Goal: Task Accomplishment & Management: Manage account settings

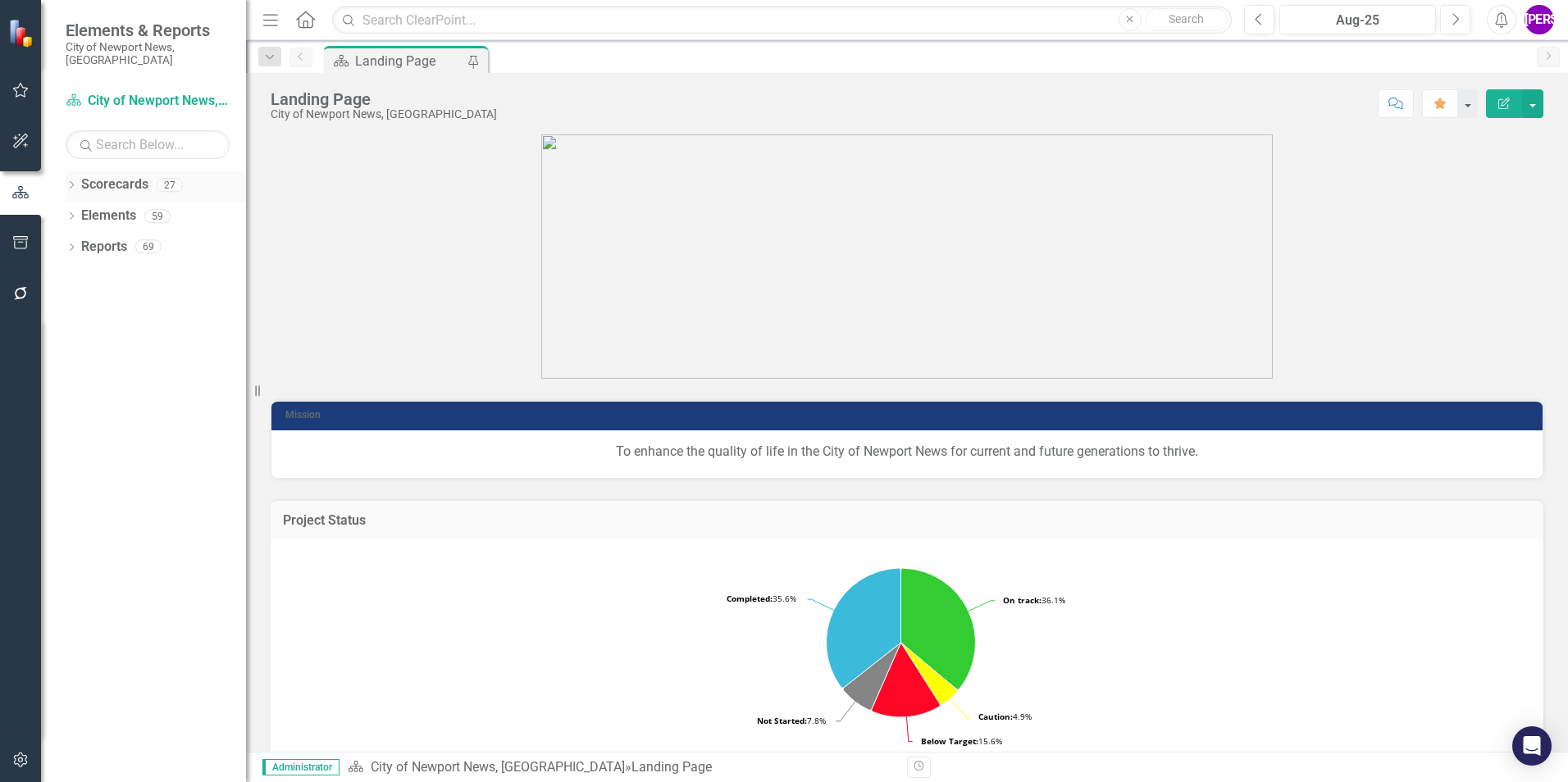
click at [69, 171] on div "Dropdown Scorecards 27" at bounding box center [156, 187] width 180 height 31
click at [71, 182] on icon "Dropdown" at bounding box center [72, 186] width 12 height 9
click at [83, 211] on icon "Dropdown" at bounding box center [80, 216] width 12 height 10
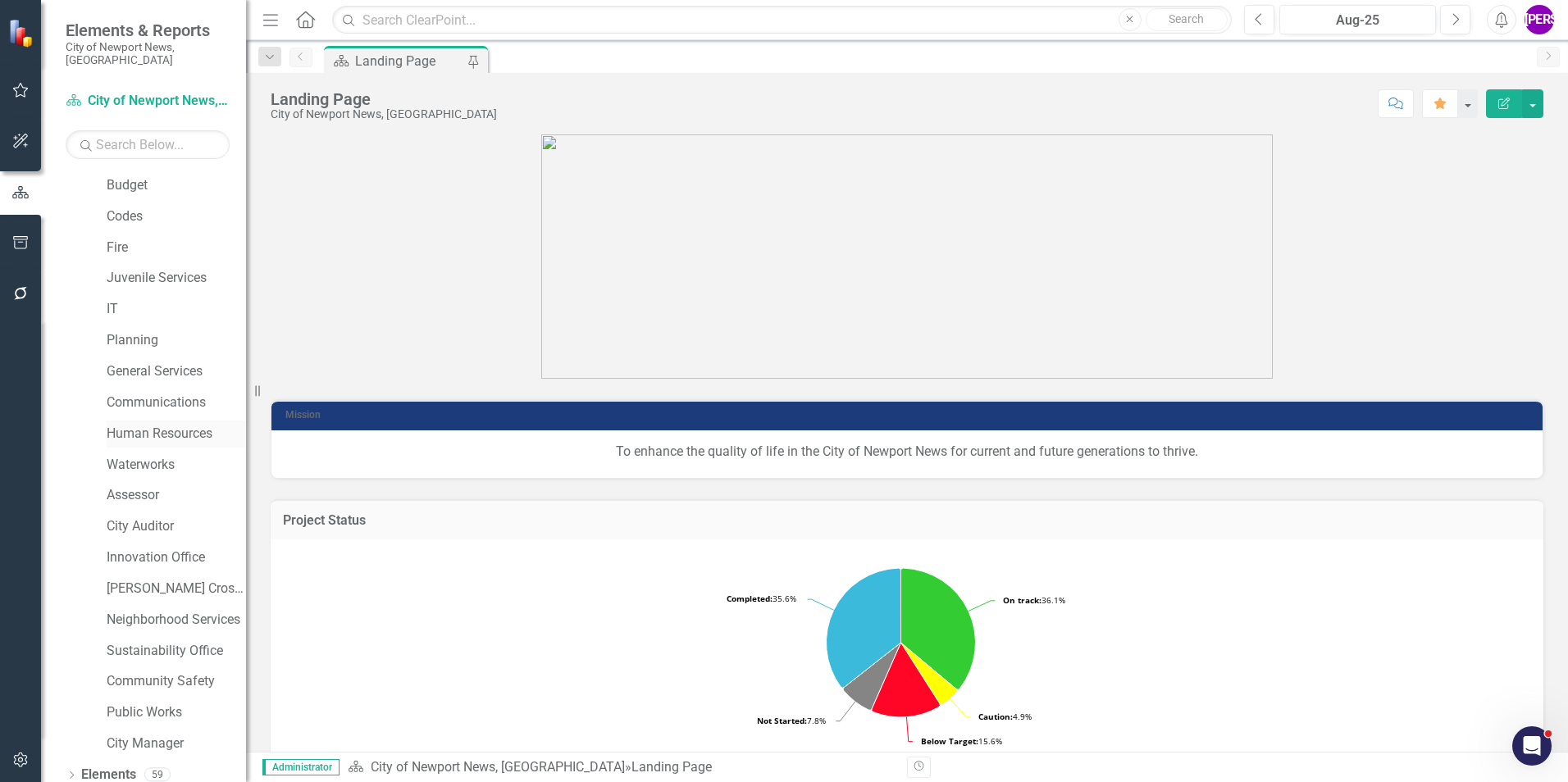
scroll to position [307, 0]
click at [167, 645] on link "Community Safety" at bounding box center [175, 654] width 139 height 19
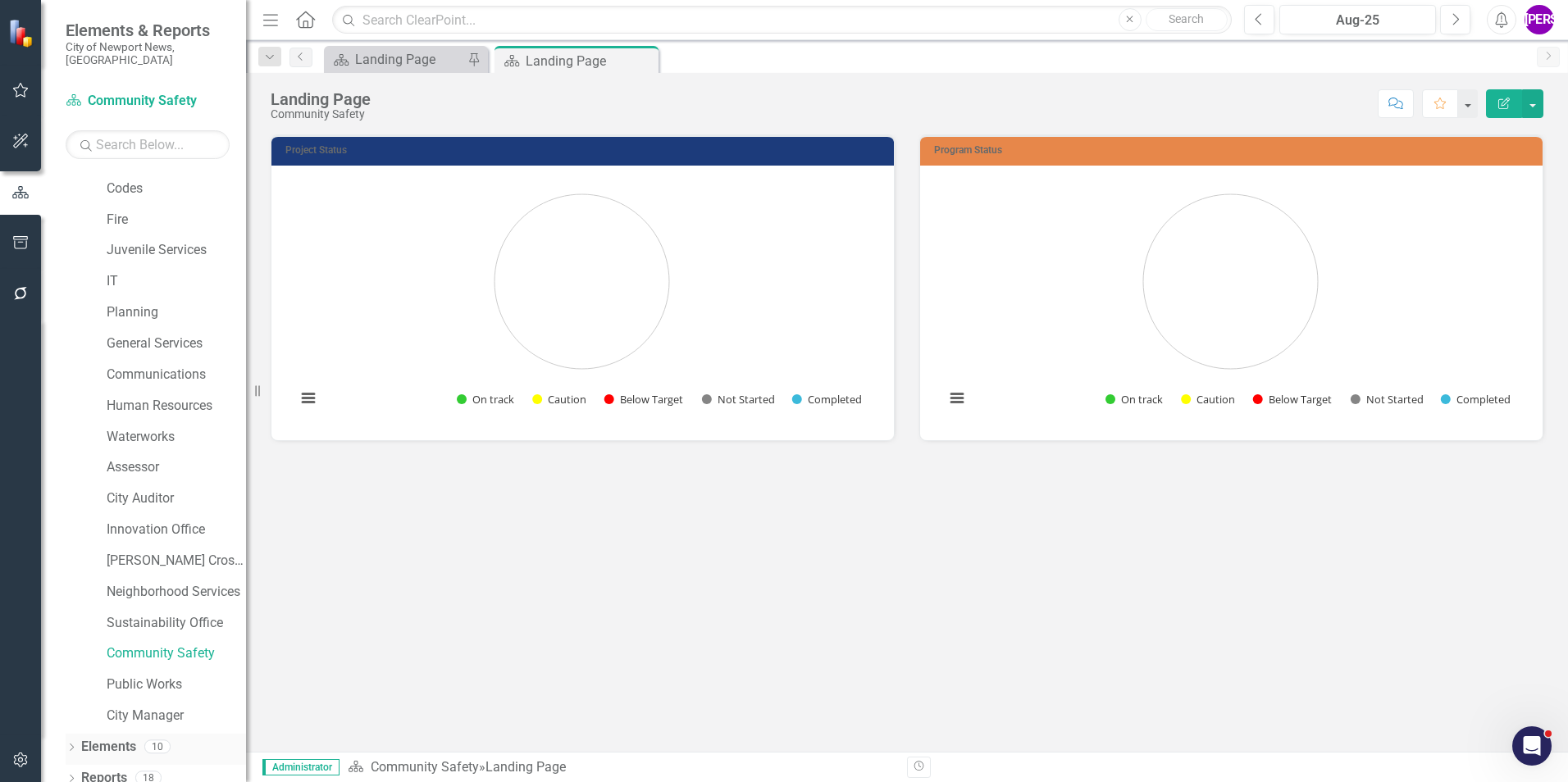
click at [95, 738] on link "Elements" at bounding box center [109, 747] width 55 height 19
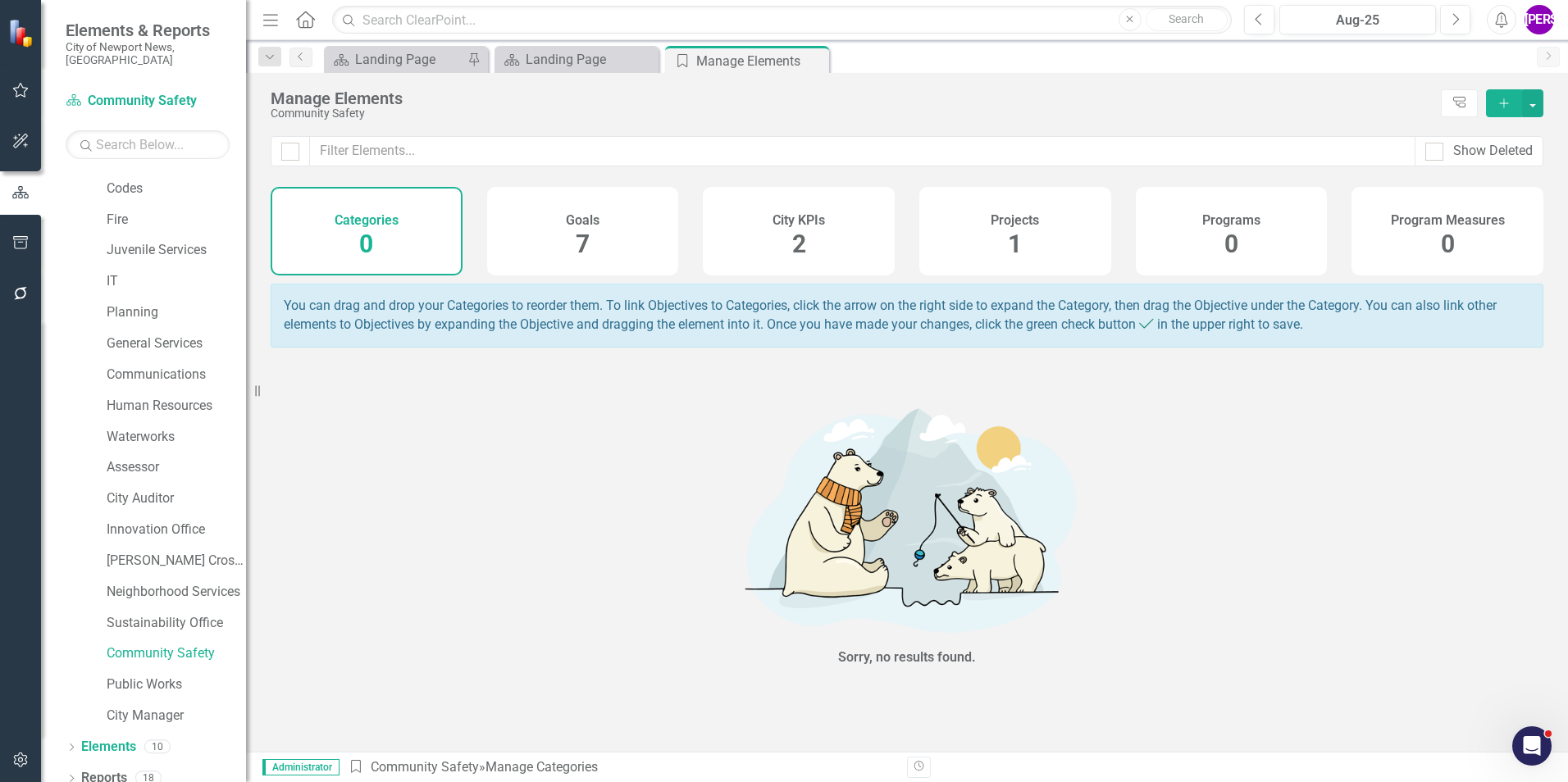
click at [1081, 221] on div "Projects 1" at bounding box center [1015, 231] width 192 height 89
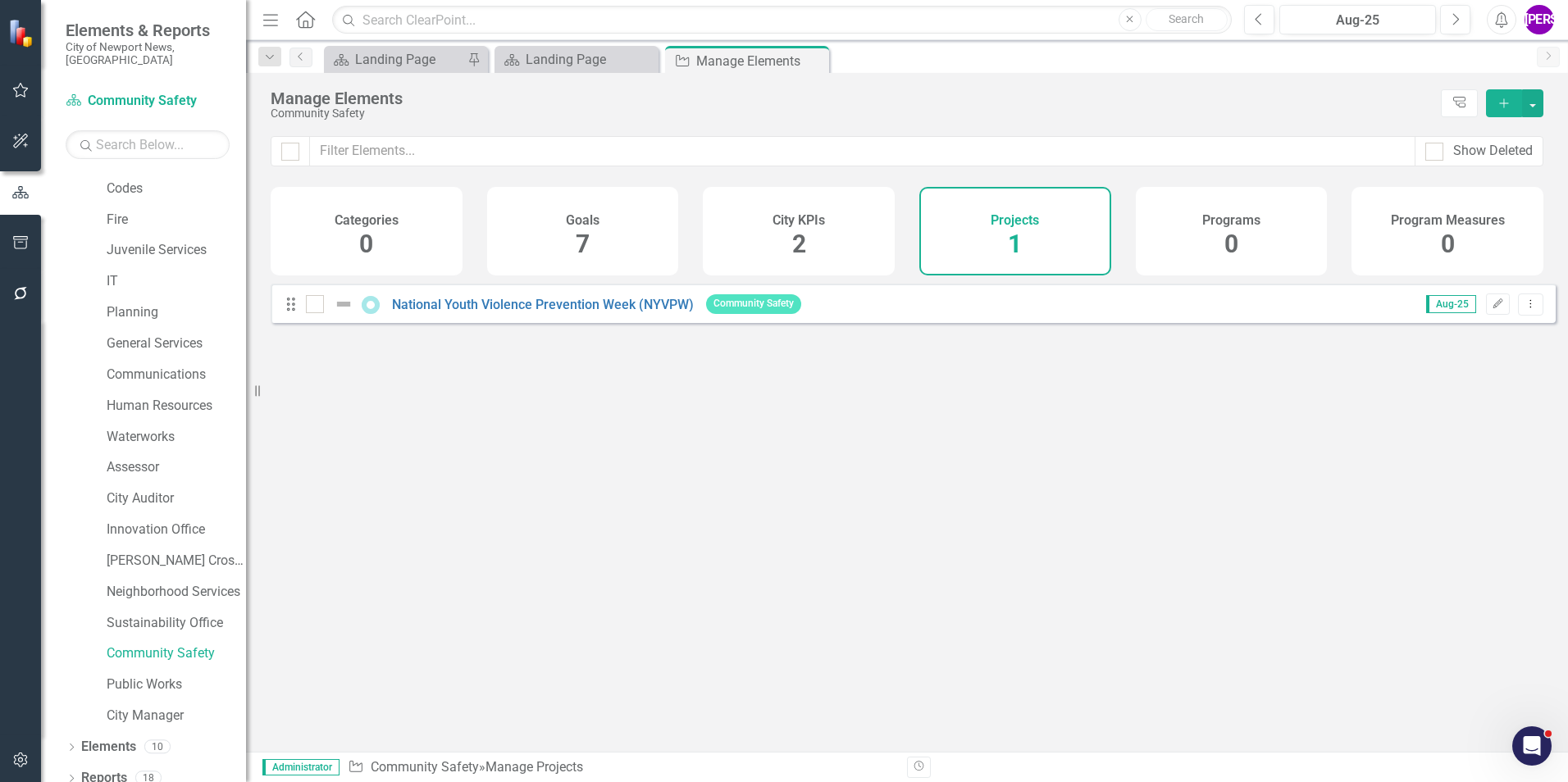
click at [938, 583] on div "Looks like you don't have any Projects set up yet. Why don't you add an Project…" at bounding box center [913, 497] width 1285 height 427
click at [1491, 98] on button "Add" at bounding box center [1504, 104] width 36 height 28
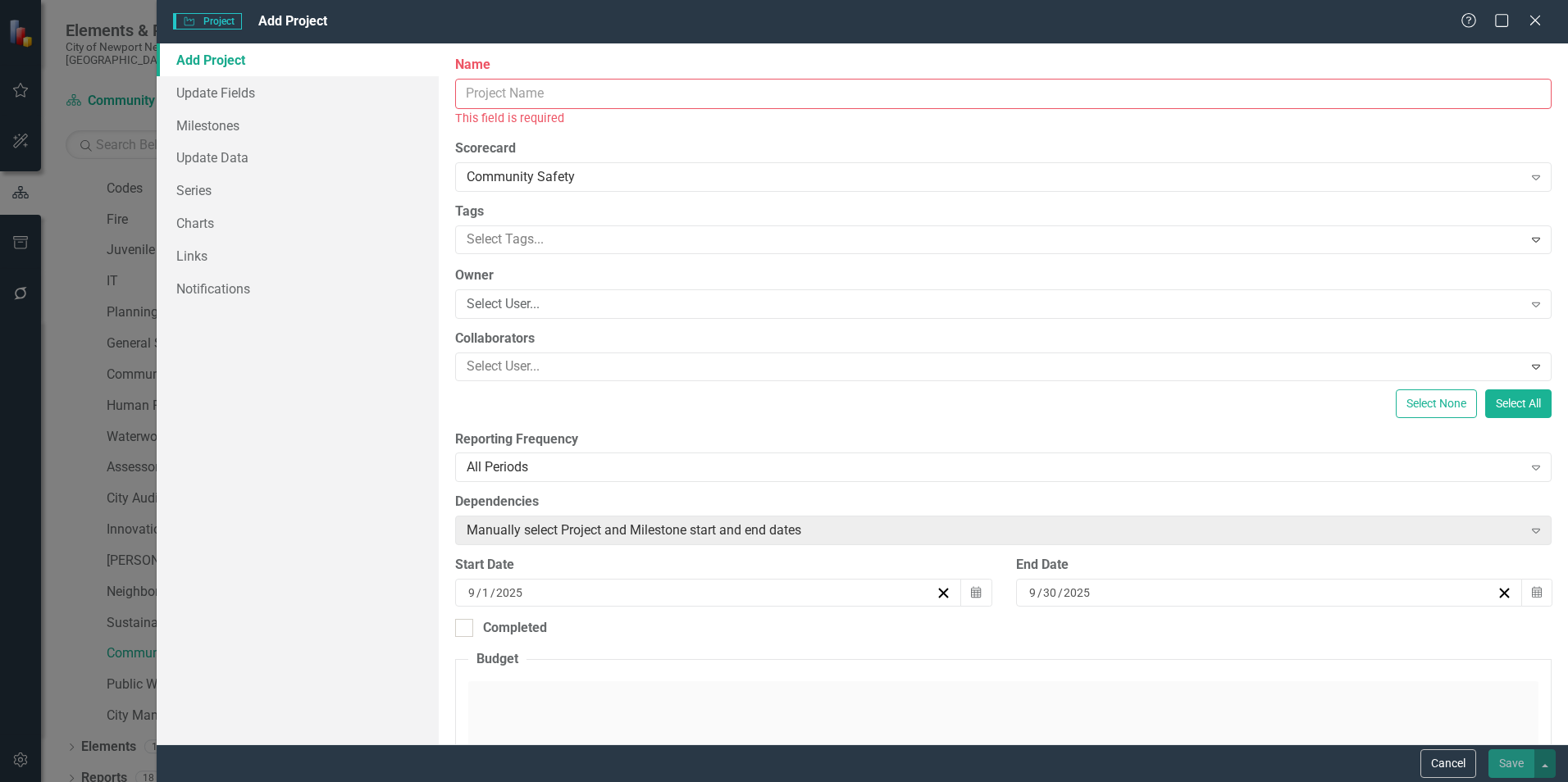
click at [630, 98] on input "Name" at bounding box center [1003, 94] width 1096 height 30
paste input "Phase One Document Draft"
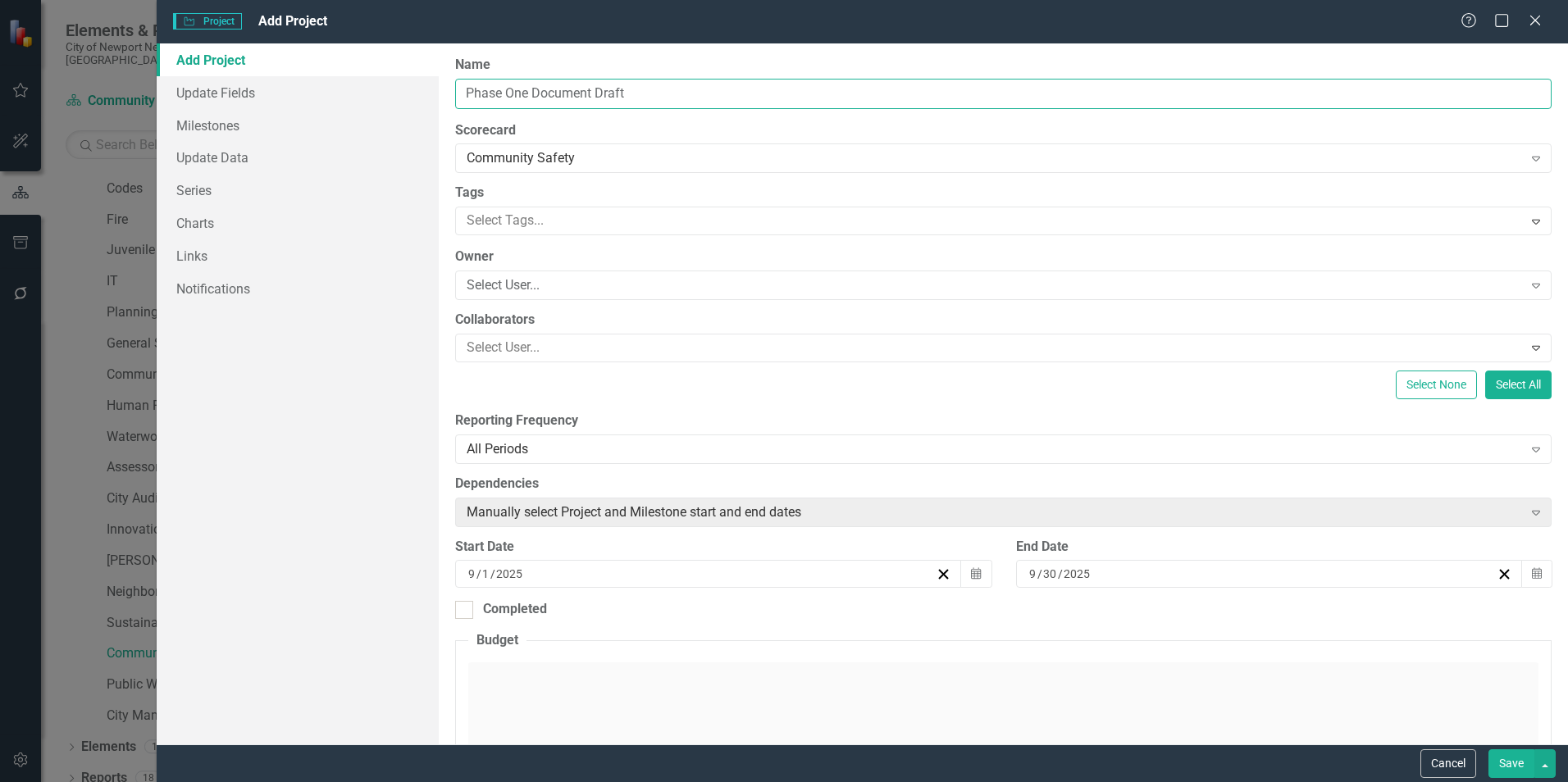
type input "Phase One Document Draft"
click at [832, 49] on div "ClearPoint Can Do More! How ClearPoint Can Help Close Enterprise plans can auto…" at bounding box center [1003, 394] width 1129 height 701
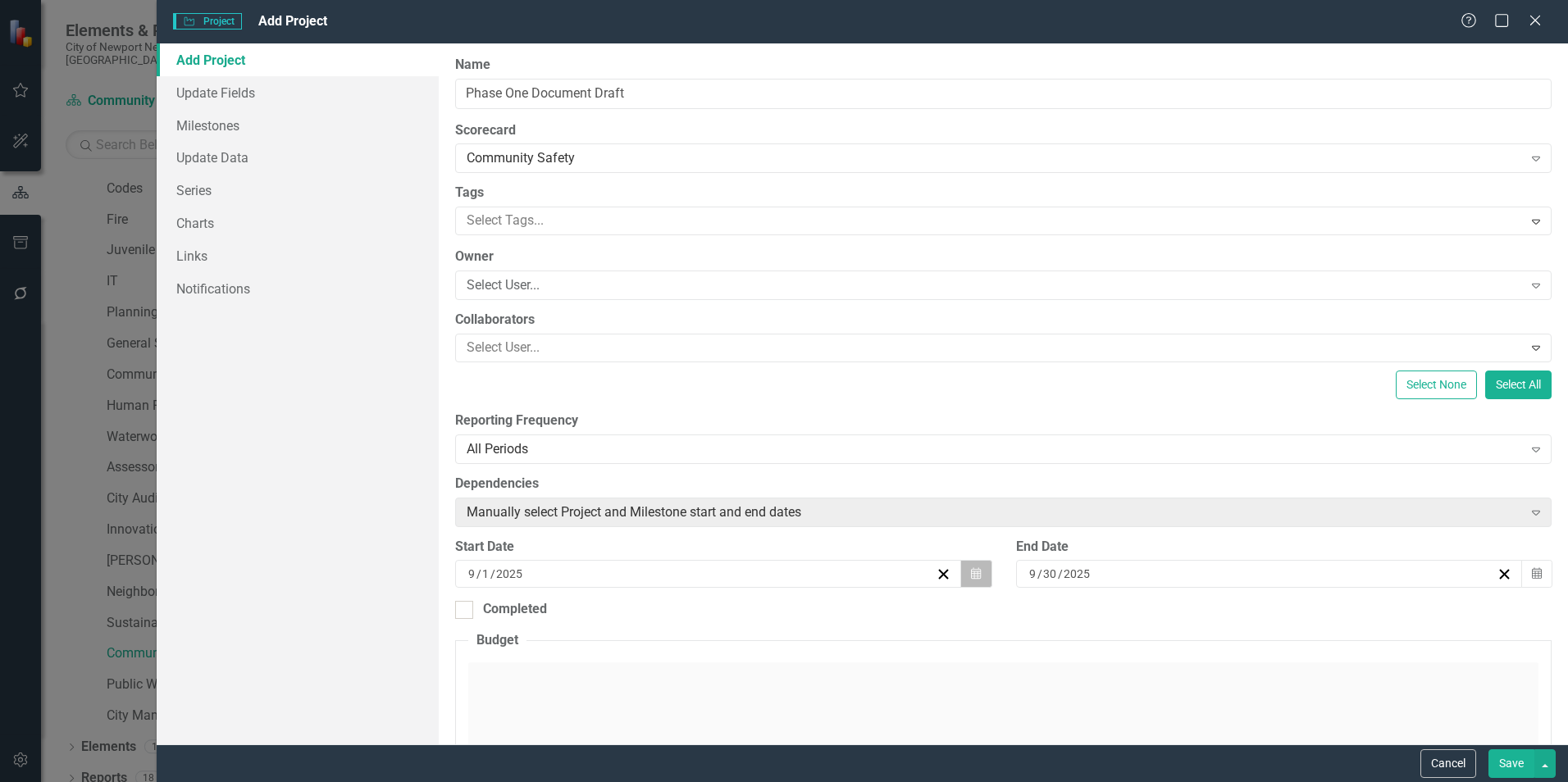
click at [961, 581] on button "Calendar" at bounding box center [975, 574] width 31 height 28
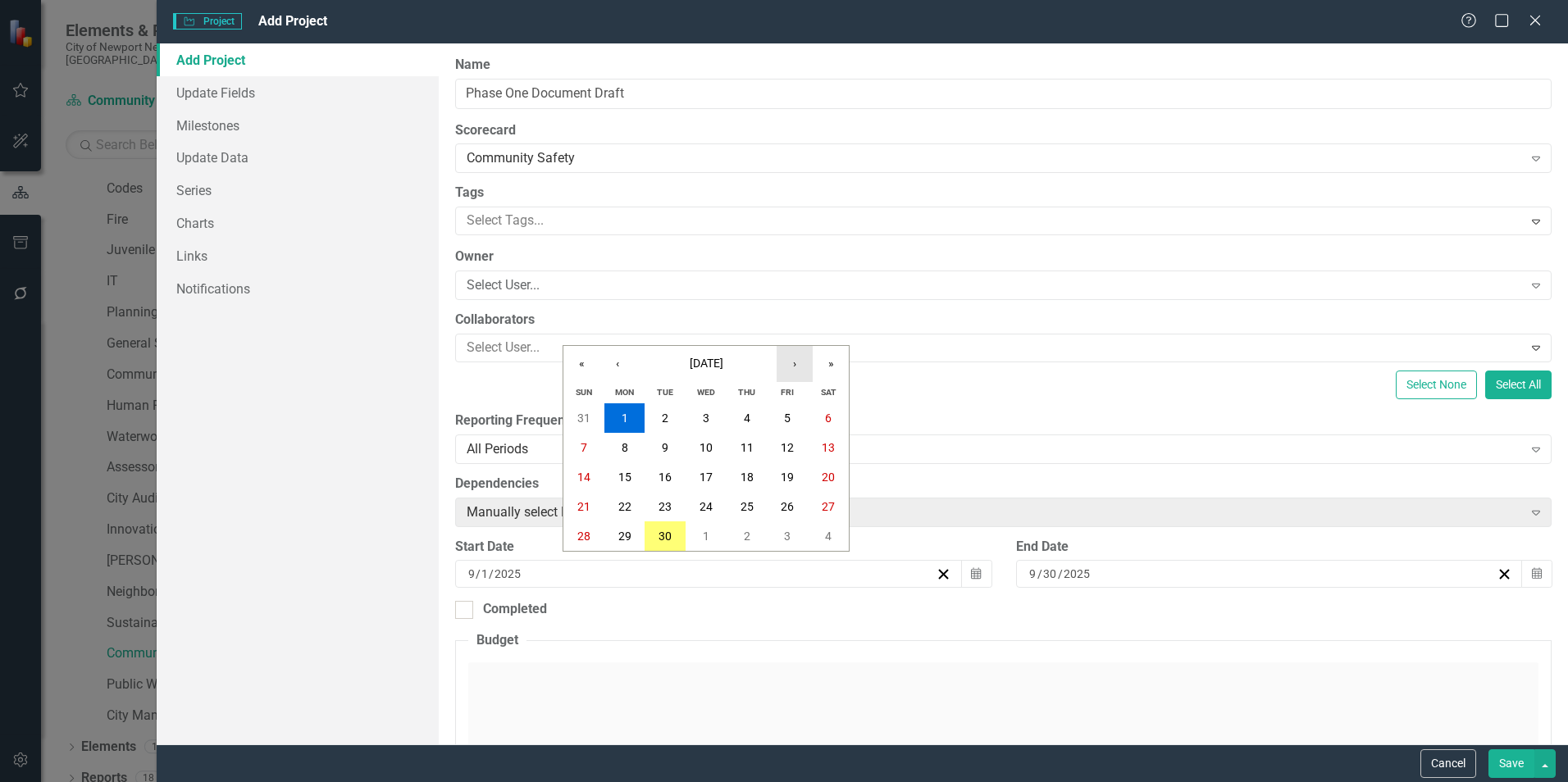
click at [794, 363] on button "›" at bounding box center [794, 364] width 36 height 36
click at [583, 375] on button "«" at bounding box center [581, 364] width 36 height 36
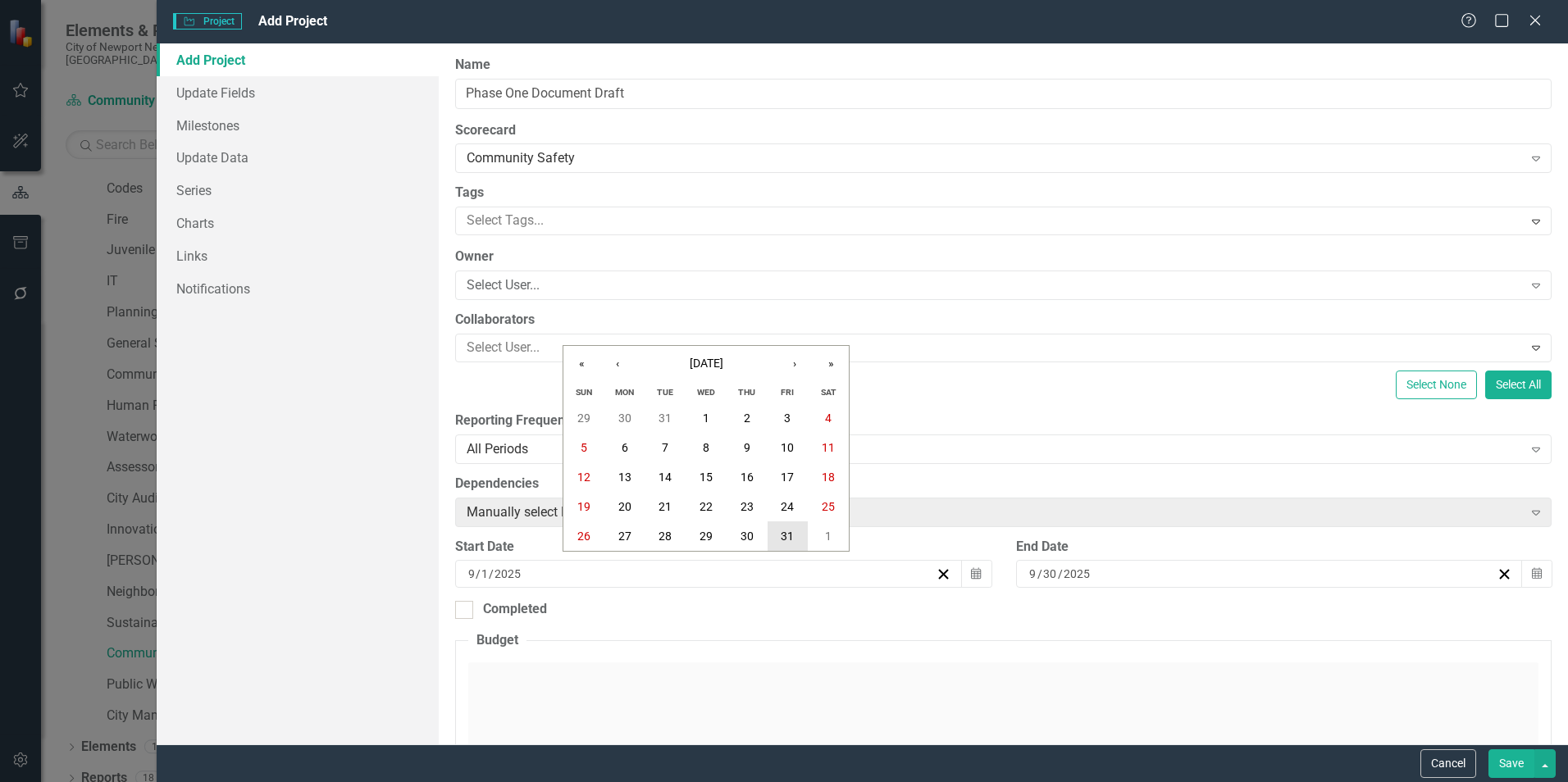
click at [798, 542] on button "31" at bounding box center [788, 537] width 41 height 30
click at [1521, 574] on button "Calendar" at bounding box center [1537, 574] width 31 height 28
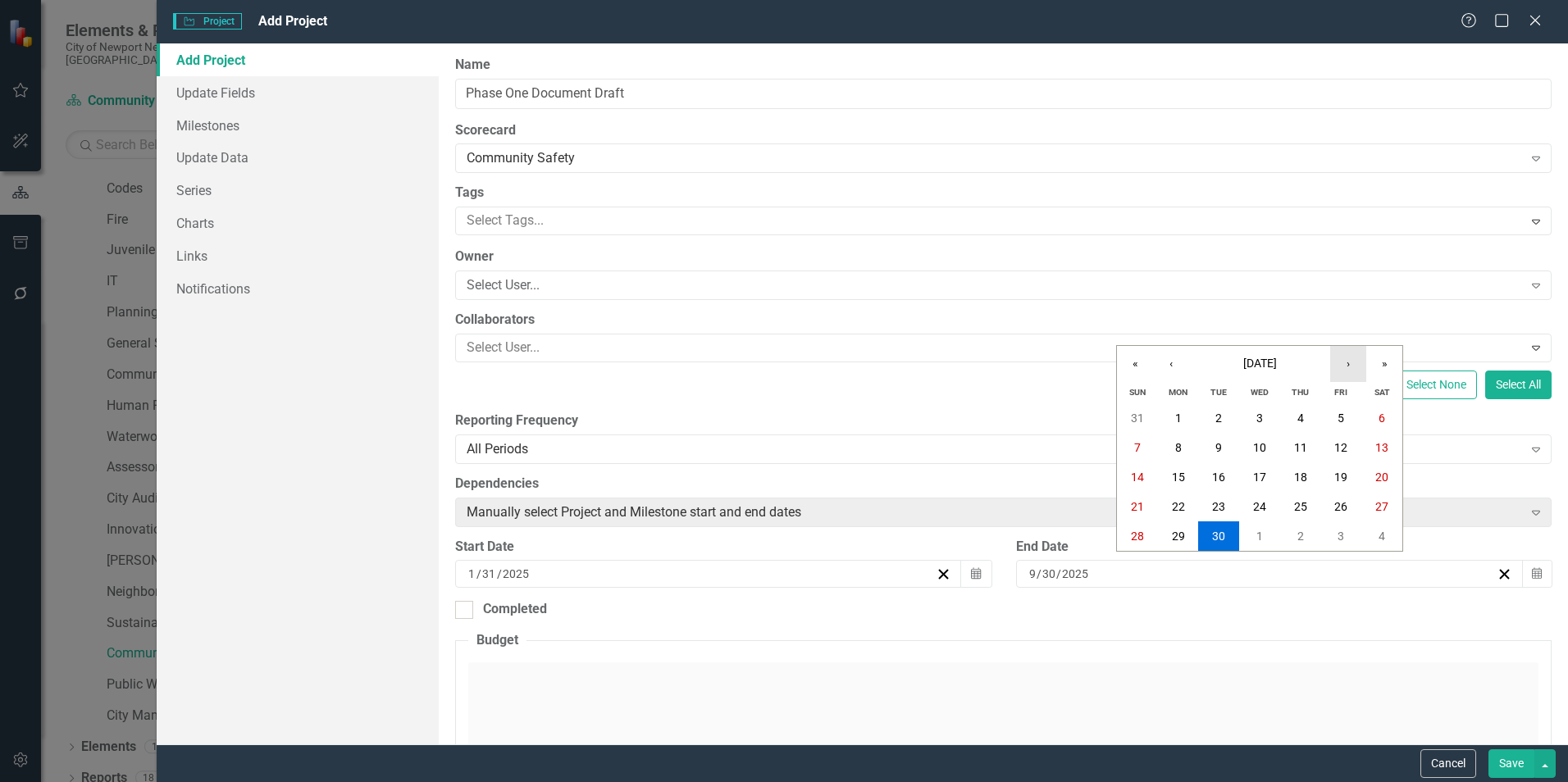
click at [1363, 362] on button "›" at bounding box center [1348, 364] width 36 height 36
click at [1380, 365] on button "»" at bounding box center [1384, 364] width 36 height 36
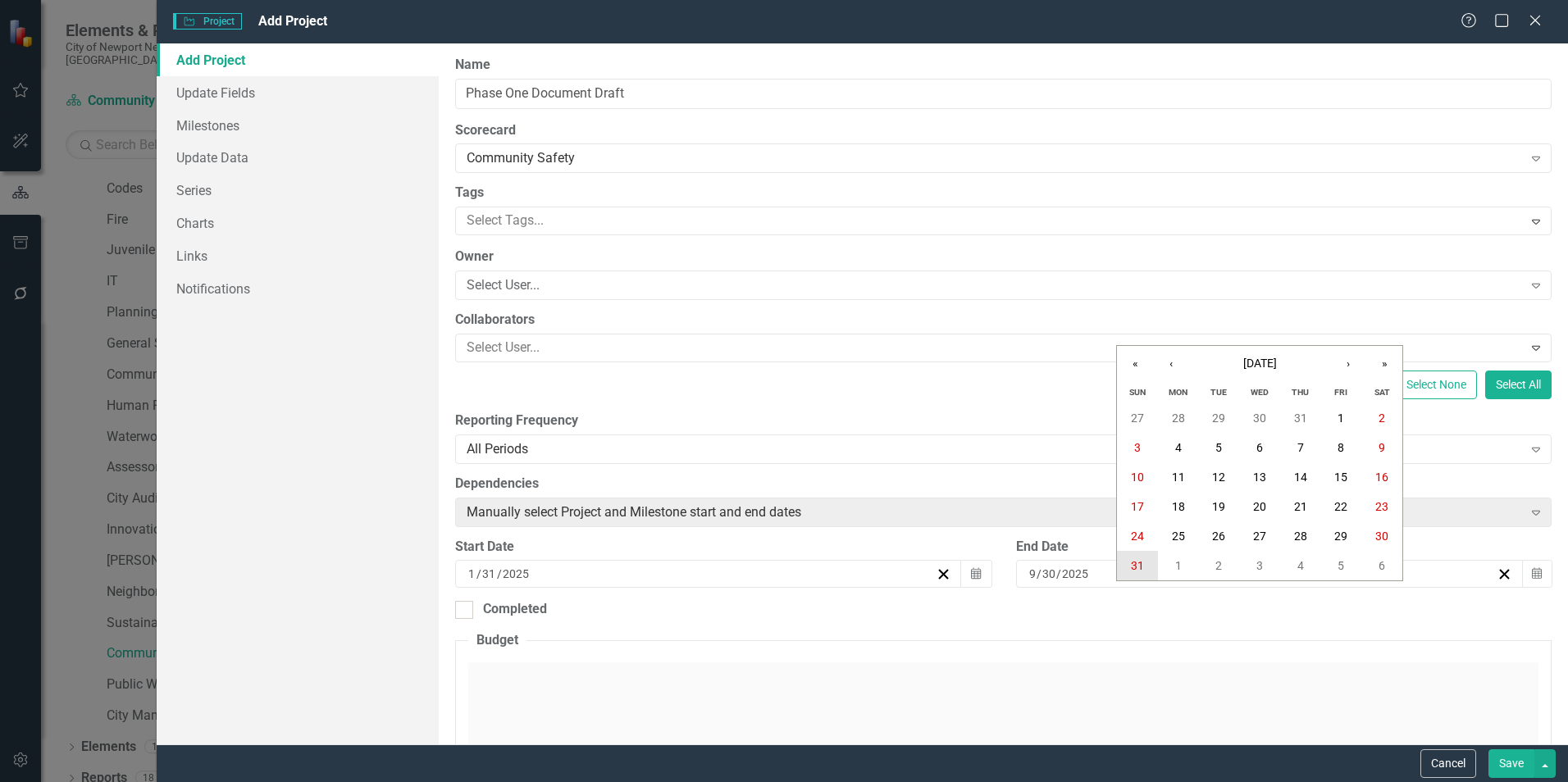
click at [1135, 569] on abbr "31" at bounding box center [1138, 566] width 13 height 13
click at [206, 101] on link "Update Fields" at bounding box center [297, 93] width 282 height 33
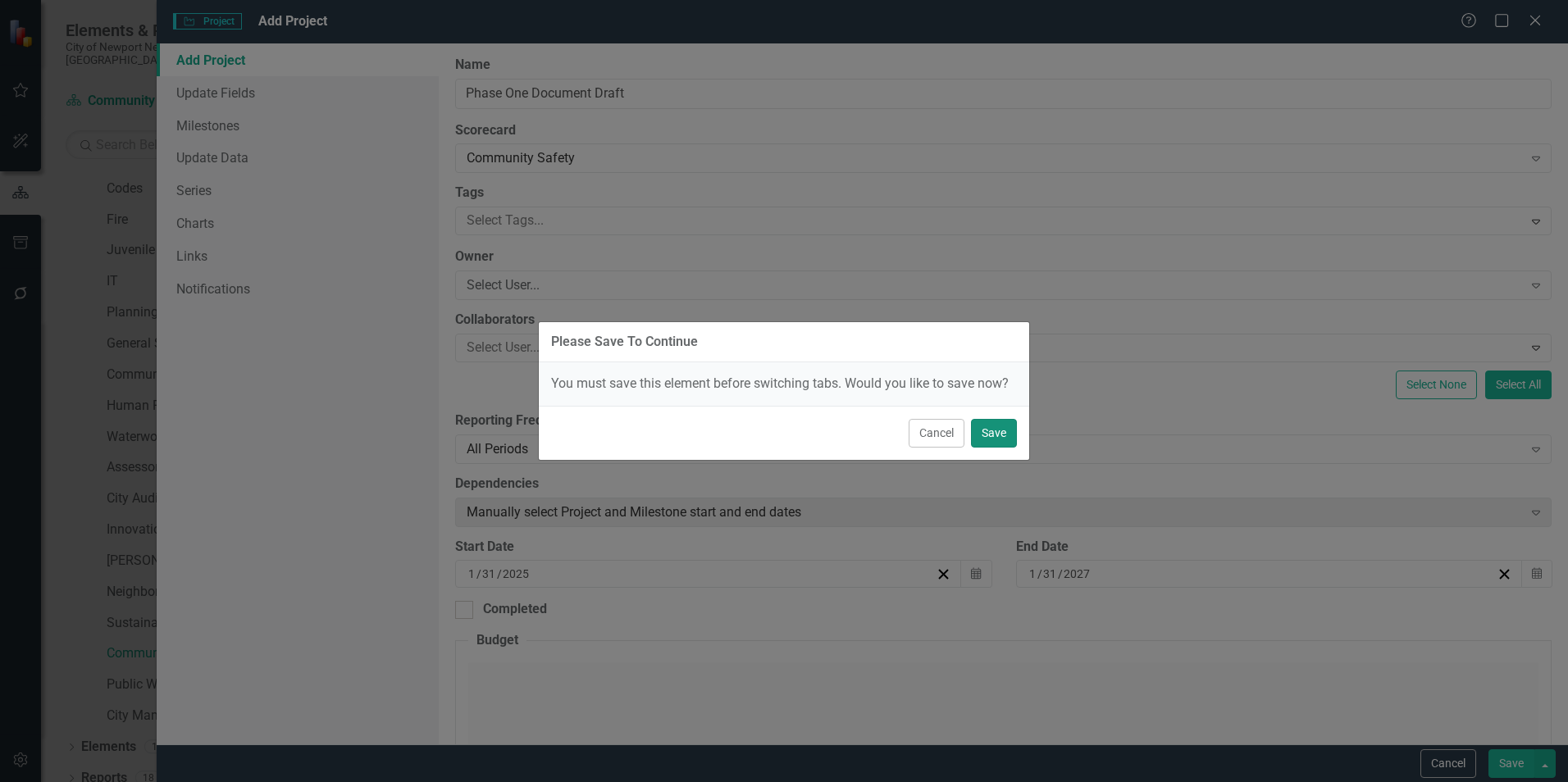
click at [975, 440] on button "Save" at bounding box center [993, 433] width 46 height 29
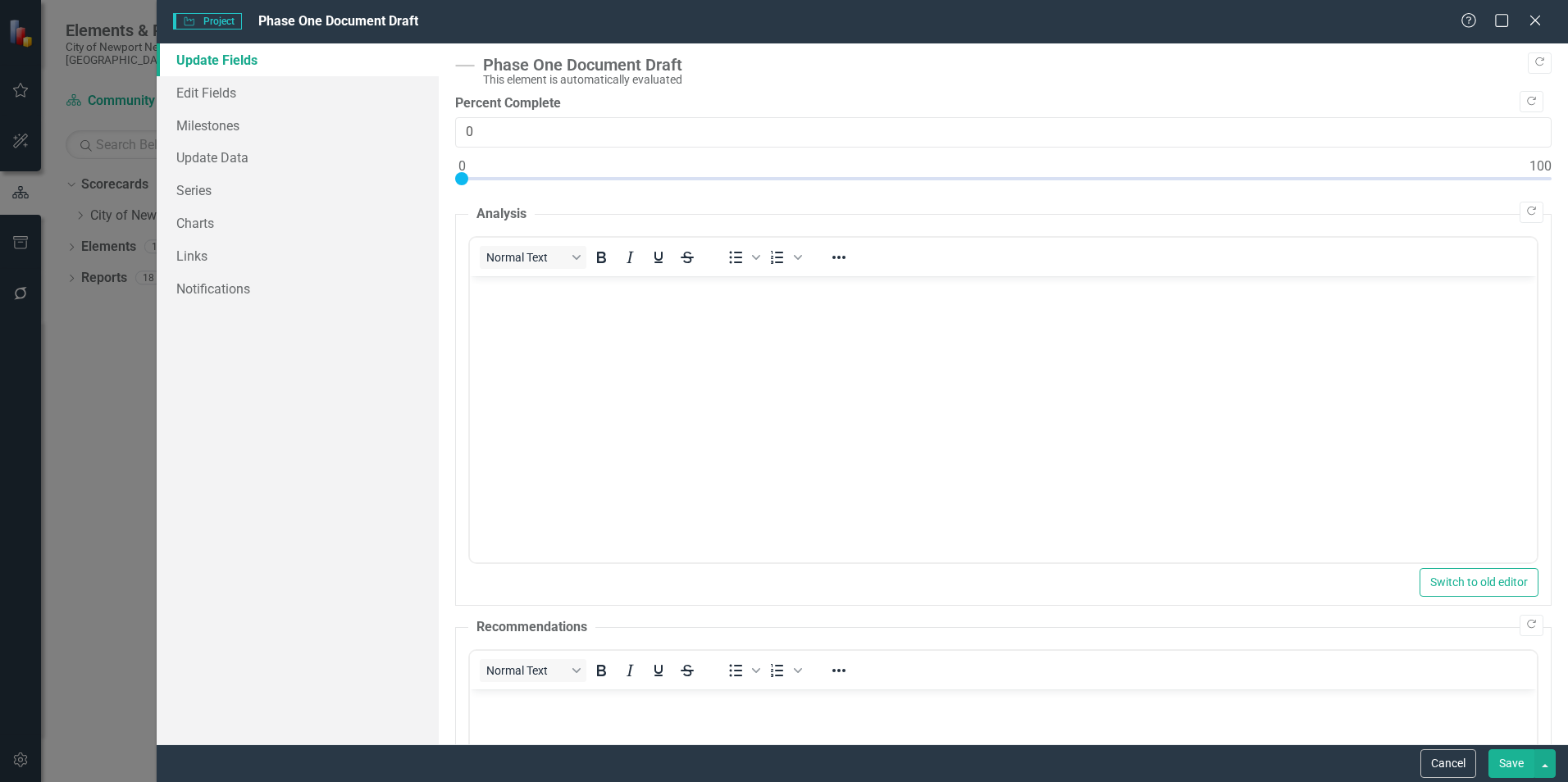
click at [252, 64] on link "Update Fields" at bounding box center [297, 60] width 282 height 33
click at [226, 105] on link "Edit Fields" at bounding box center [297, 93] width 282 height 33
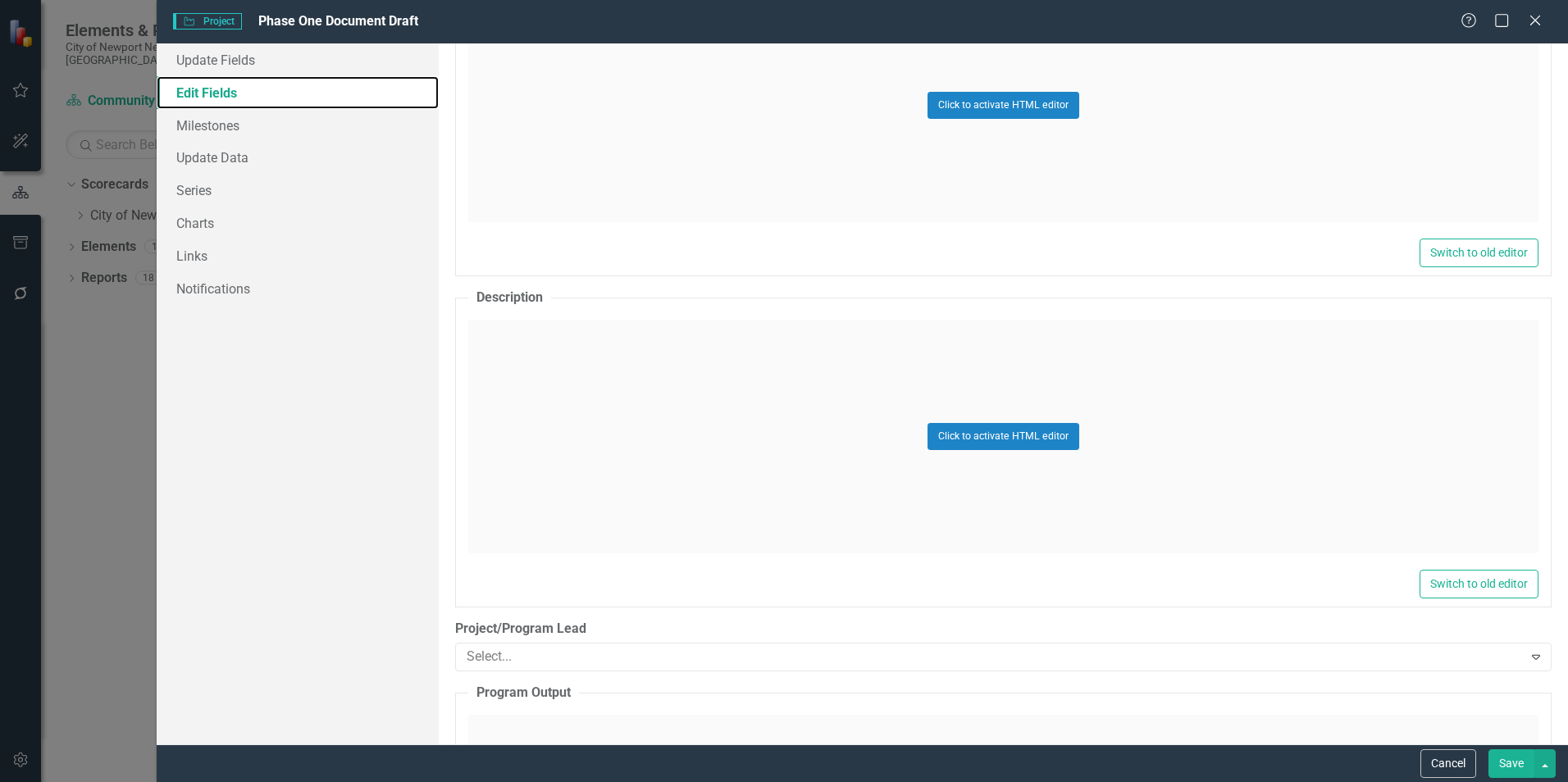
scroll to position [1066, 0]
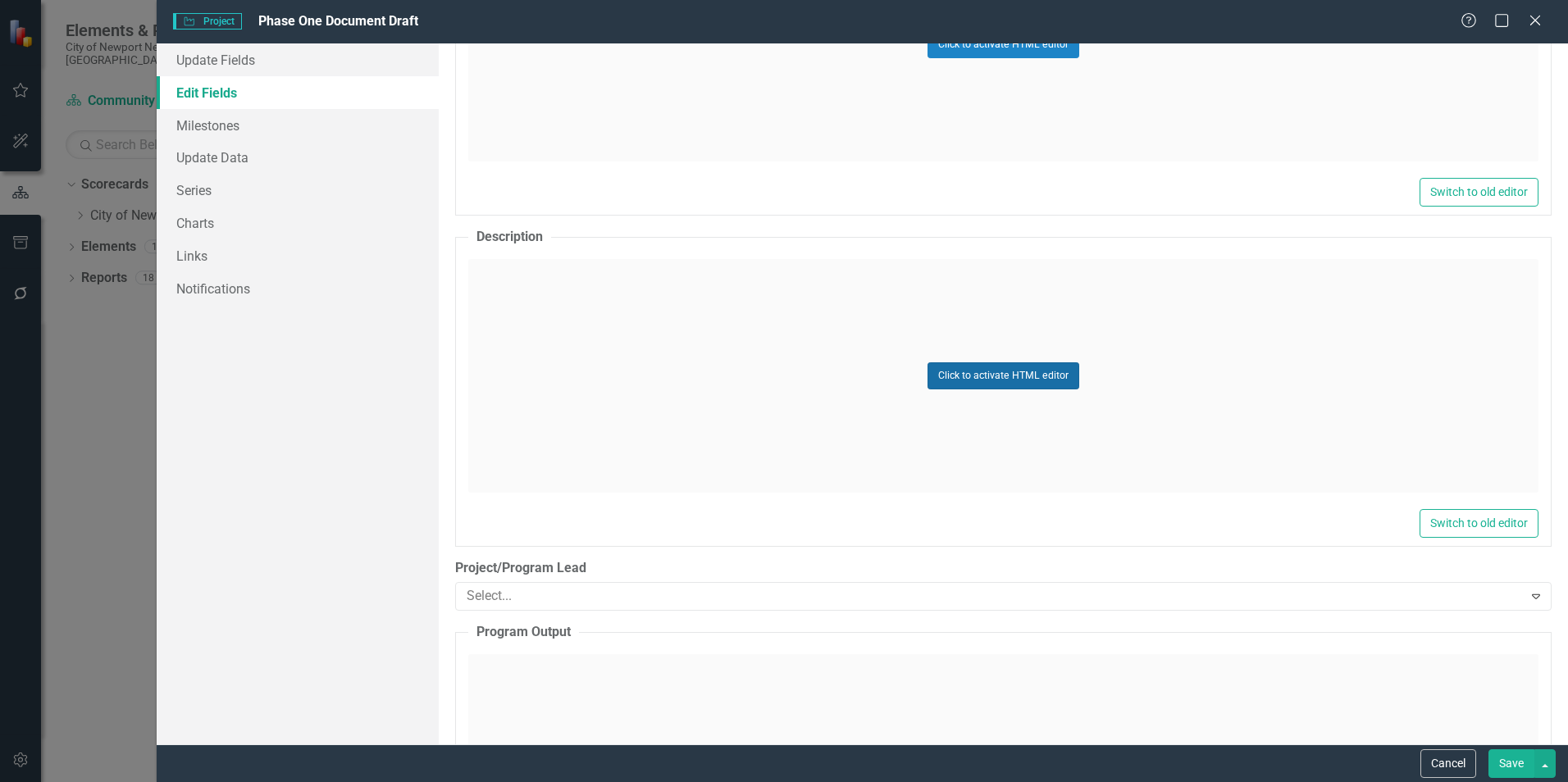
click at [965, 369] on button "Click to activate HTML editor" at bounding box center [1003, 375] width 151 height 26
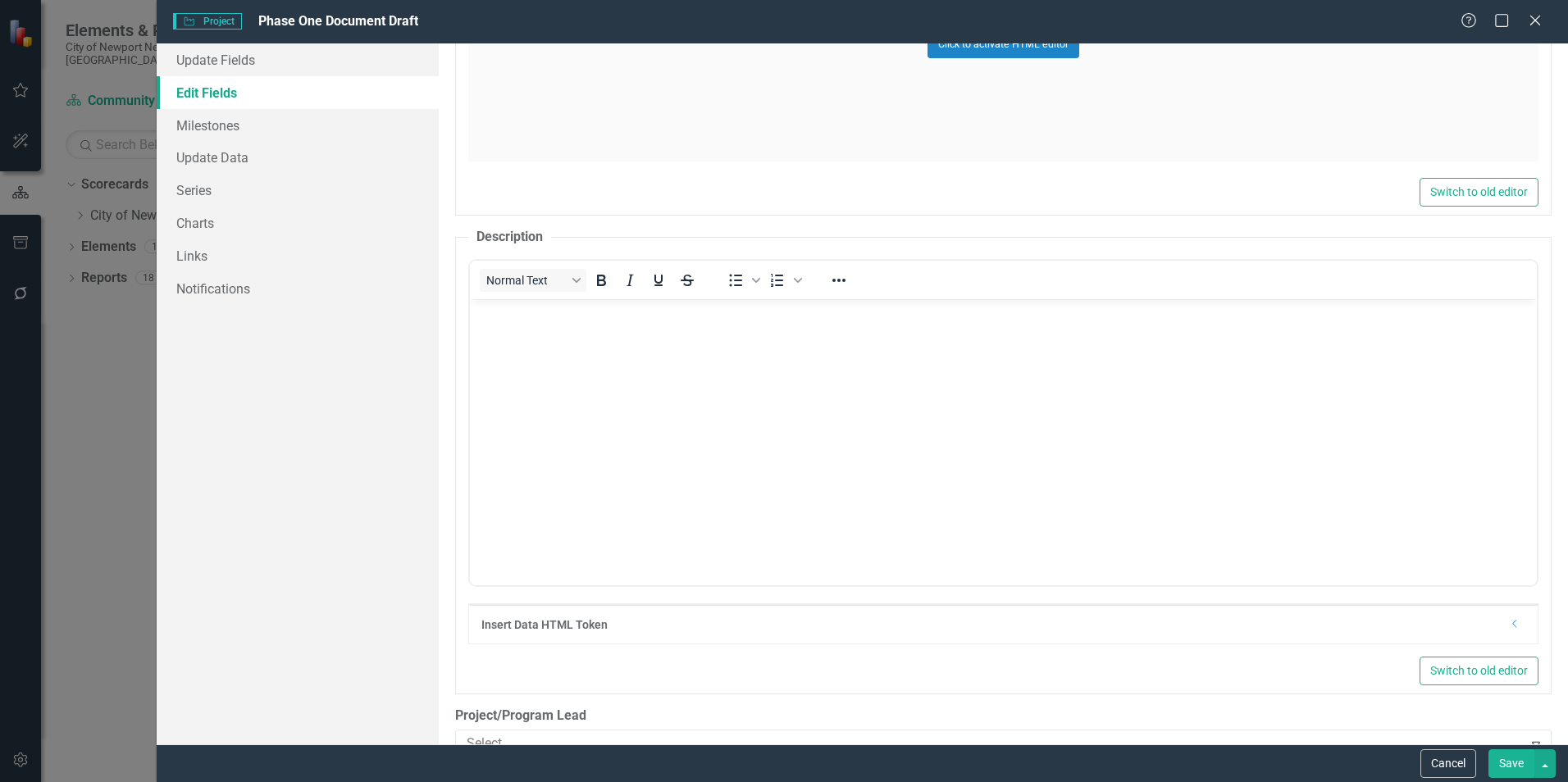
scroll to position [0, 0]
click at [570, 354] on body "Rich Text Area. Press ALT-0 for help." at bounding box center [1003, 421] width 1067 height 246
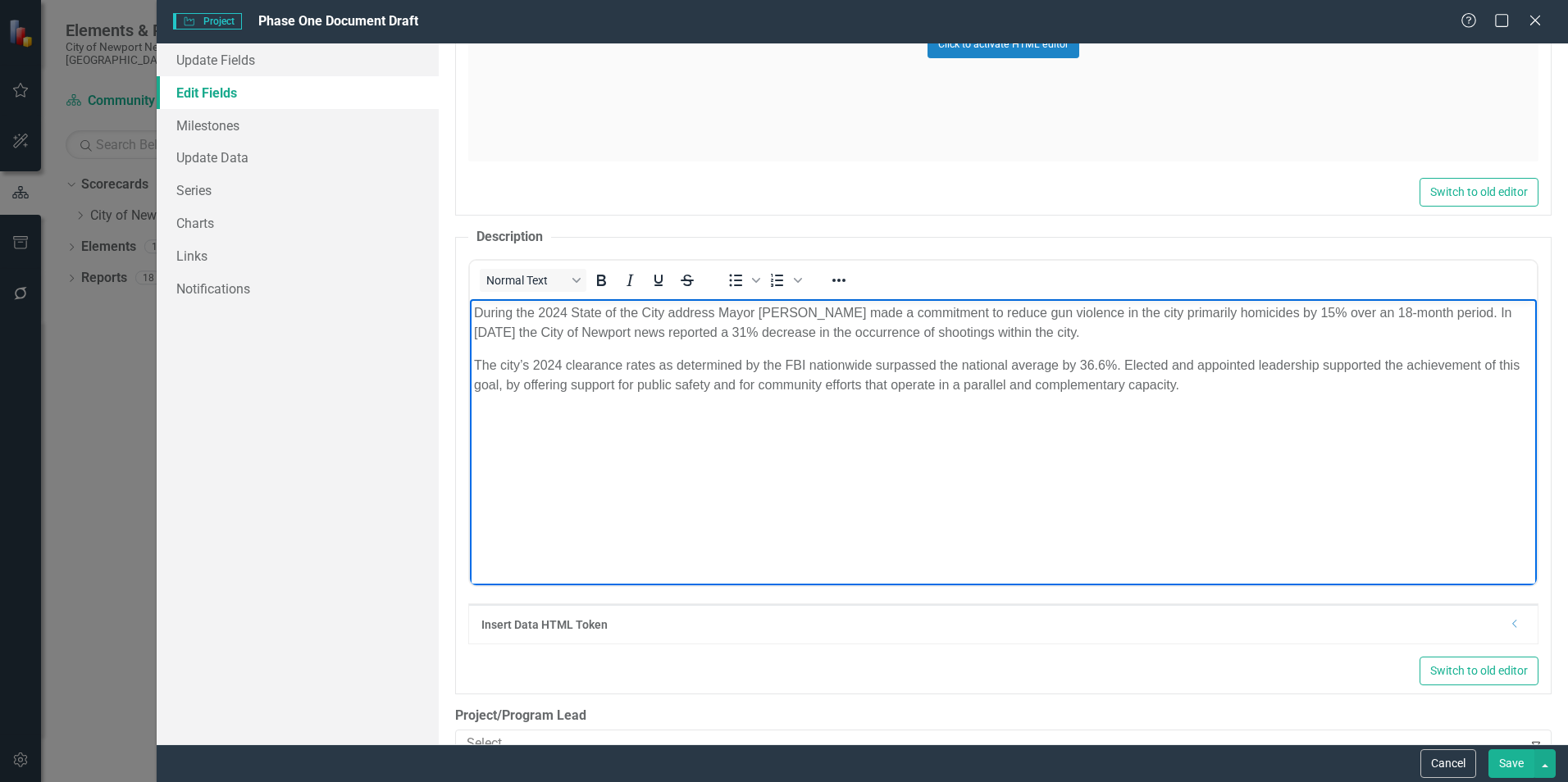
click at [677, 344] on body "During the 2024 State of the City address Mayor [PERSON_NAME] made a commitment…" at bounding box center [1003, 421] width 1067 height 246
click at [683, 339] on p "During the 2024 State of the City address Mayor [PERSON_NAME] made a commitment…" at bounding box center [1003, 323] width 1059 height 40
click at [472, 365] on body "During the 2024 State of the City address Mayor [PERSON_NAME] made a commitment…" at bounding box center [1003, 421] width 1067 height 246
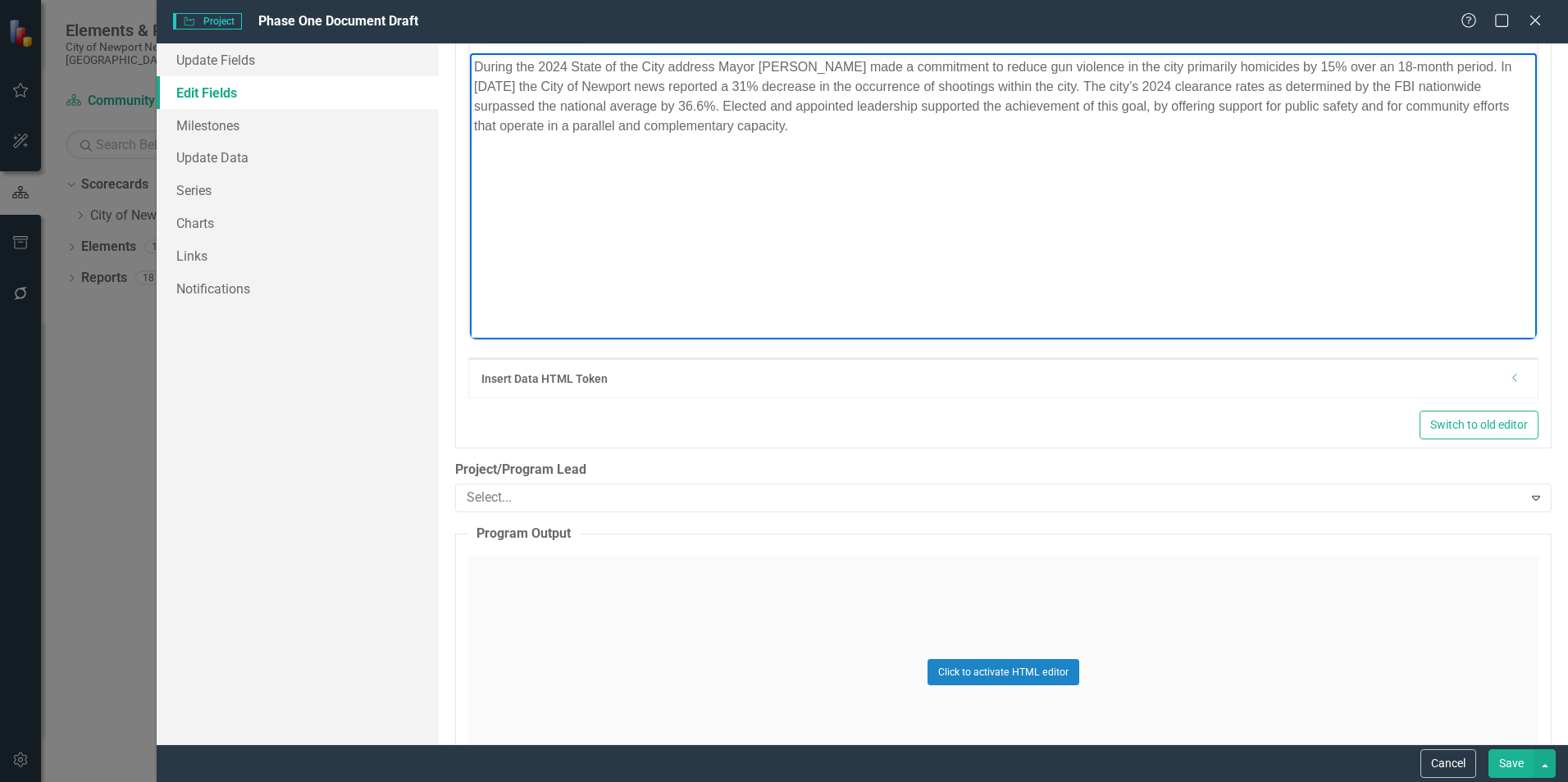
scroll to position [984, 0]
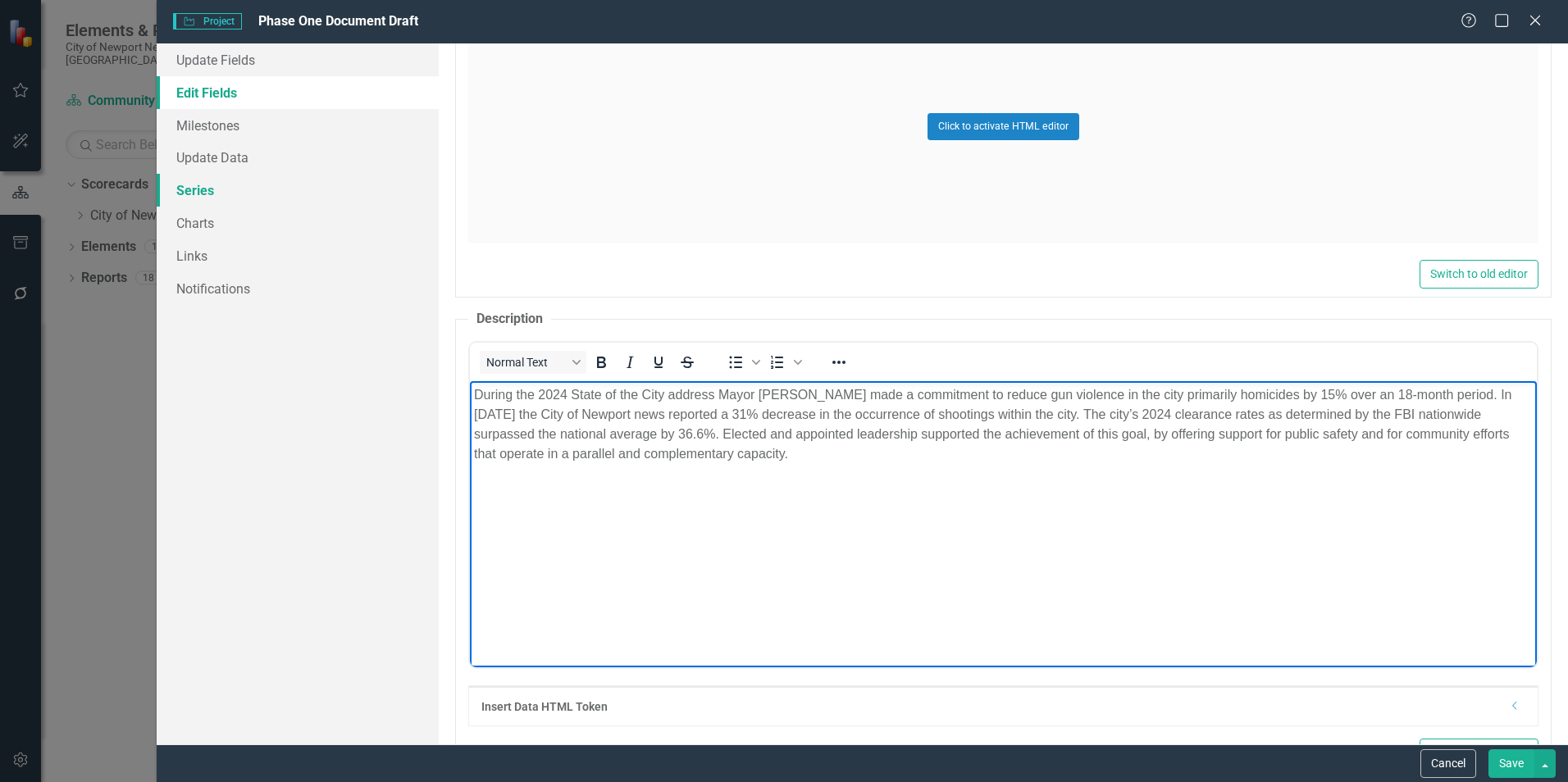
click at [233, 184] on link "Series" at bounding box center [297, 190] width 282 height 33
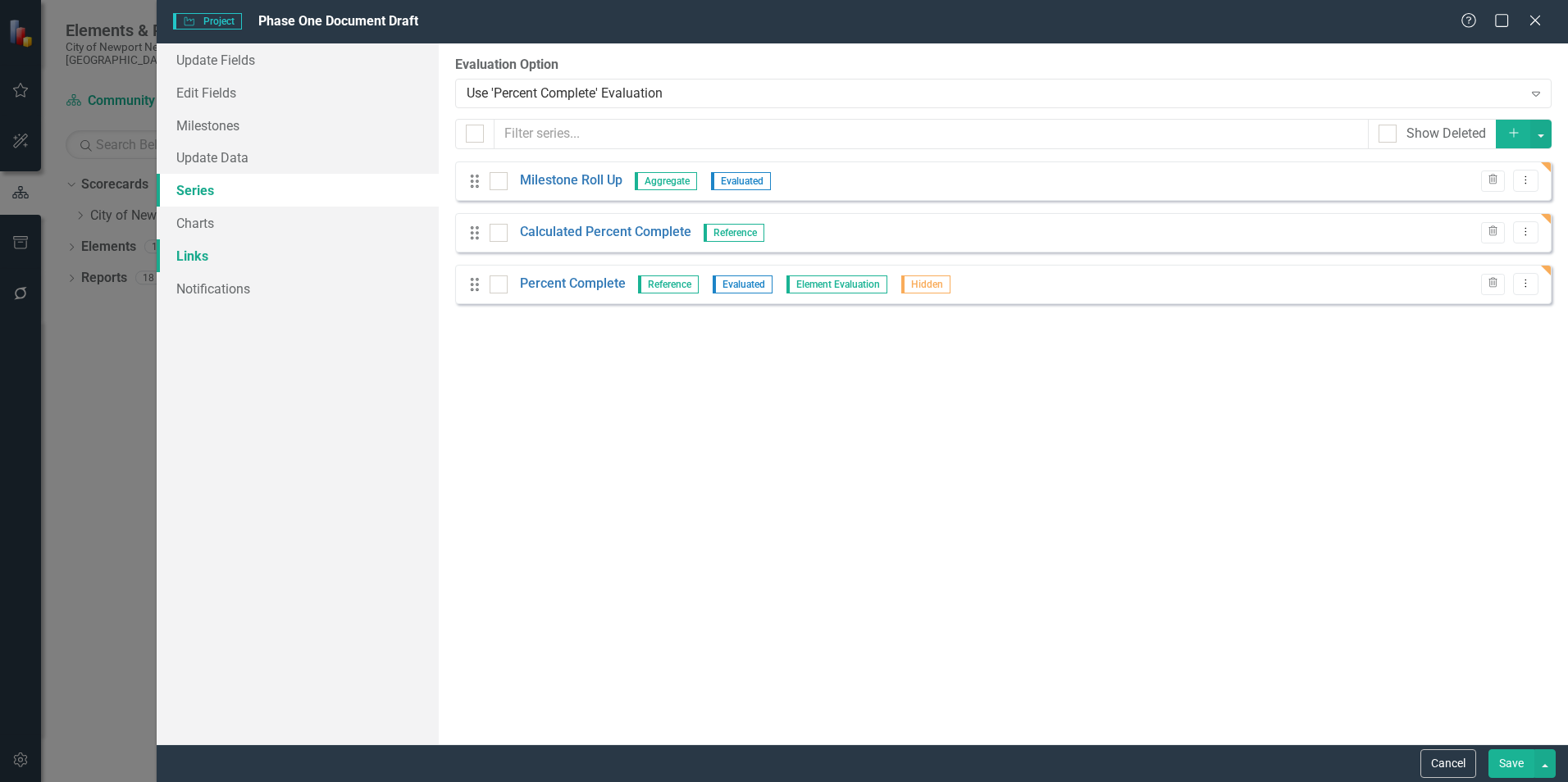
click at [224, 266] on link "Links" at bounding box center [297, 256] width 282 height 33
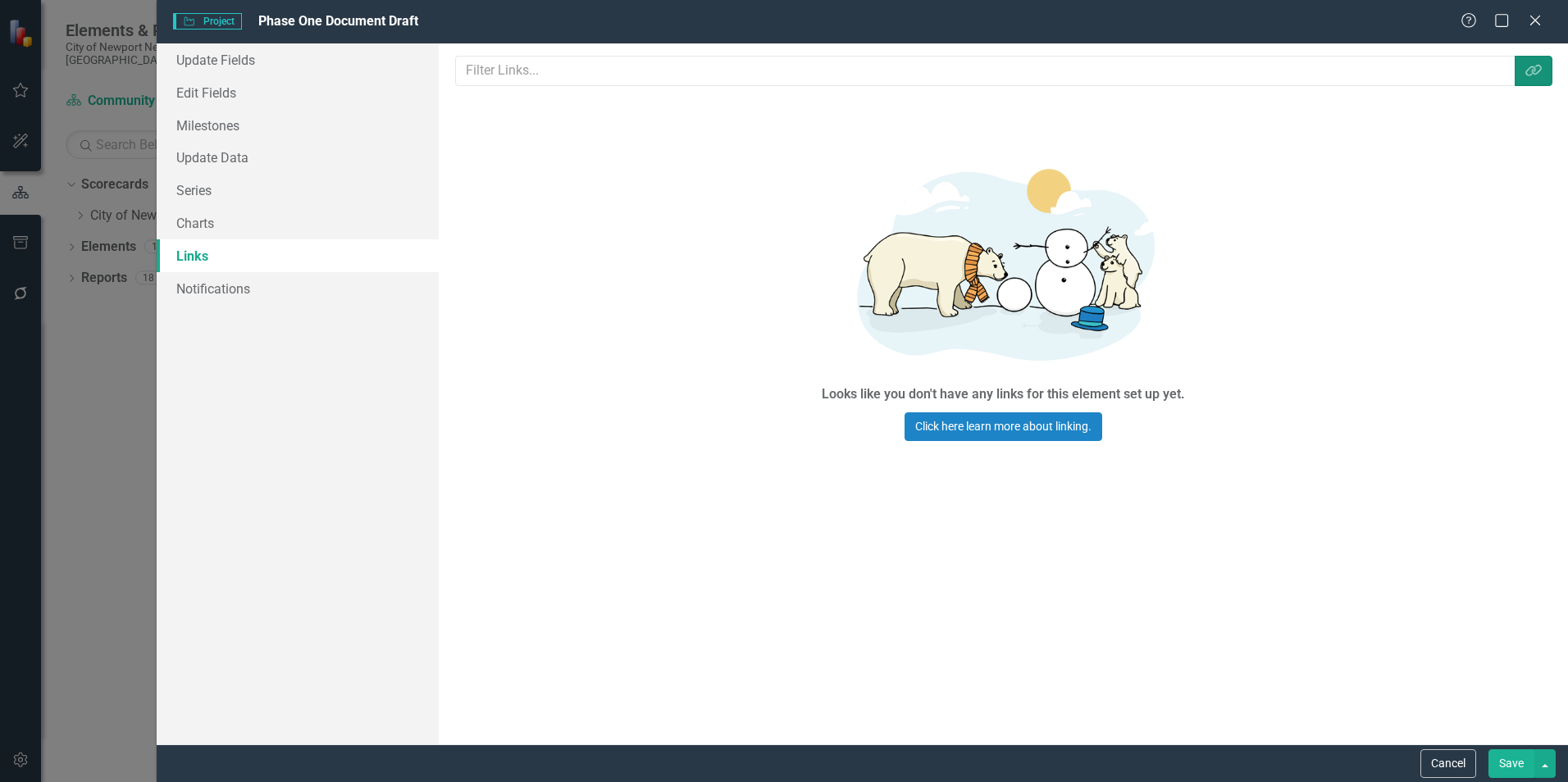
click at [1549, 61] on button "Link Tag" at bounding box center [1533, 71] width 38 height 30
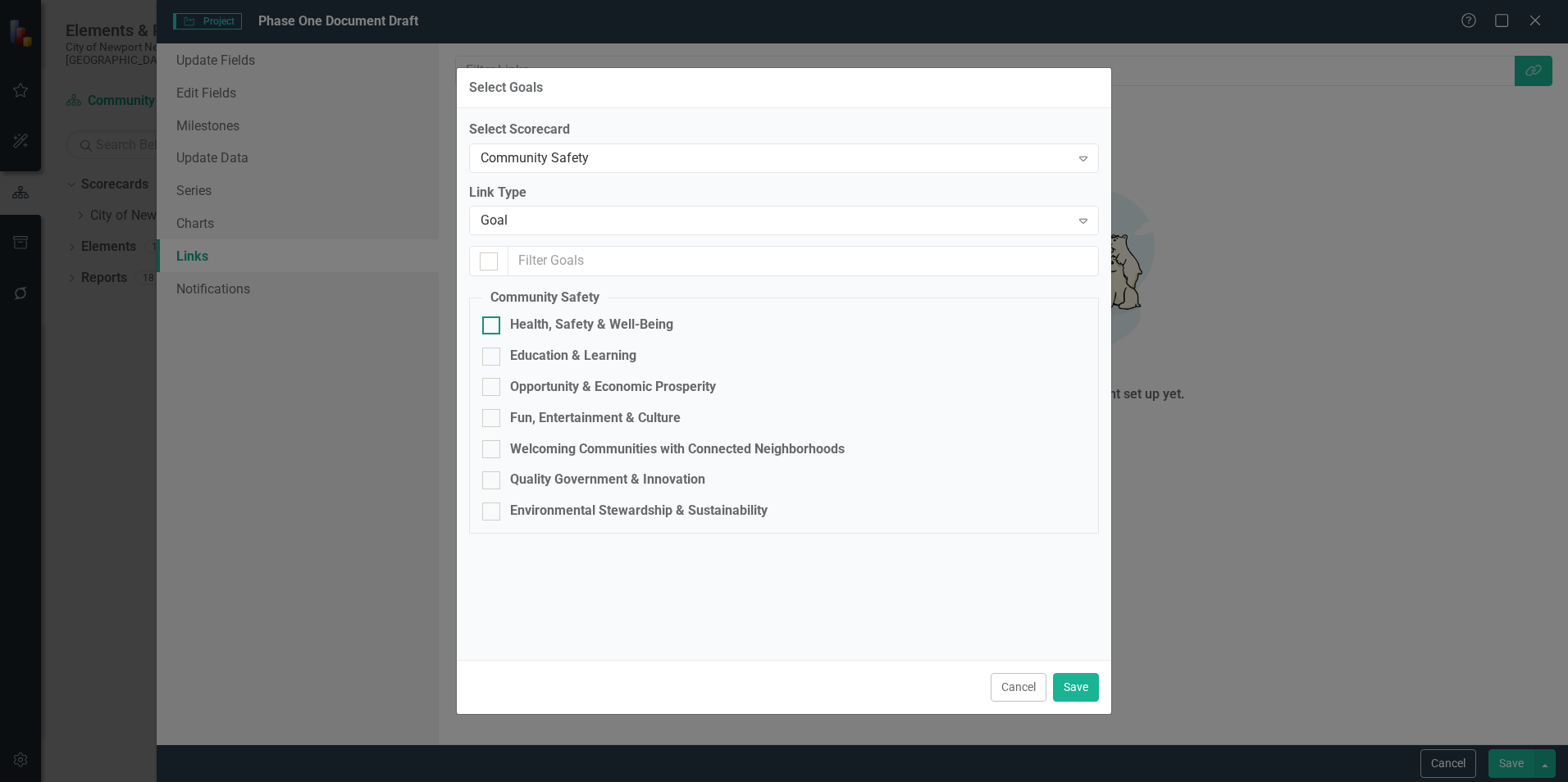
click at [584, 325] on div "Health, Safety & Well-Being" at bounding box center [592, 325] width 163 height 19
click at [493, 325] on input "Health, Safety & Well-Being" at bounding box center [487, 322] width 11 height 11
checkbox input "true"
click at [1066, 162] on div "Community Safety" at bounding box center [775, 157] width 589 height 19
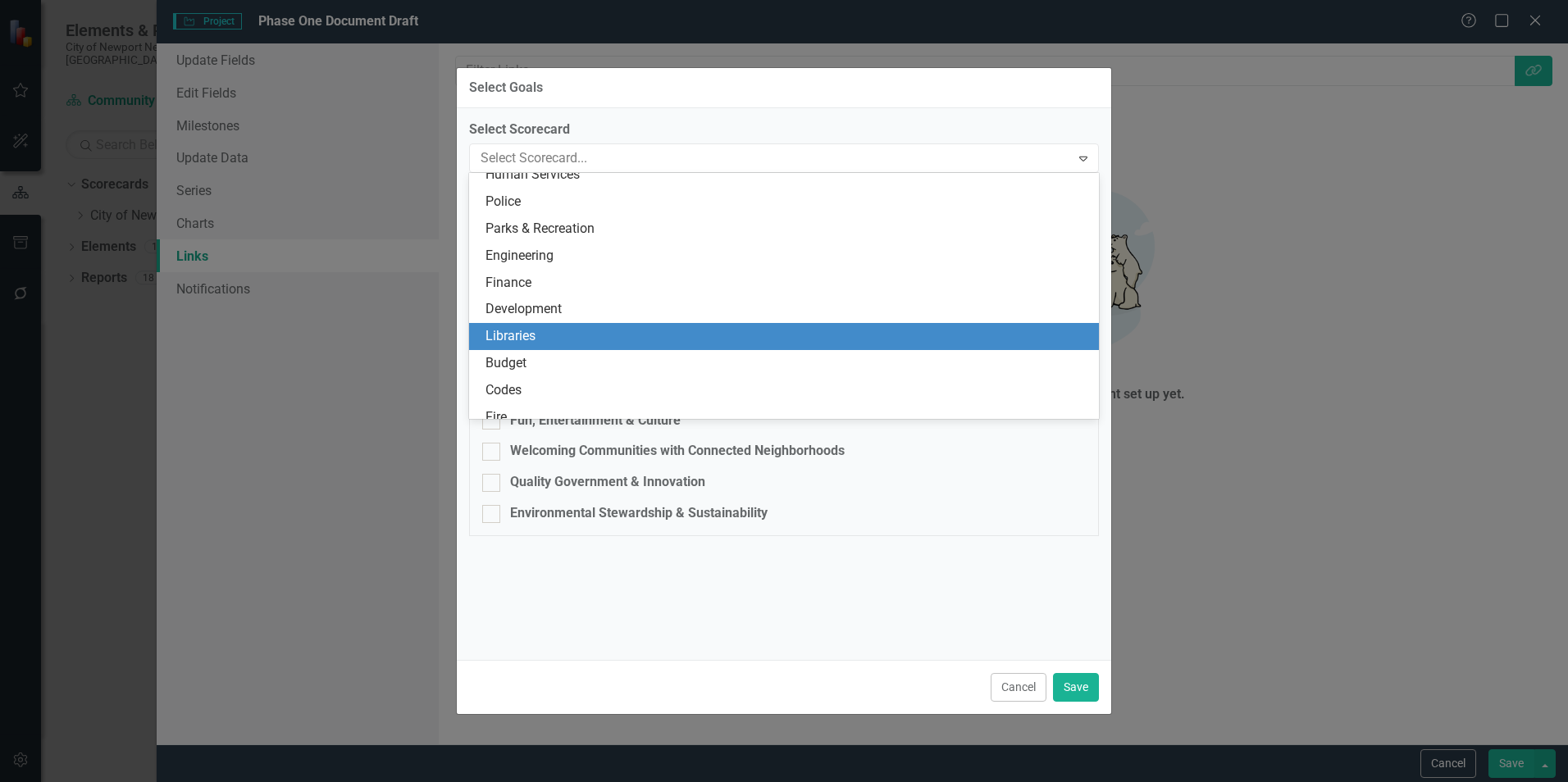
scroll to position [0, 0]
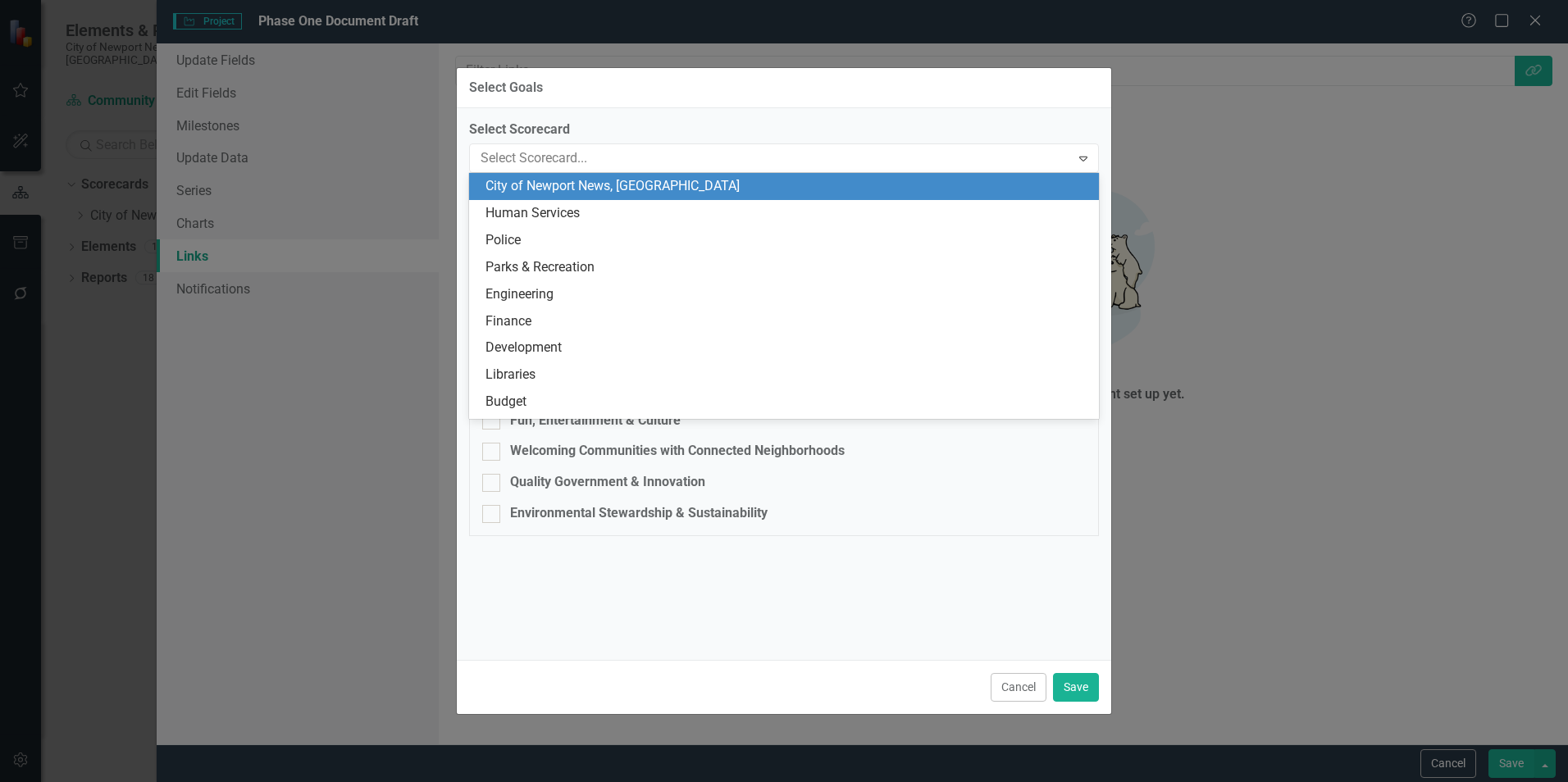
click at [570, 189] on div "City of Newport News, [GEOGRAPHIC_DATA]" at bounding box center [787, 186] width 603 height 19
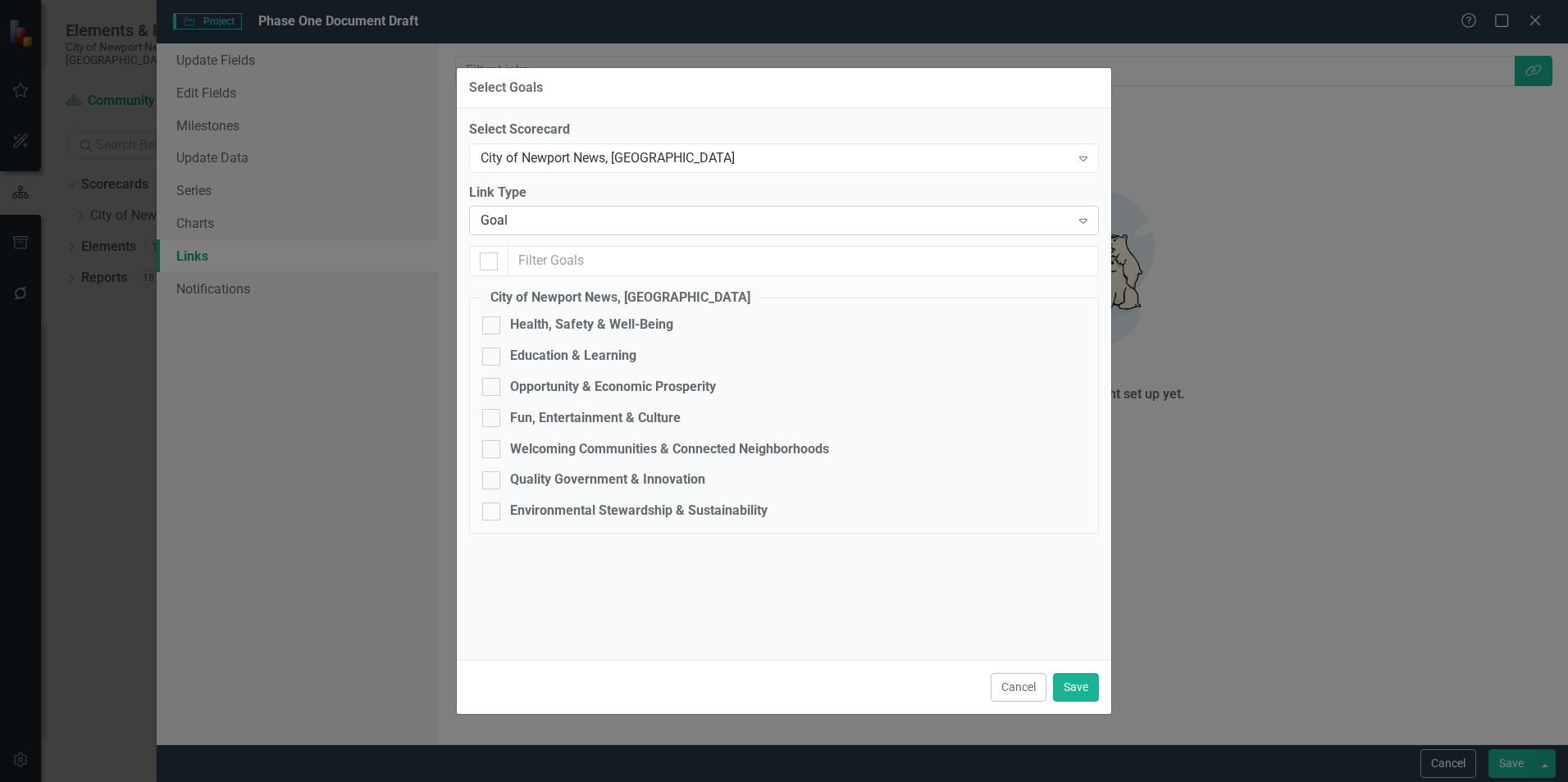
click at [577, 218] on div "Goal" at bounding box center [775, 221] width 589 height 19
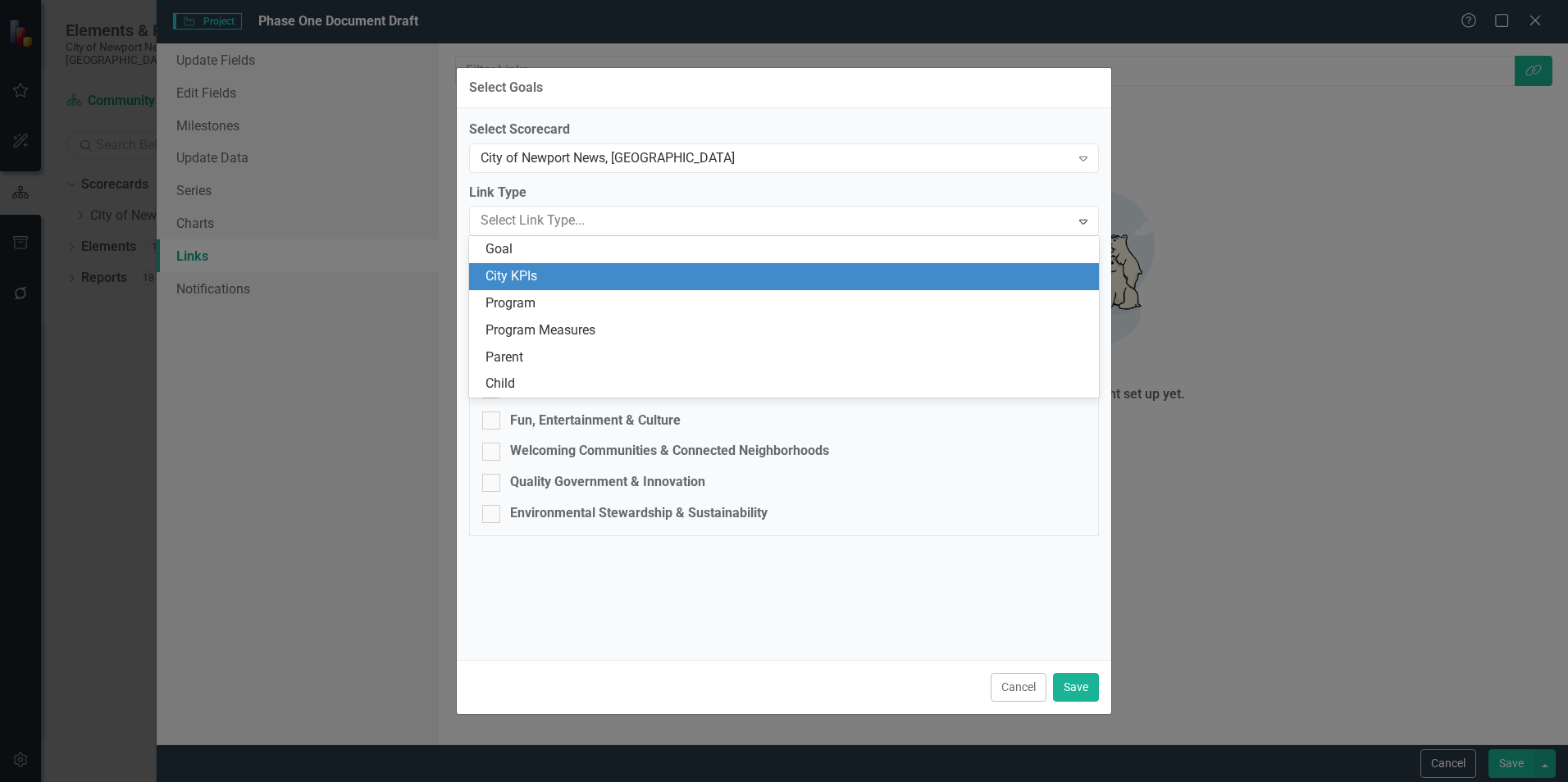
click at [567, 274] on div "City KPIs" at bounding box center [787, 277] width 603 height 19
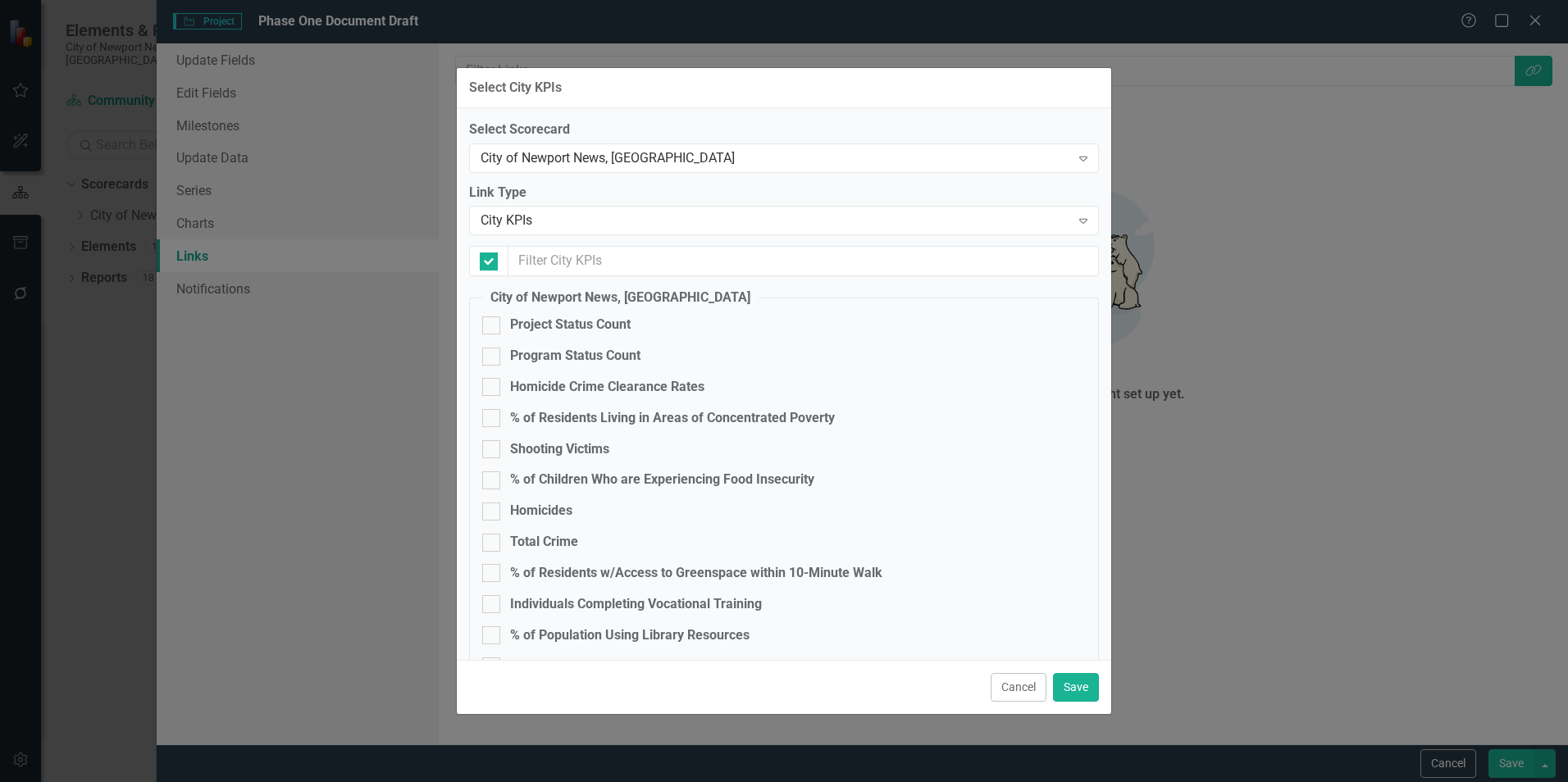
checkbox input "false"
click at [580, 378] on div "Homicide Crime Clearance Rates" at bounding box center [607, 387] width 194 height 19
click at [493, 378] on input "Homicide Crime Clearance Rates" at bounding box center [487, 383] width 11 height 11
checkbox input "true"
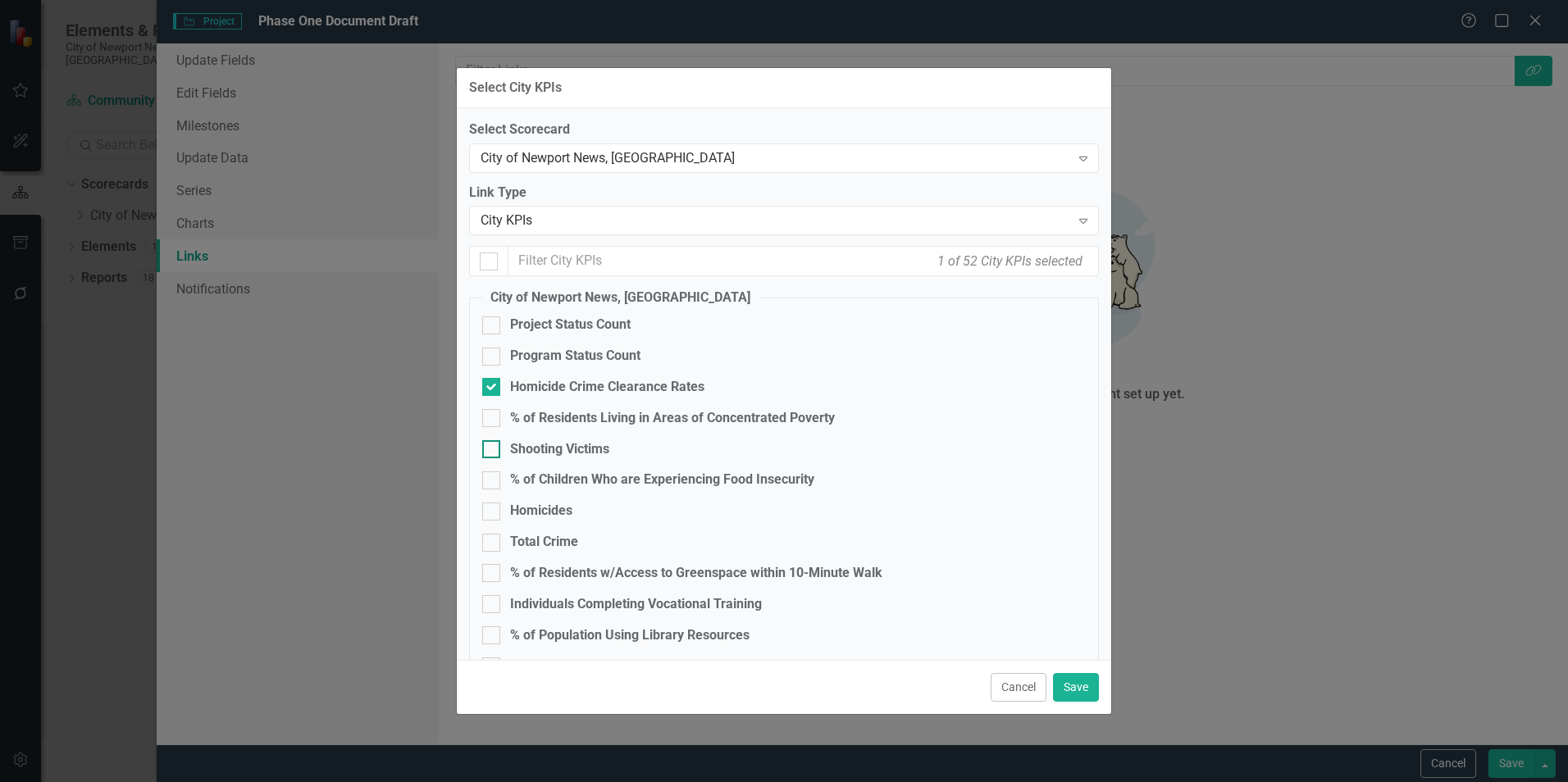
drag, startPoint x: 580, startPoint y: 377, endPoint x: 528, endPoint y: 453, distance: 92.1
click at [528, 453] on div "Shooting Victims" at bounding box center [560, 449] width 100 height 19
click at [493, 451] on input "Shooting Victims" at bounding box center [487, 445] width 11 height 11
checkbox input "true"
click at [532, 515] on div "Homicides" at bounding box center [542, 511] width 63 height 19
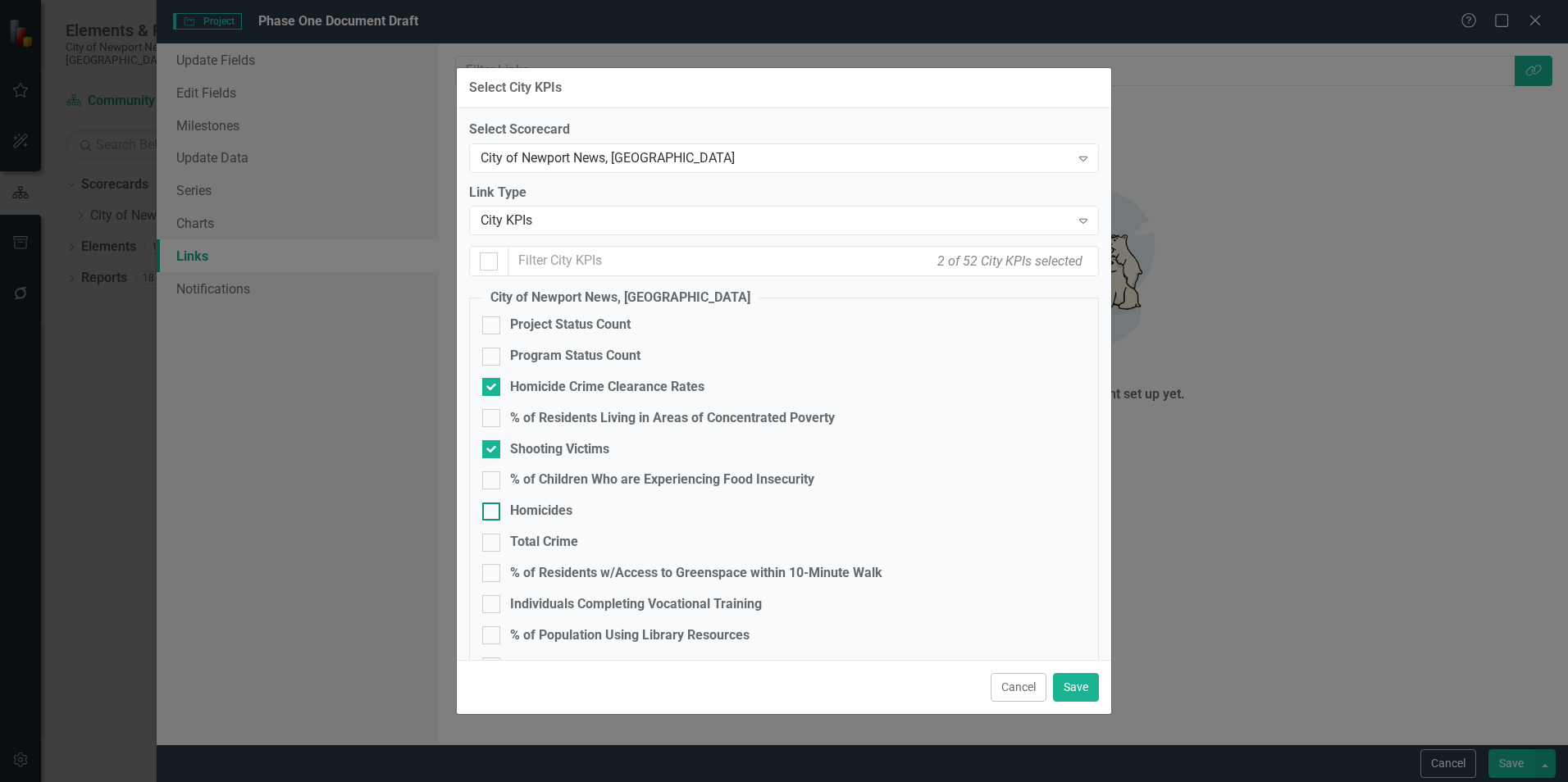
click at [493, 514] on input "Homicides" at bounding box center [487, 508] width 11 height 11
checkbox input "true"
click at [542, 536] on div "Total Crime" at bounding box center [544, 542] width 68 height 19
click at [493, 536] on input "Total Crime" at bounding box center [487, 538] width 11 height 11
checkbox input "true"
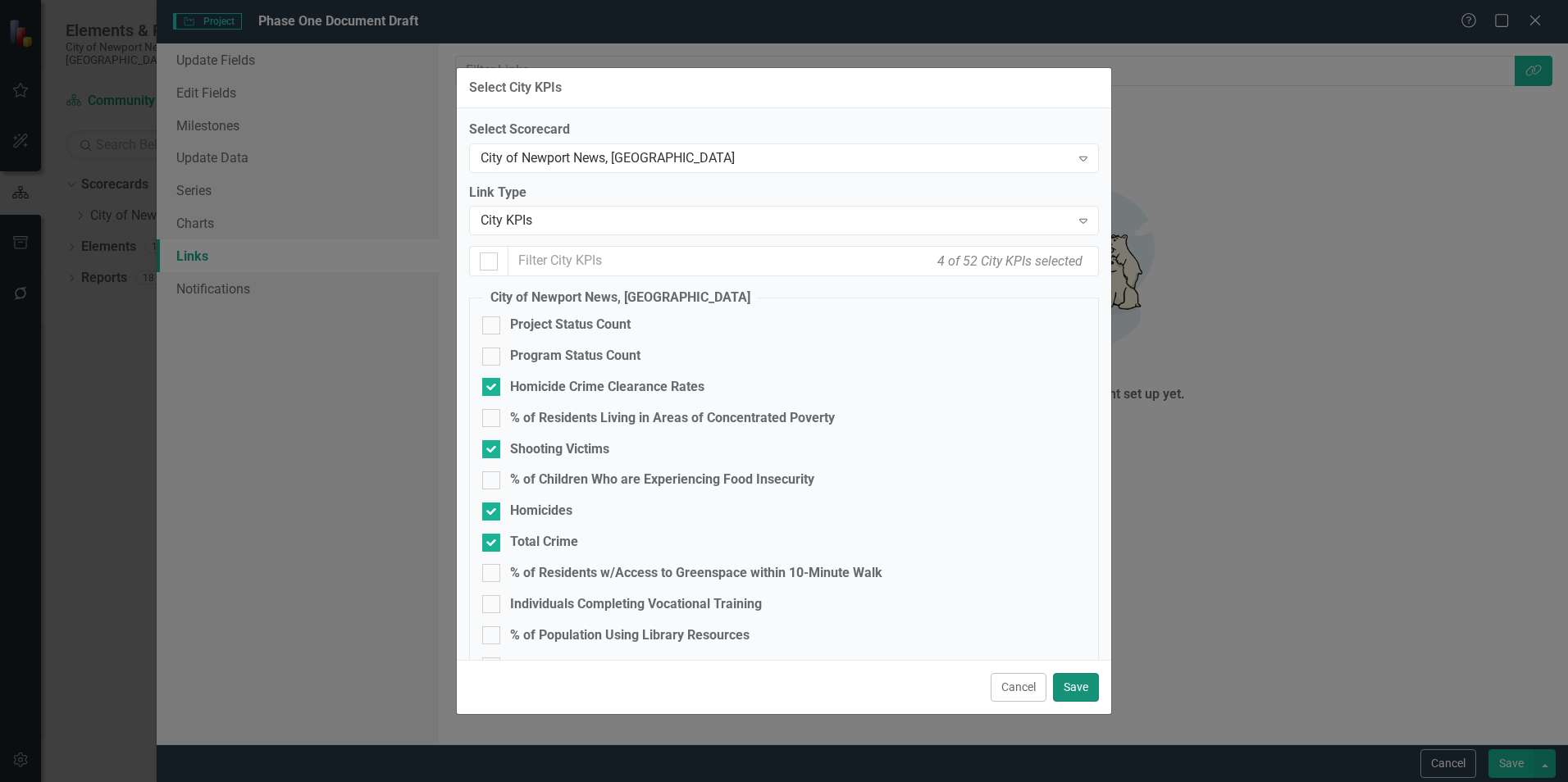
click at [1076, 692] on button "Save" at bounding box center [1076, 687] width 46 height 29
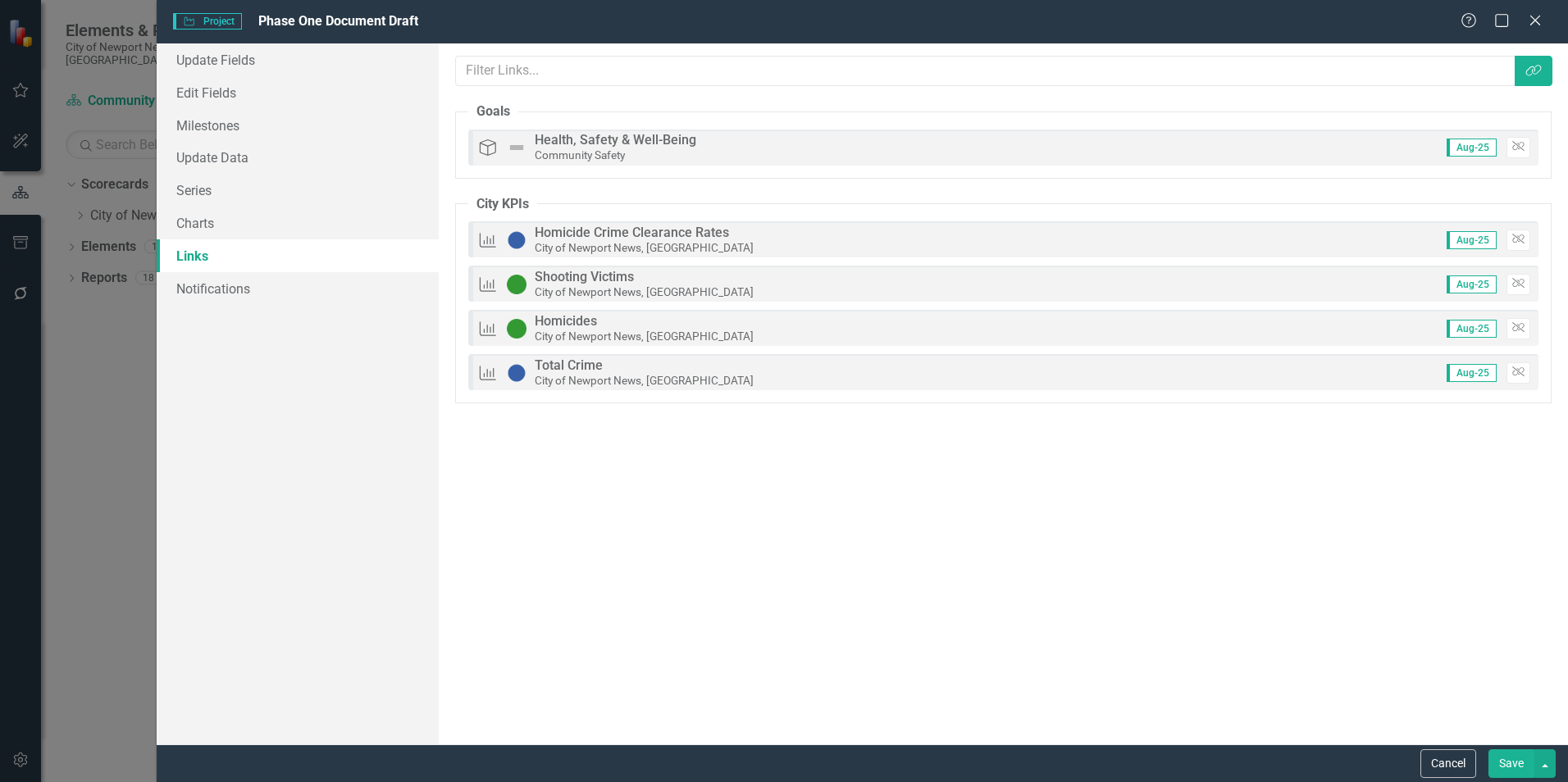
click at [1500, 771] on button "Save" at bounding box center [1511, 763] width 46 height 29
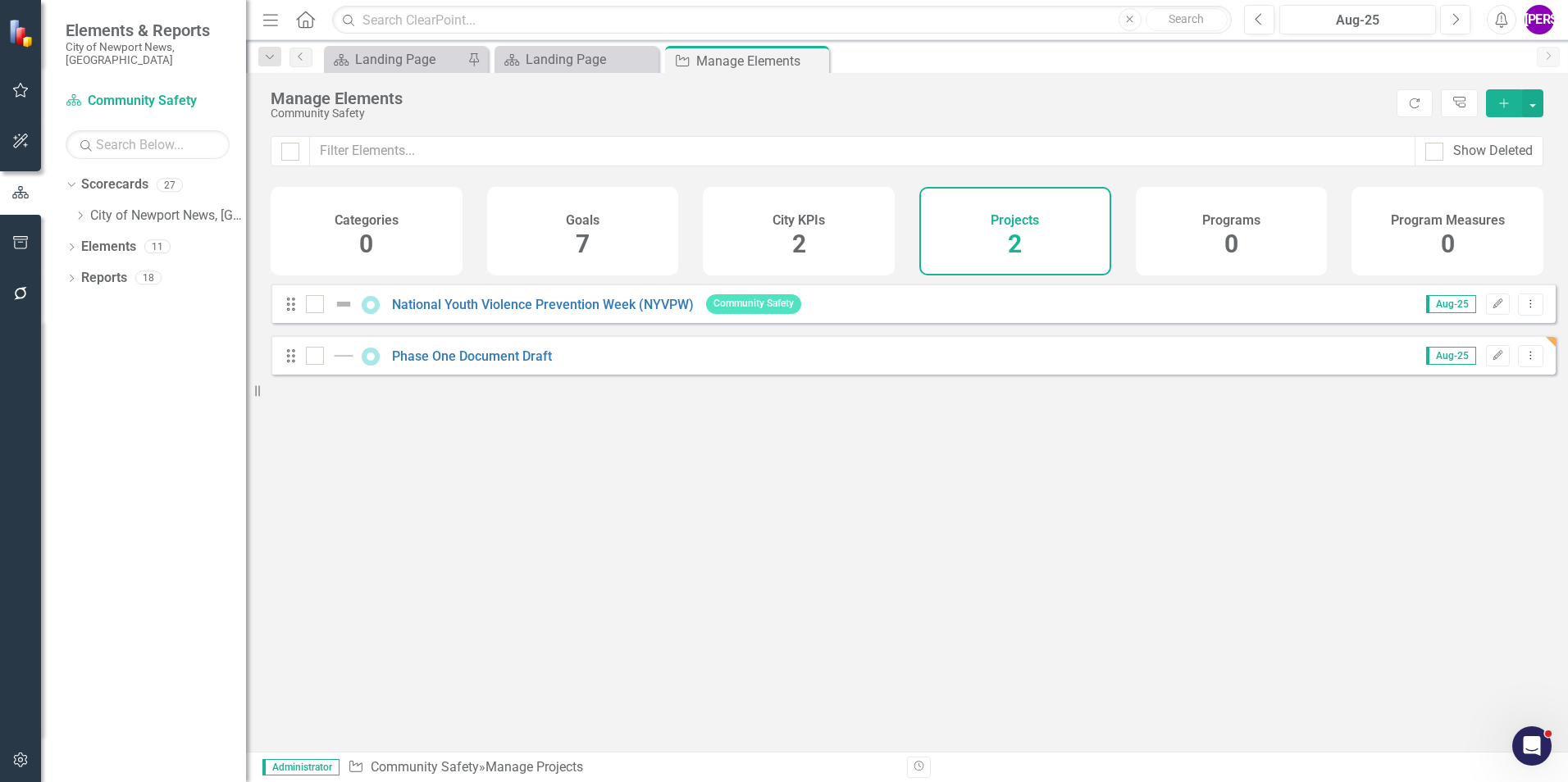
click at [633, 440] on div "Looks like you don't have any Projects set up yet. Why don't you add an Project…" at bounding box center [913, 497] width 1285 height 427
click at [1486, 312] on button "Edit" at bounding box center [1497, 305] width 24 height 21
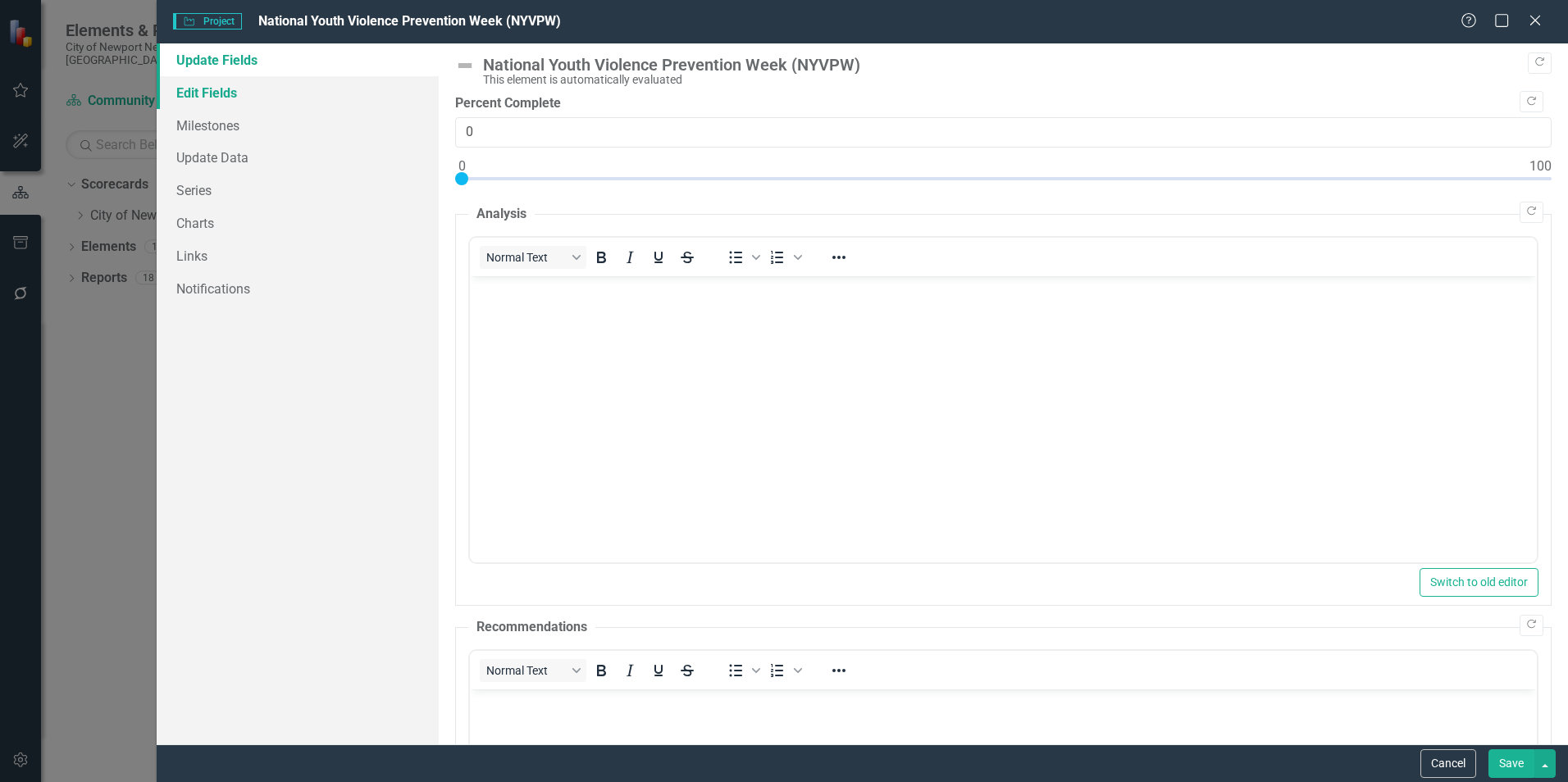
click at [203, 90] on link "Edit Fields" at bounding box center [297, 93] width 282 height 33
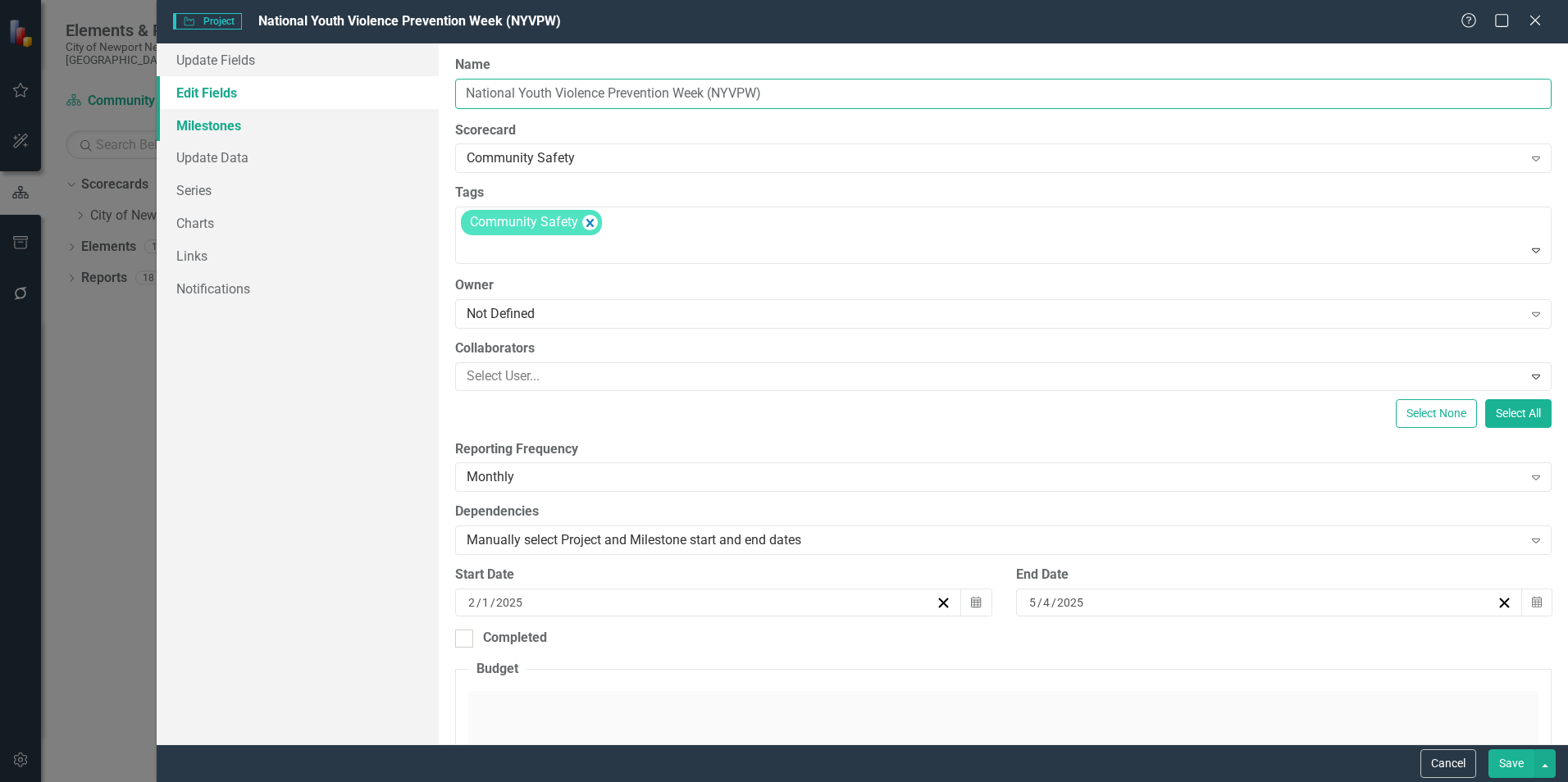
drag, startPoint x: 550, startPoint y: 97, endPoint x: 429, endPoint y: 111, distance: 121.8
click at [429, 111] on div "Update Fields Edit Fields Milestones Update Data Series Charts Links Notificati…" at bounding box center [862, 394] width 1411 height 701
drag, startPoint x: 751, startPoint y: 84, endPoint x: 691, endPoint y: 93, distance: 60.7
click at [691, 93] on input "Community Violence Prevention Week (NYVPW)" at bounding box center [1003, 94] width 1096 height 30
type input "Community Violence Prevention Week"
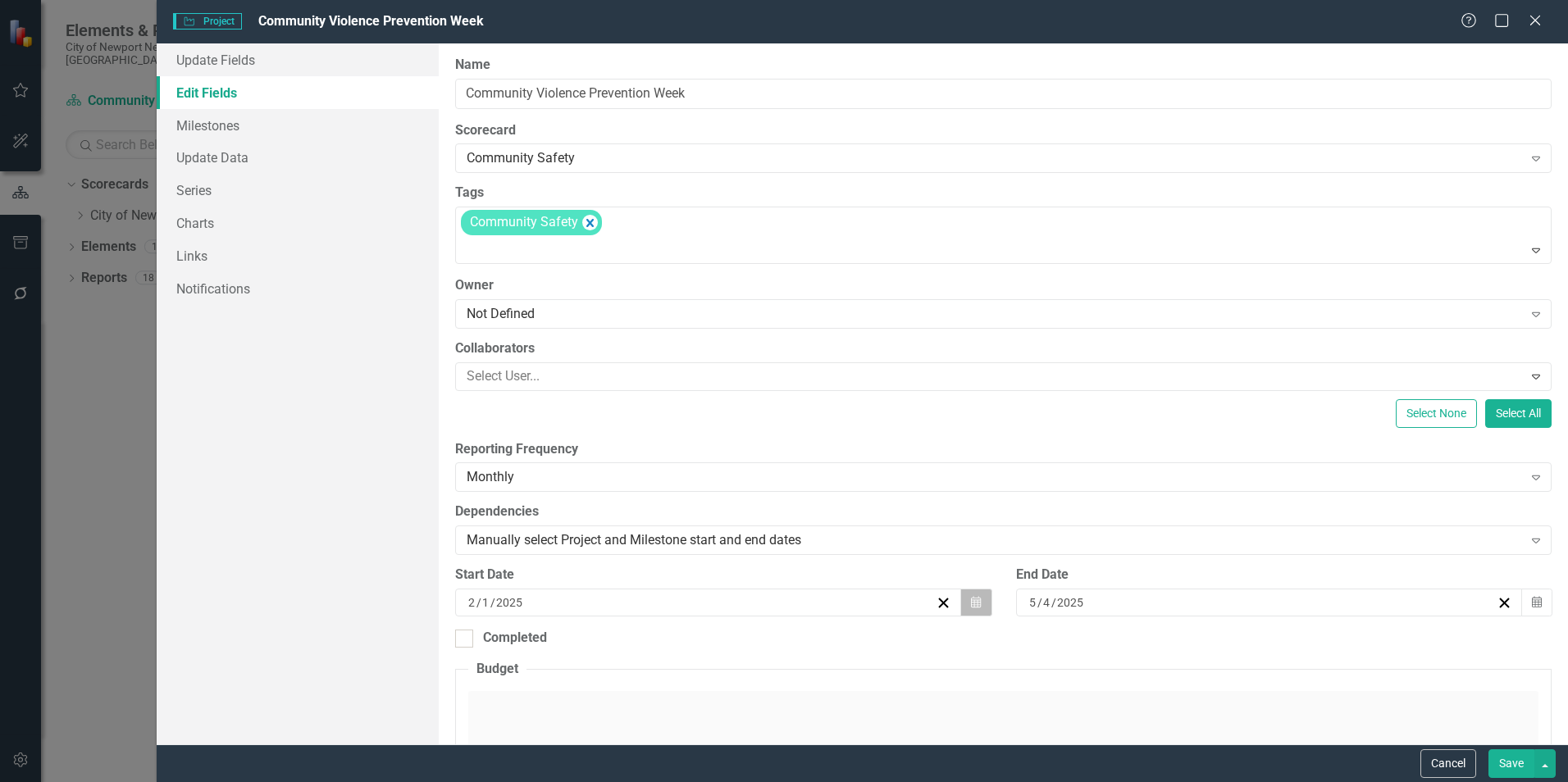
click at [979, 604] on button "Calendar" at bounding box center [975, 603] width 31 height 28
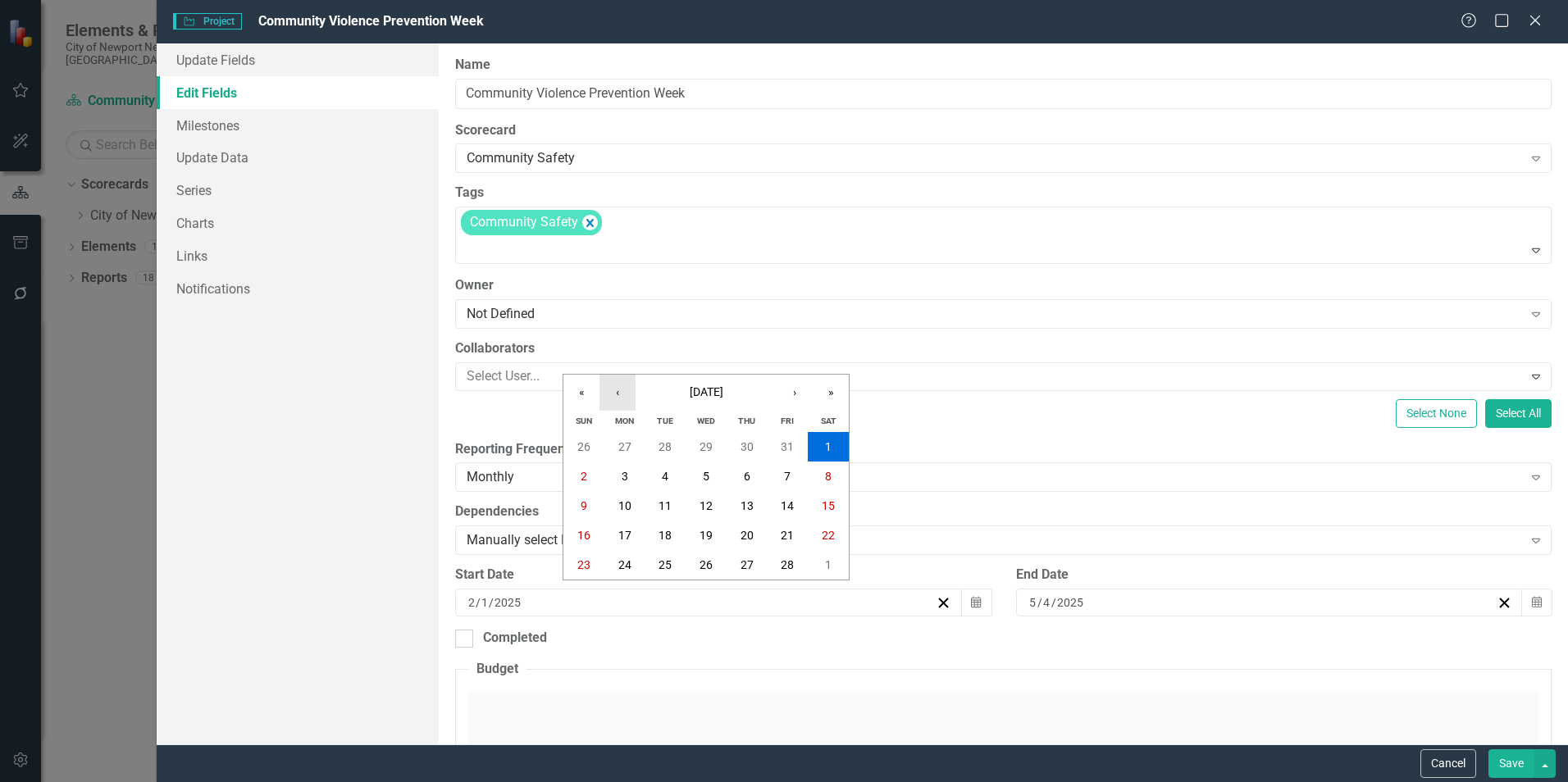
click at [610, 394] on button "‹" at bounding box center [617, 393] width 36 height 36
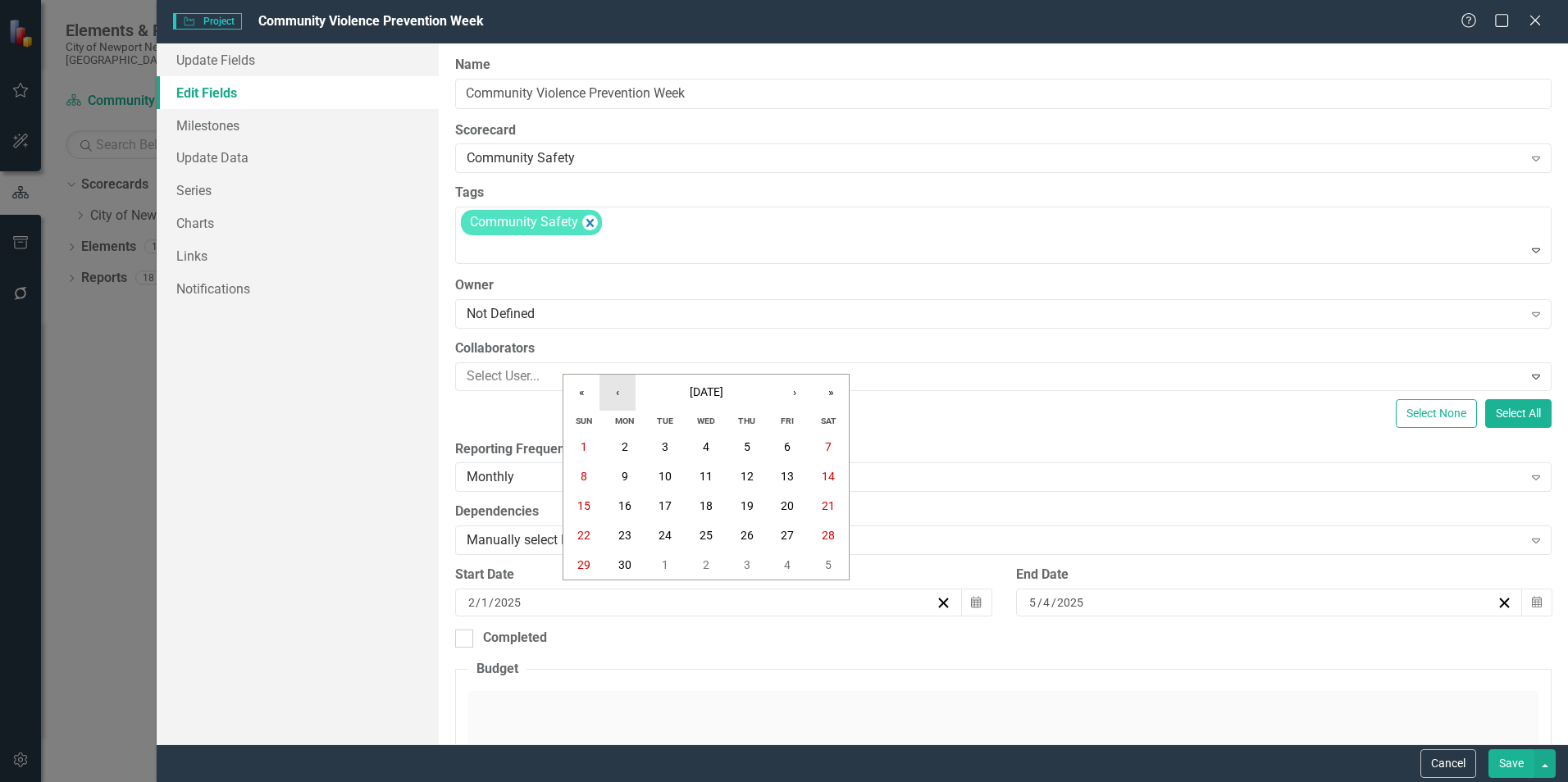
click at [610, 394] on button "‹" at bounding box center [617, 393] width 36 height 36
click at [791, 393] on button "›" at bounding box center [794, 393] width 36 height 36
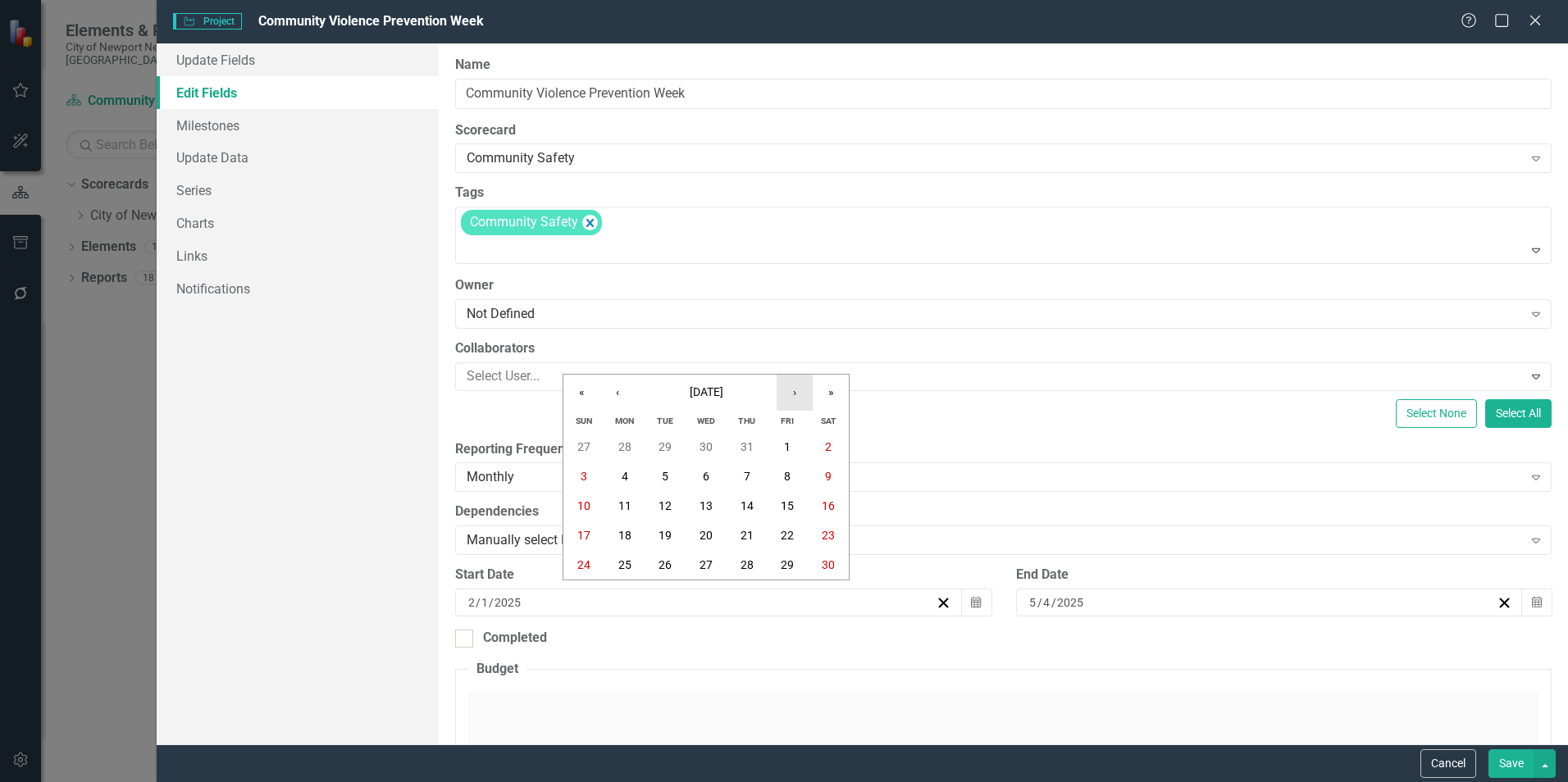
click at [791, 393] on button "›" at bounding box center [794, 393] width 36 height 36
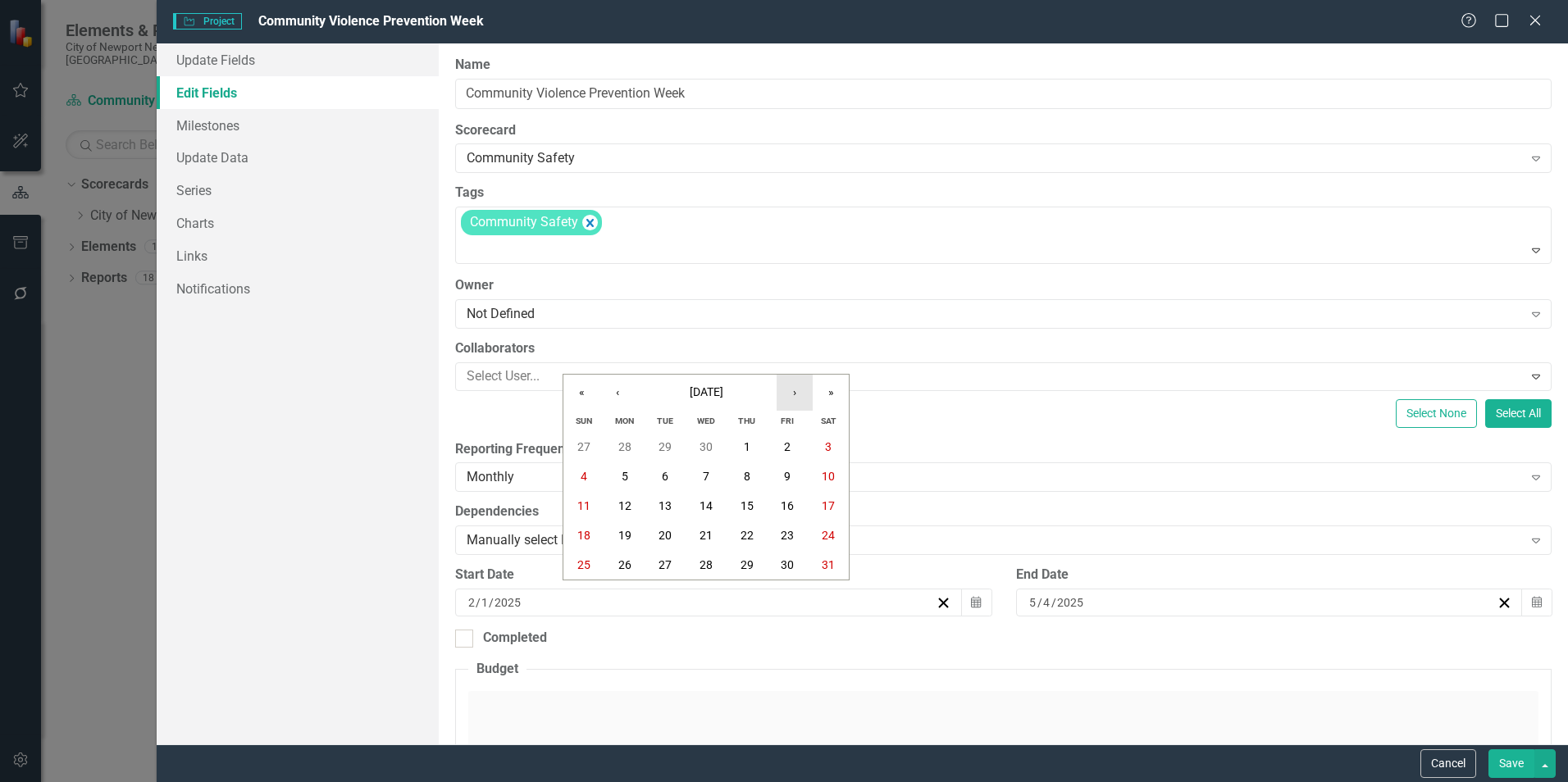
click at [791, 393] on button "›" at bounding box center [794, 393] width 36 height 36
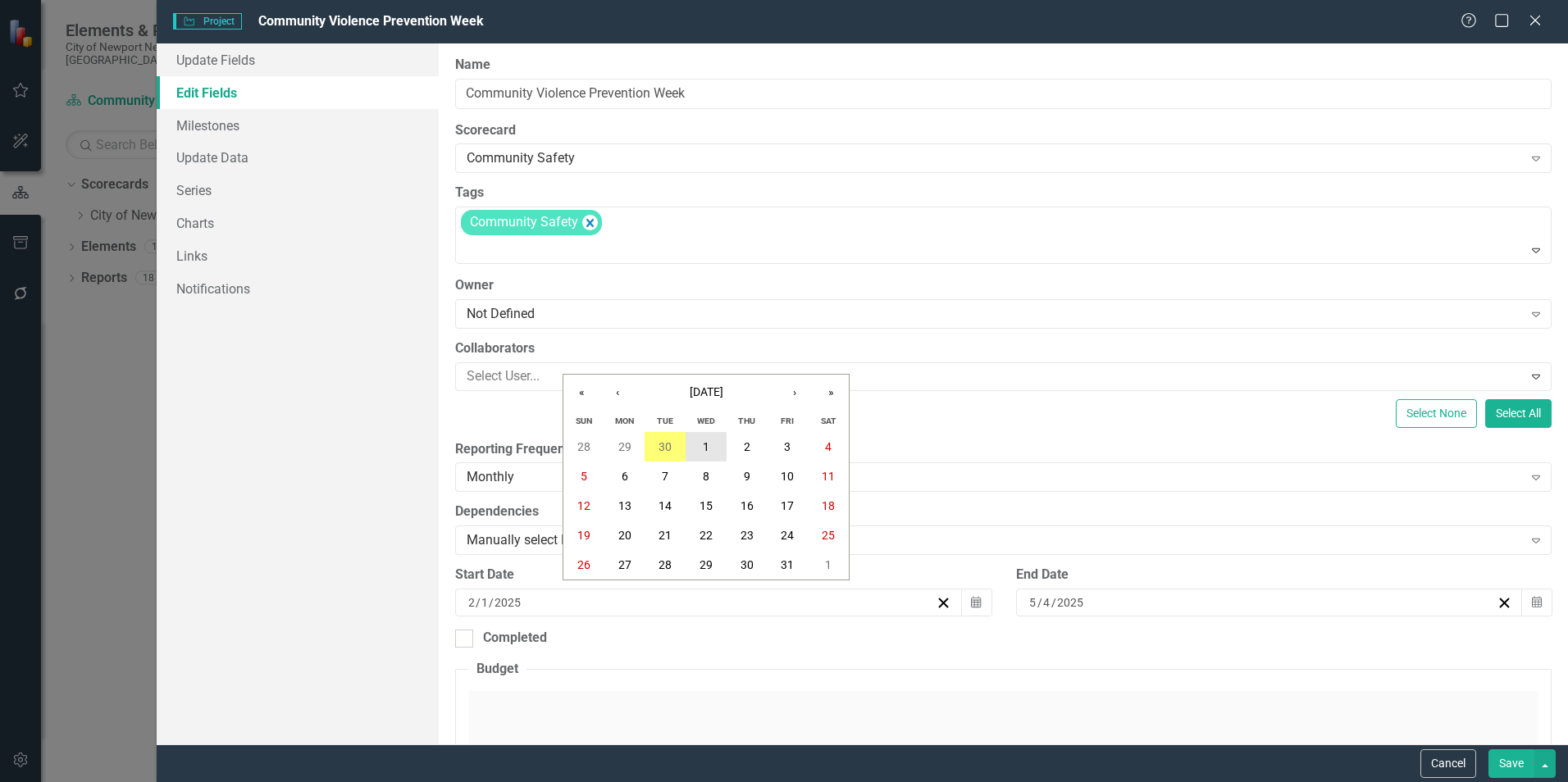
click at [719, 445] on button "1" at bounding box center [706, 447] width 41 height 30
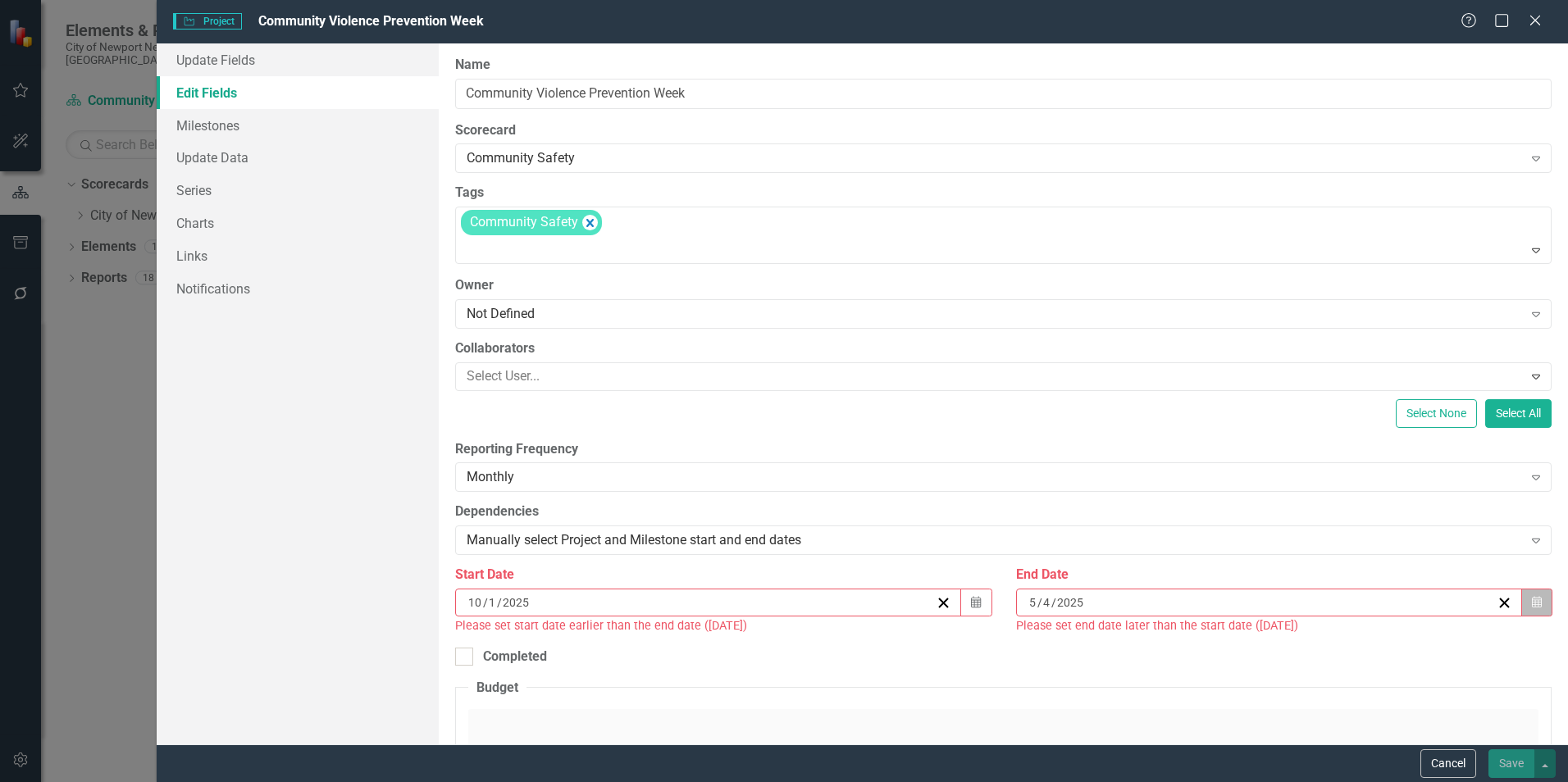
click at [1535, 607] on button "Calendar" at bounding box center [1537, 603] width 31 height 28
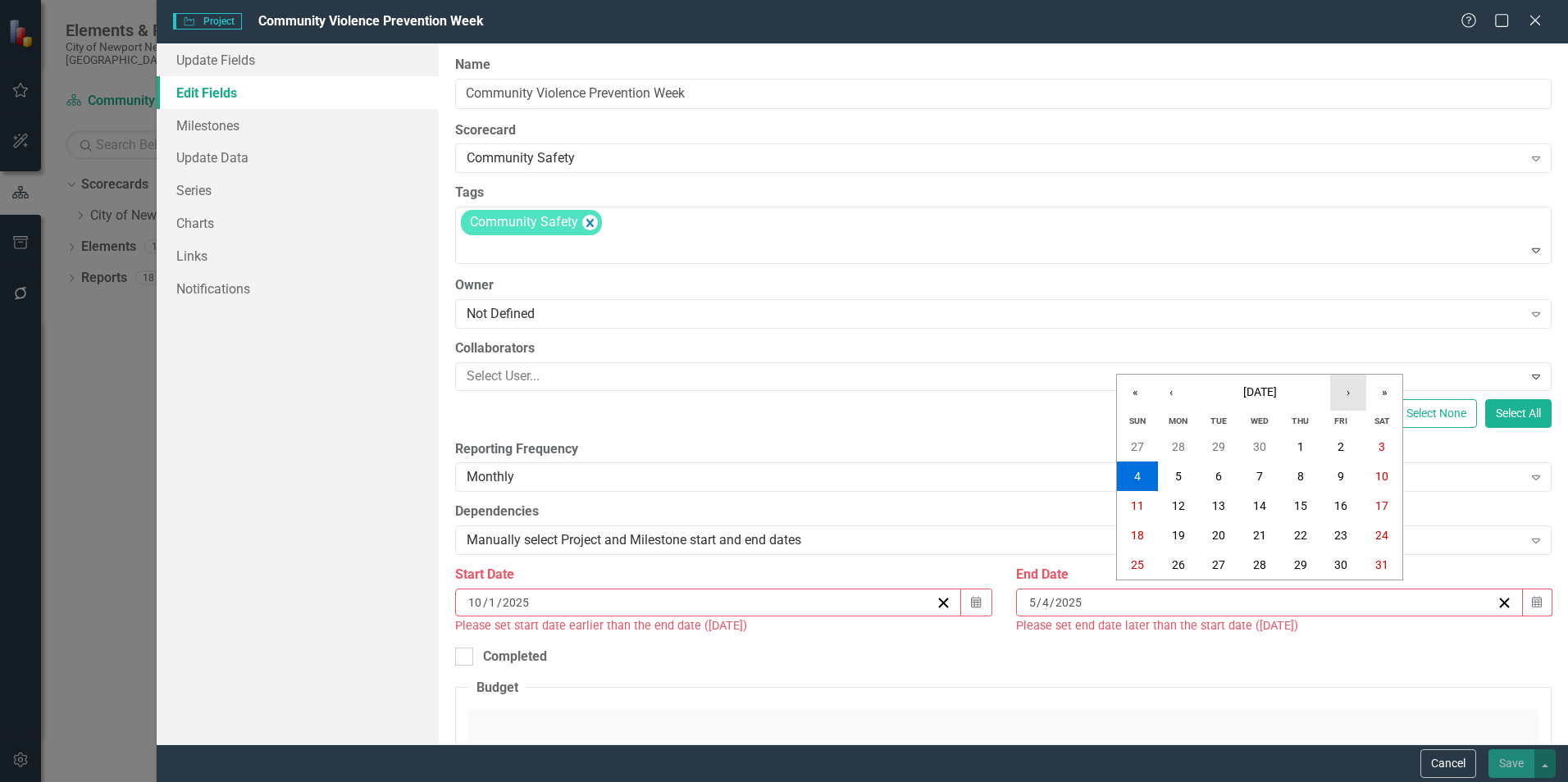
click at [1356, 383] on button "›" at bounding box center [1348, 393] width 36 height 36
click at [1355, 383] on button "›" at bounding box center [1348, 393] width 36 height 36
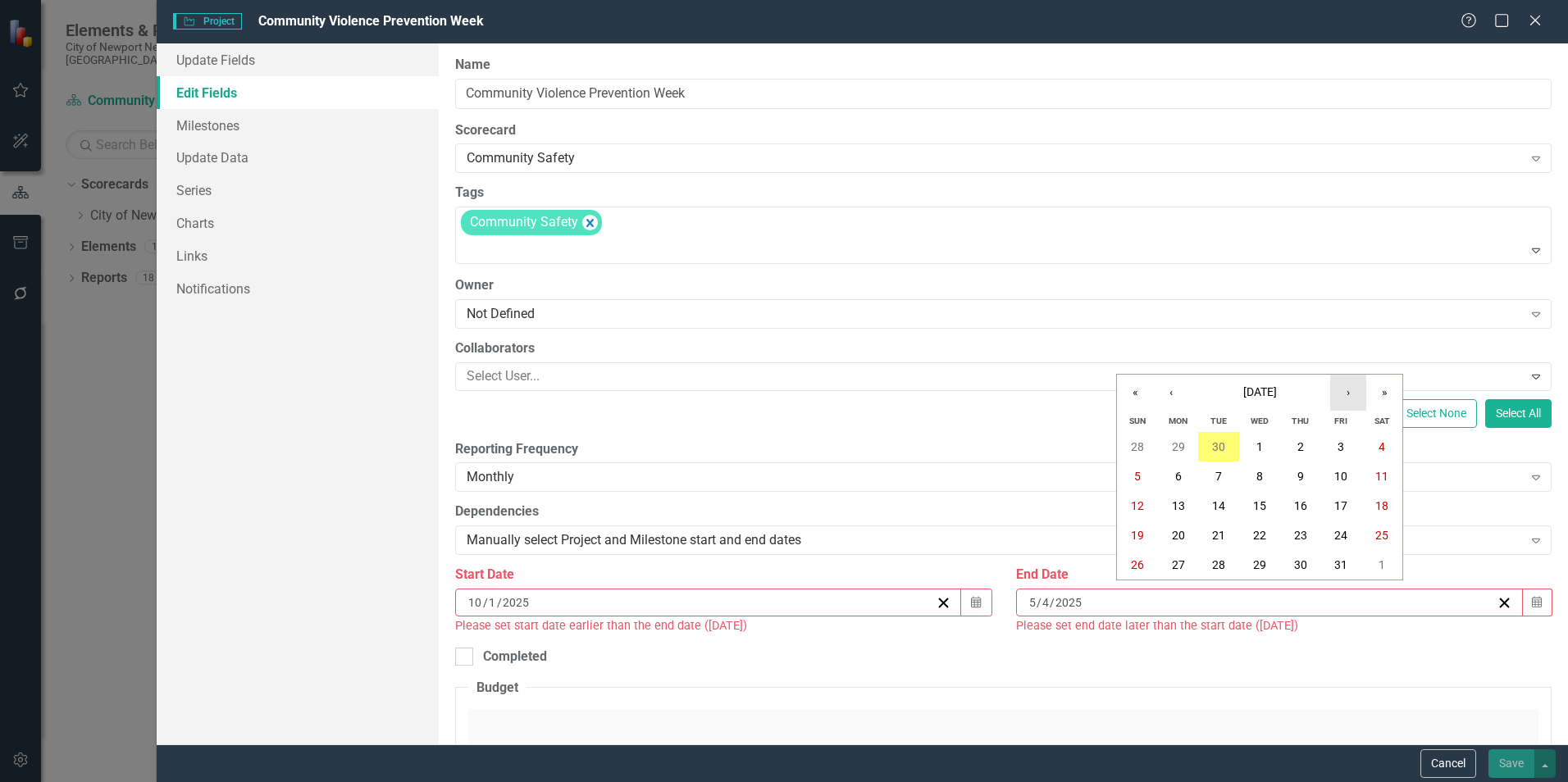
click at [1355, 383] on button "›" at bounding box center [1348, 393] width 36 height 36
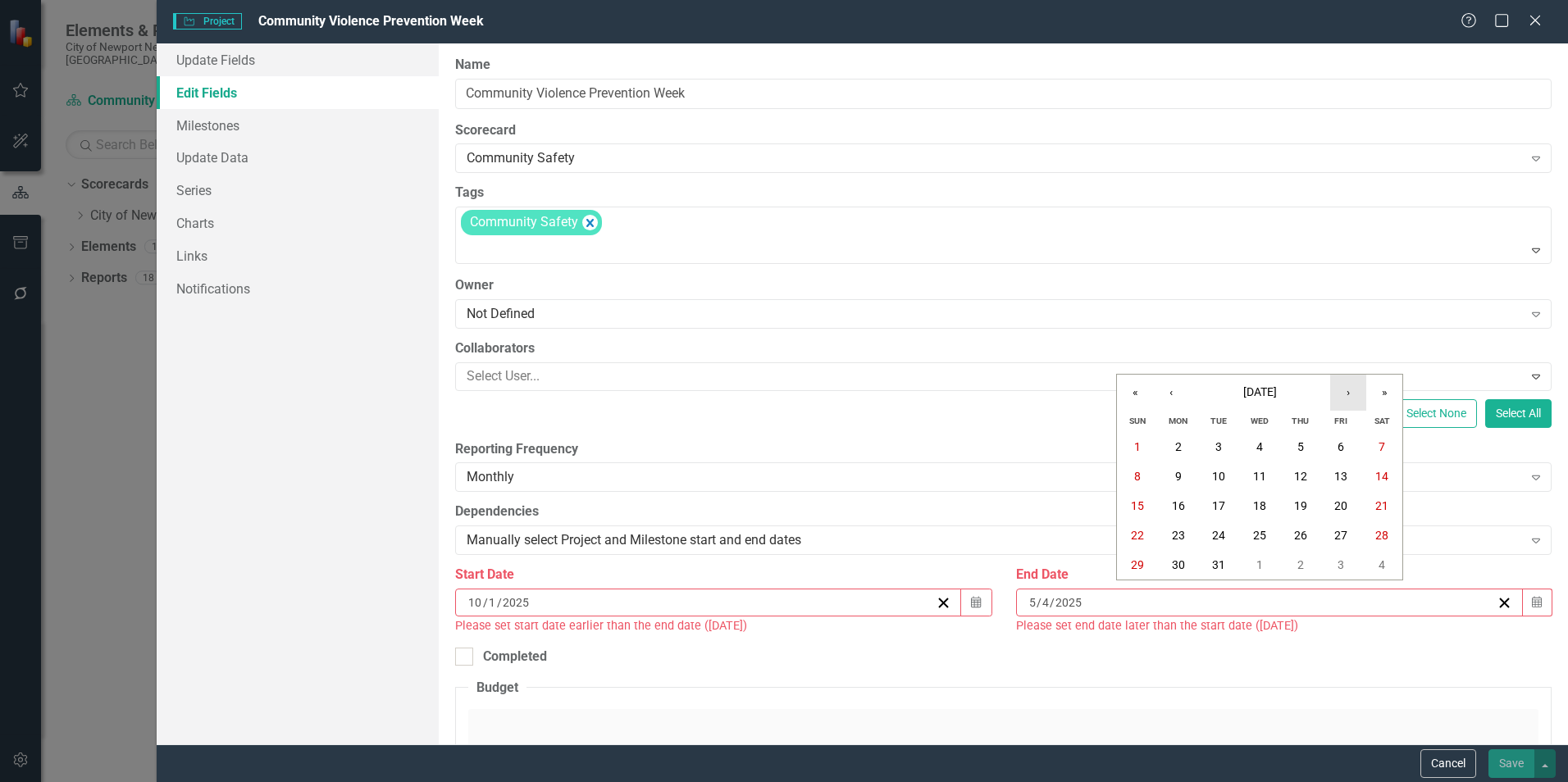
click at [1355, 383] on button "›" at bounding box center [1348, 393] width 36 height 36
click at [1144, 585] on button "31" at bounding box center [1138, 594] width 41 height 30
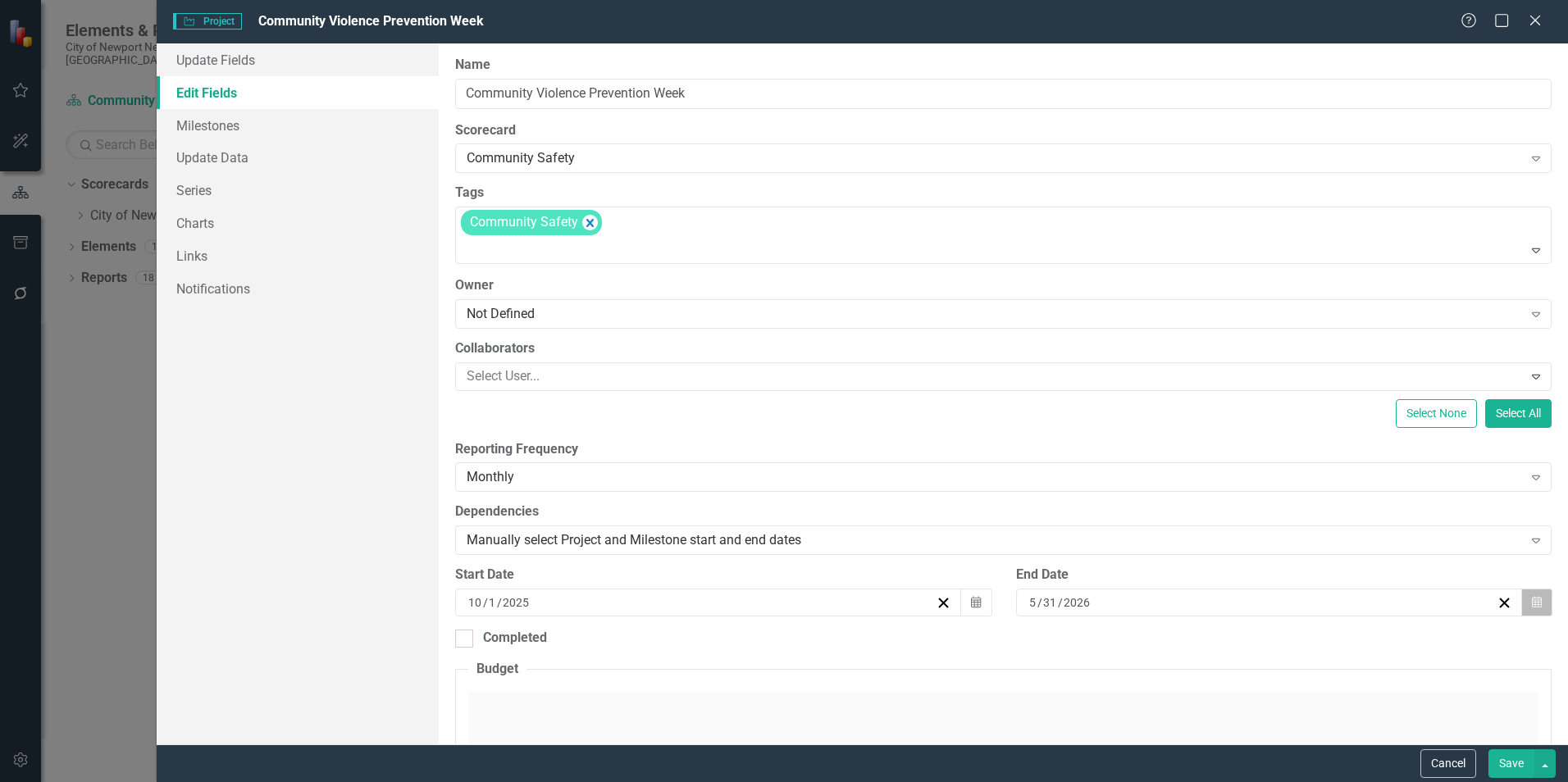
click at [1532, 607] on icon "Calendar" at bounding box center [1537, 603] width 10 height 12
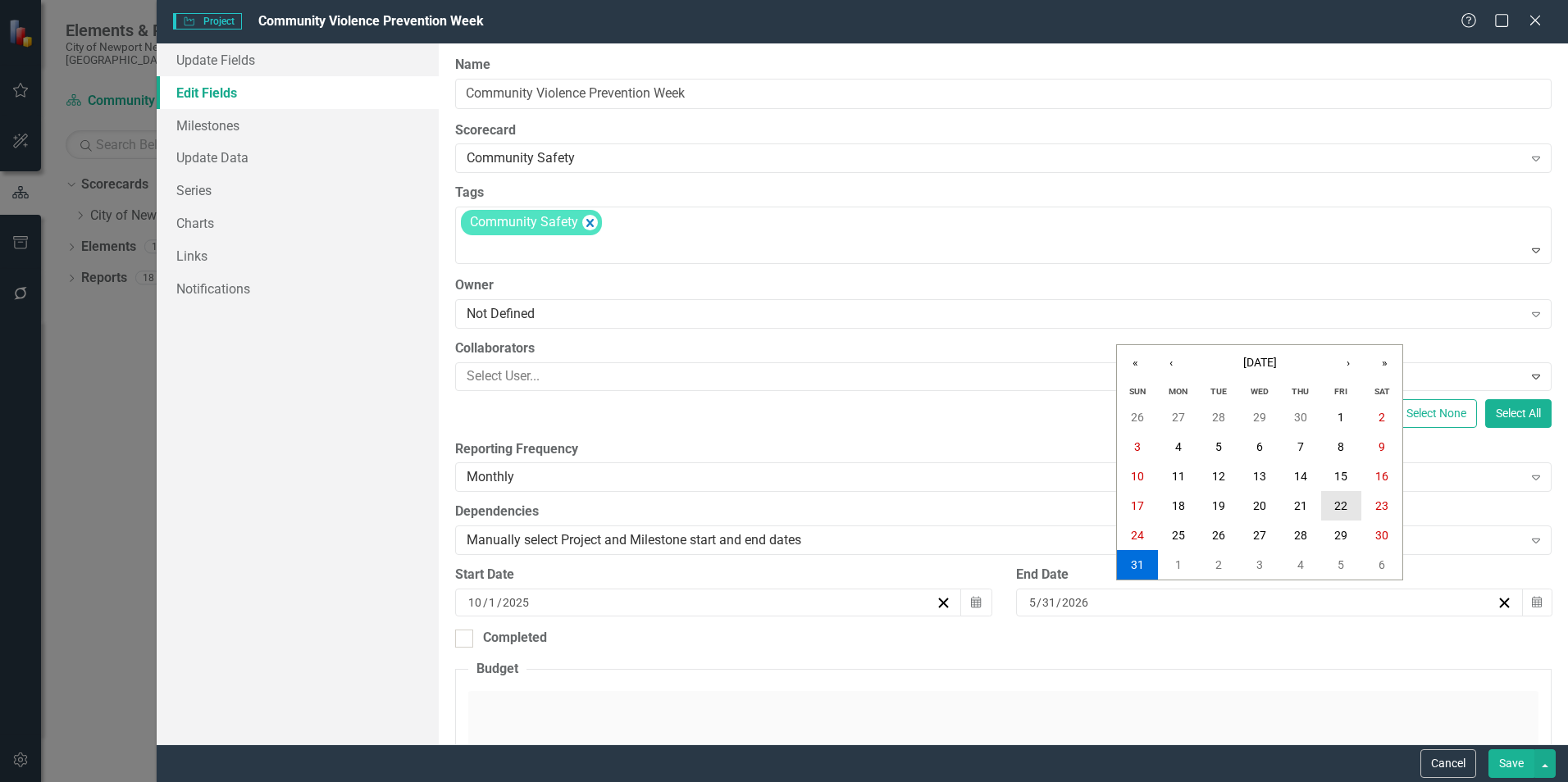
click at [1341, 502] on abbr "22" at bounding box center [1341, 506] width 13 height 13
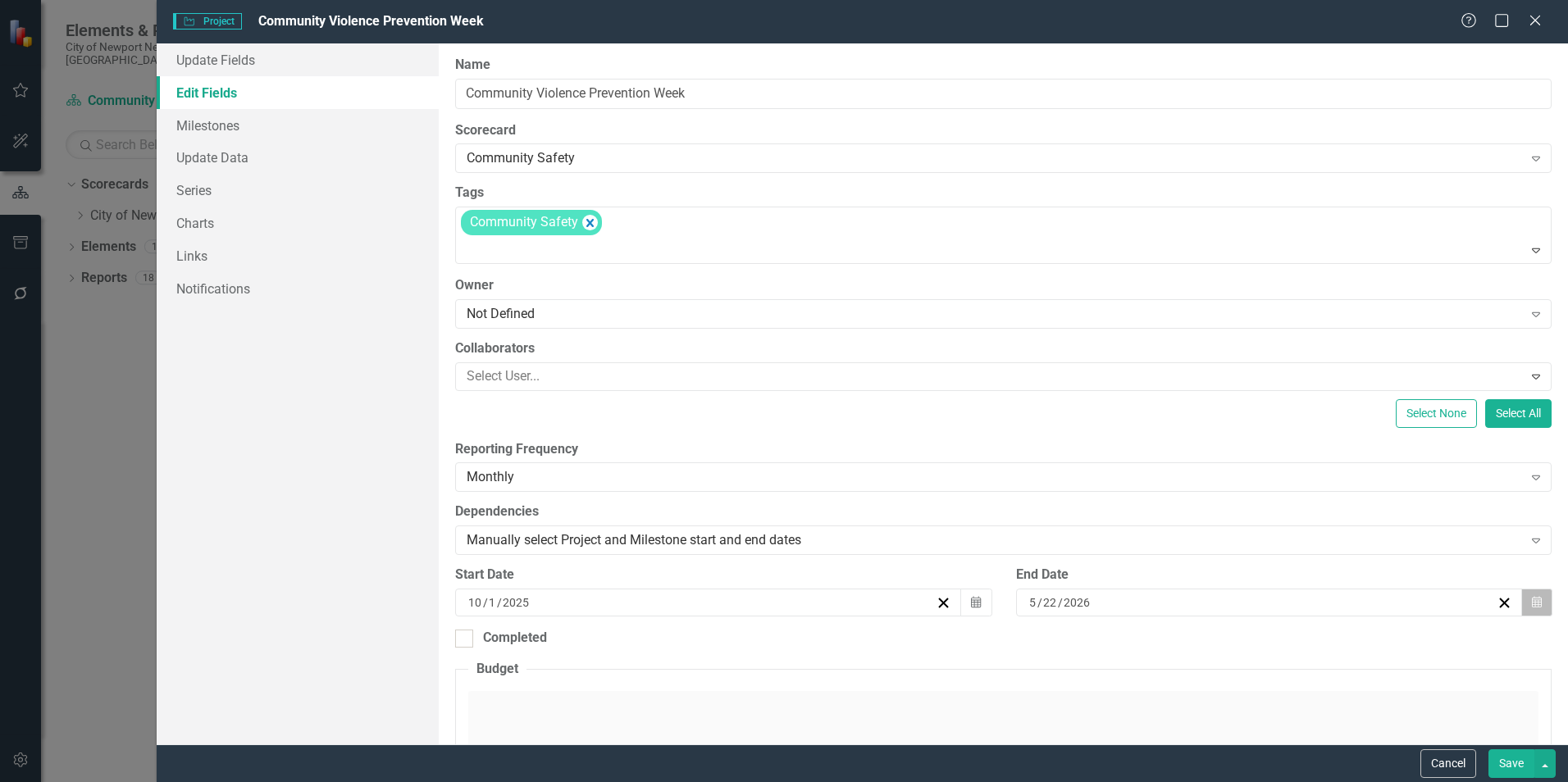
click at [1524, 605] on button "Calendar" at bounding box center [1537, 603] width 31 height 28
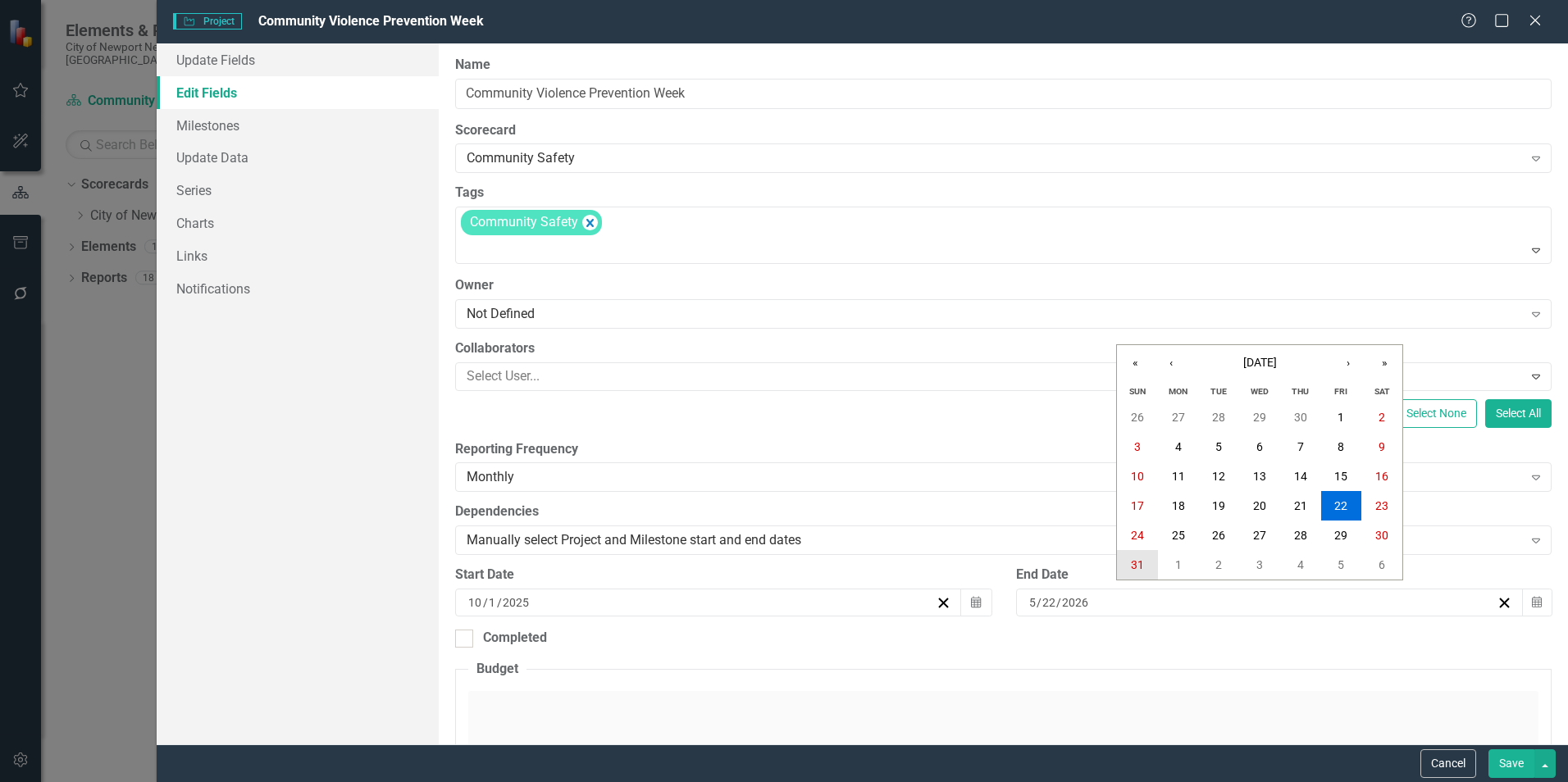
click at [1147, 568] on button "31" at bounding box center [1138, 565] width 41 height 30
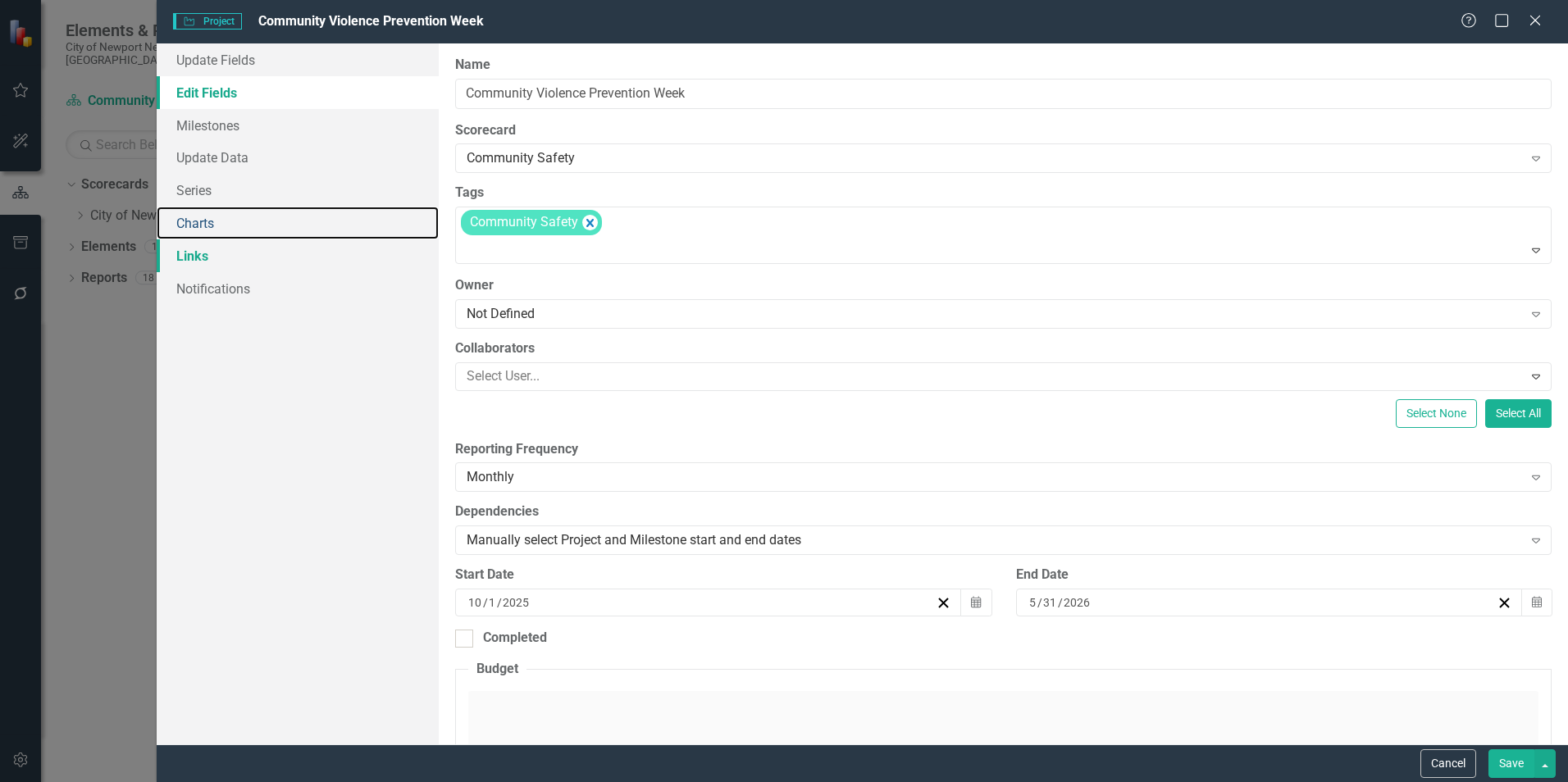
click at [240, 236] on link "Charts" at bounding box center [297, 223] width 282 height 33
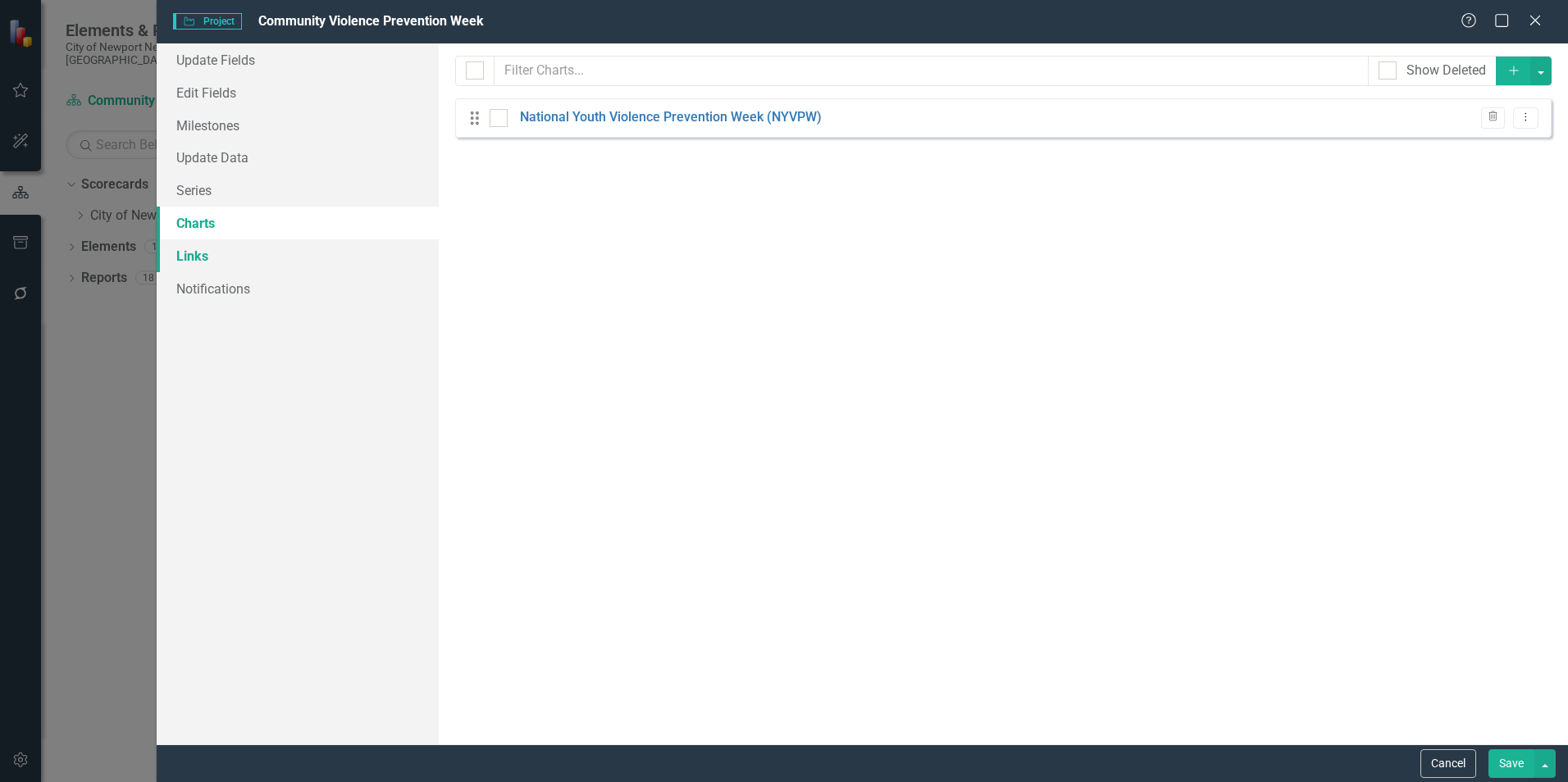
click at [229, 263] on link "Links" at bounding box center [297, 256] width 282 height 33
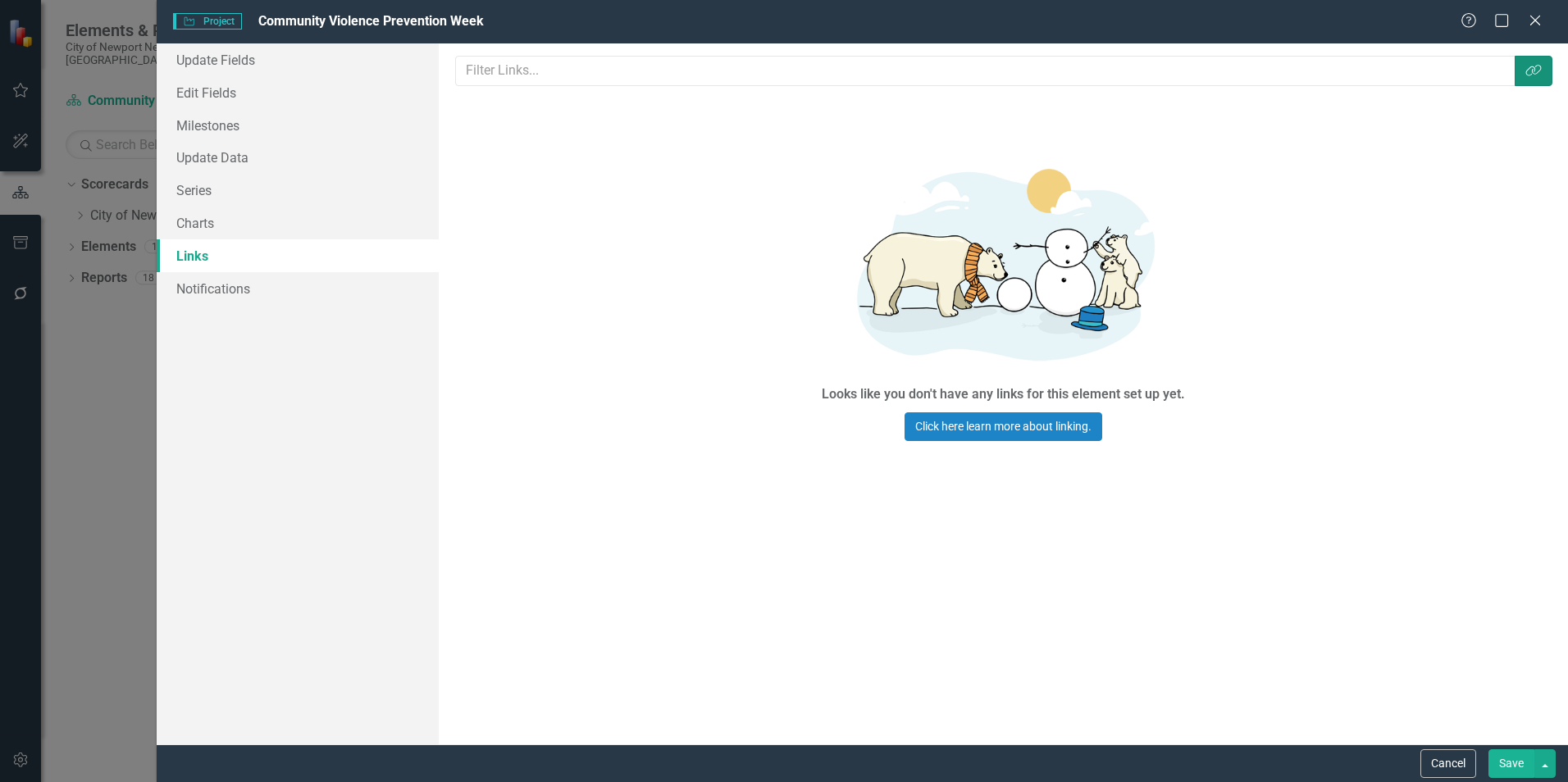
click at [1525, 77] on icon "Link Tag" at bounding box center [1533, 71] width 16 height 13
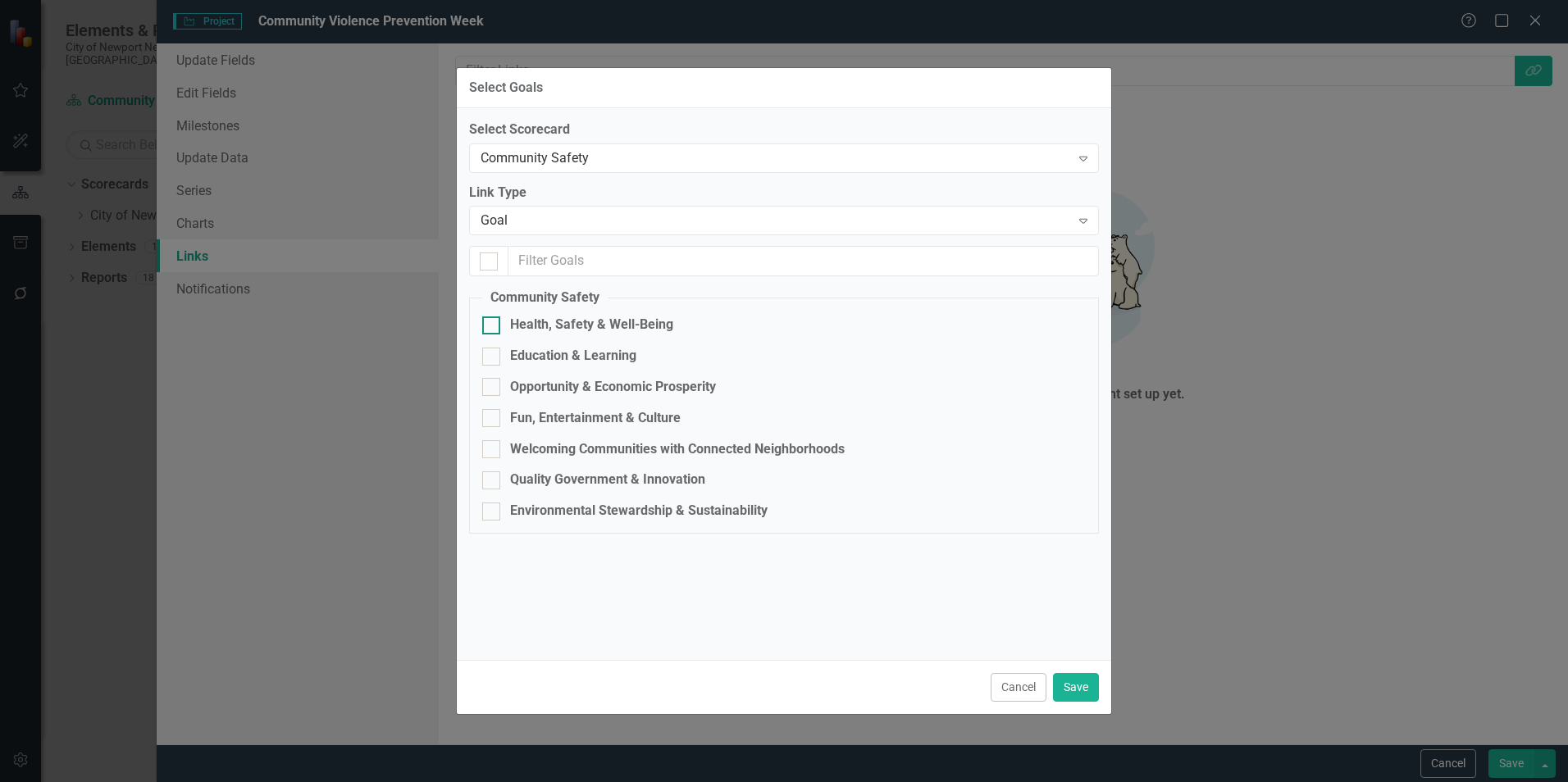
click at [551, 319] on div "Health, Safety & Well-Being" at bounding box center [592, 325] width 163 height 19
click at [493, 319] on input "Health, Safety & Well-Being" at bounding box center [487, 322] width 11 height 11
checkbox input "true"
click at [695, 168] on div "Community Safety Expand" at bounding box center [784, 158] width 630 height 30
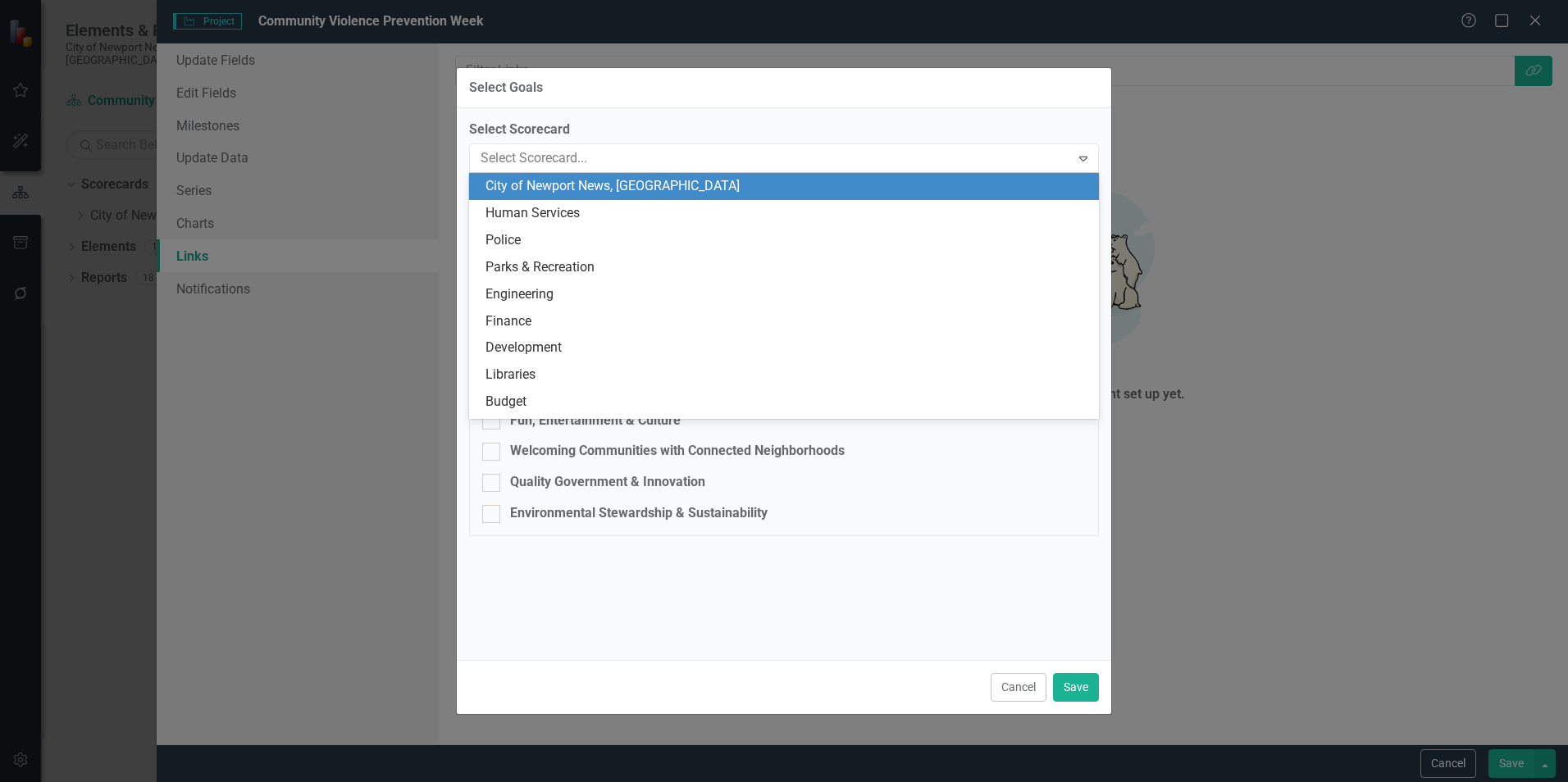
click at [603, 184] on div "City of Newport News, [GEOGRAPHIC_DATA]" at bounding box center [787, 186] width 603 height 19
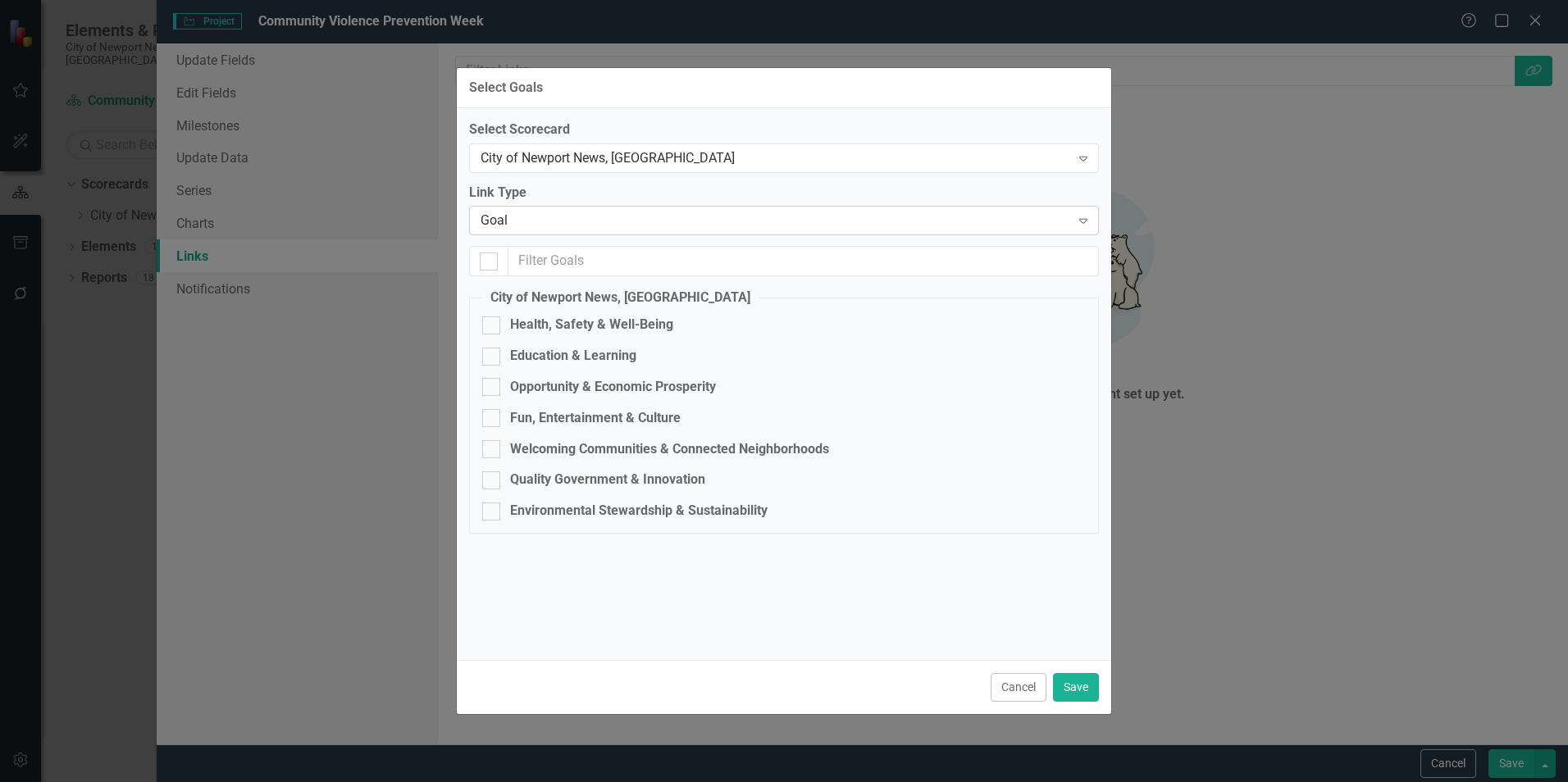
click at [594, 230] on div "Goal" at bounding box center [775, 221] width 589 height 19
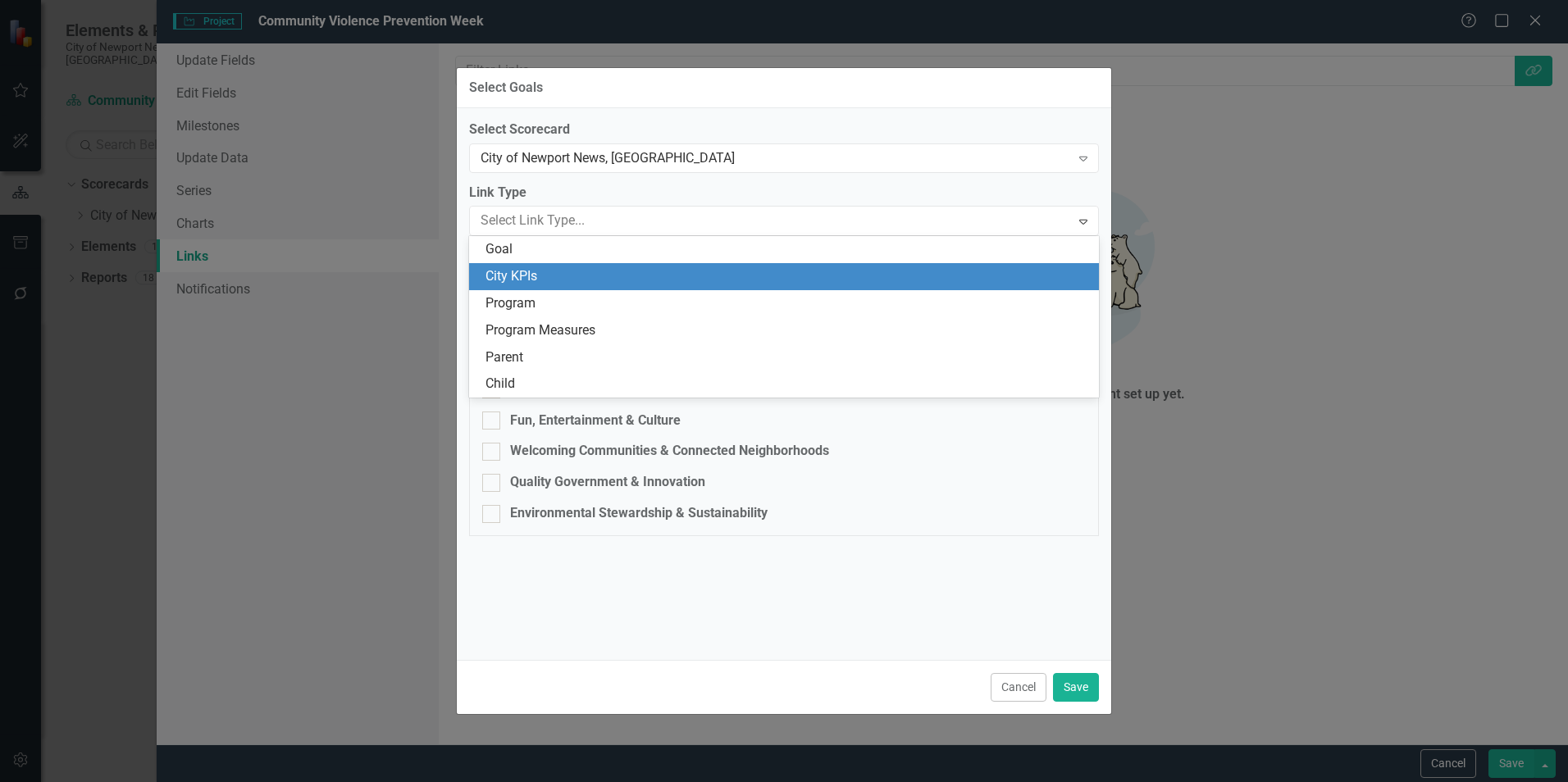
click at [587, 264] on div "City KPIs" at bounding box center [784, 277] width 630 height 27
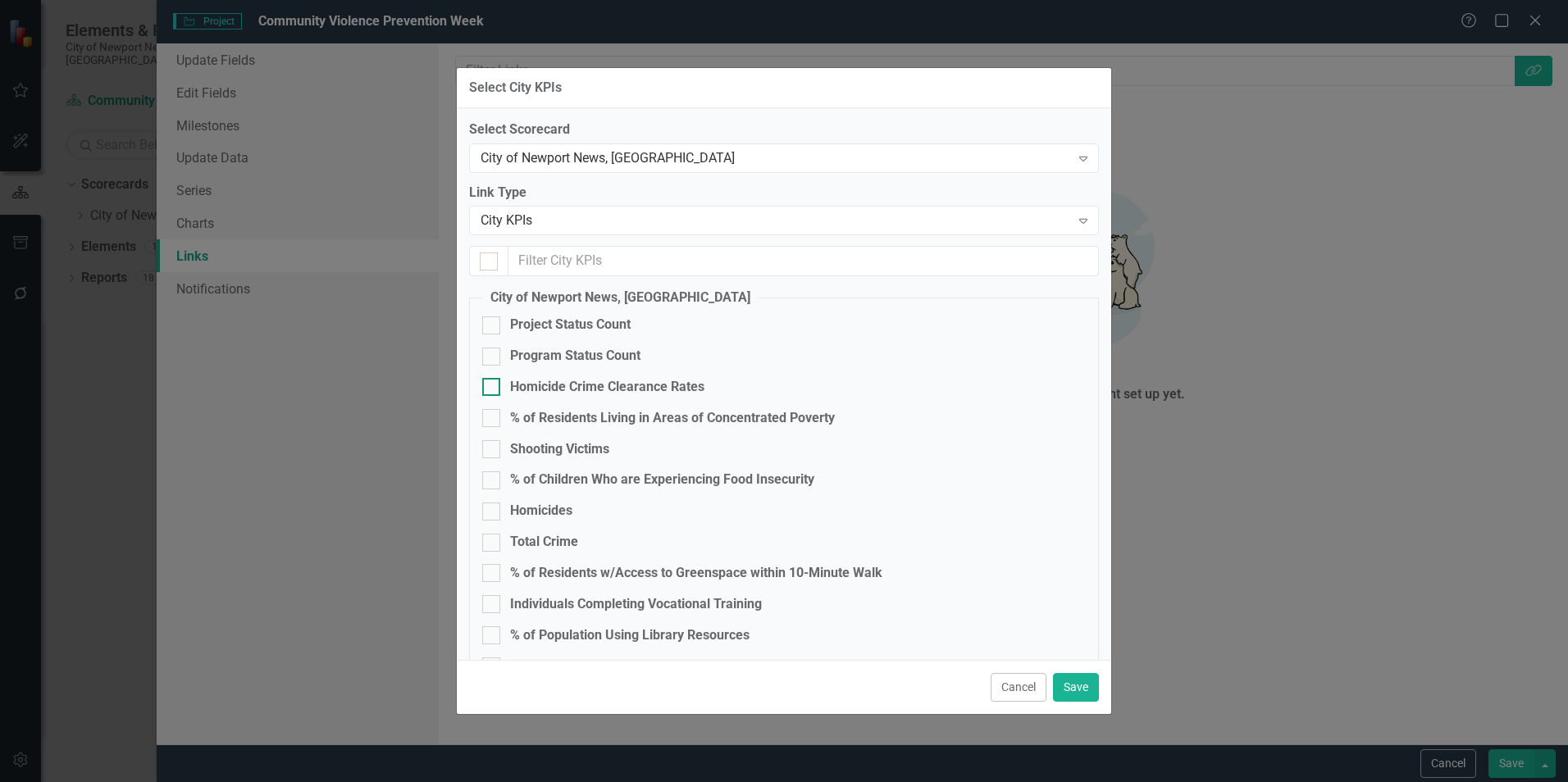
click at [575, 378] on div "Homicide Crime Clearance Rates" at bounding box center [607, 387] width 194 height 19
click at [493, 378] on input "Homicide Crime Clearance Rates" at bounding box center [487, 383] width 11 height 11
checkbox input "true"
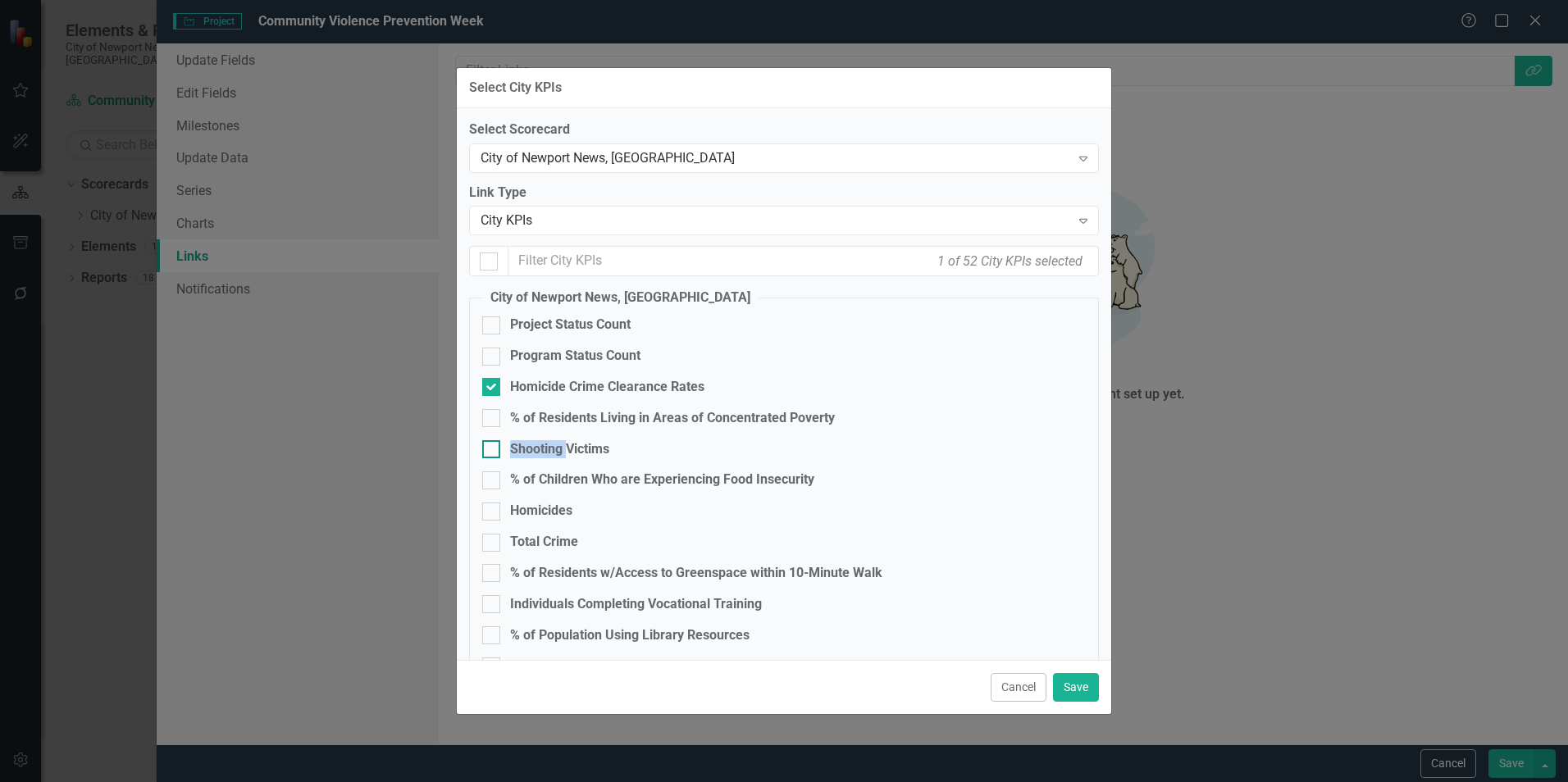
click at [553, 443] on div "Shooting Victims" at bounding box center [560, 449] width 100 height 19
click at [493, 443] on input "Shooting Victims" at bounding box center [487, 445] width 11 height 11
checkbox input "true"
click at [543, 514] on div "Homicides" at bounding box center [542, 511] width 63 height 19
click at [493, 514] on input "Homicides" at bounding box center [487, 508] width 11 height 11
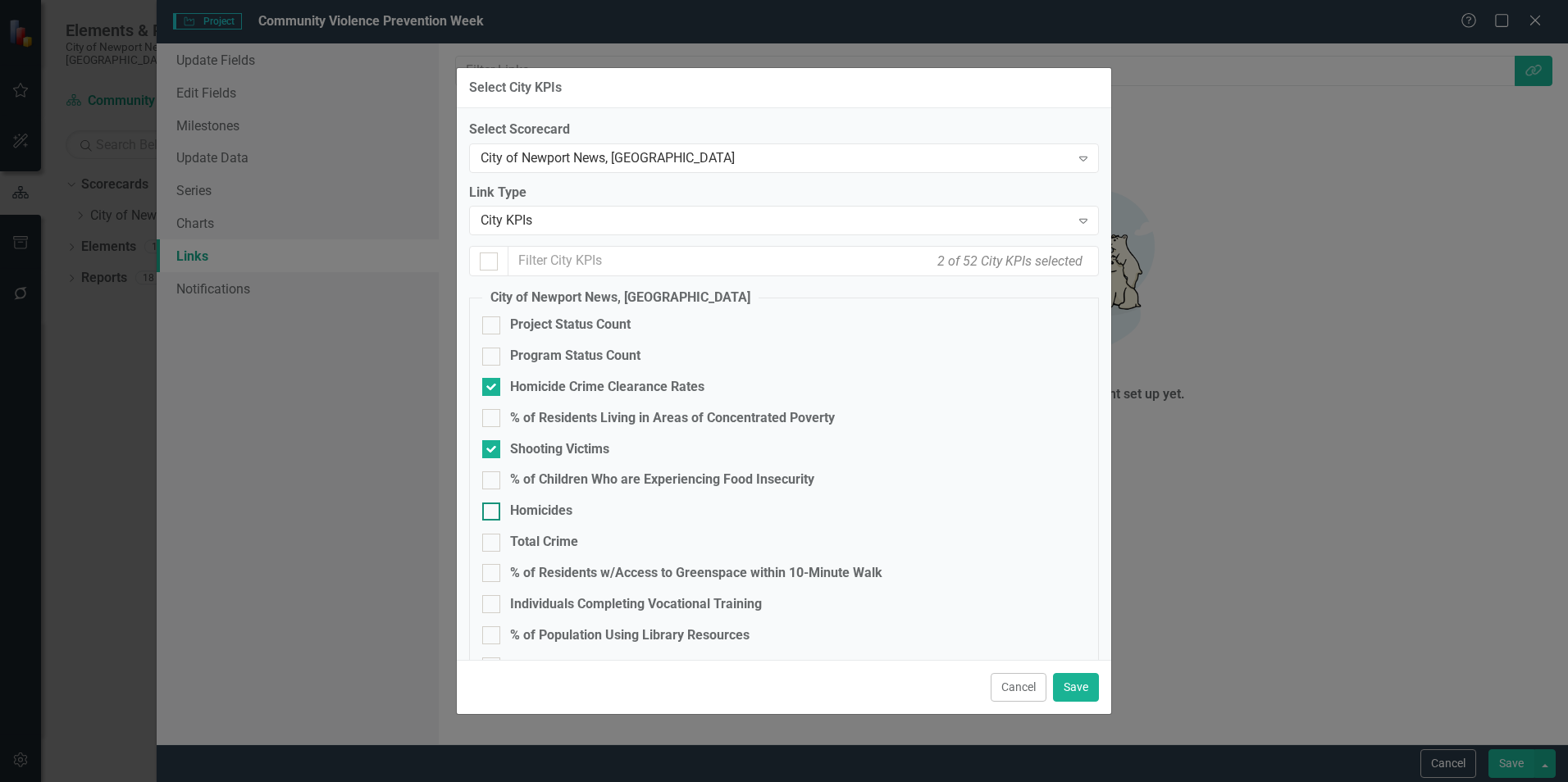
checkbox input "true"
click at [546, 540] on div "Total Crime" at bounding box center [544, 542] width 68 height 19
click at [493, 540] on input "Total Crime" at bounding box center [487, 538] width 11 height 11
checkbox input "true"
click at [1086, 682] on button "Save" at bounding box center [1076, 687] width 46 height 29
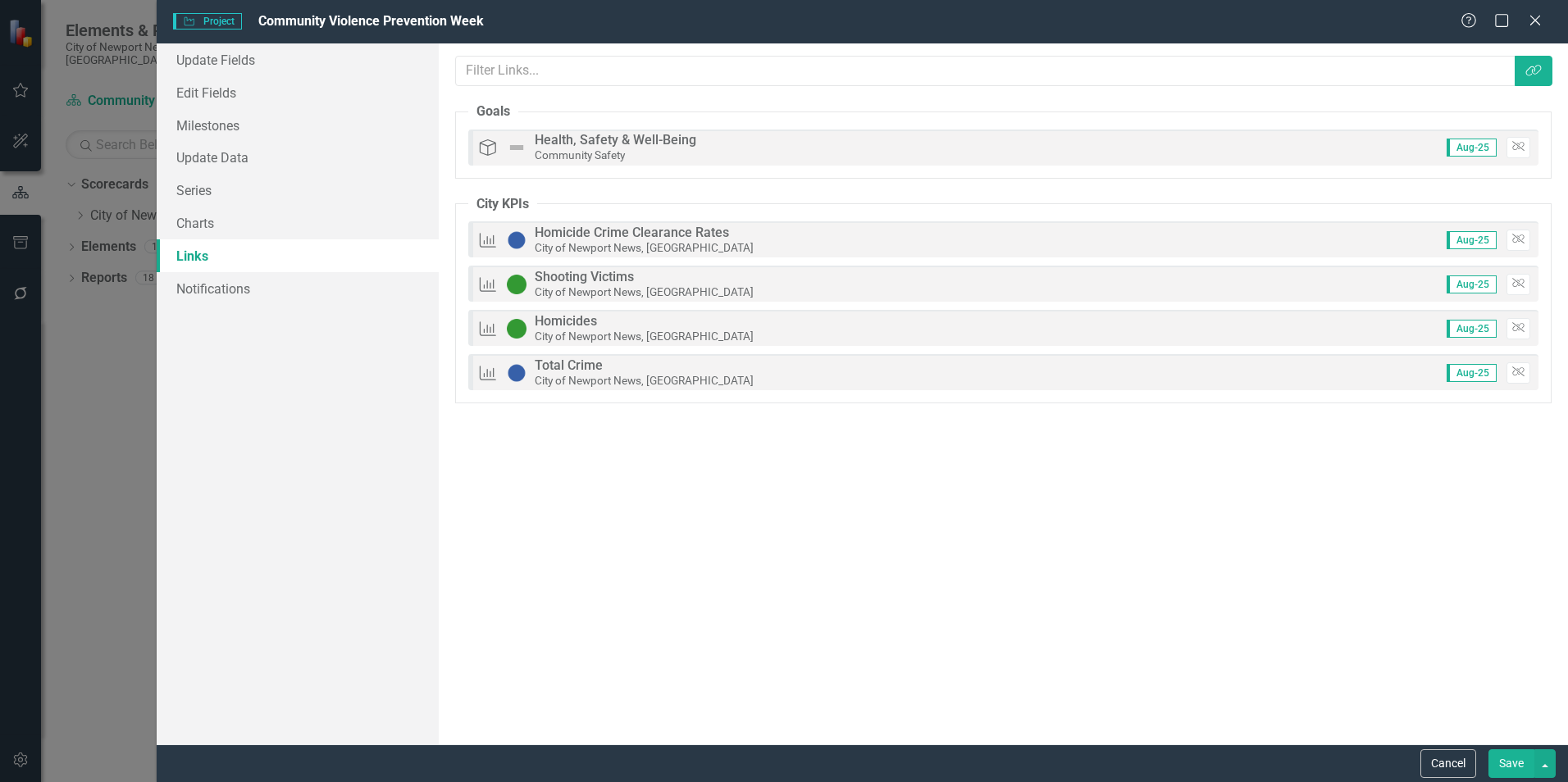
click at [1496, 768] on button "Save" at bounding box center [1511, 763] width 46 height 29
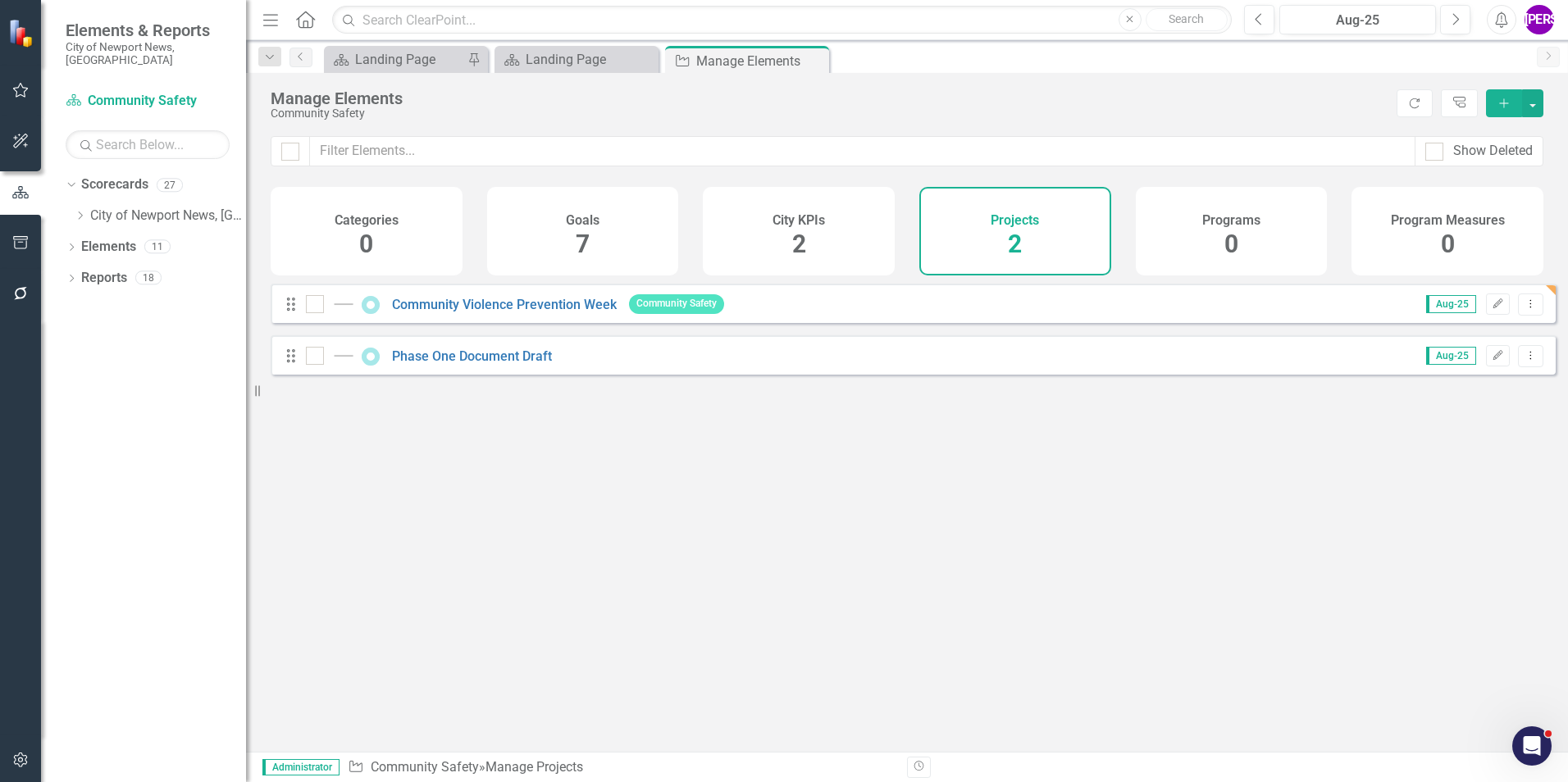
click at [1491, 102] on button "Add" at bounding box center [1504, 104] width 36 height 28
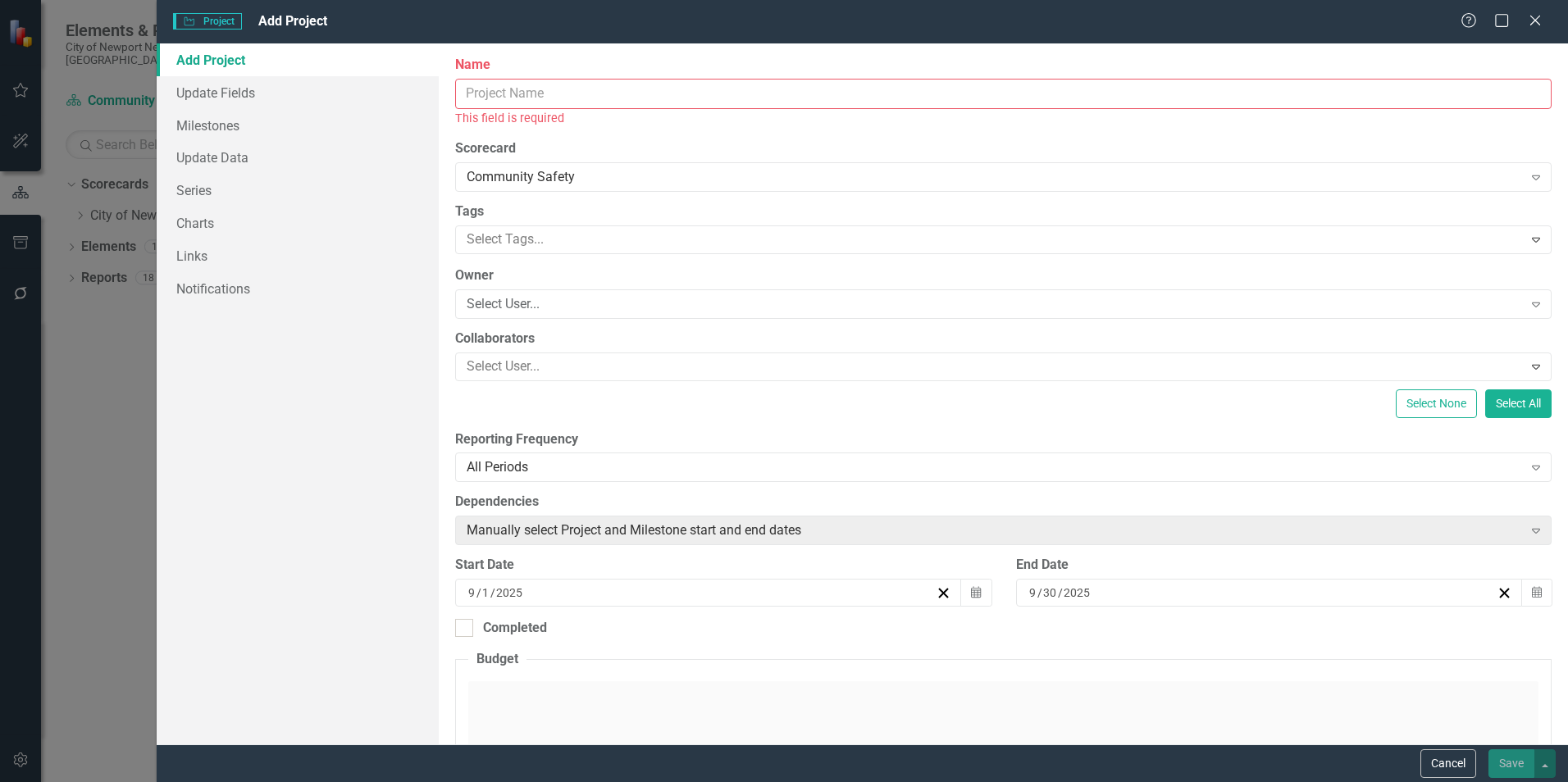
click at [586, 90] on input "Name" at bounding box center [1003, 94] width 1096 height 30
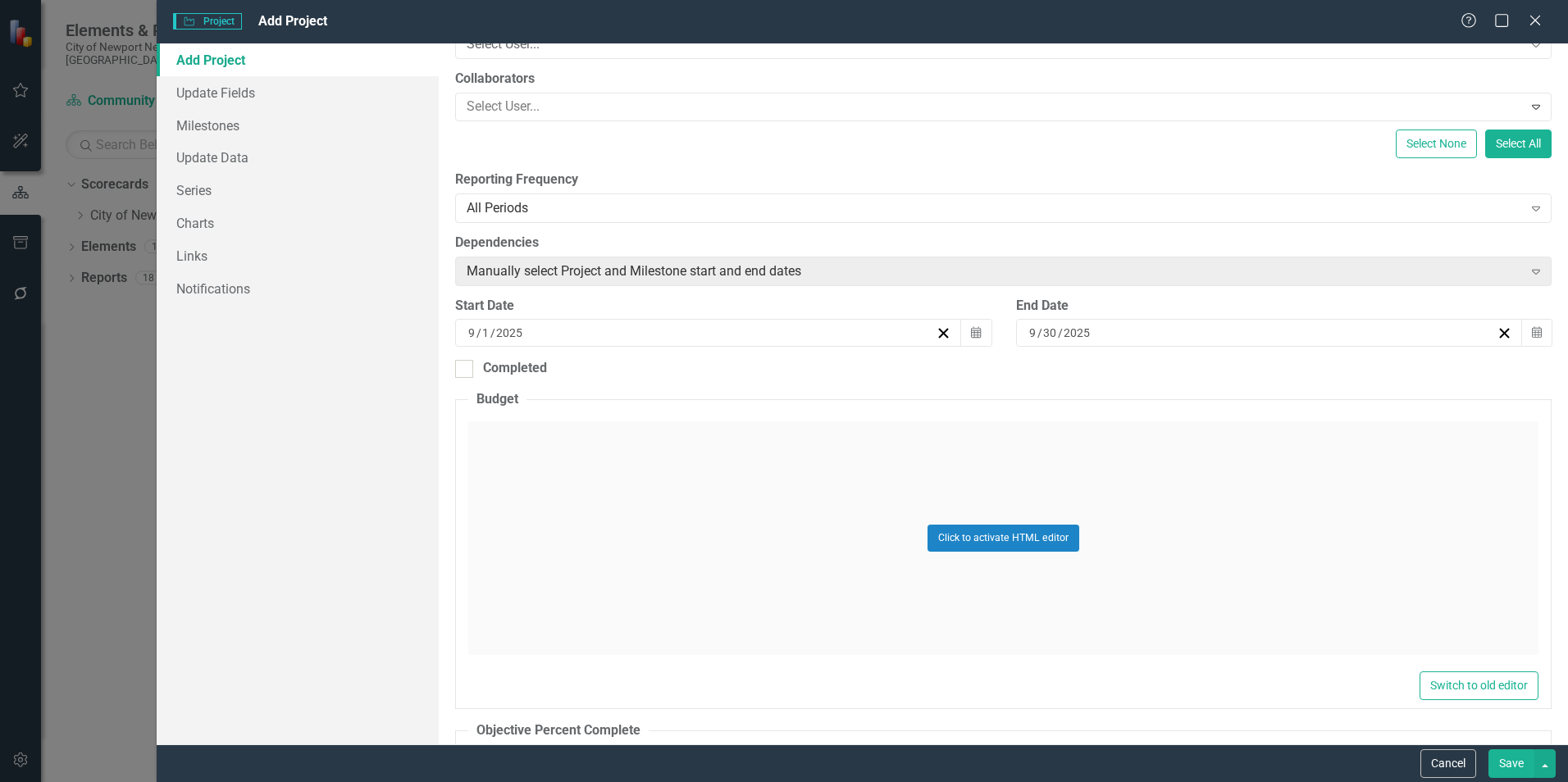
scroll to position [246, 0]
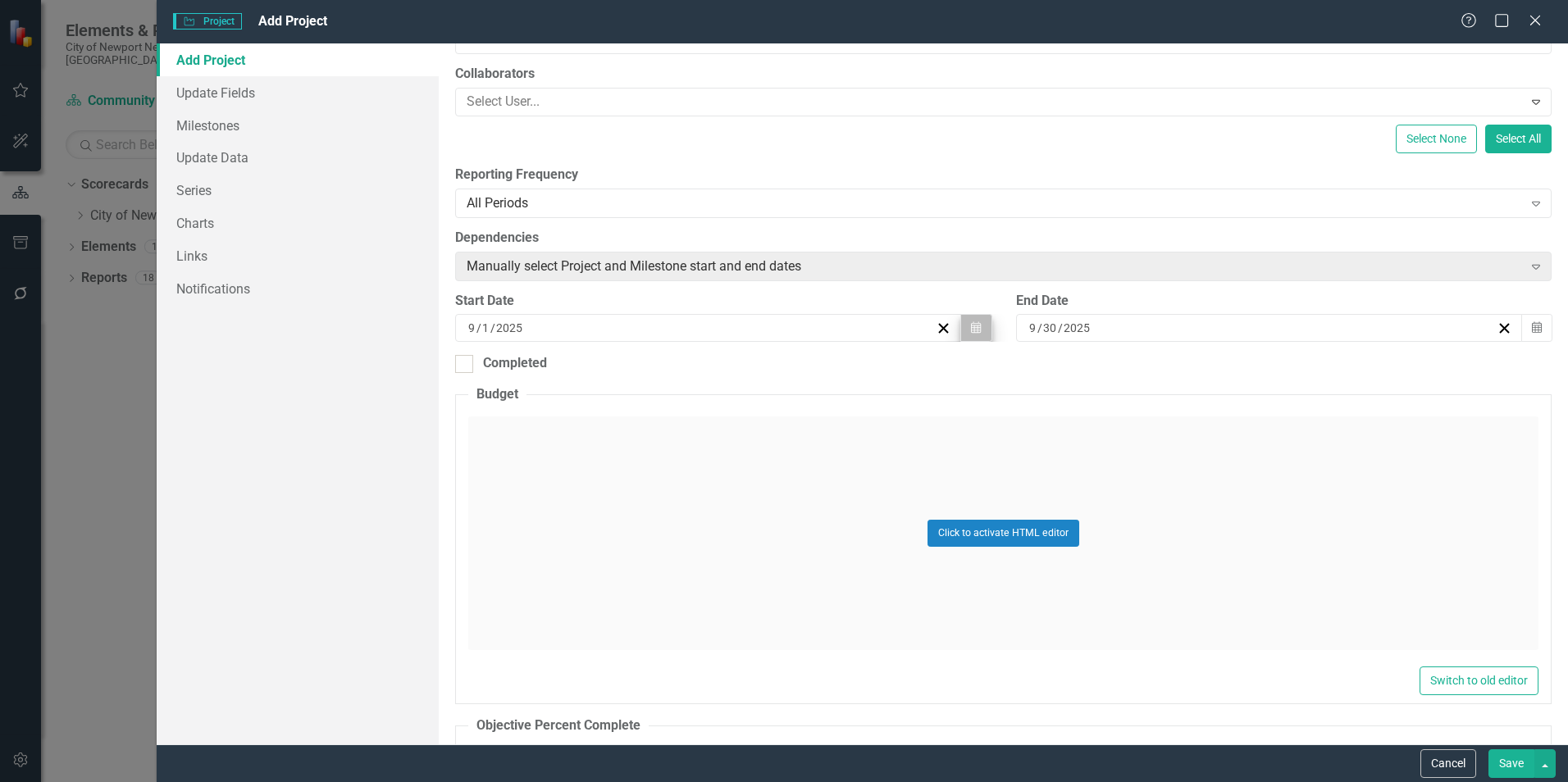
type input "STOP Grant"
click at [970, 326] on icon "button" at bounding box center [975, 328] width 10 height 12
click at [616, 379] on button "‹" at bounding box center [617, 369] width 36 height 36
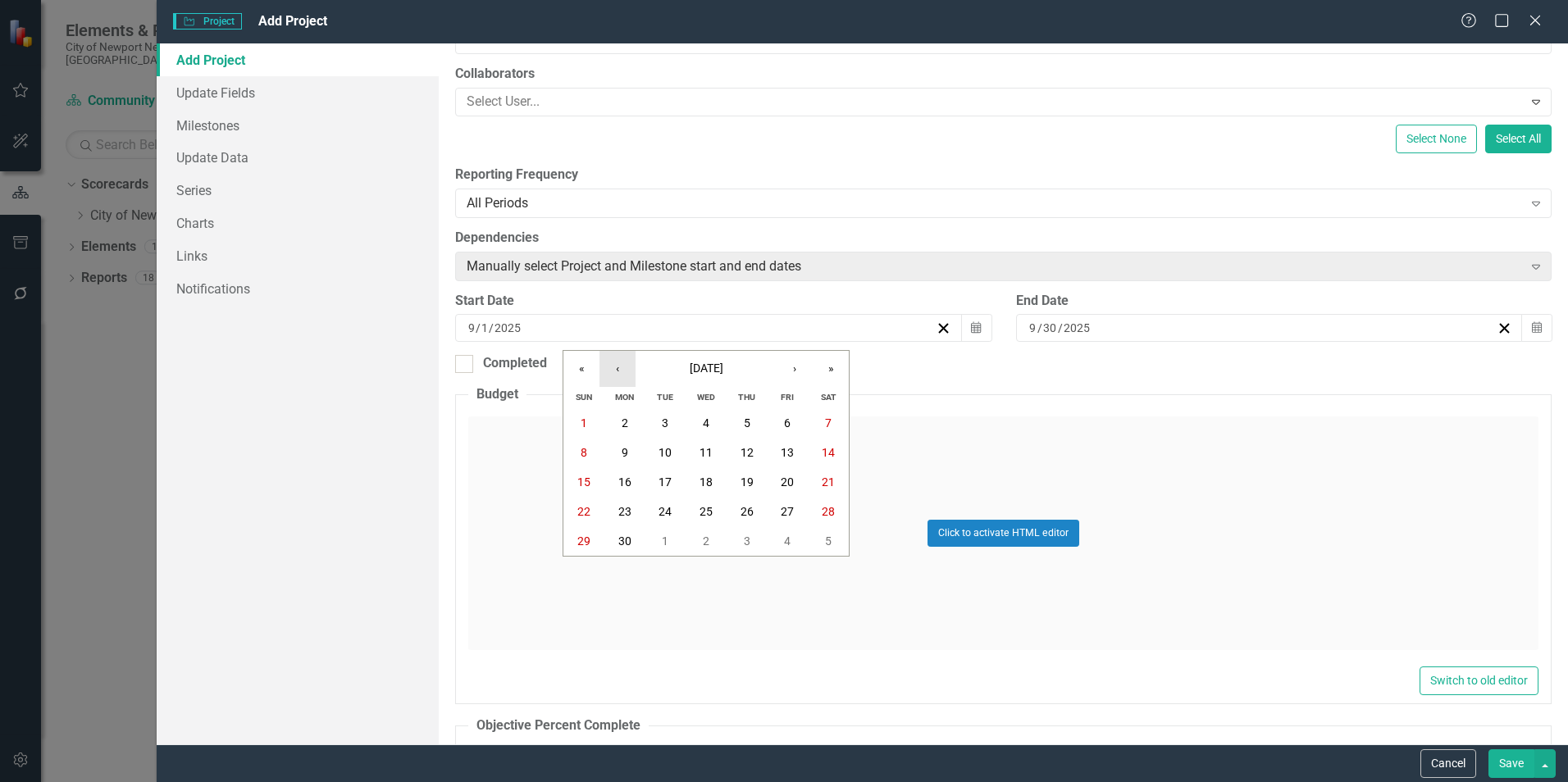
click at [616, 379] on button "‹" at bounding box center [617, 369] width 36 height 36
click at [826, 420] on abbr "1" at bounding box center [828, 423] width 7 height 13
click at [1532, 322] on icon "button" at bounding box center [1537, 328] width 10 height 12
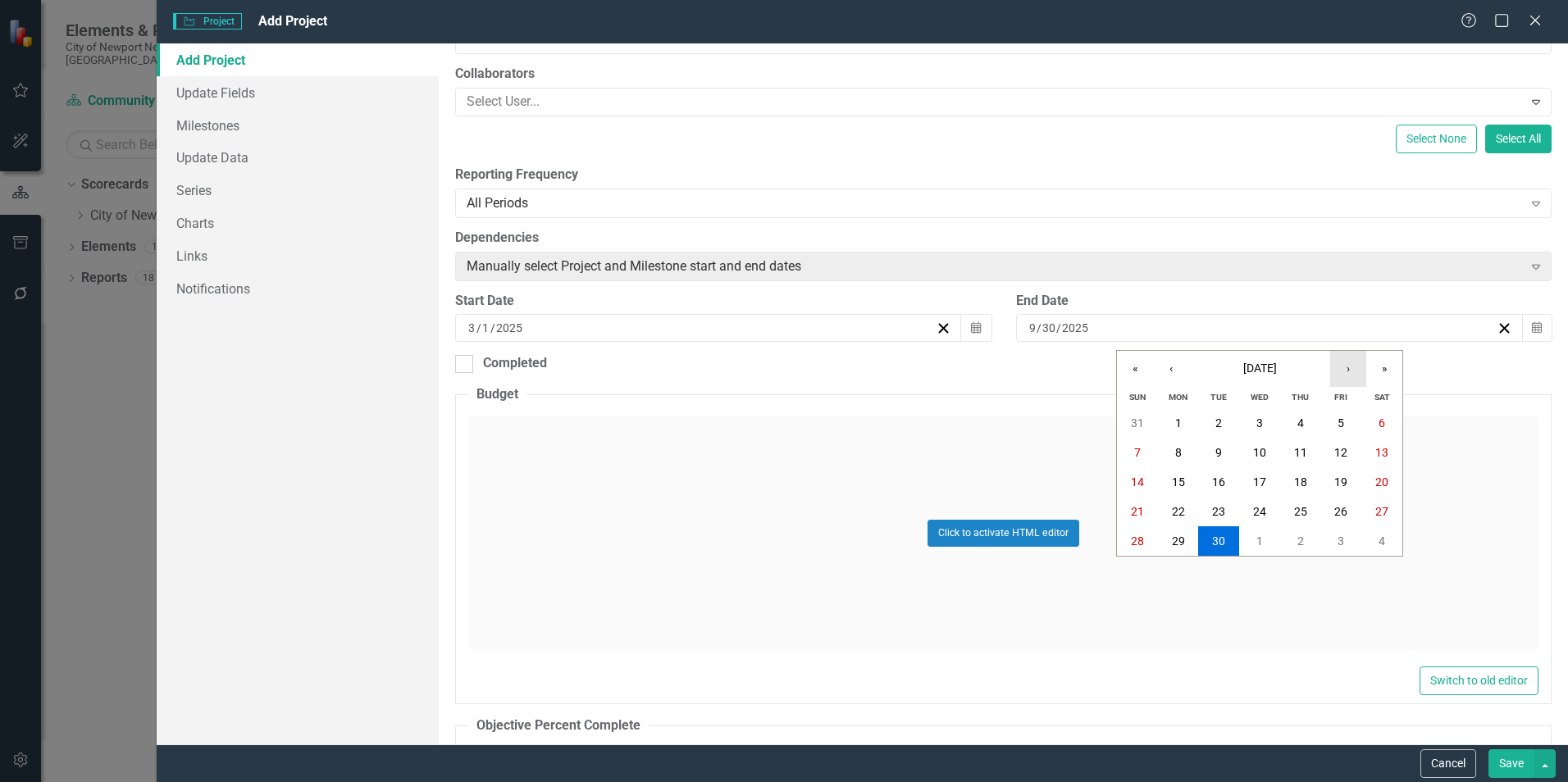
click at [1339, 372] on button "›" at bounding box center [1348, 369] width 36 height 36
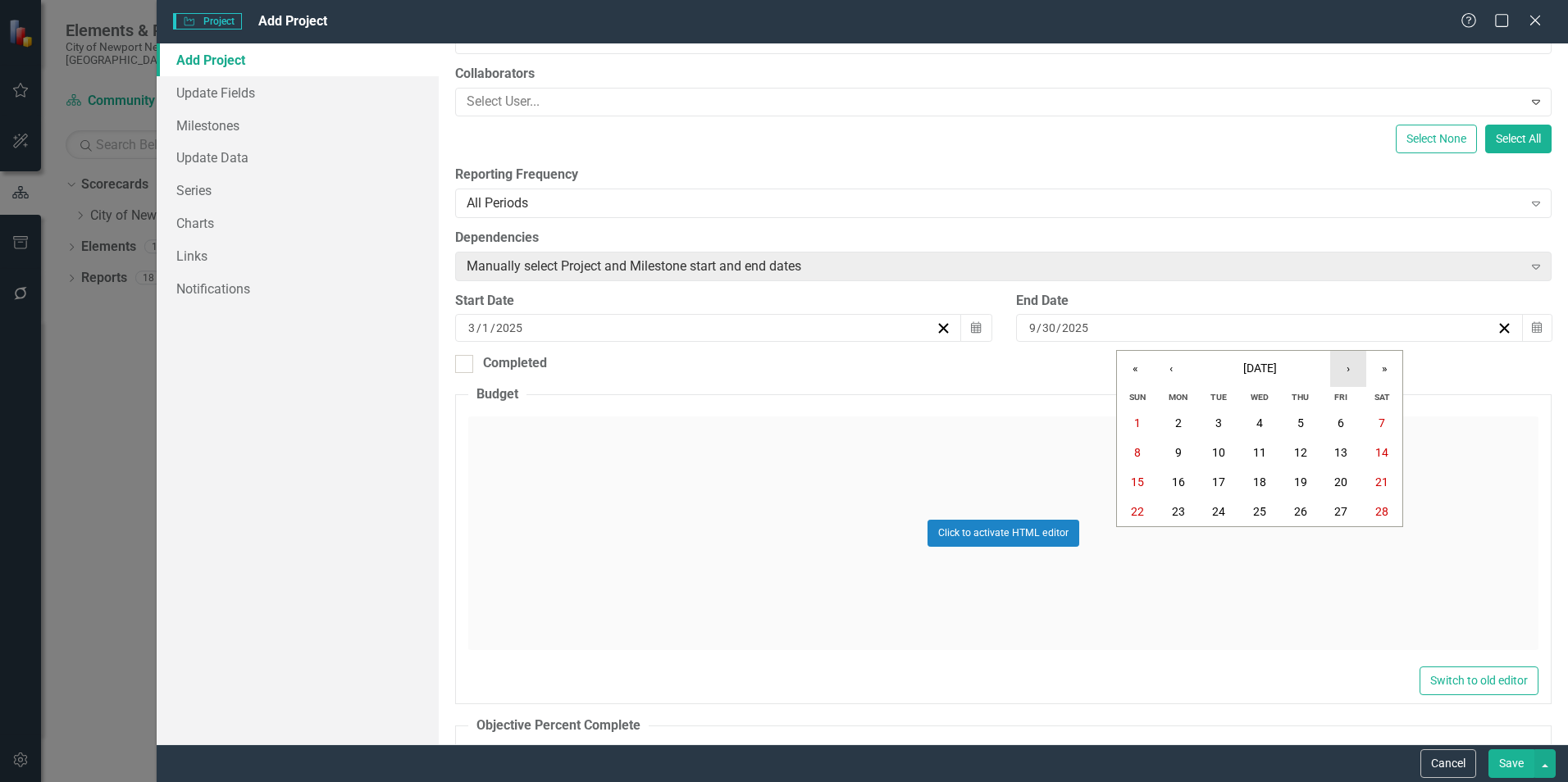
click at [1339, 372] on button "›" at bounding box center [1348, 369] width 36 height 36
click at [1338, 373] on button "›" at bounding box center [1348, 369] width 36 height 36
click at [1222, 550] on button "30" at bounding box center [1218, 542] width 41 height 30
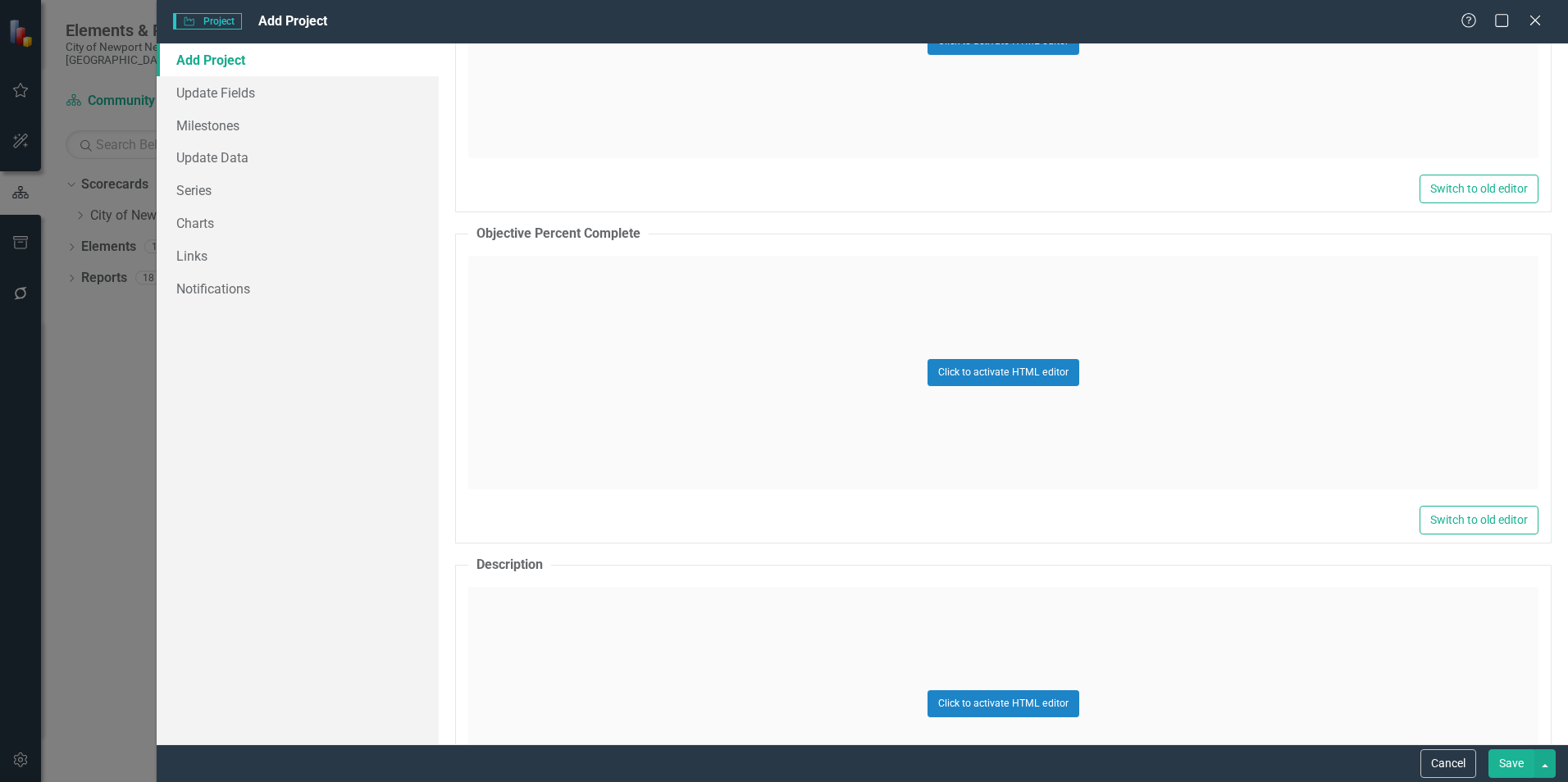
scroll to position [1066, 0]
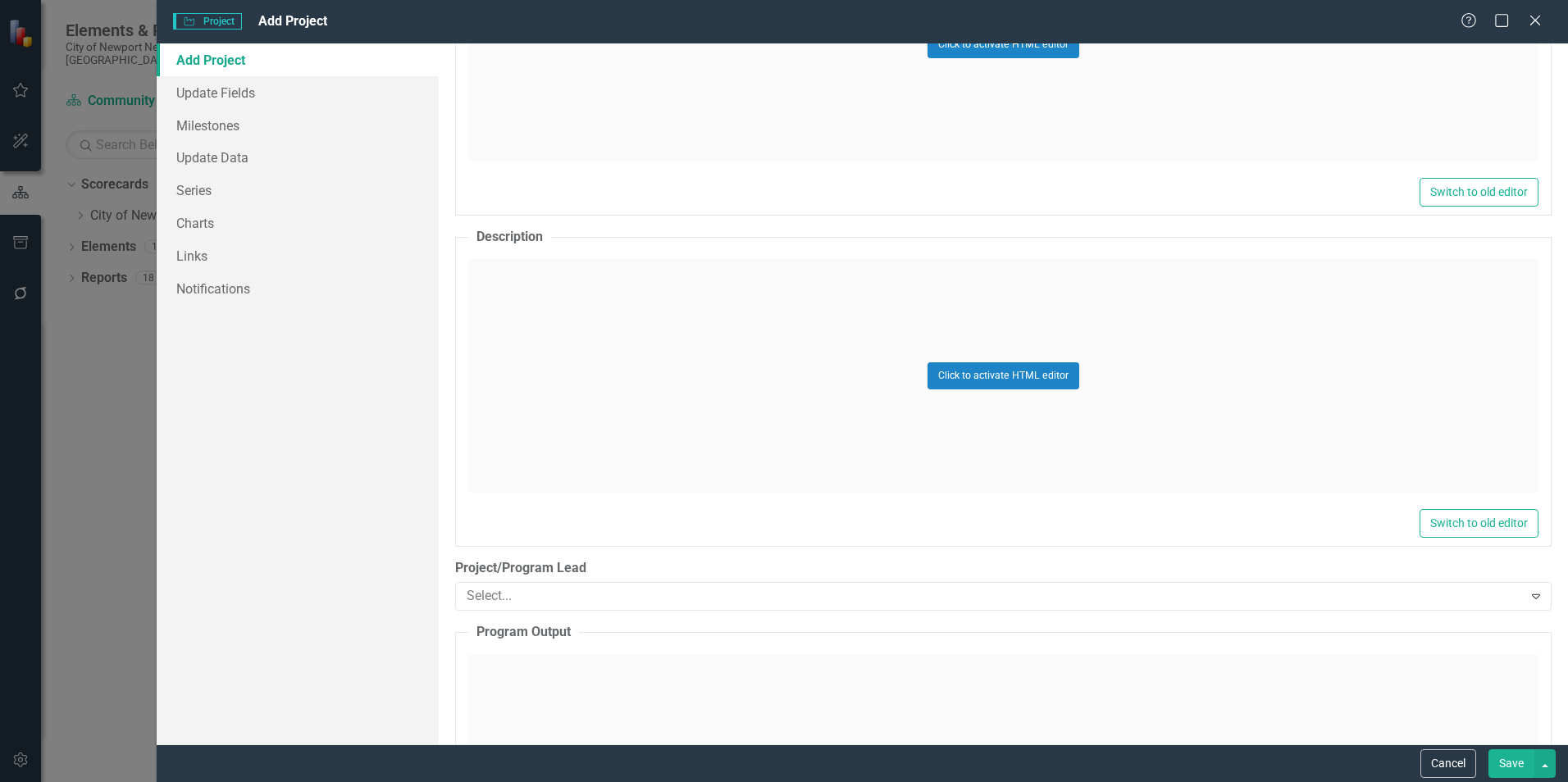
click at [751, 409] on div "Click to activate HTML editor" at bounding box center [1003, 376] width 1070 height 234
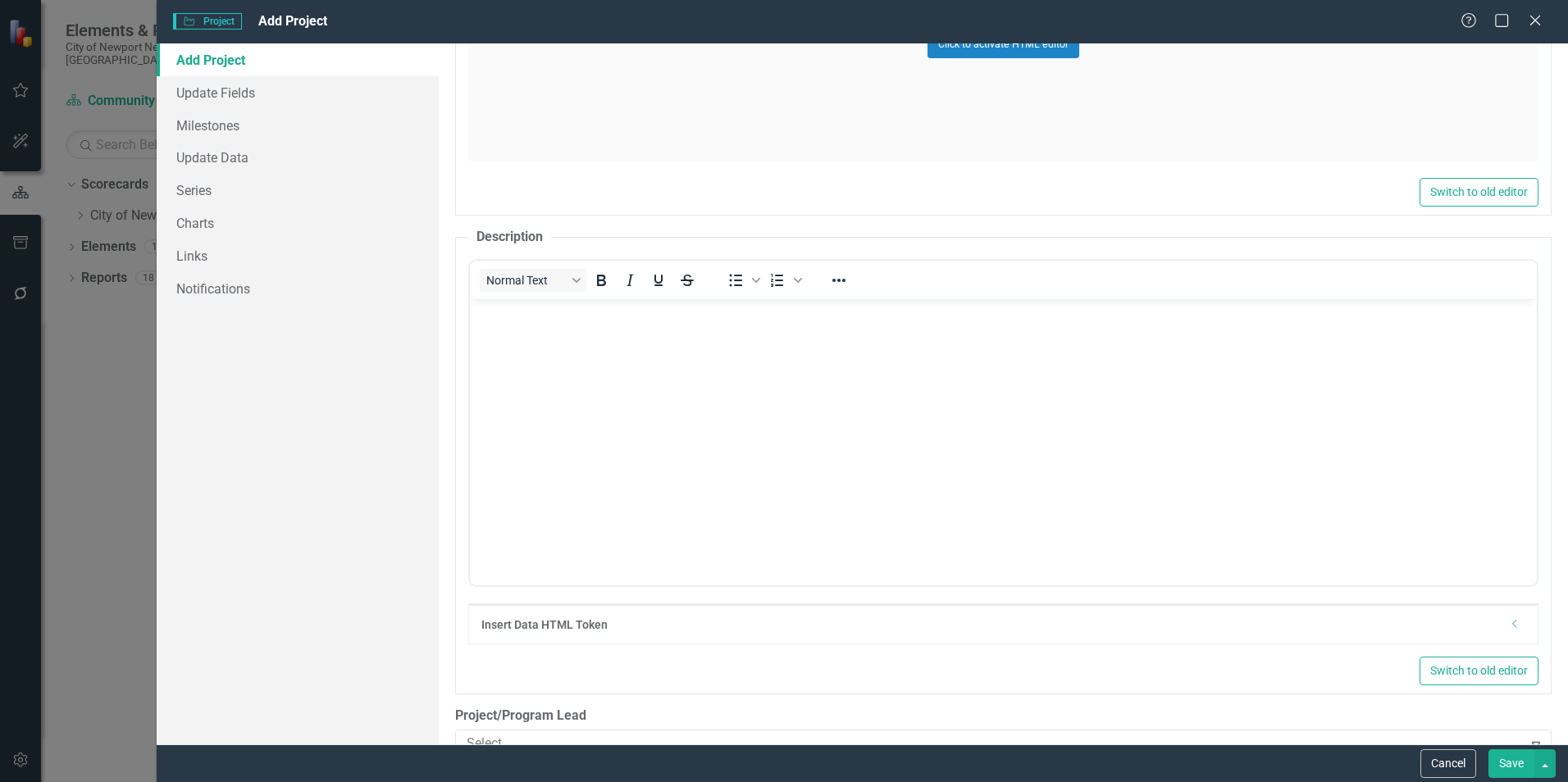
scroll to position [0, 0]
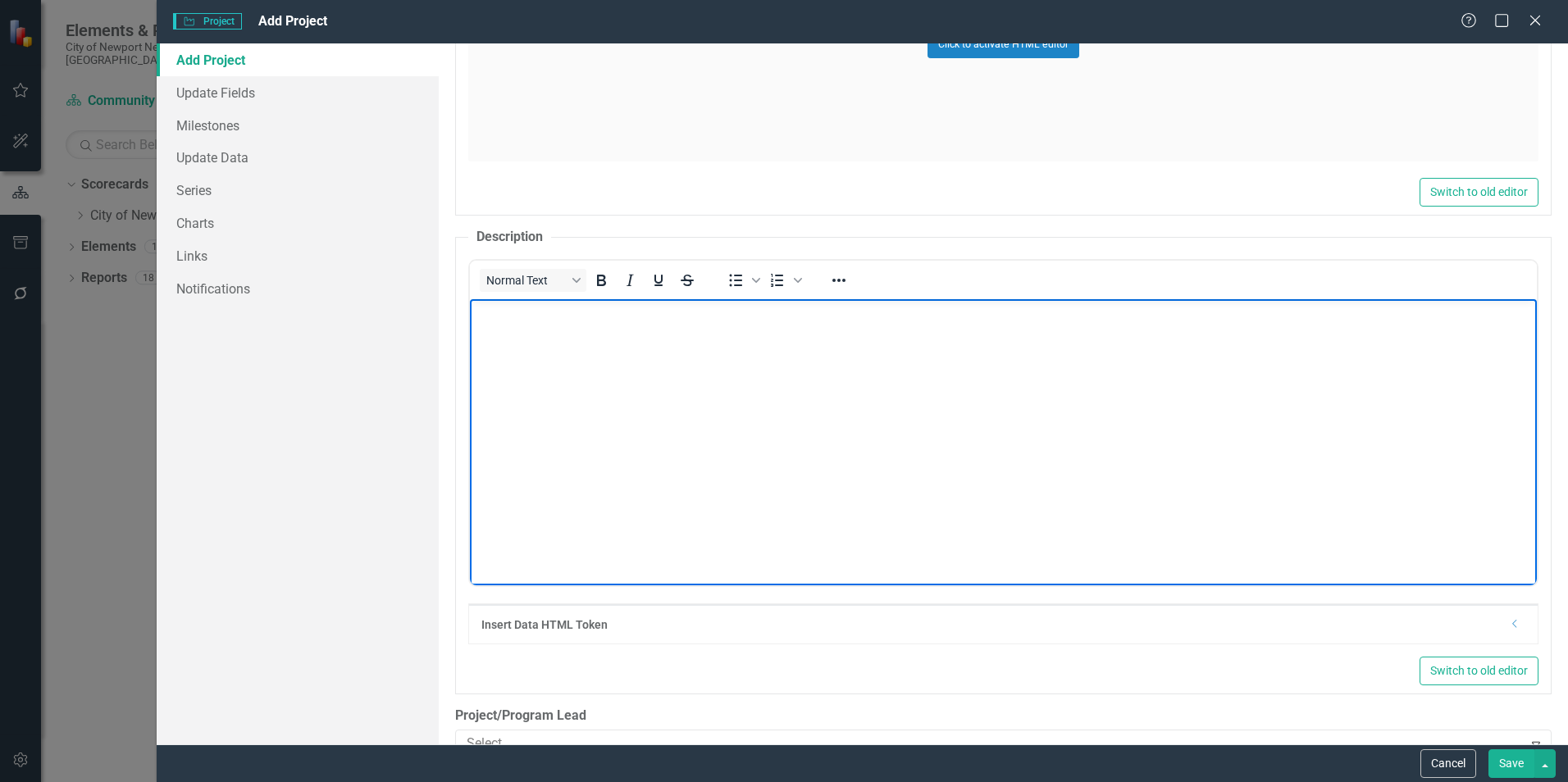
click at [700, 319] on p "Rich Text Area. Press ALT-0 for help." at bounding box center [1003, 313] width 1059 height 20
paste body "Rich Text Area. Press ALT-0 for help."
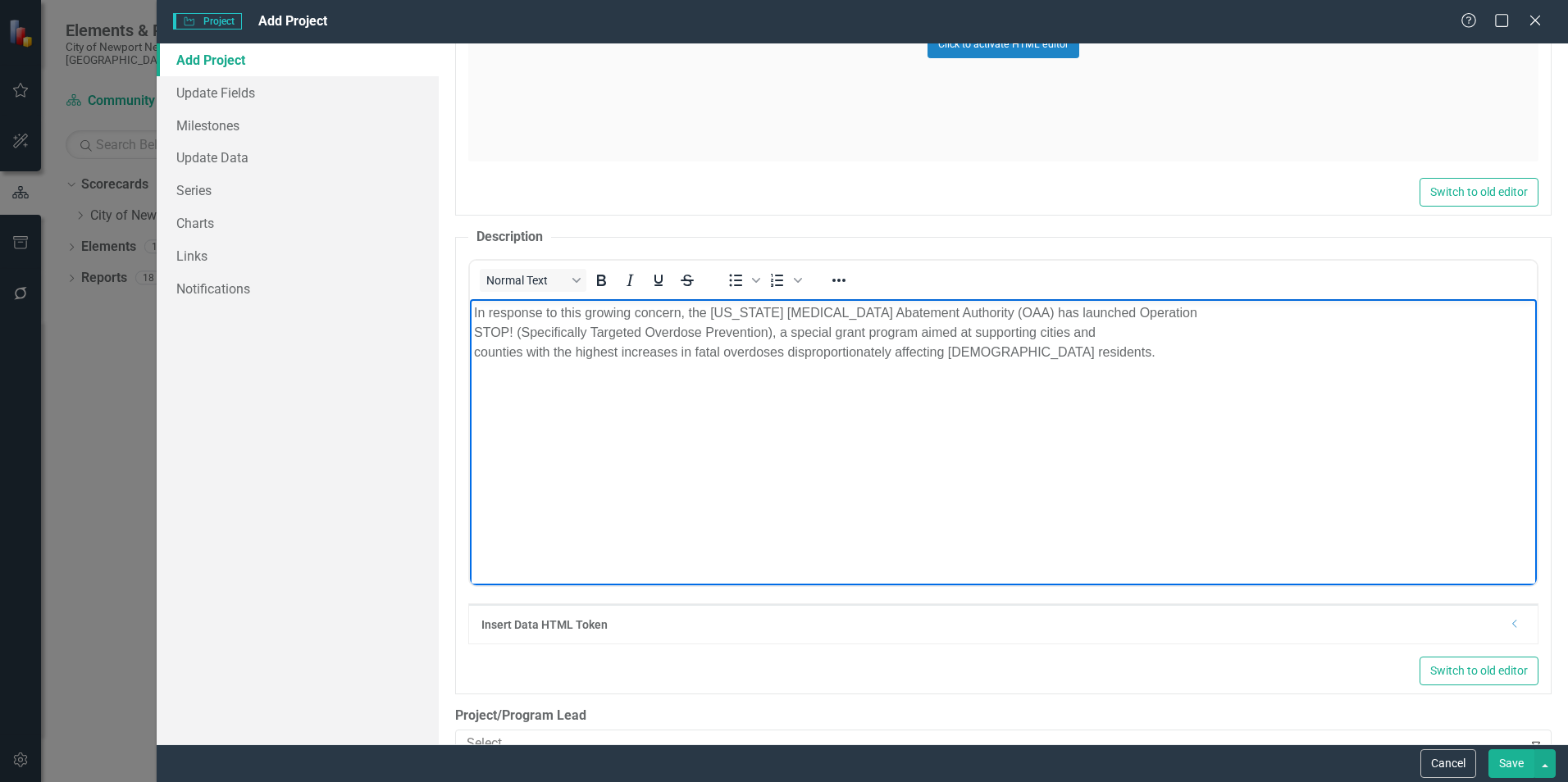
click at [474, 333] on p "In response to this growing concern, the [US_STATE] [MEDICAL_DATA] Abatement Au…" at bounding box center [1003, 333] width 1059 height 59
click at [475, 332] on body "In response to this growing concern, the [US_STATE] [MEDICAL_DATA] Abatement Au…" at bounding box center [1003, 421] width 1067 height 246
click at [475, 347] on p "In response to this growing concern, the [US_STATE] [MEDICAL_DATA] Abatement Au…" at bounding box center [1003, 333] width 1059 height 59
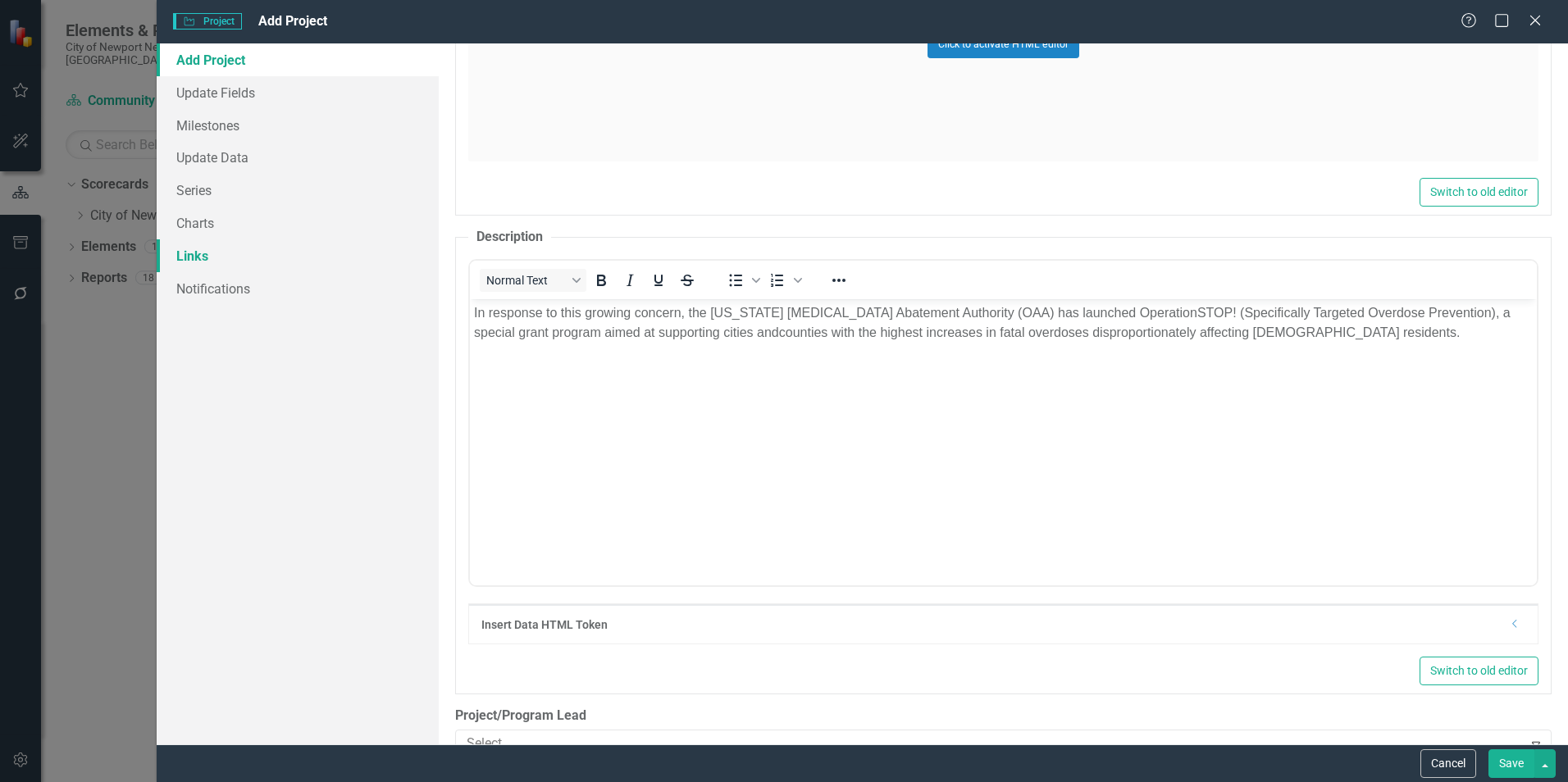
click at [272, 253] on link "Links" at bounding box center [297, 256] width 282 height 33
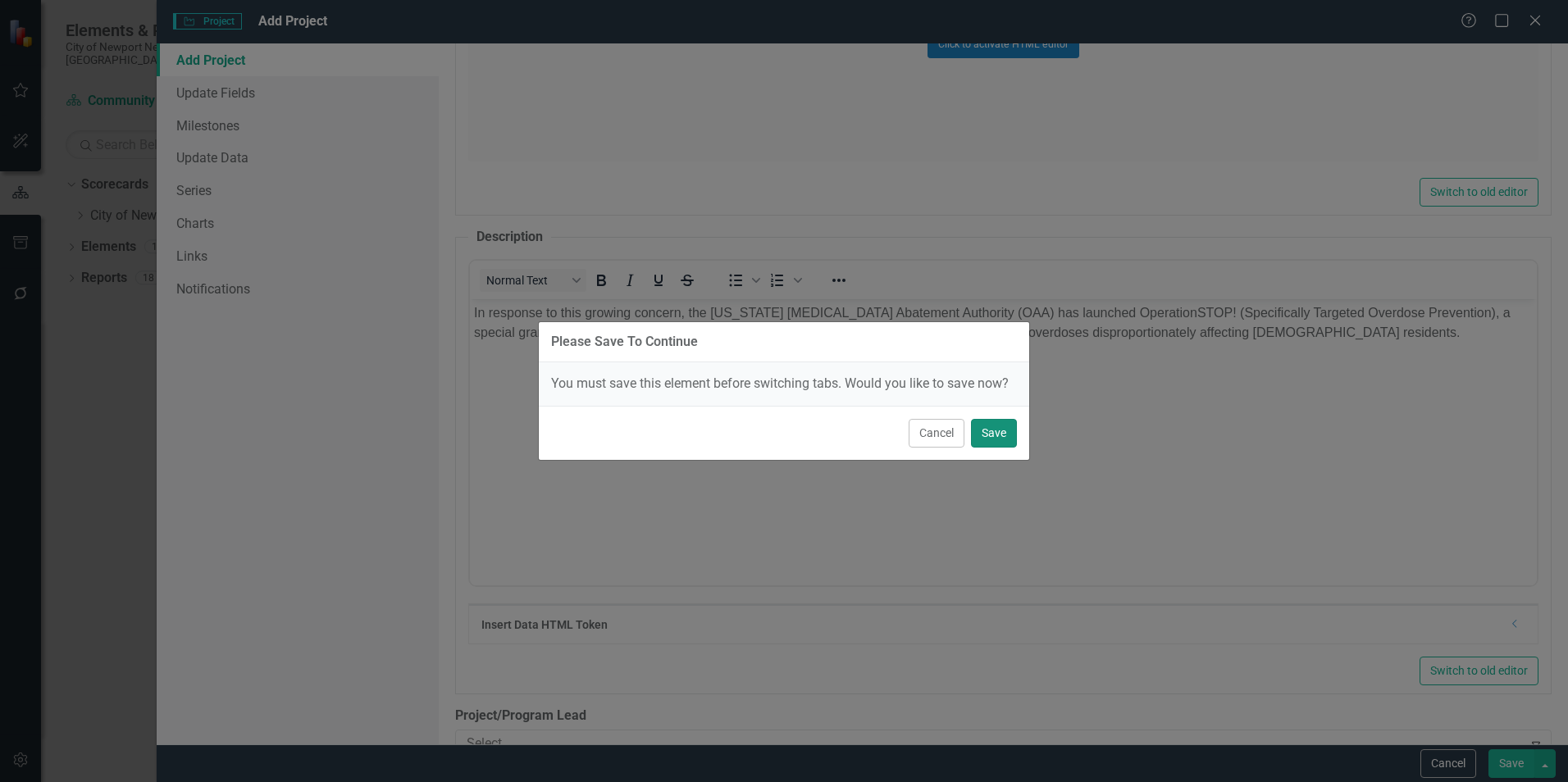
click at [979, 435] on button "Save" at bounding box center [993, 433] width 46 height 29
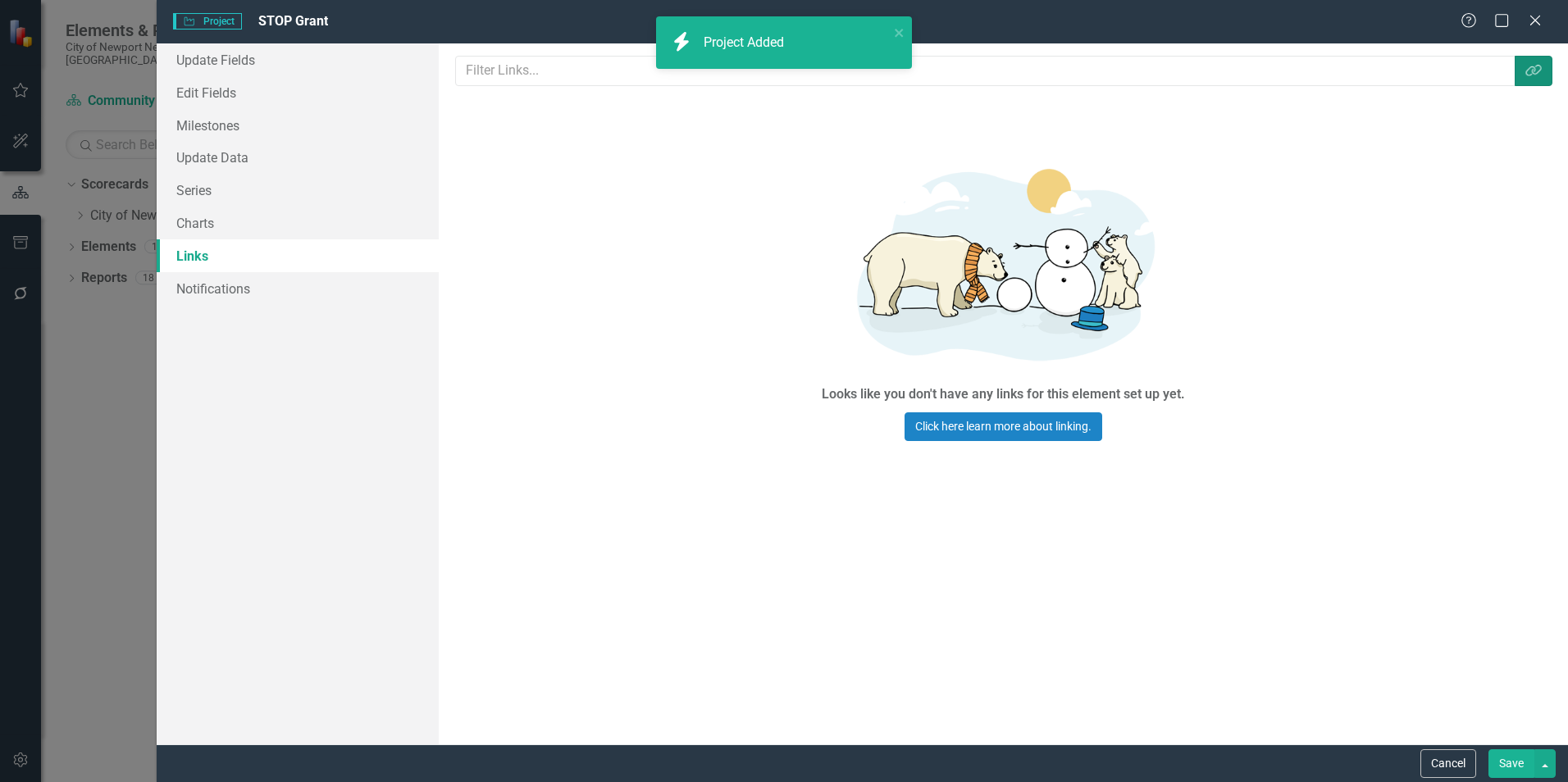
click at [1537, 77] on icon "Link Tag" at bounding box center [1533, 71] width 16 height 13
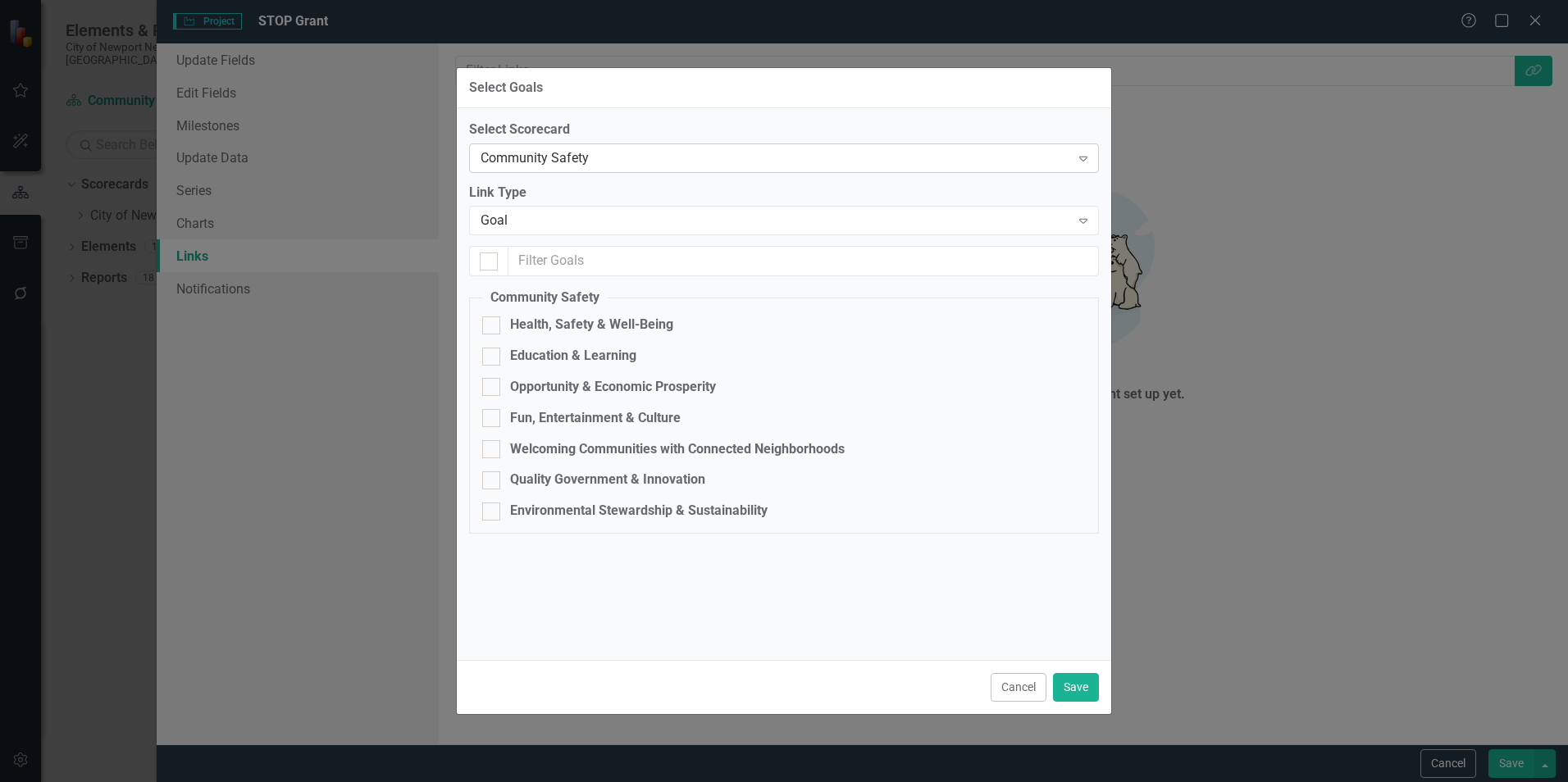
click at [563, 151] on div "Community Safety" at bounding box center [775, 157] width 589 height 19
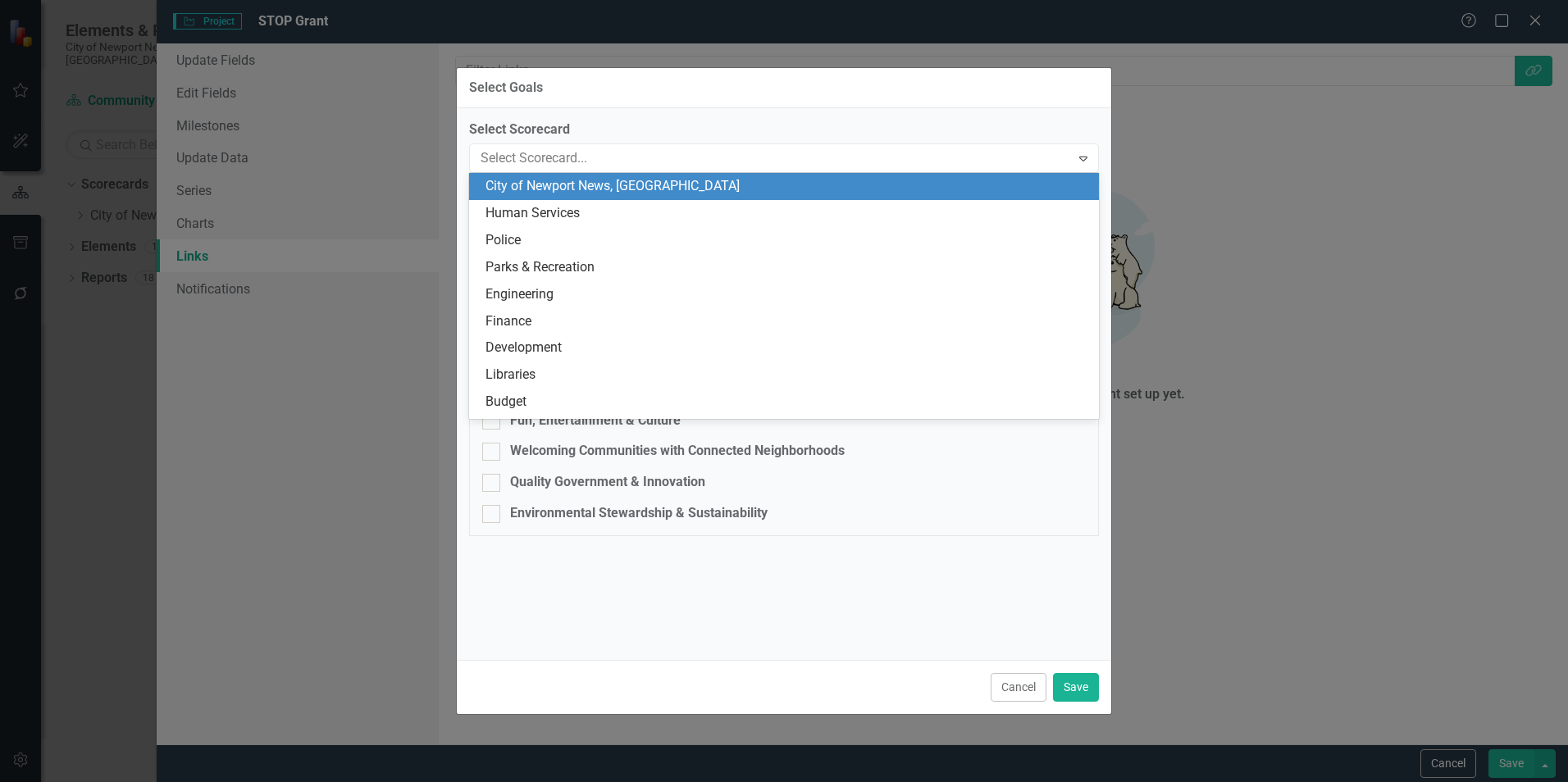
click at [583, 182] on div "City of Newport News, [GEOGRAPHIC_DATA]" at bounding box center [787, 186] width 603 height 19
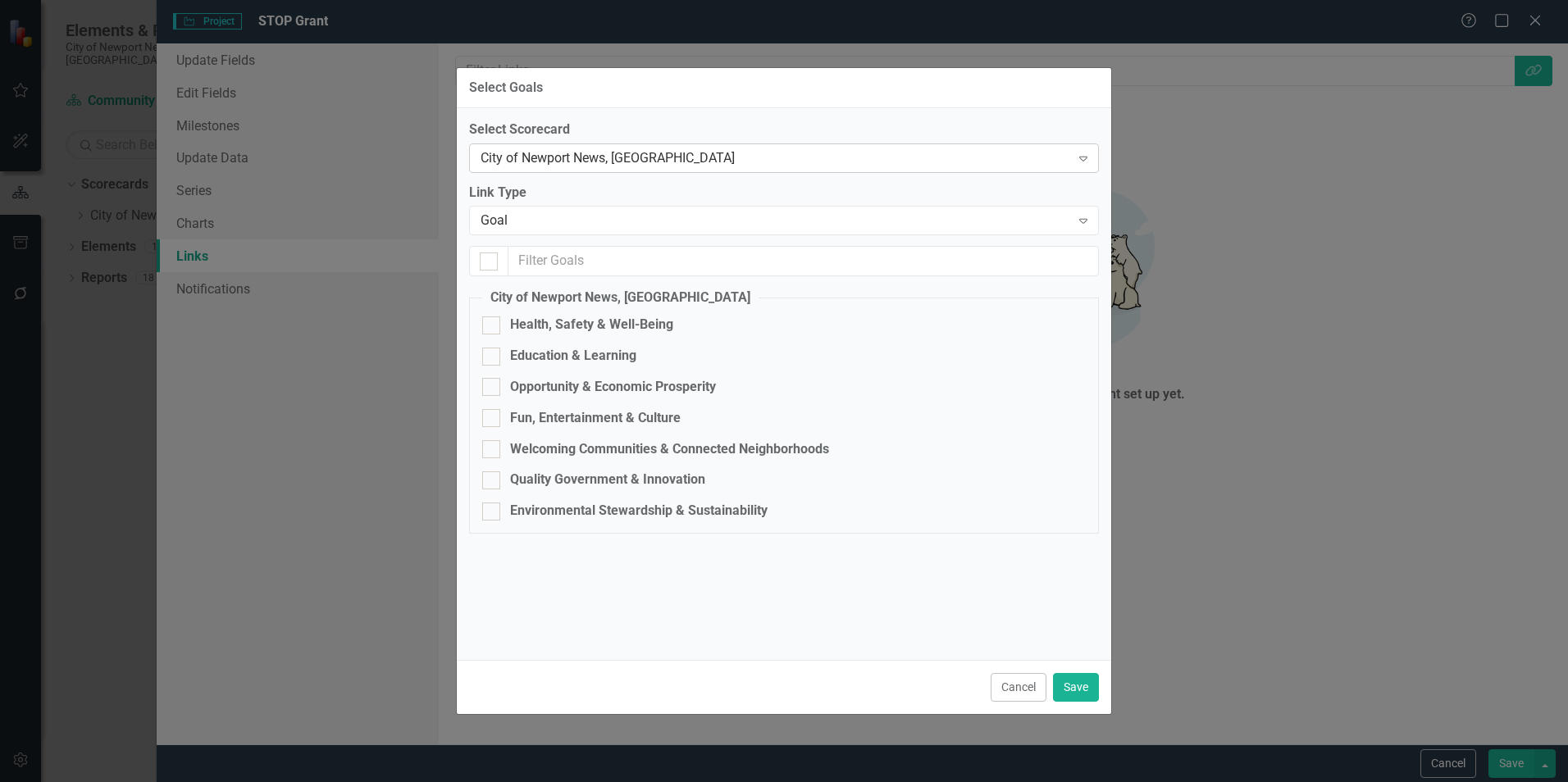
click at [705, 167] on div "City of Newport News, [GEOGRAPHIC_DATA] Expand" at bounding box center [784, 158] width 630 height 30
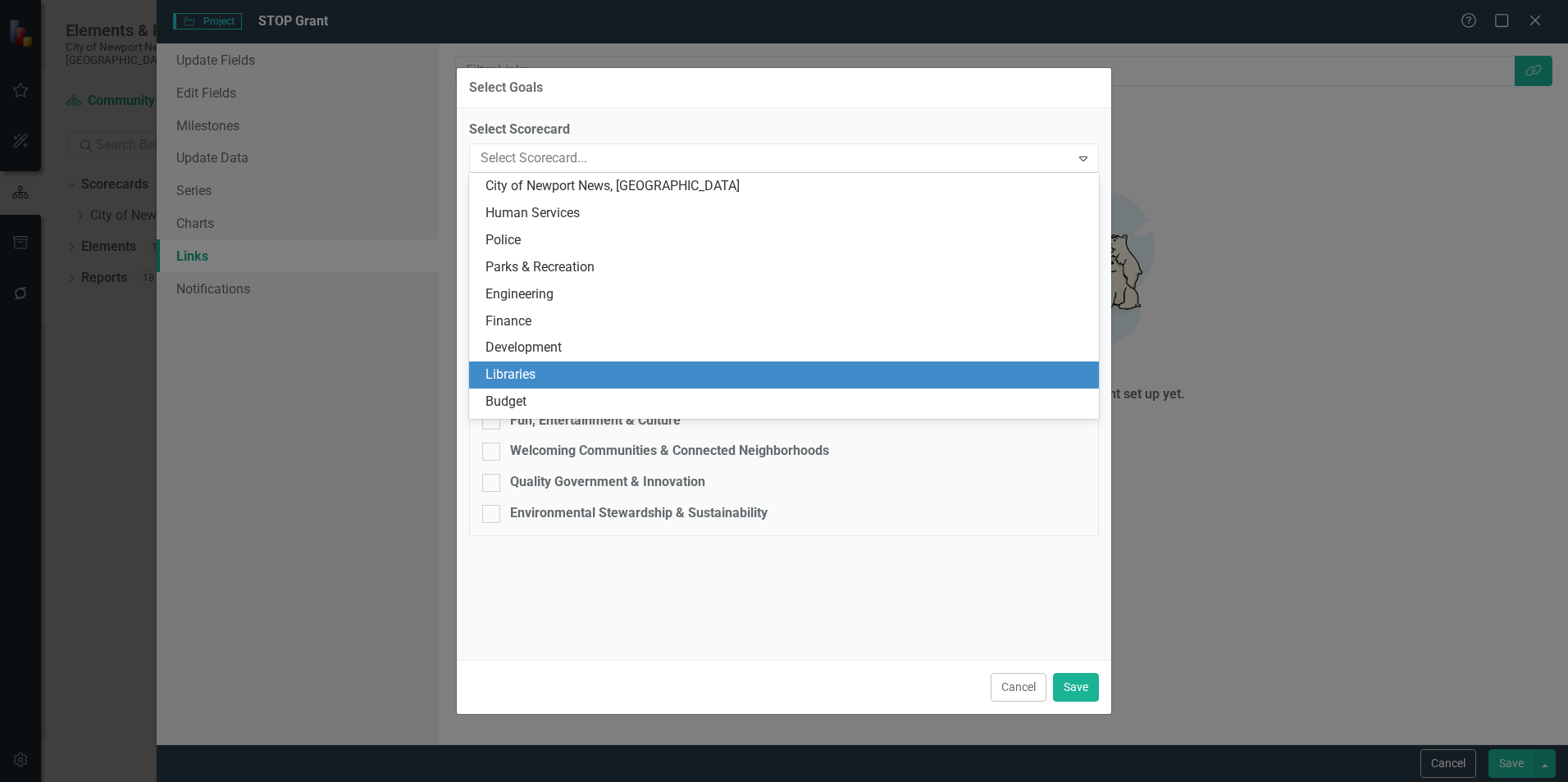
scroll to position [482, 0]
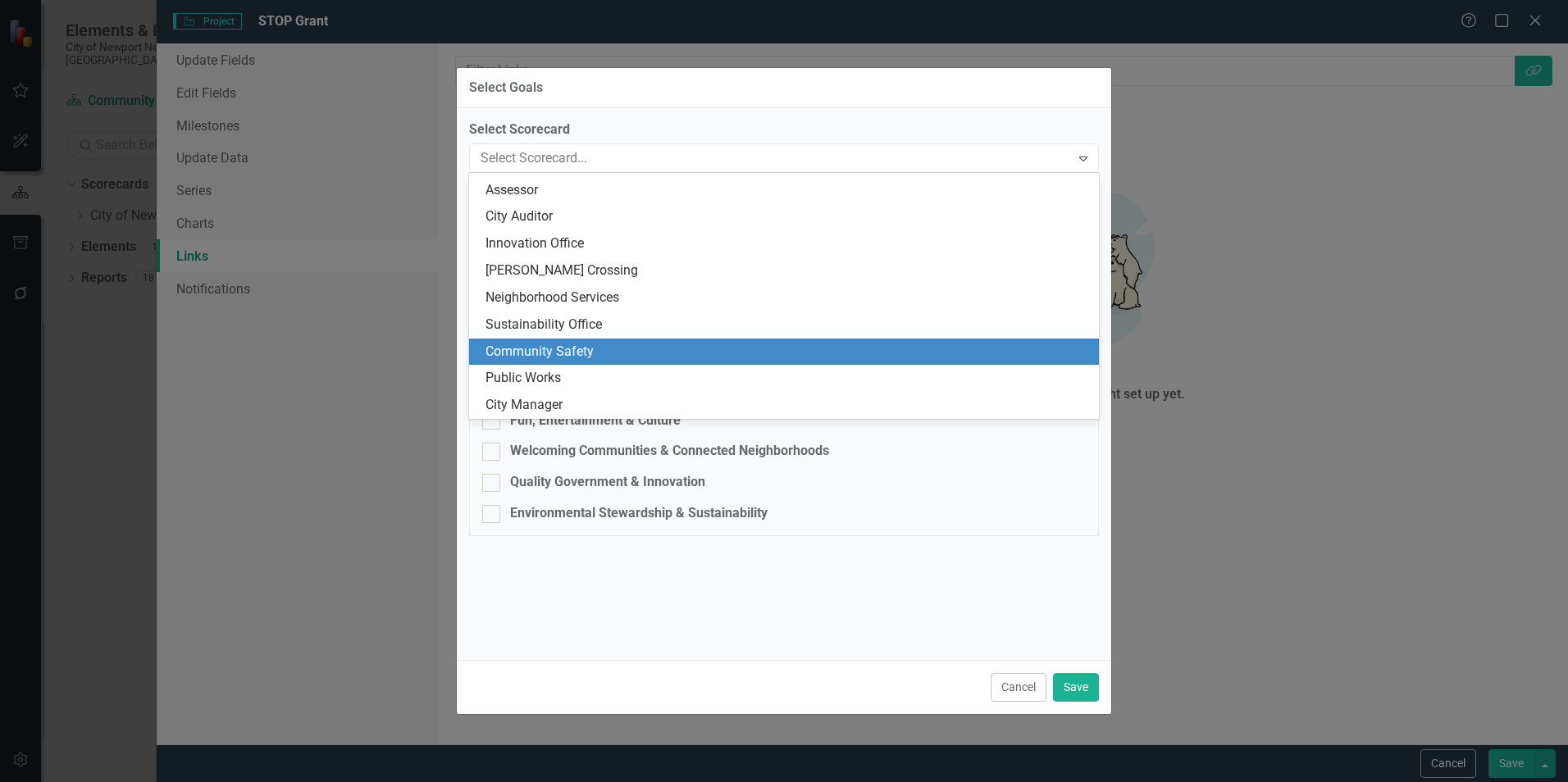
click at [599, 344] on div "Community Safety" at bounding box center [787, 351] width 603 height 19
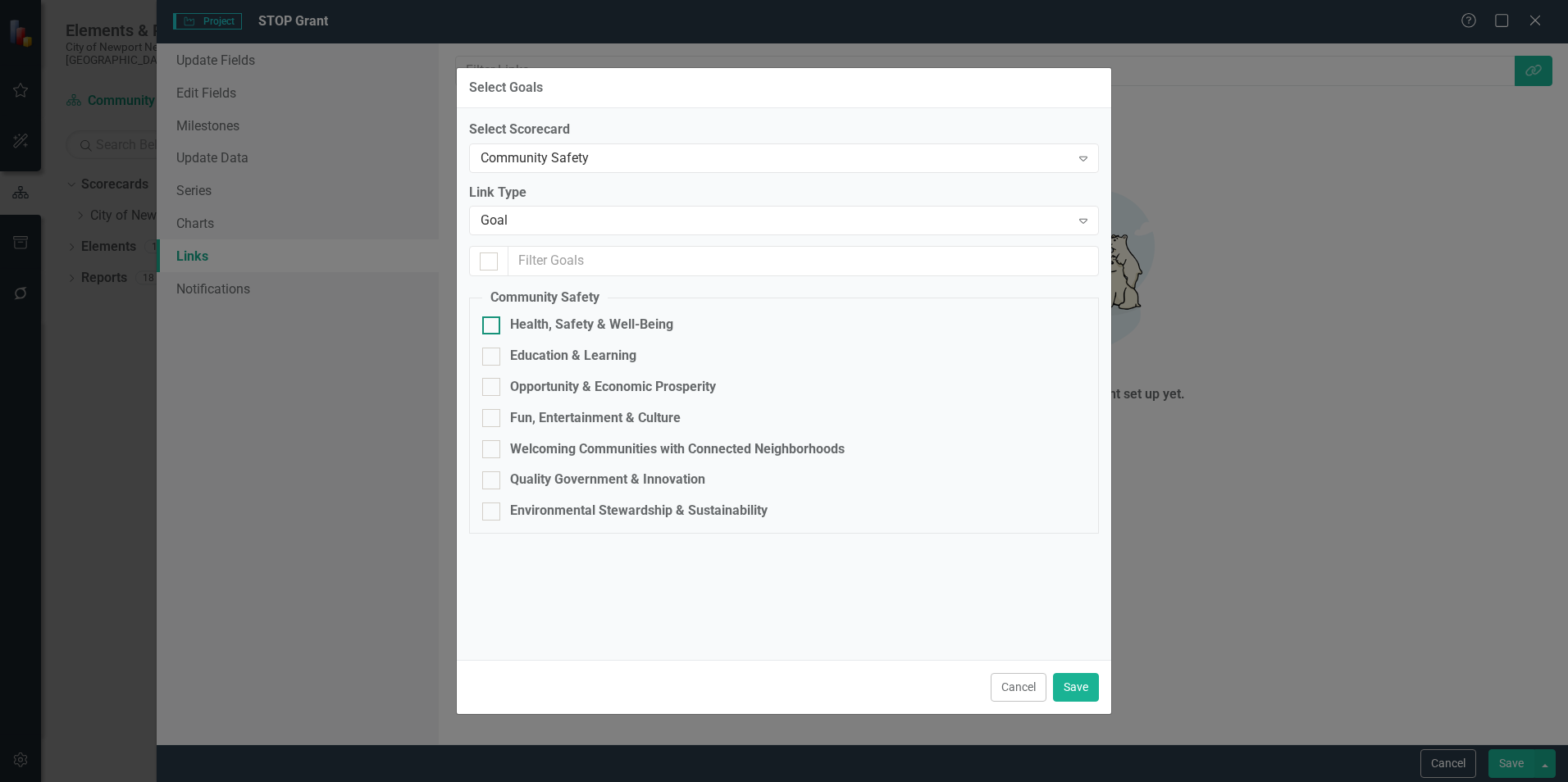
click at [590, 321] on div "Health, Safety & Well-Being" at bounding box center [592, 325] width 163 height 19
click at [493, 321] on input "Health, Safety & Well-Being" at bounding box center [487, 322] width 11 height 11
checkbox input "true"
click at [647, 169] on div "Community Safety Expand" at bounding box center [784, 158] width 630 height 30
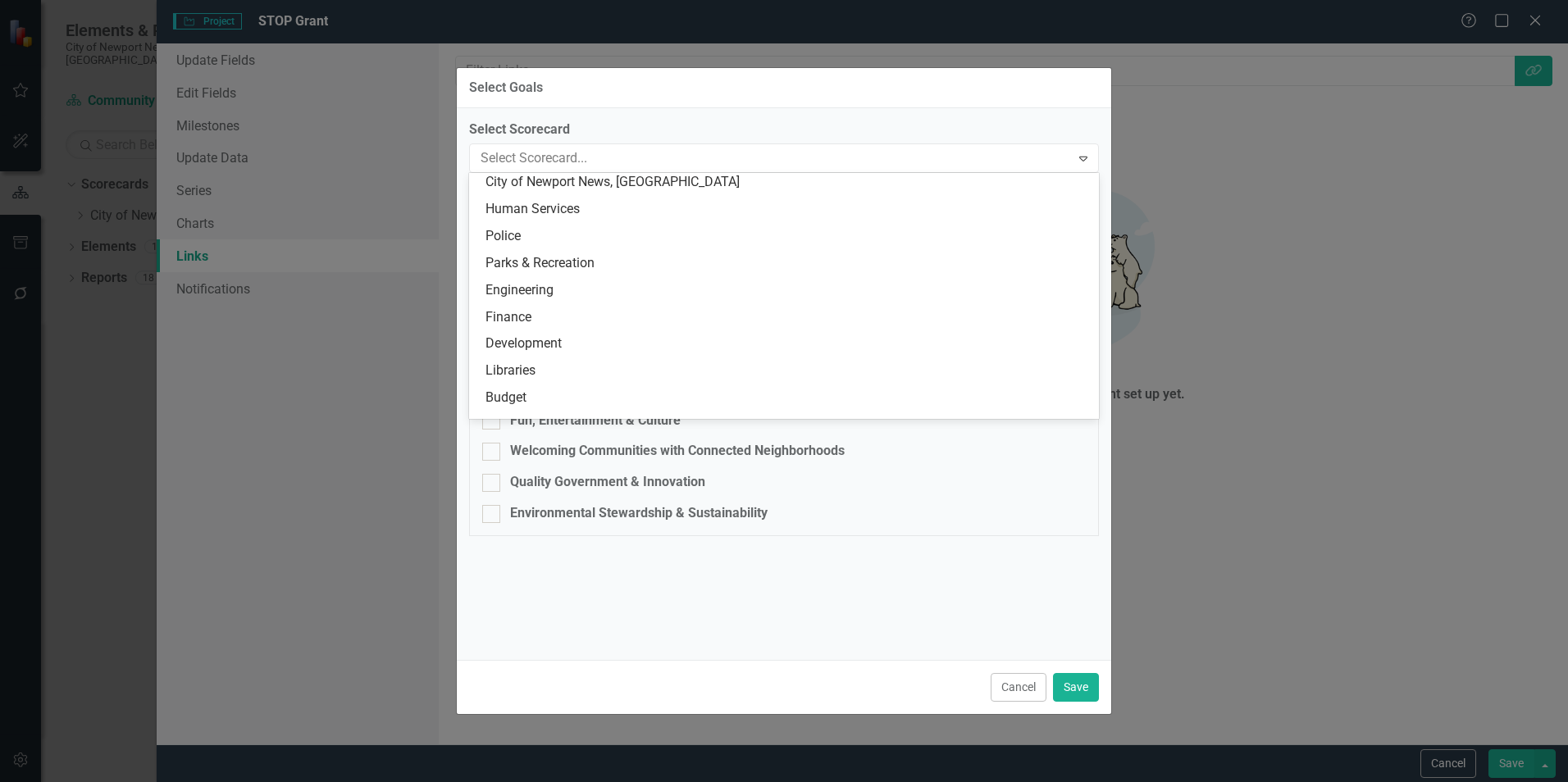
scroll to position [0, 0]
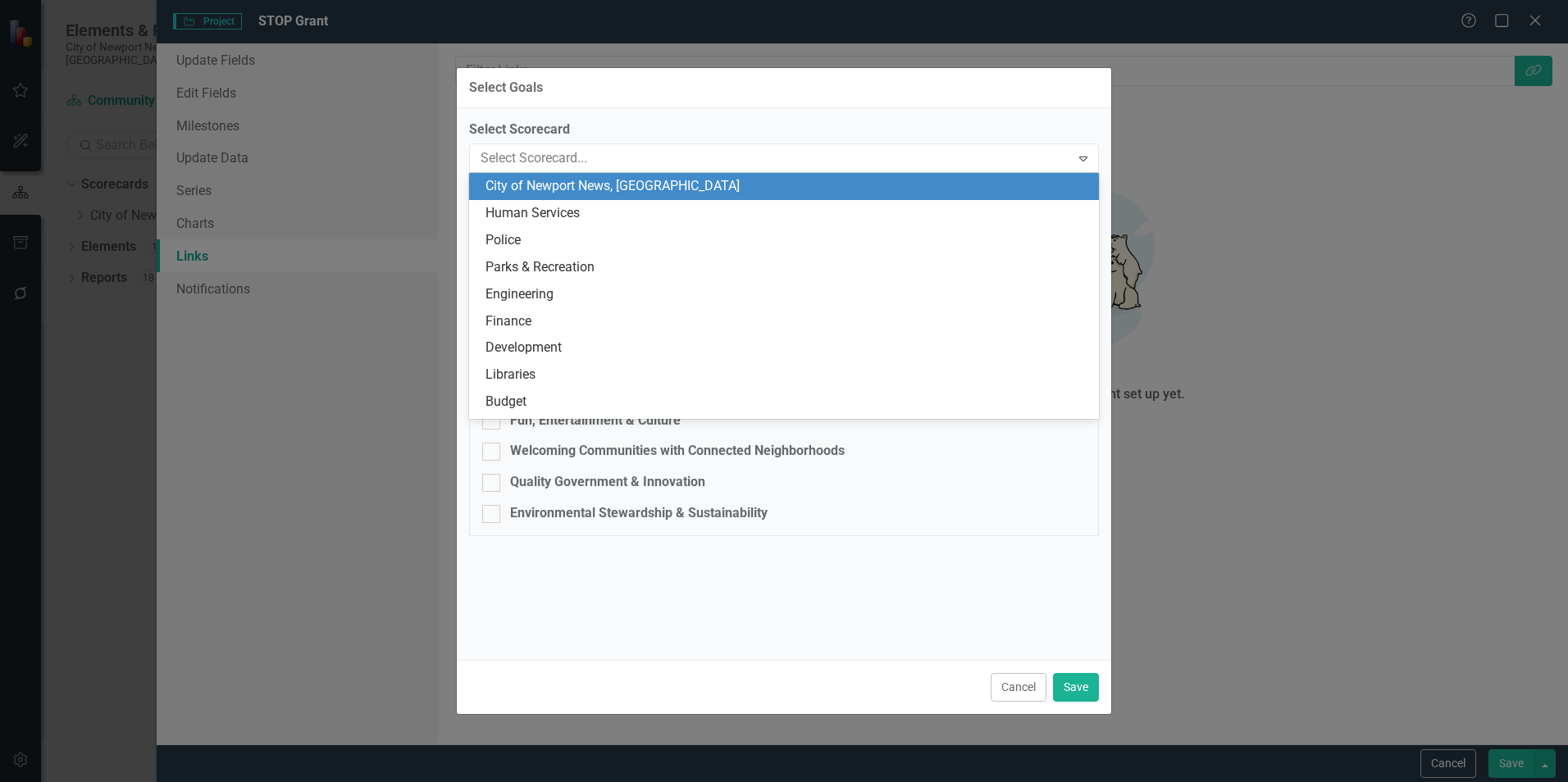
click at [633, 181] on div "City of Newport News, [GEOGRAPHIC_DATA]" at bounding box center [787, 186] width 603 height 19
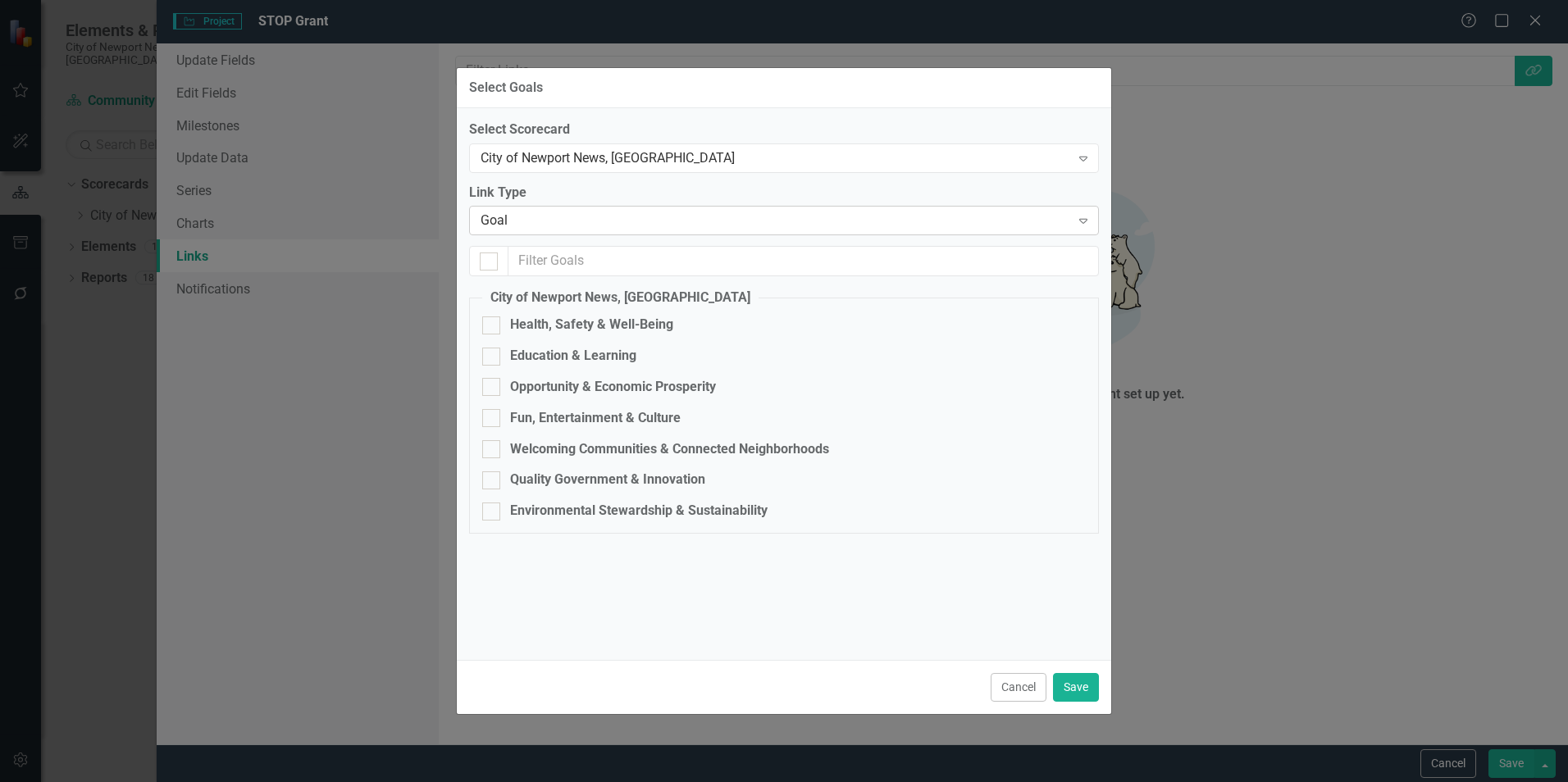
click at [619, 223] on div "Goal" at bounding box center [775, 221] width 589 height 19
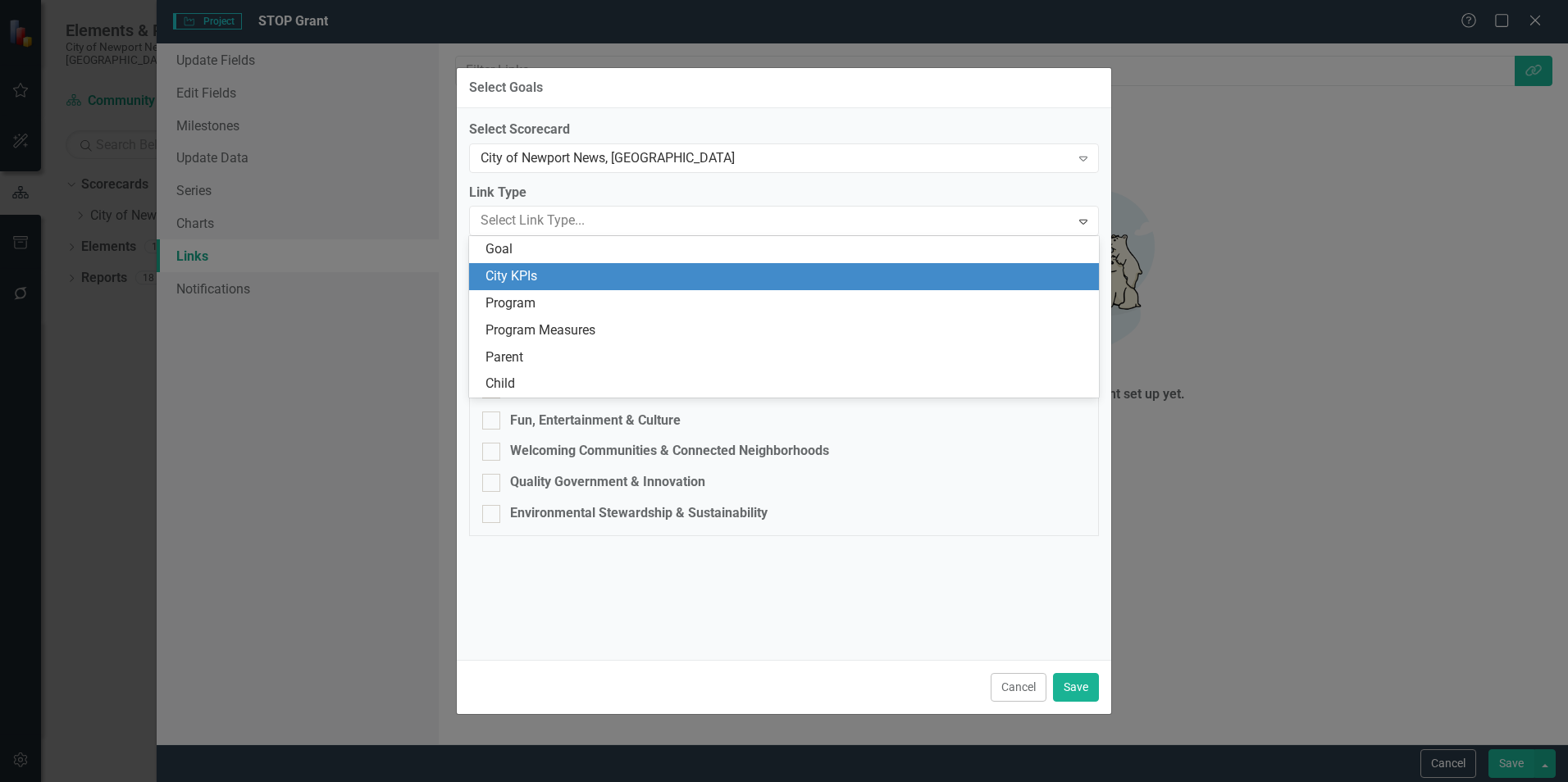
click at [592, 272] on div "City KPIs" at bounding box center [787, 277] width 603 height 19
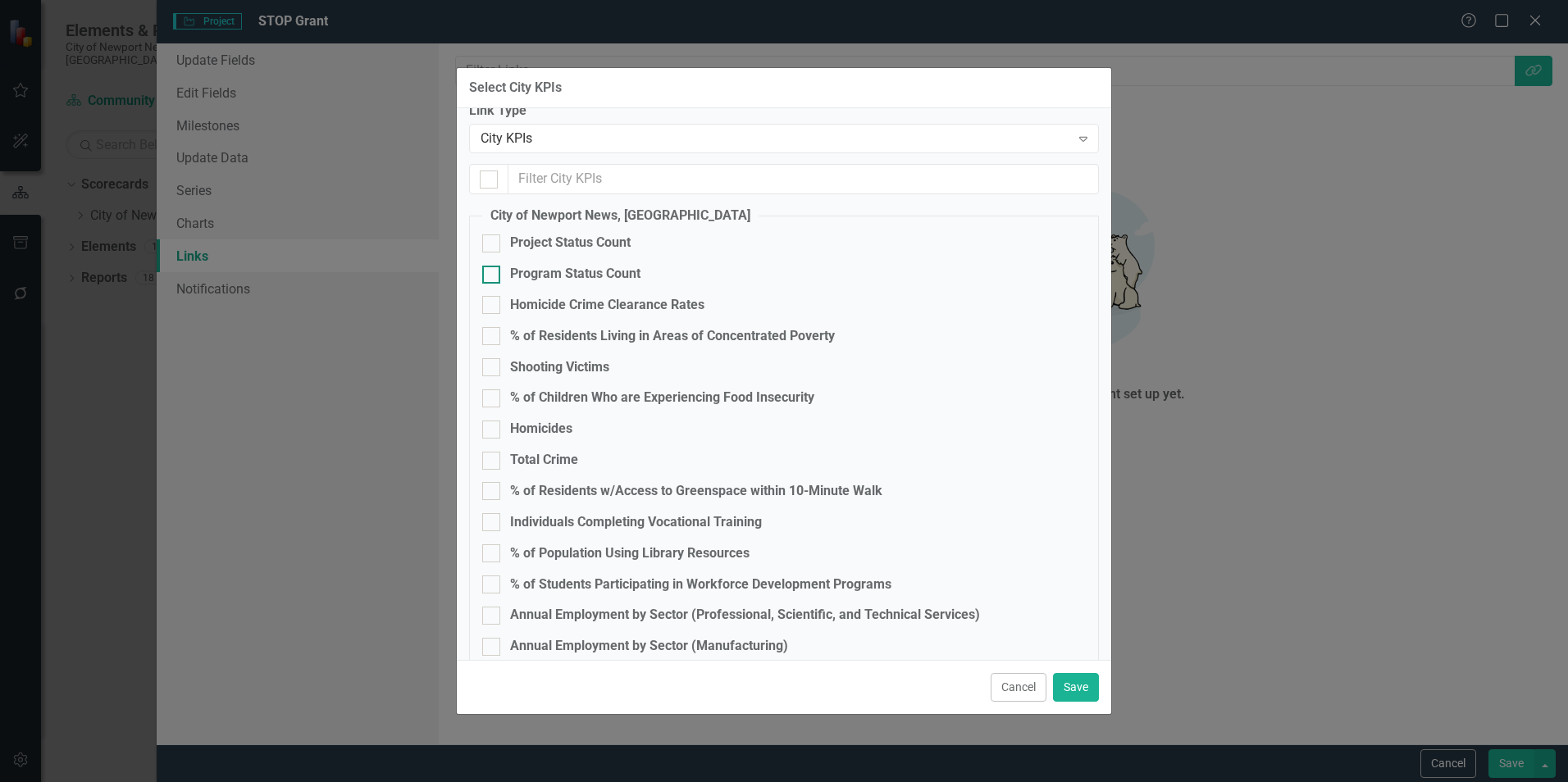
scroll to position [164, 0]
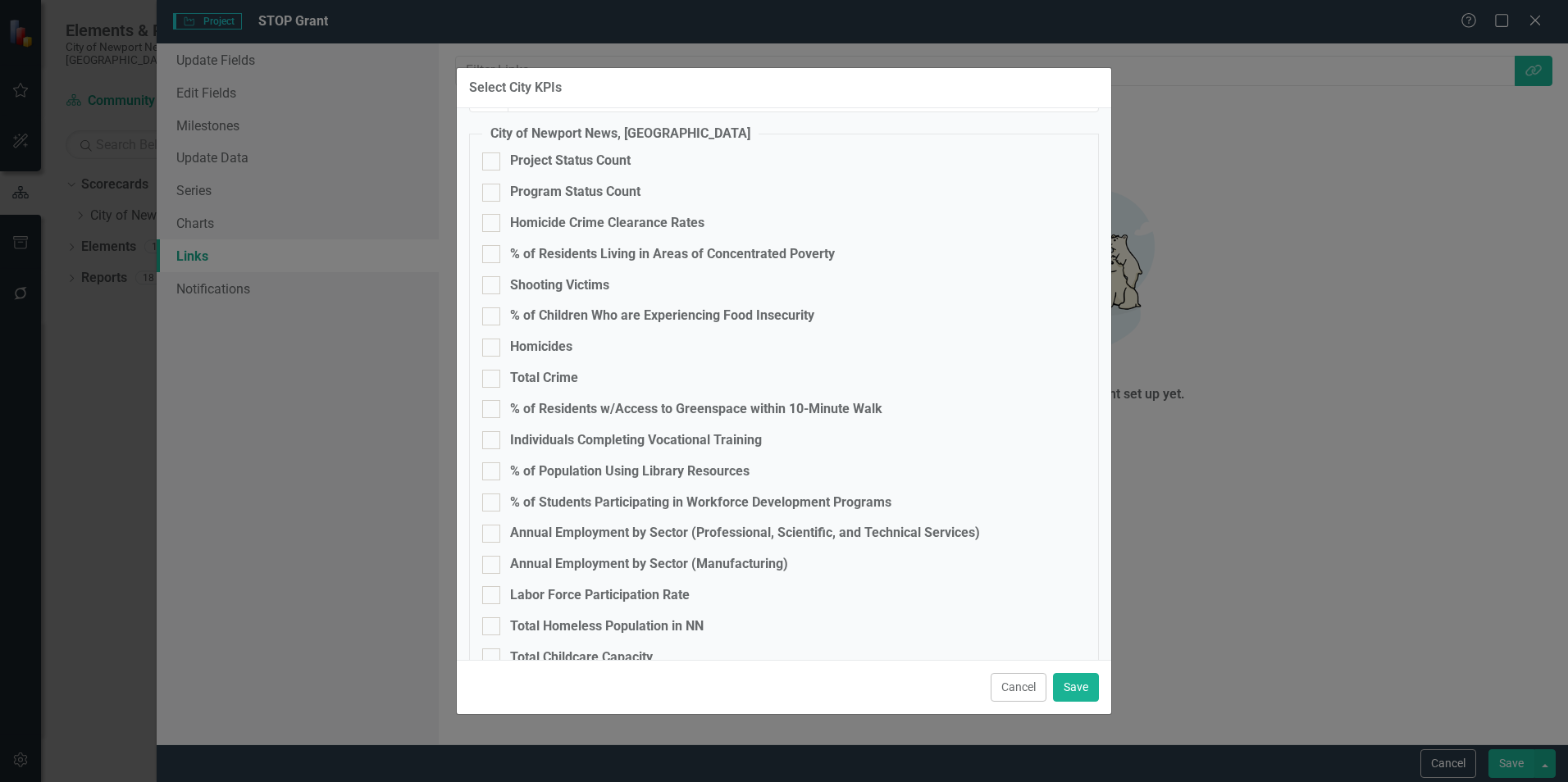
click at [565, 373] on div "Total Crime" at bounding box center [544, 378] width 68 height 19
click at [493, 373] on input "Total Crime" at bounding box center [487, 375] width 11 height 11
checkbox input "true"
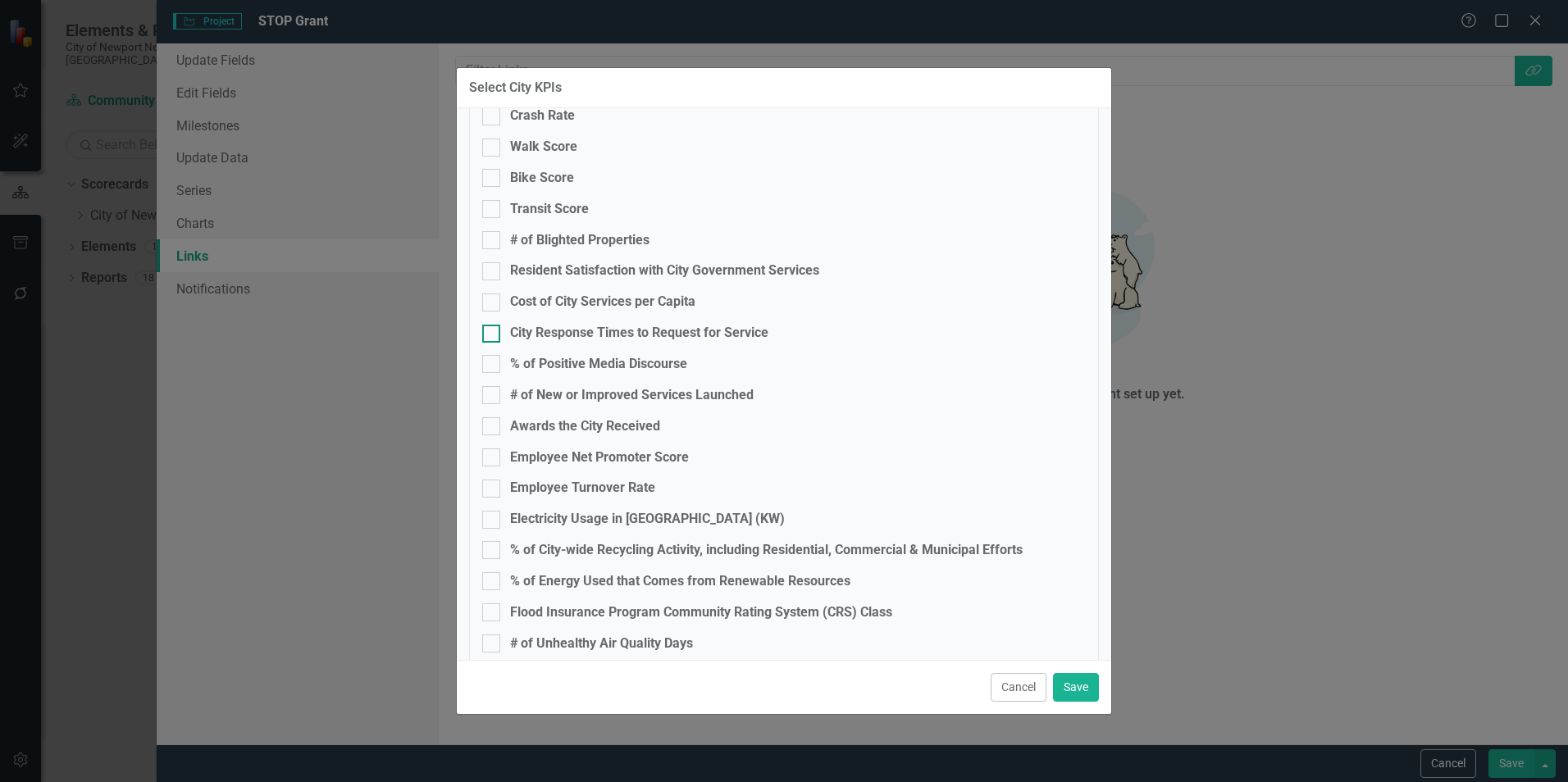
scroll to position [1287, 0]
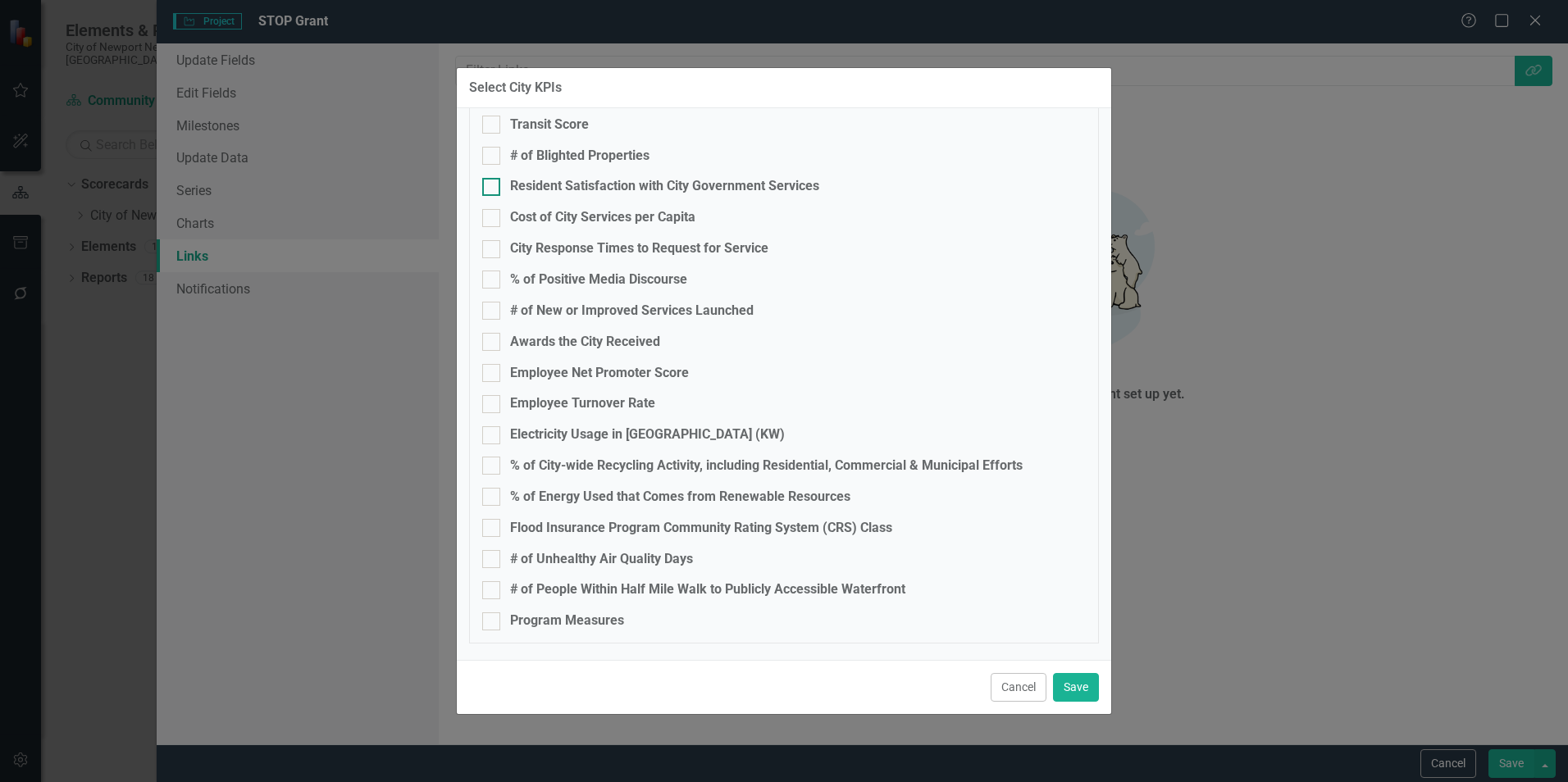
click at [581, 191] on div "Resident Satisfaction with City Government Services" at bounding box center [665, 186] width 309 height 19
click at [493, 189] on input "Resident Satisfaction with City Government Services" at bounding box center [487, 183] width 11 height 11
checkbox input "true"
click at [1063, 680] on button "Save" at bounding box center [1076, 687] width 46 height 29
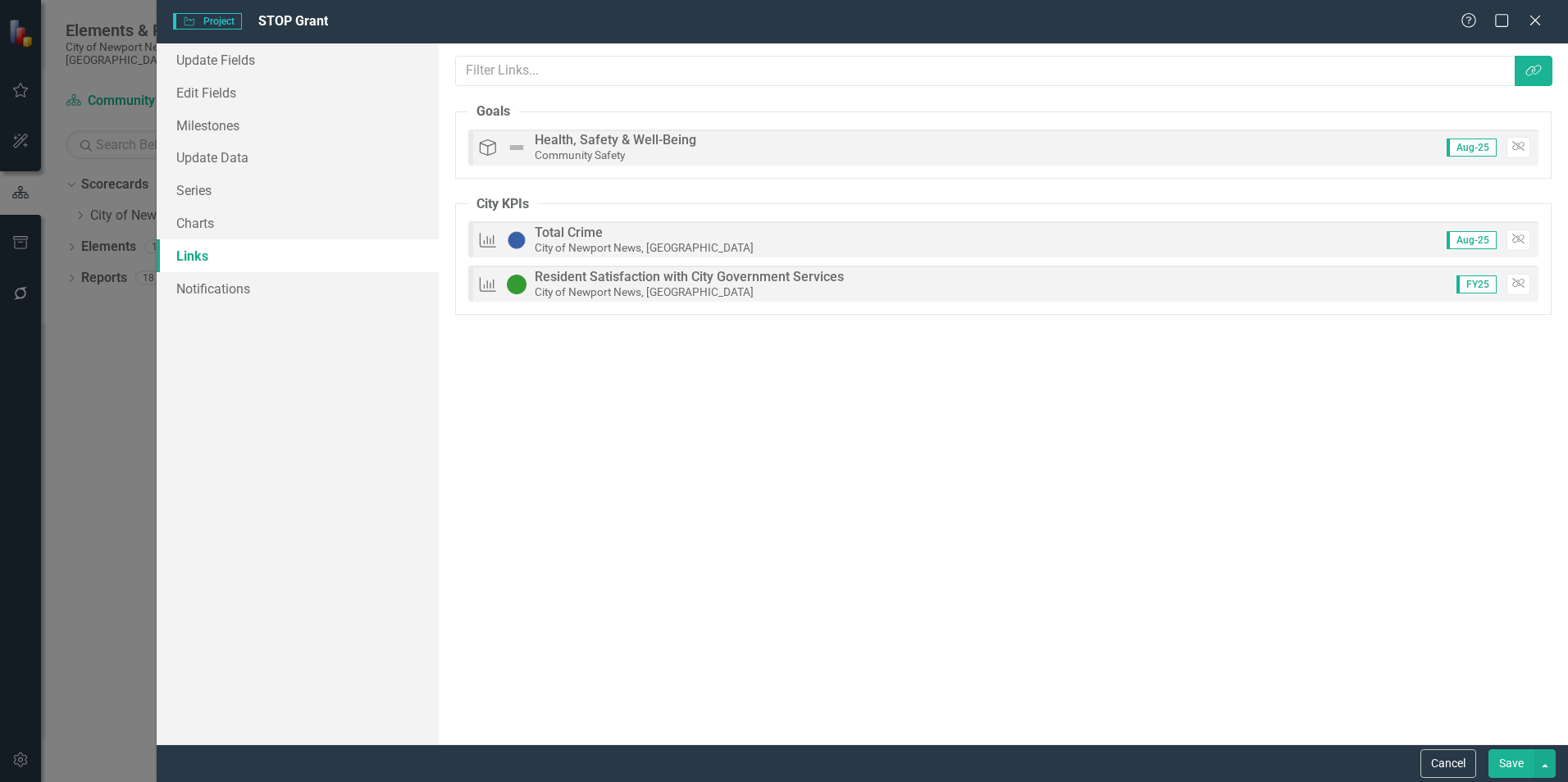
click at [1496, 756] on button "Save" at bounding box center [1511, 763] width 46 height 29
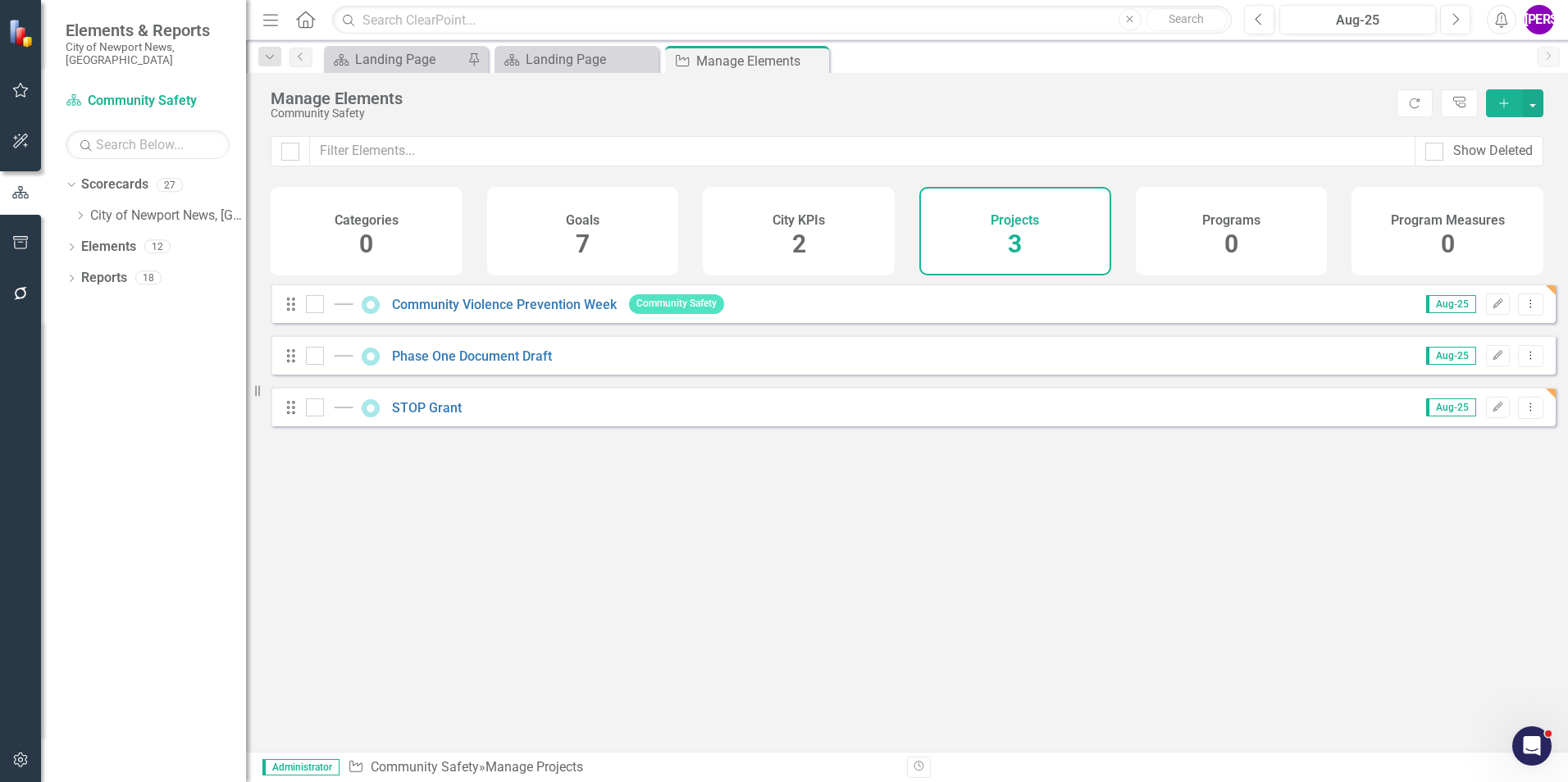
click at [1503, 114] on button "Add" at bounding box center [1504, 104] width 36 height 28
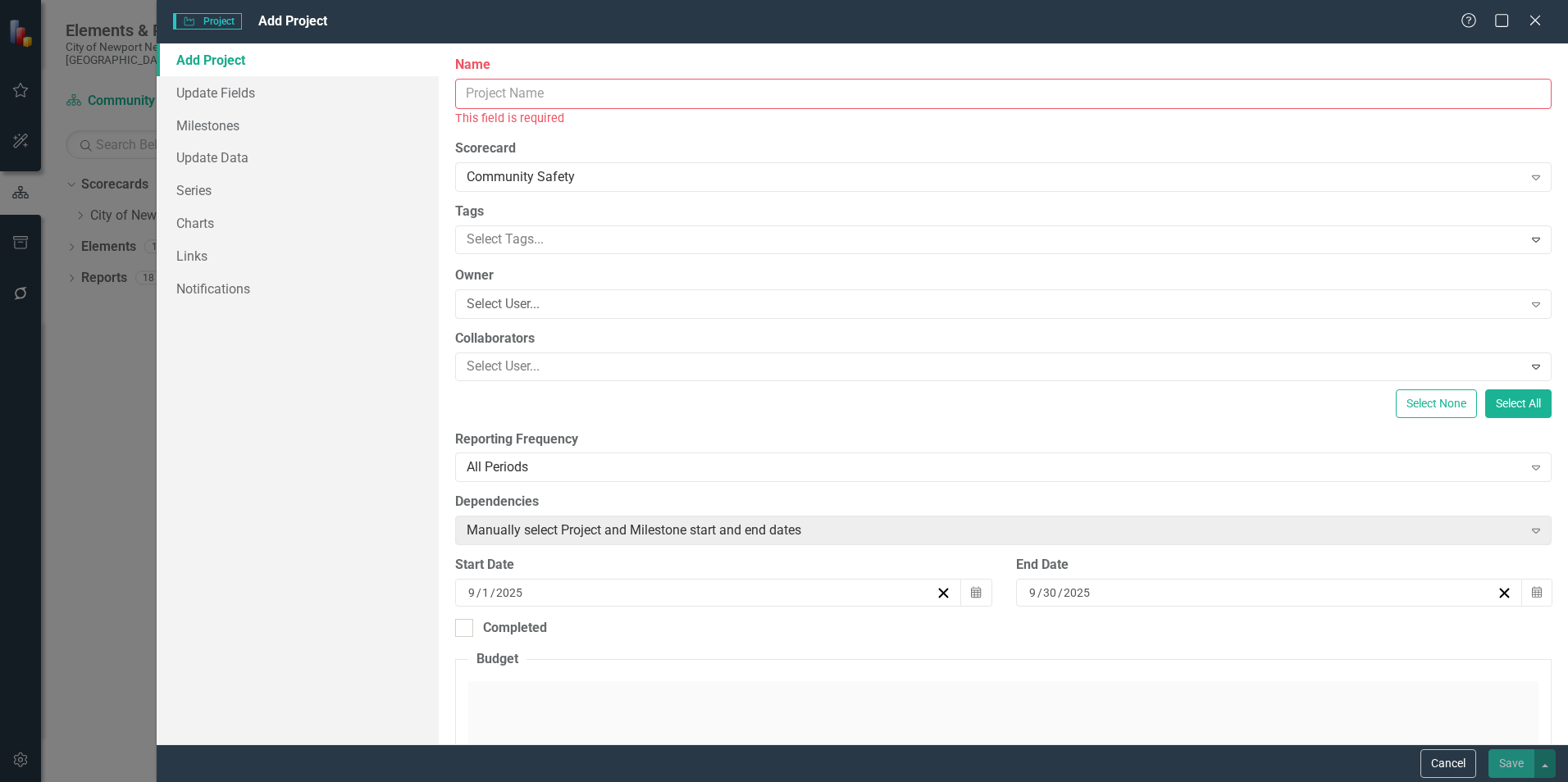
click at [718, 90] on input "Name" at bounding box center [1003, 94] width 1096 height 30
paste input "Community response simulator"
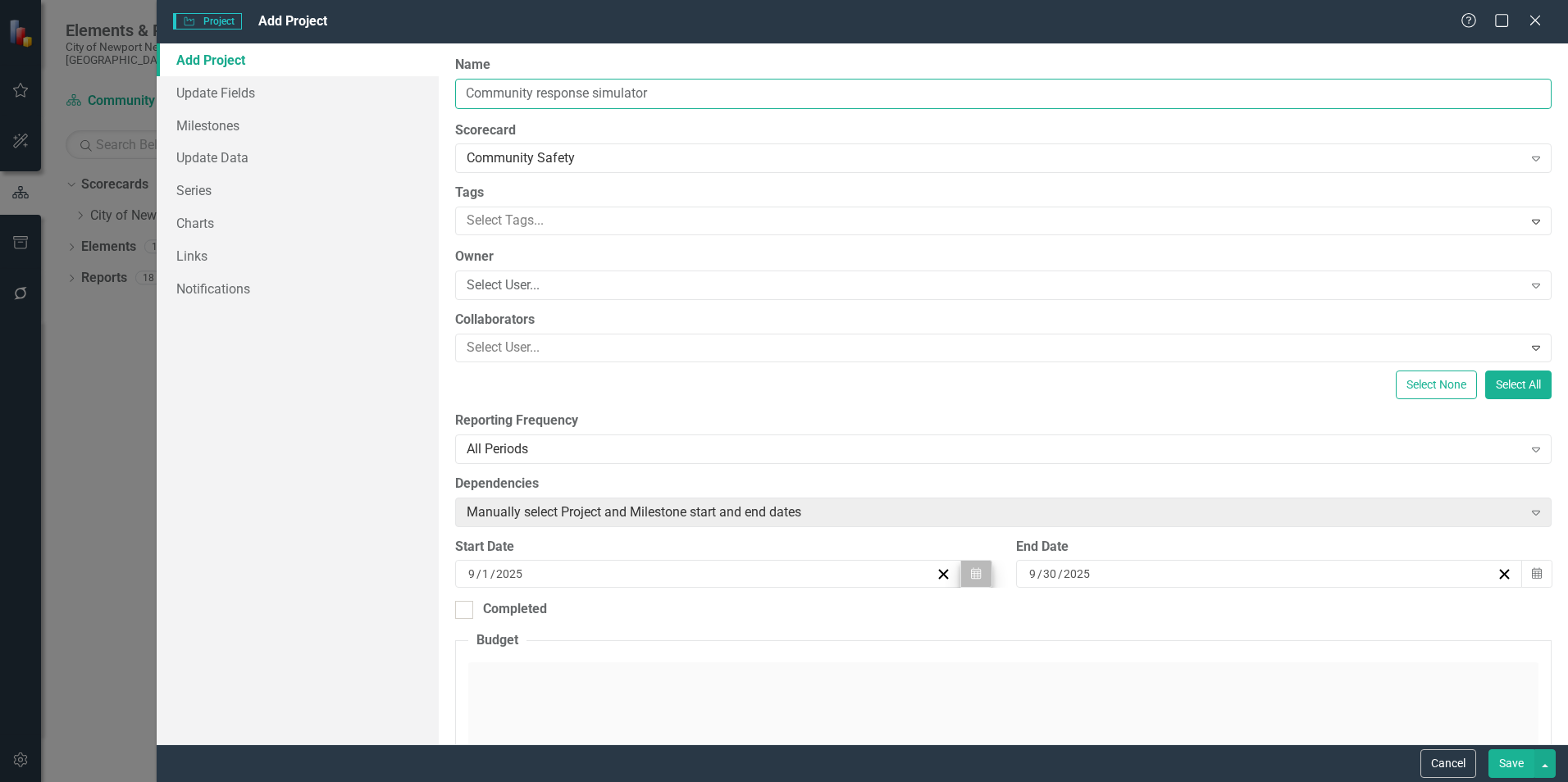
type input "Community response simulator"
click at [984, 575] on button "Calendar" at bounding box center [975, 574] width 31 height 28
click at [960, 379] on div "Select None Select All" at bounding box center [1003, 384] width 1096 height 29
click at [964, 583] on button "Calendar" at bounding box center [975, 574] width 31 height 28
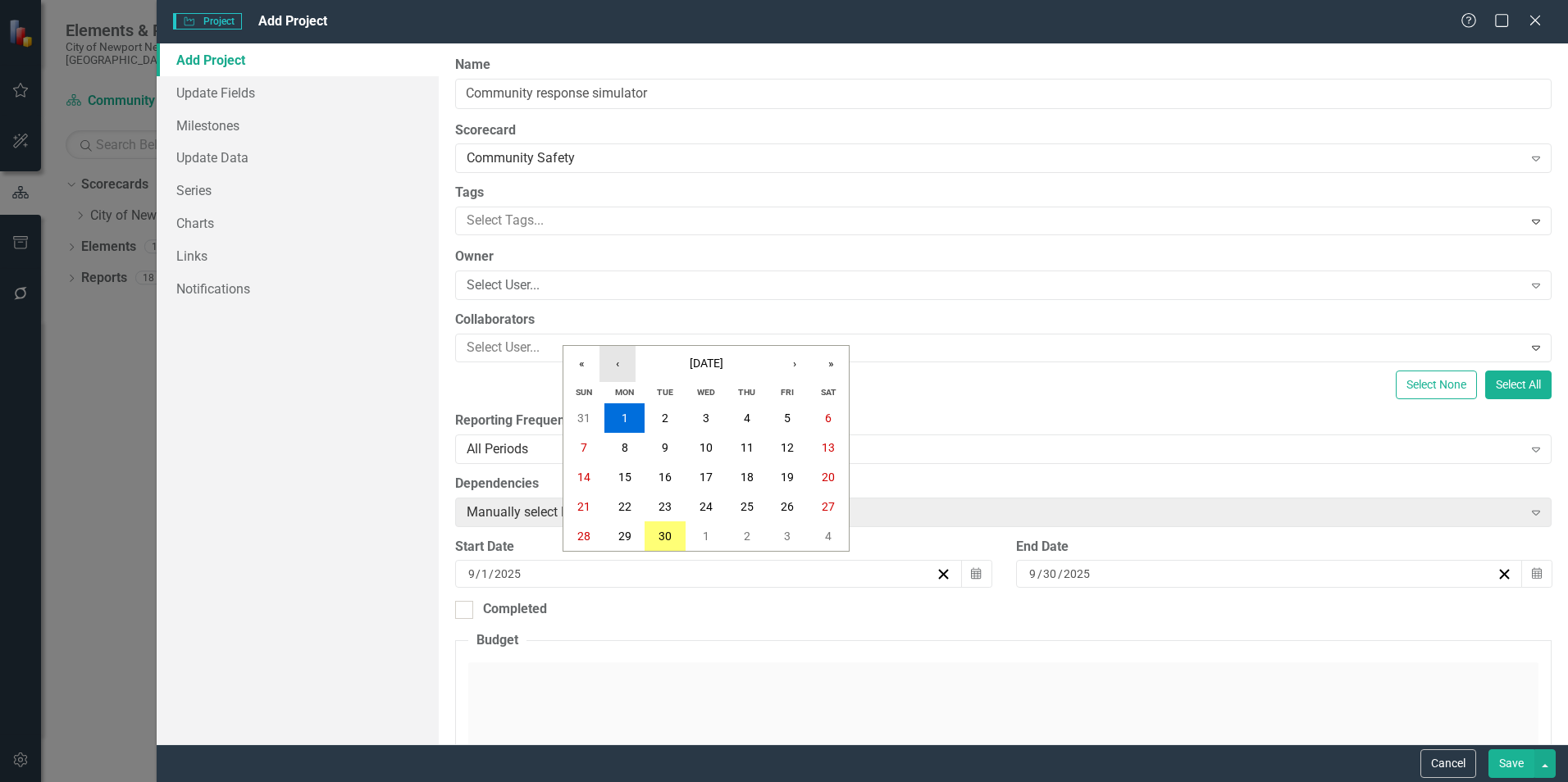
click at [629, 368] on button "‹" at bounding box center [617, 364] width 36 height 36
click at [672, 415] on button "1" at bounding box center [665, 418] width 41 height 30
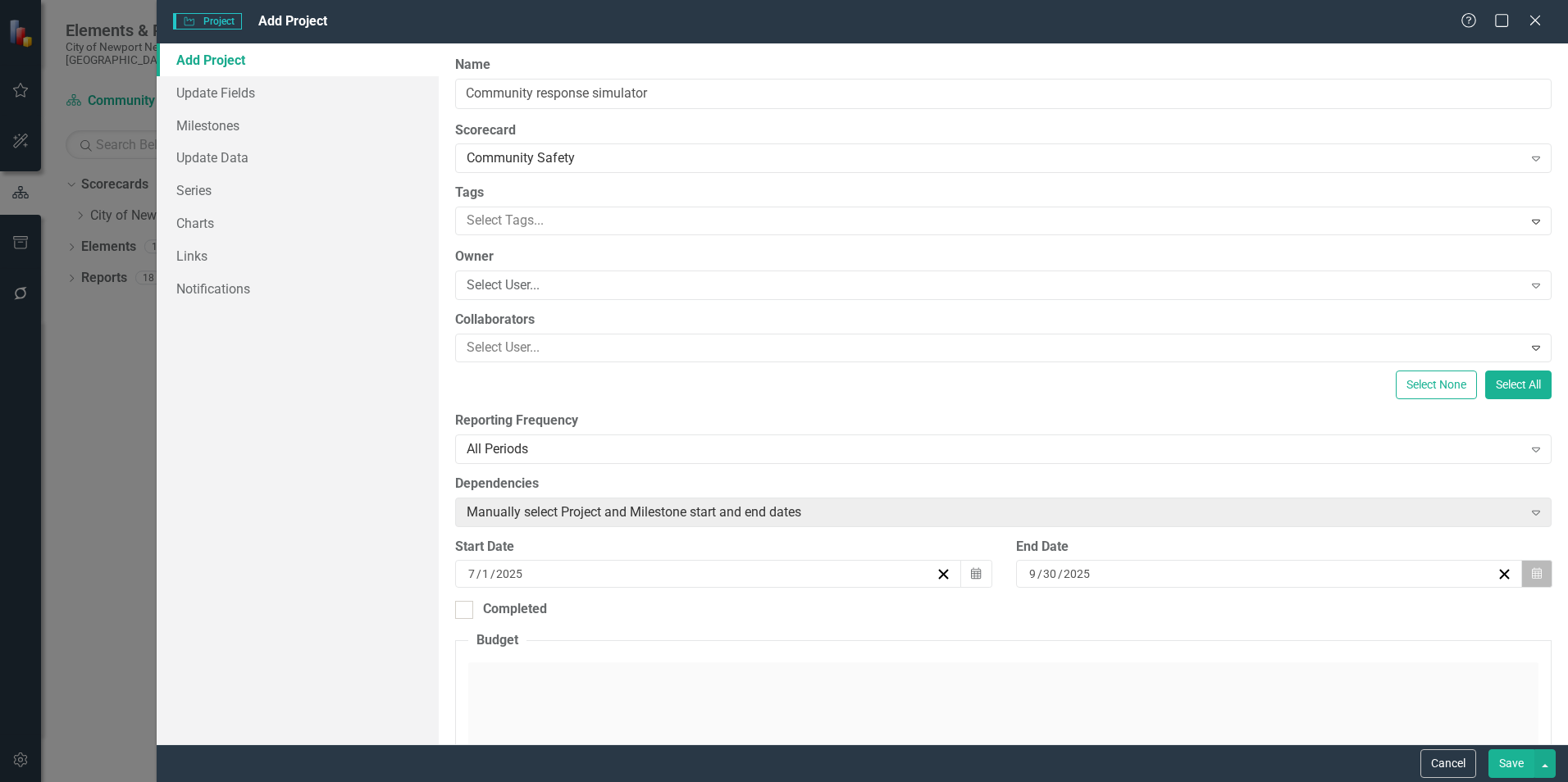
click at [1522, 567] on button "Calendar" at bounding box center [1537, 574] width 31 height 28
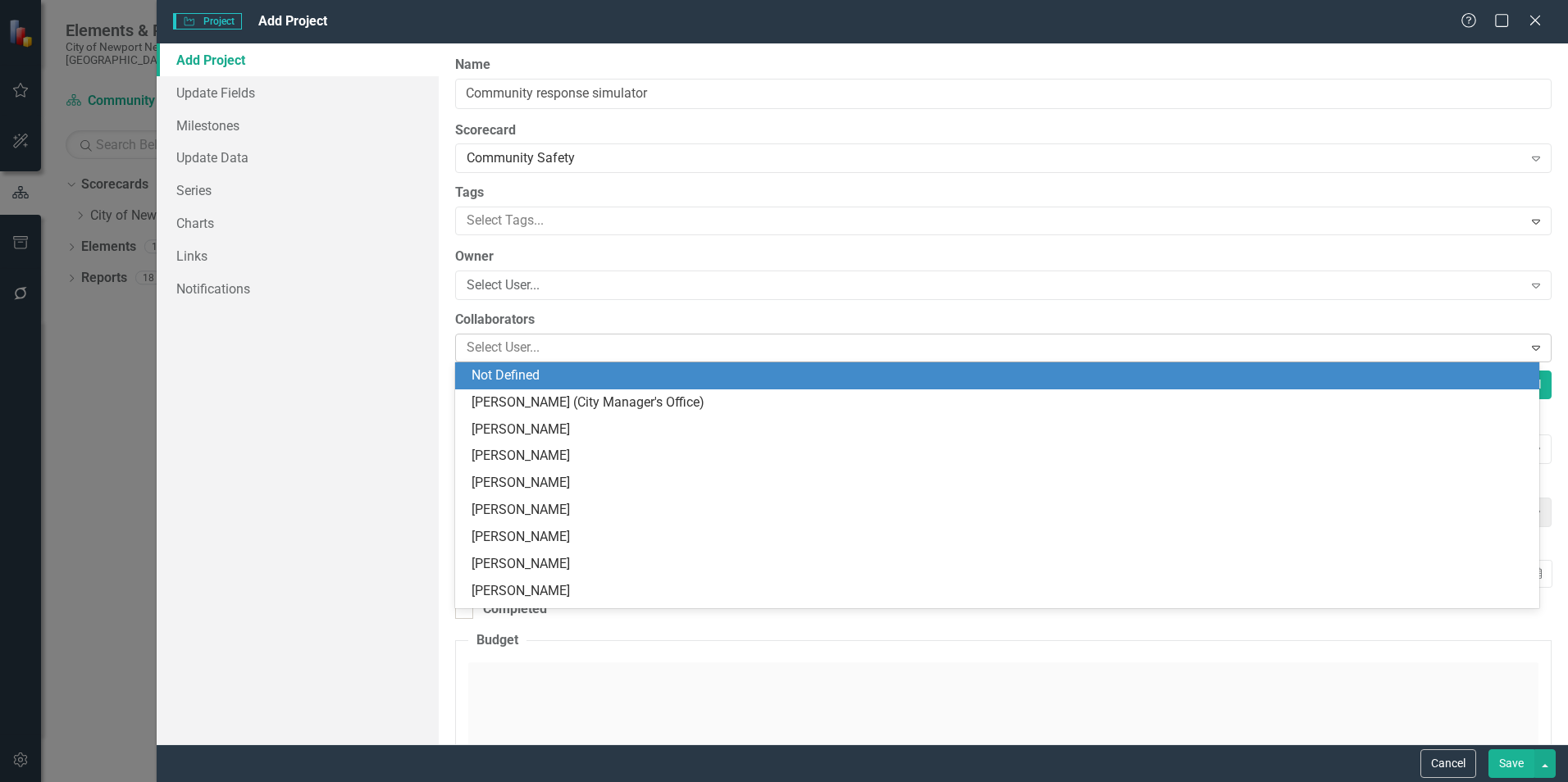
click at [1280, 342] on div at bounding box center [991, 347] width 1062 height 22
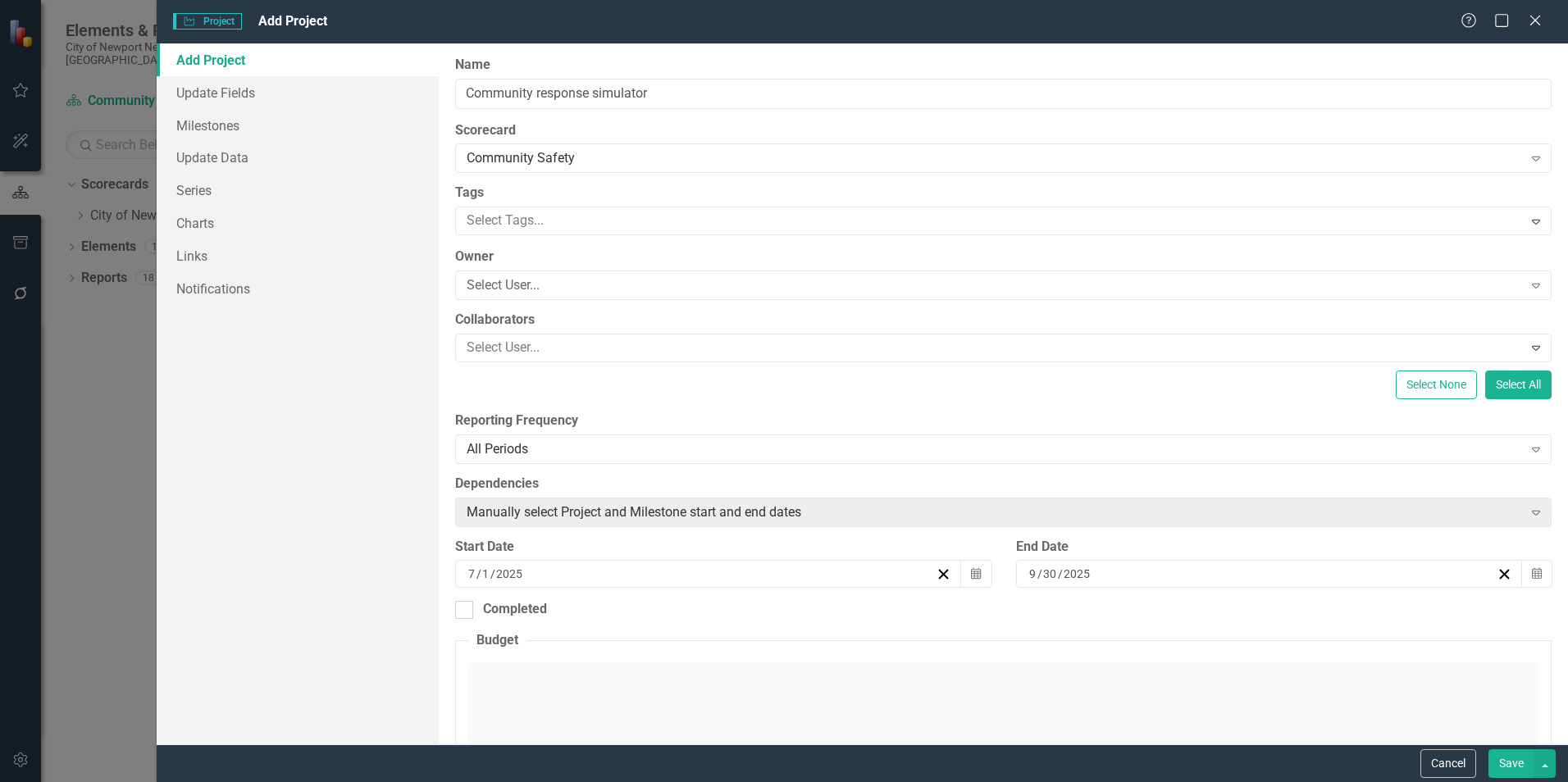
click at [386, 466] on div "Add Project Update Fields Milestones Update Data Series Charts Links Notificati…" at bounding box center [297, 394] width 282 height 701
click at [1522, 583] on button "Calendar" at bounding box center [1537, 574] width 31 height 28
click at [1362, 360] on button "›" at bounding box center [1348, 364] width 36 height 36
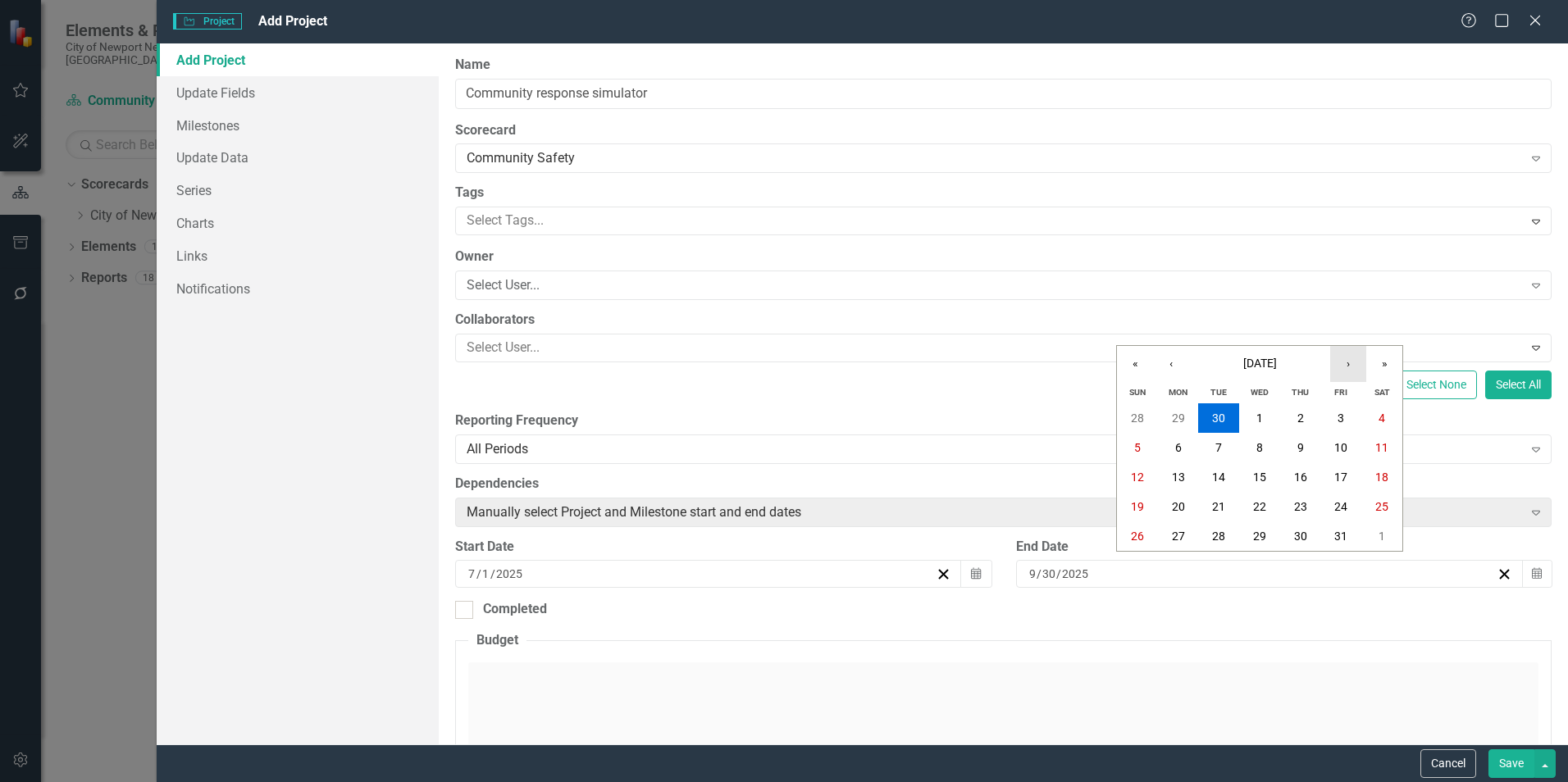
click at [1362, 360] on button "›" at bounding box center [1348, 364] width 36 height 36
click at [1361, 361] on button "›" at bounding box center [1348, 364] width 36 height 36
click at [1183, 375] on button "‹" at bounding box center [1171, 364] width 36 height 36
click at [1257, 533] on abbr "31" at bounding box center [1259, 536] width 13 height 13
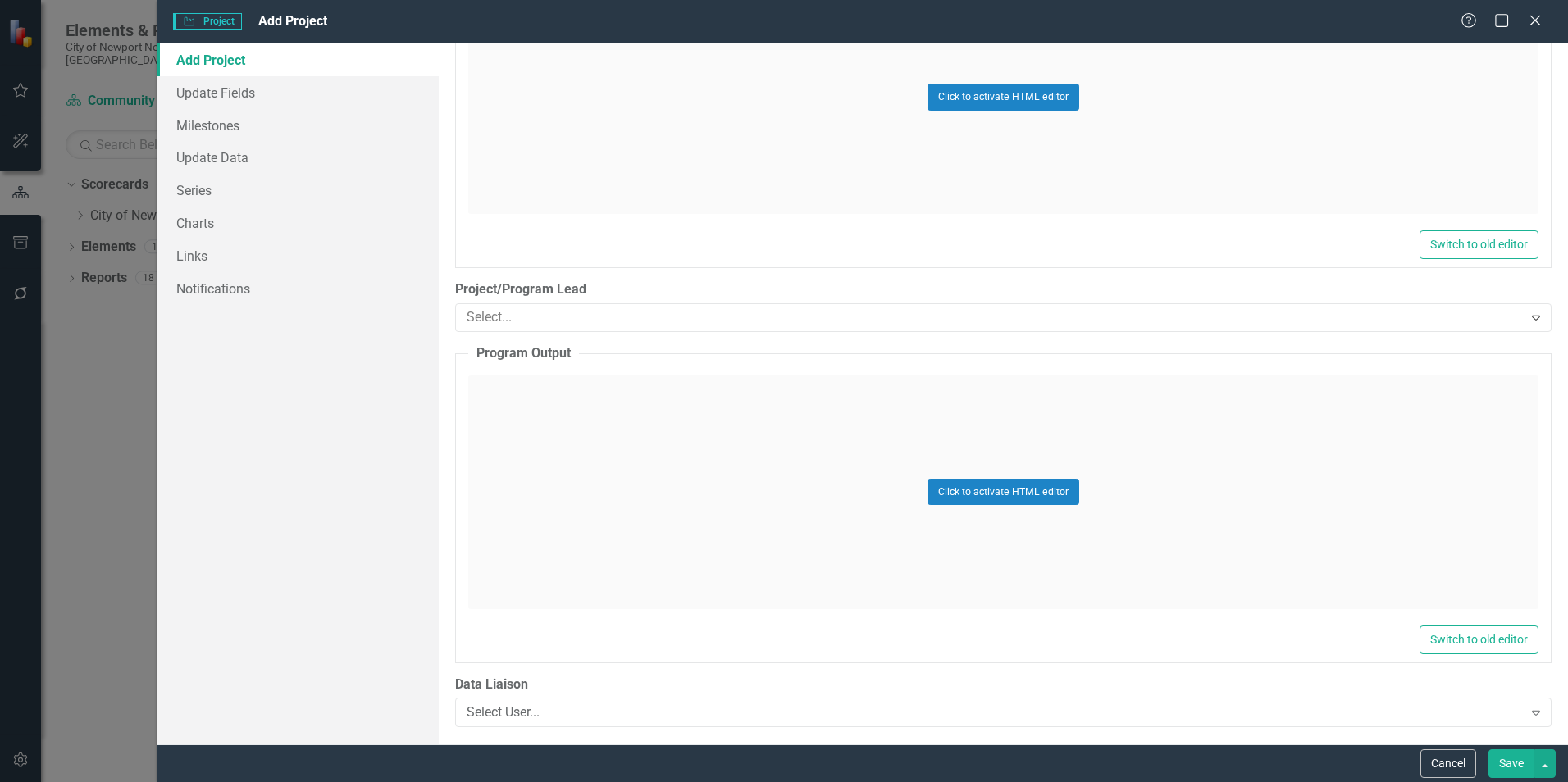
scroll to position [1351, 0]
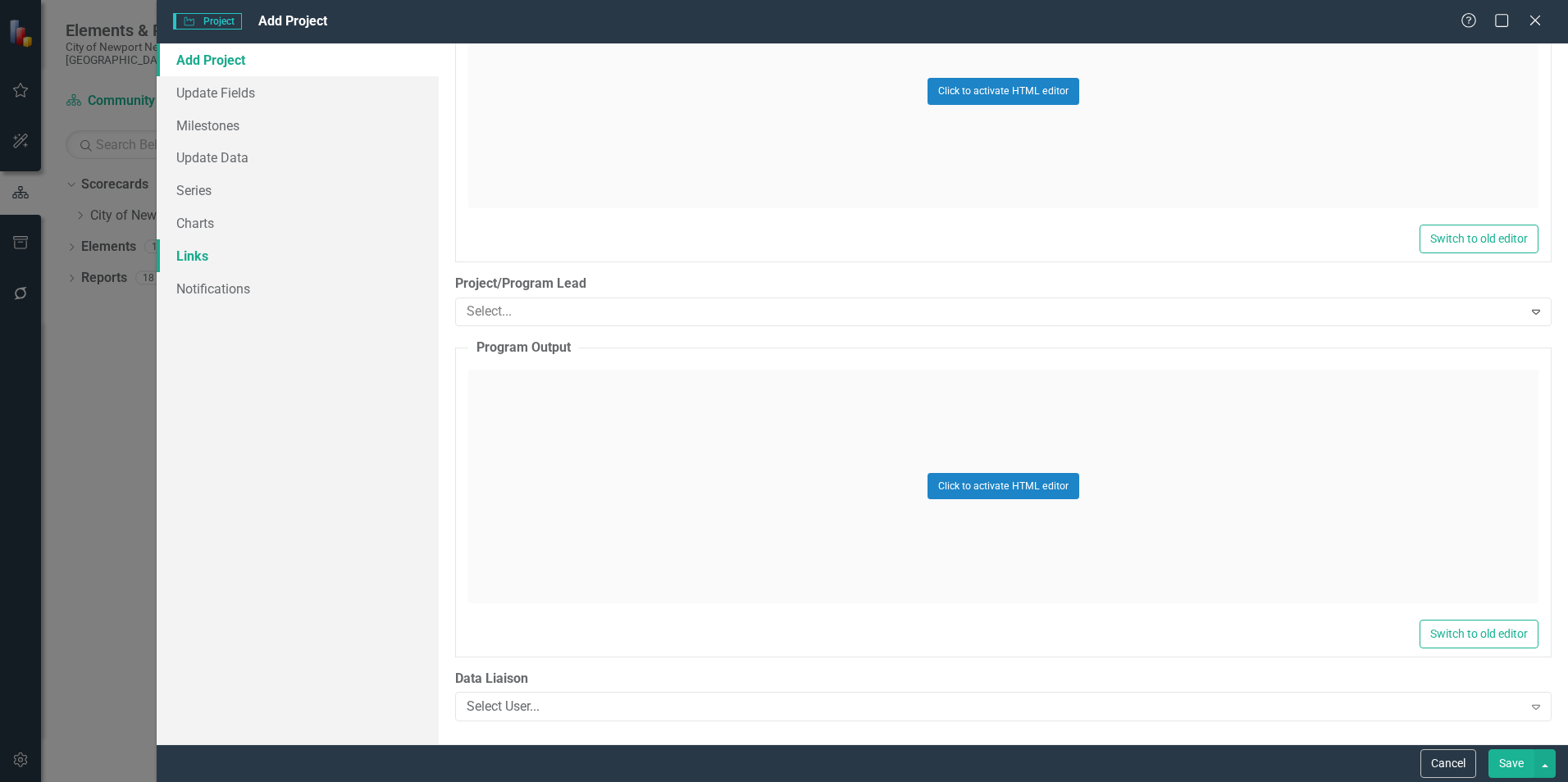
click at [210, 245] on link "Links" at bounding box center [297, 256] width 282 height 33
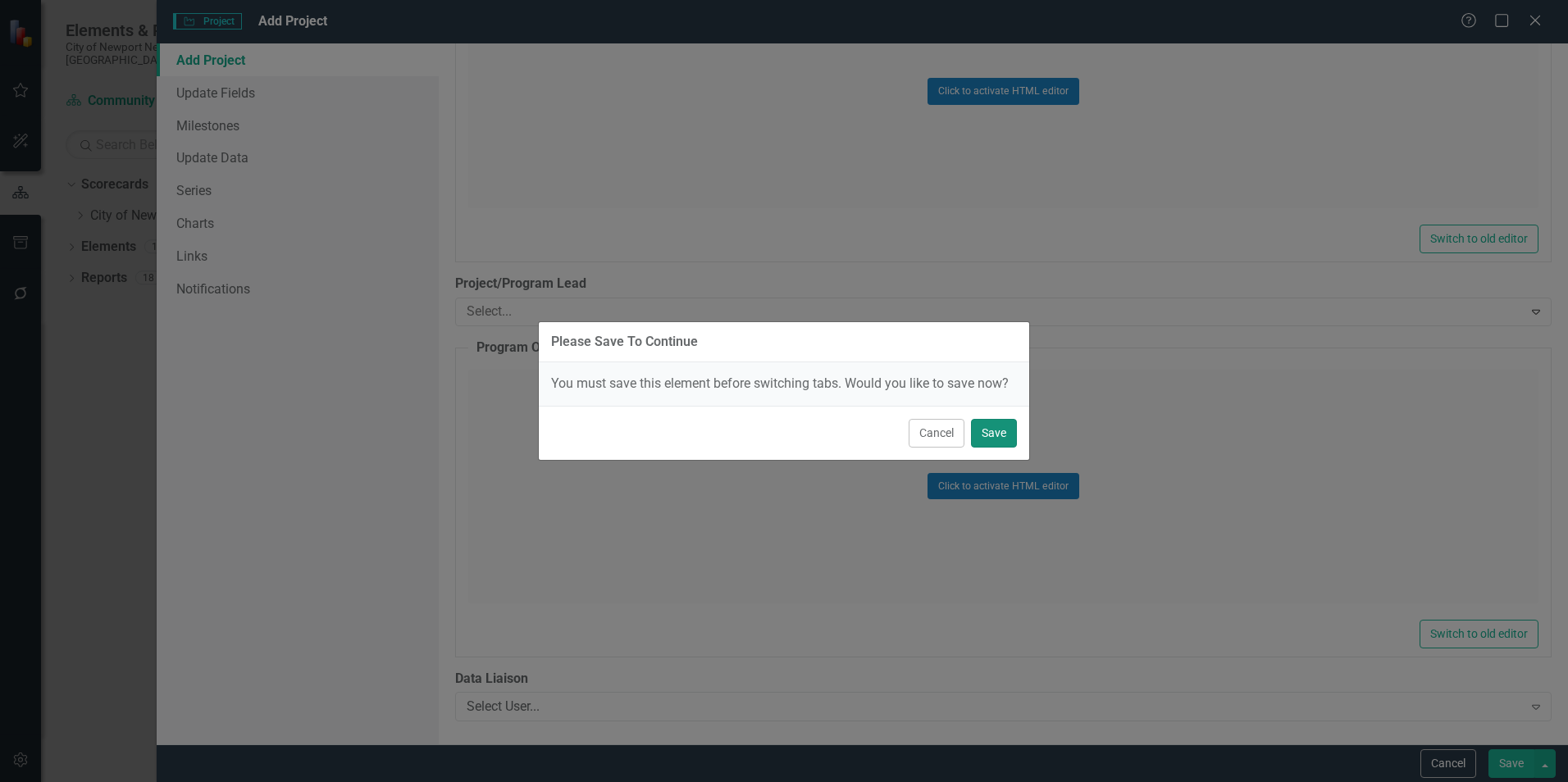
click at [985, 434] on button "Save" at bounding box center [993, 433] width 46 height 29
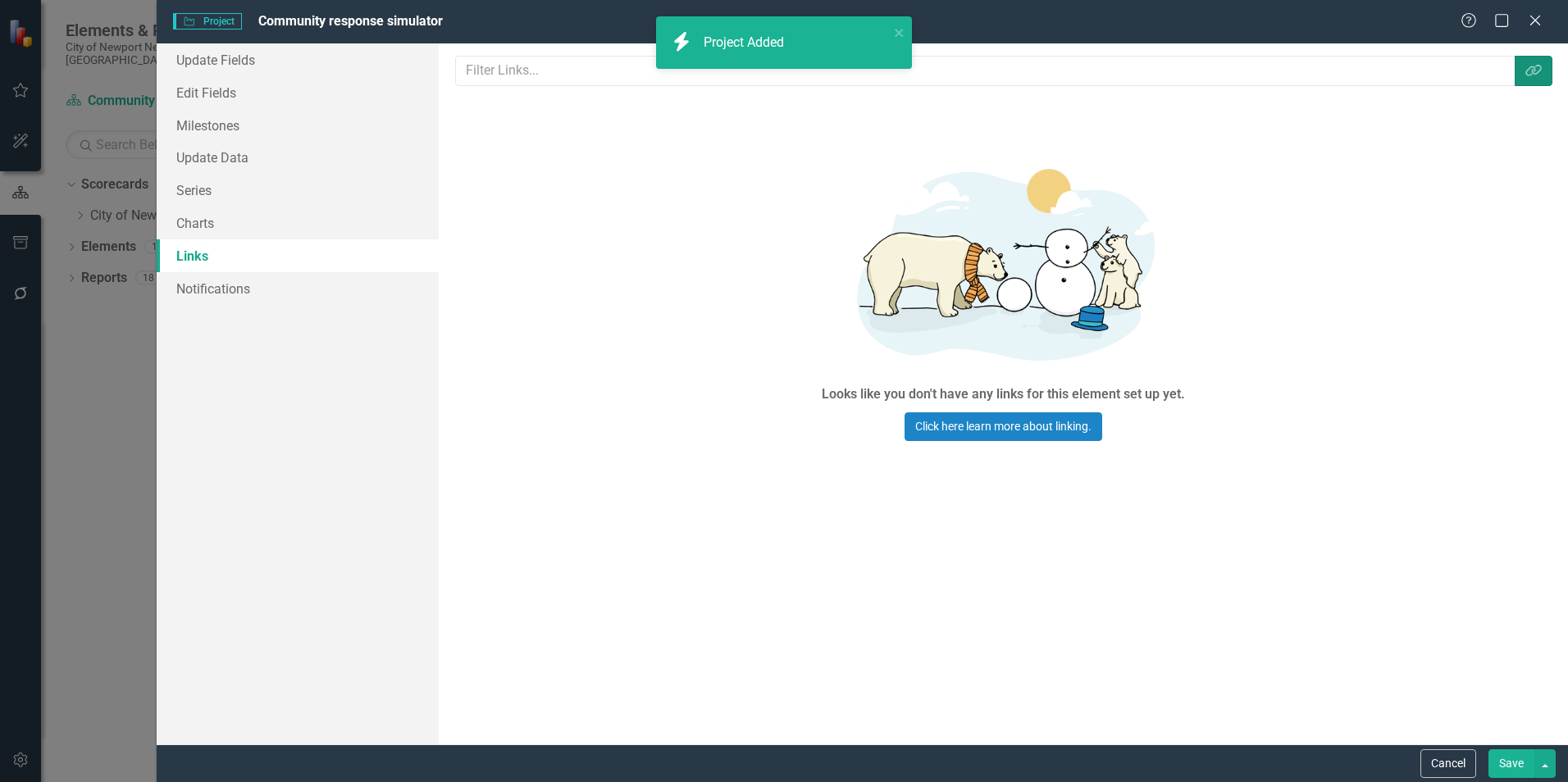
click at [1536, 73] on icon "Link Tag" at bounding box center [1533, 71] width 16 height 13
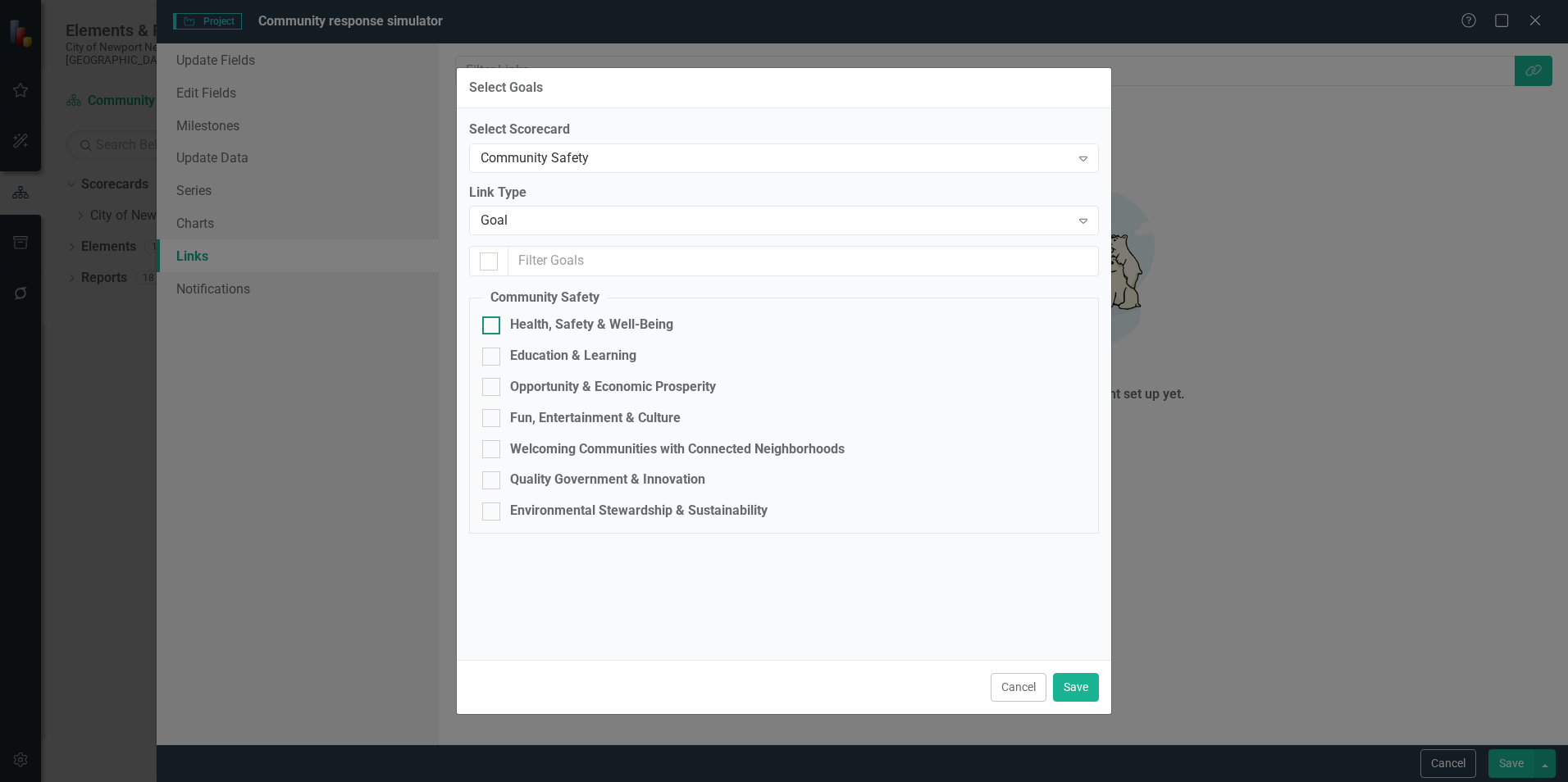
click at [592, 329] on div "Health, Safety & Well-Being" at bounding box center [592, 325] width 163 height 19
click at [493, 327] on input "Health, Safety & Well-Being" at bounding box center [487, 322] width 11 height 11
checkbox input "true"
click at [1026, 174] on div "Select Scorecard Community Safety Expand Link Type Goal Expand 1 of 7 Goals sel…" at bounding box center [784, 335] width 630 height 430
click at [1027, 170] on div "Community Safety Expand" at bounding box center [784, 158] width 630 height 30
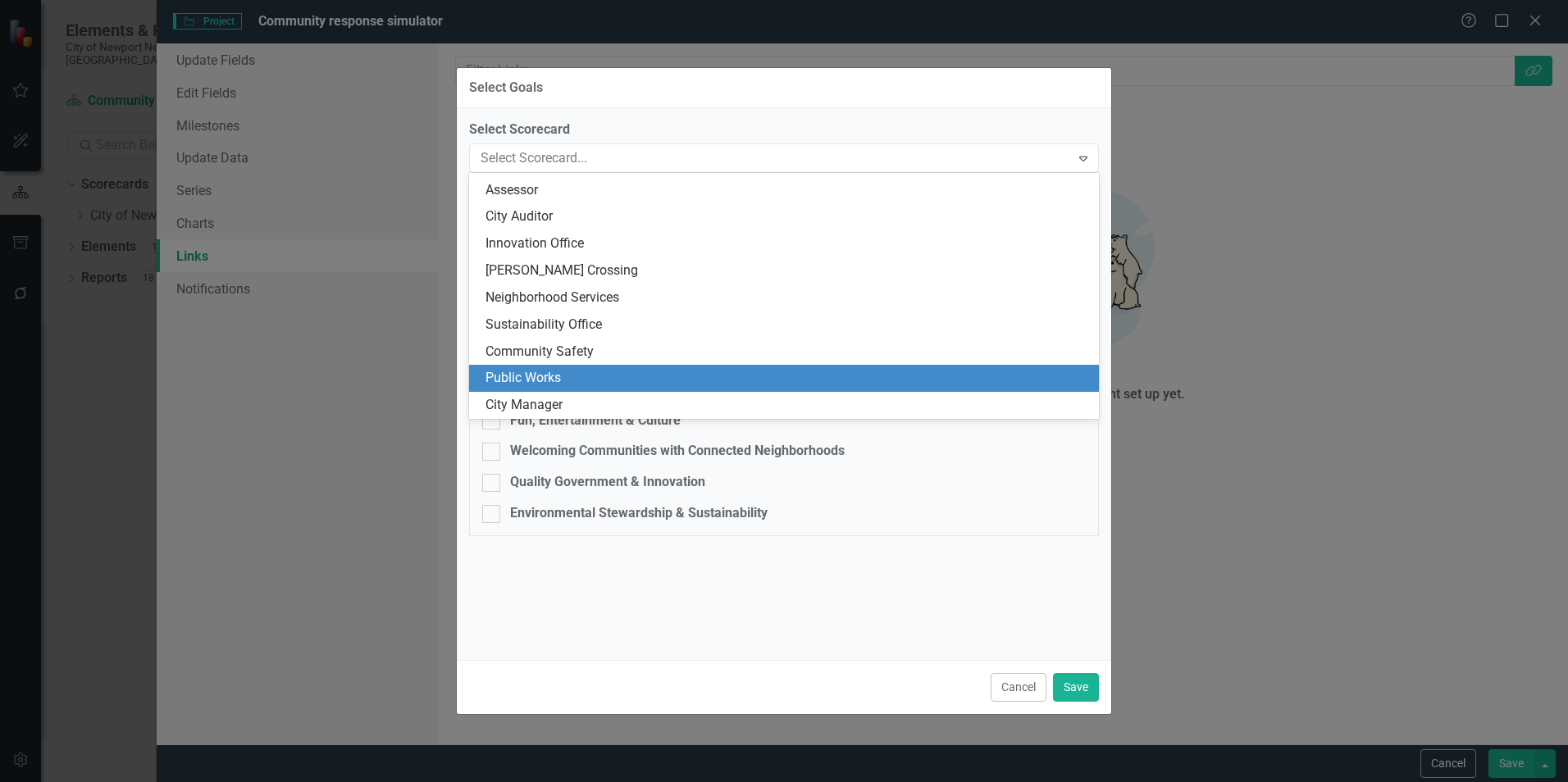
scroll to position [0, 0]
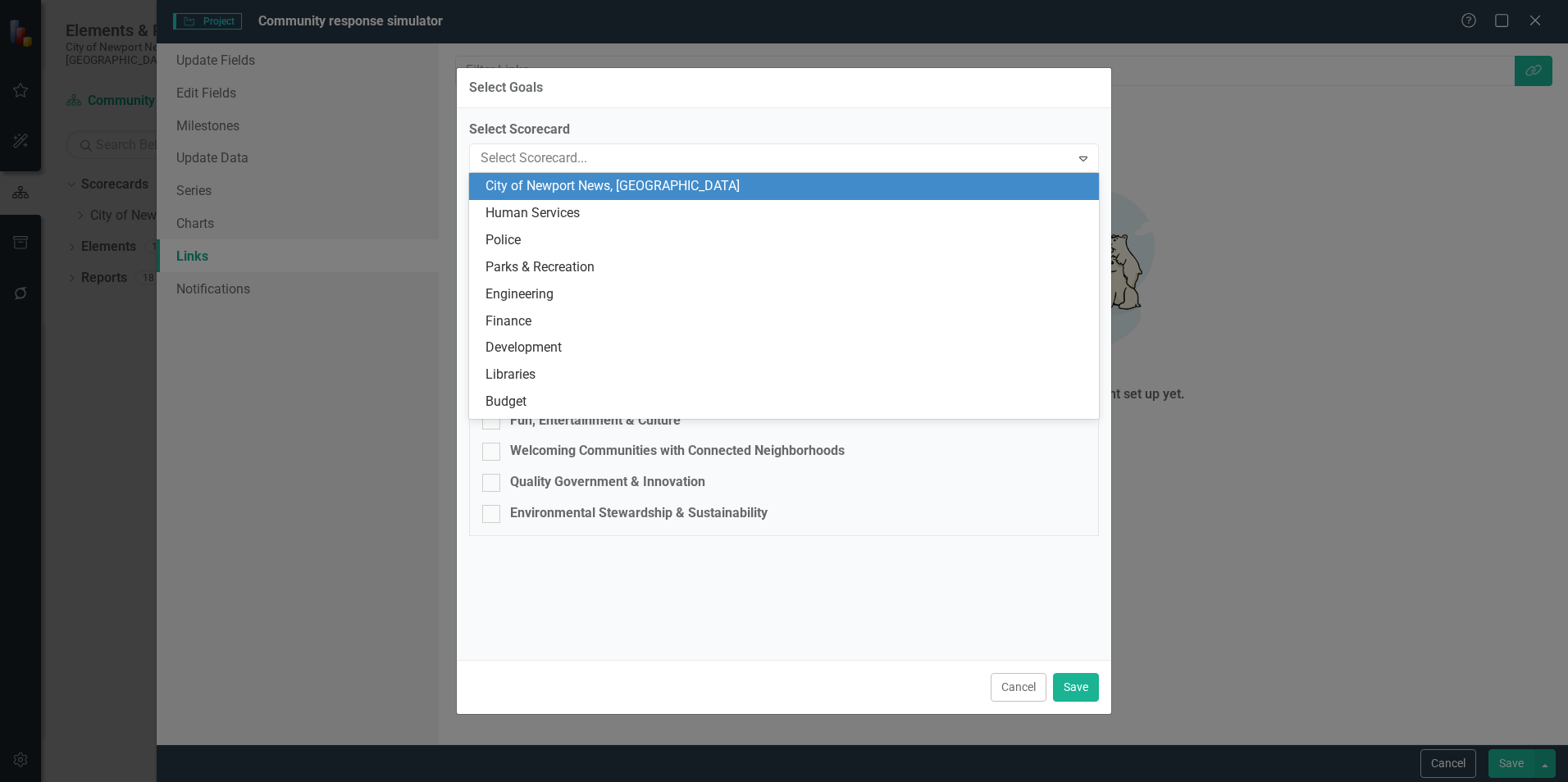
click at [617, 189] on div "City of Newport News, [GEOGRAPHIC_DATA]" at bounding box center [787, 186] width 603 height 19
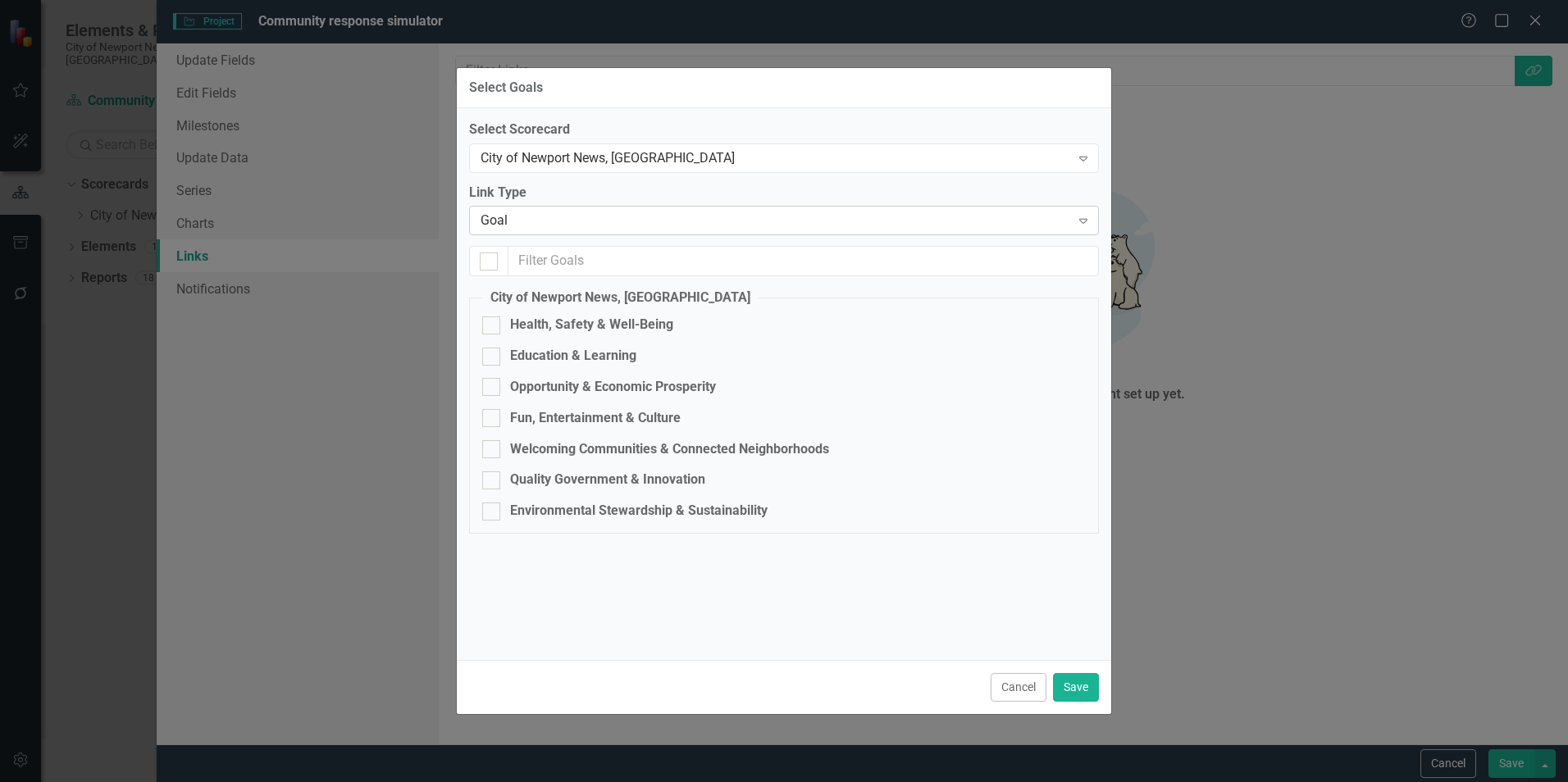
click at [692, 230] on div "Goal" at bounding box center [775, 221] width 589 height 19
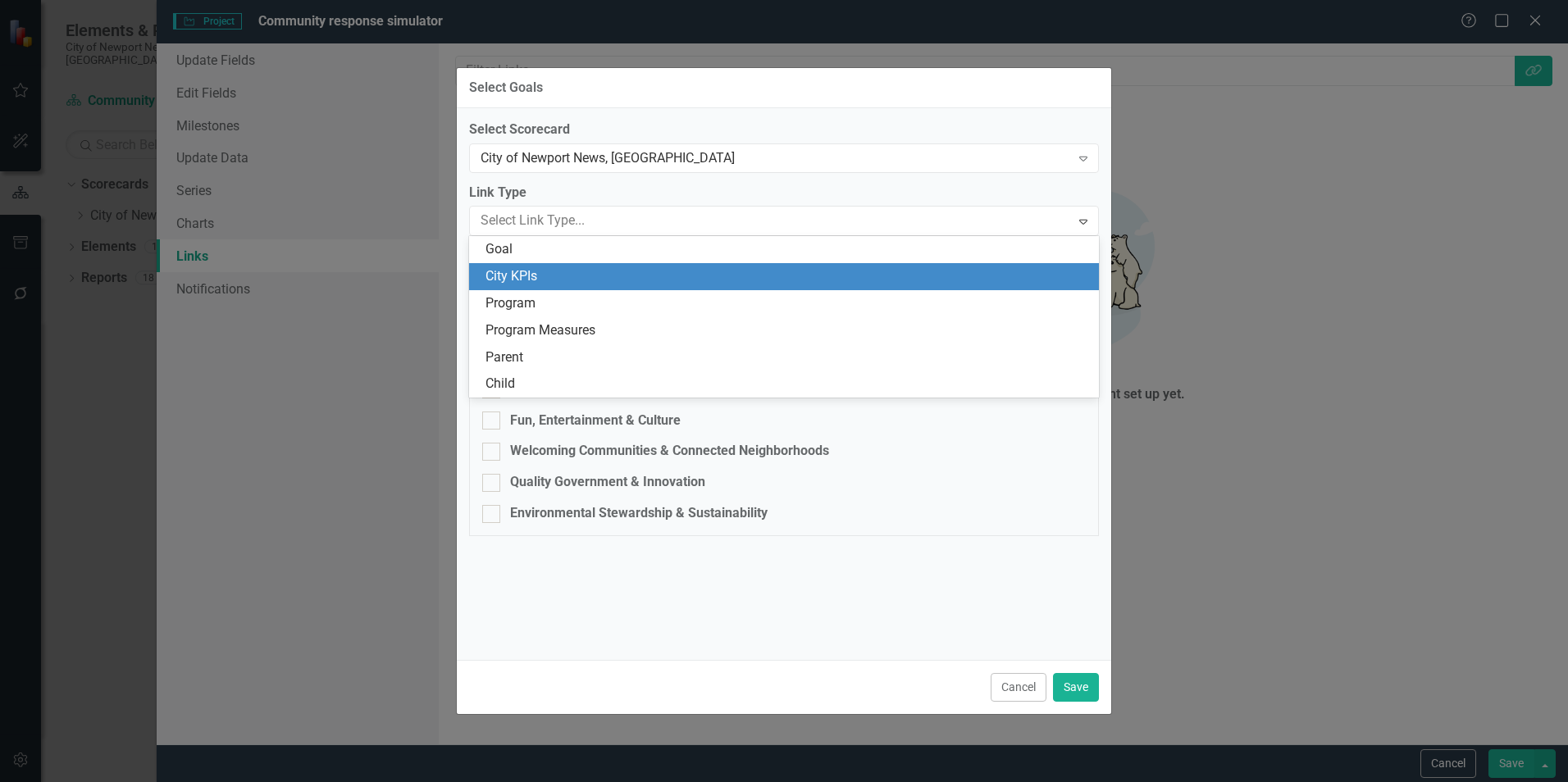
click at [651, 272] on div "City KPIs" at bounding box center [787, 277] width 603 height 19
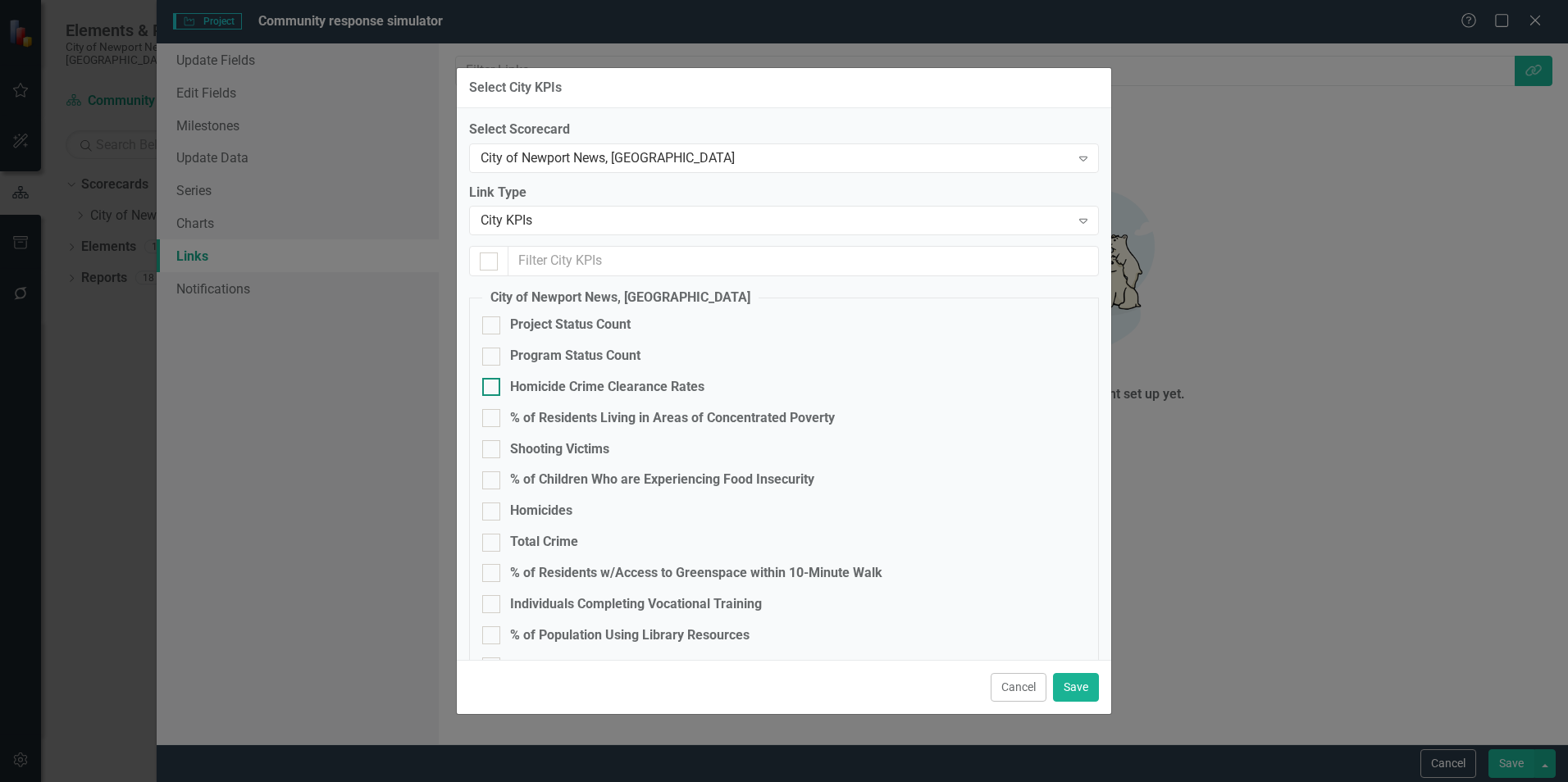
click at [533, 387] on div "Homicide Crime Clearance Rates" at bounding box center [607, 387] width 194 height 19
click at [493, 387] on input "Homicide Crime Clearance Rates" at bounding box center [487, 383] width 11 height 11
checkbox input "true"
click at [527, 506] on div "Homicides" at bounding box center [542, 511] width 63 height 19
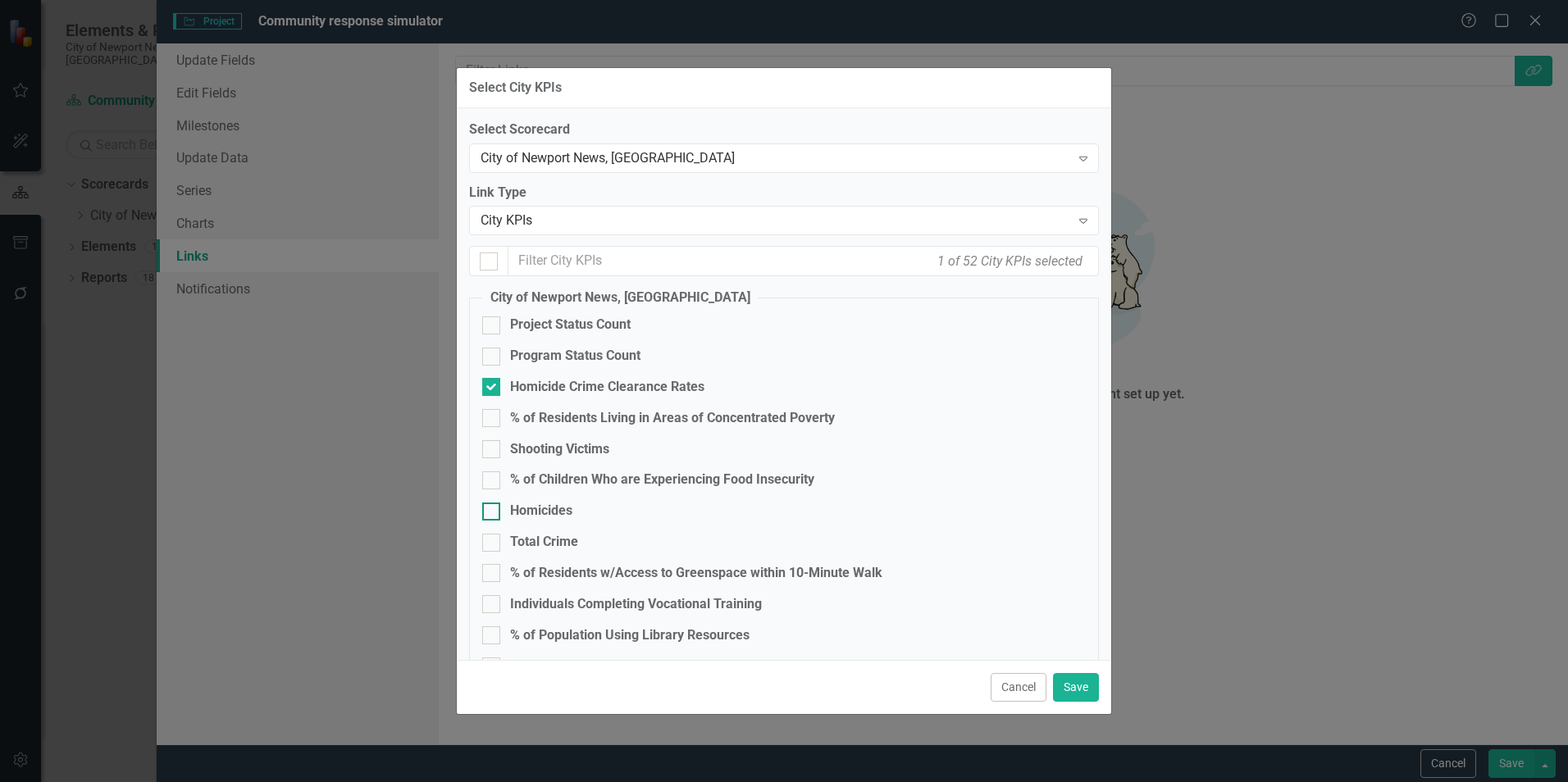
click at [493, 506] on input "Homicides" at bounding box center [487, 508] width 11 height 11
checkbox input "true"
click at [522, 535] on div "Total Crime" at bounding box center [544, 542] width 68 height 19
click at [493, 535] on input "Total Crime" at bounding box center [487, 538] width 11 height 11
checkbox input "true"
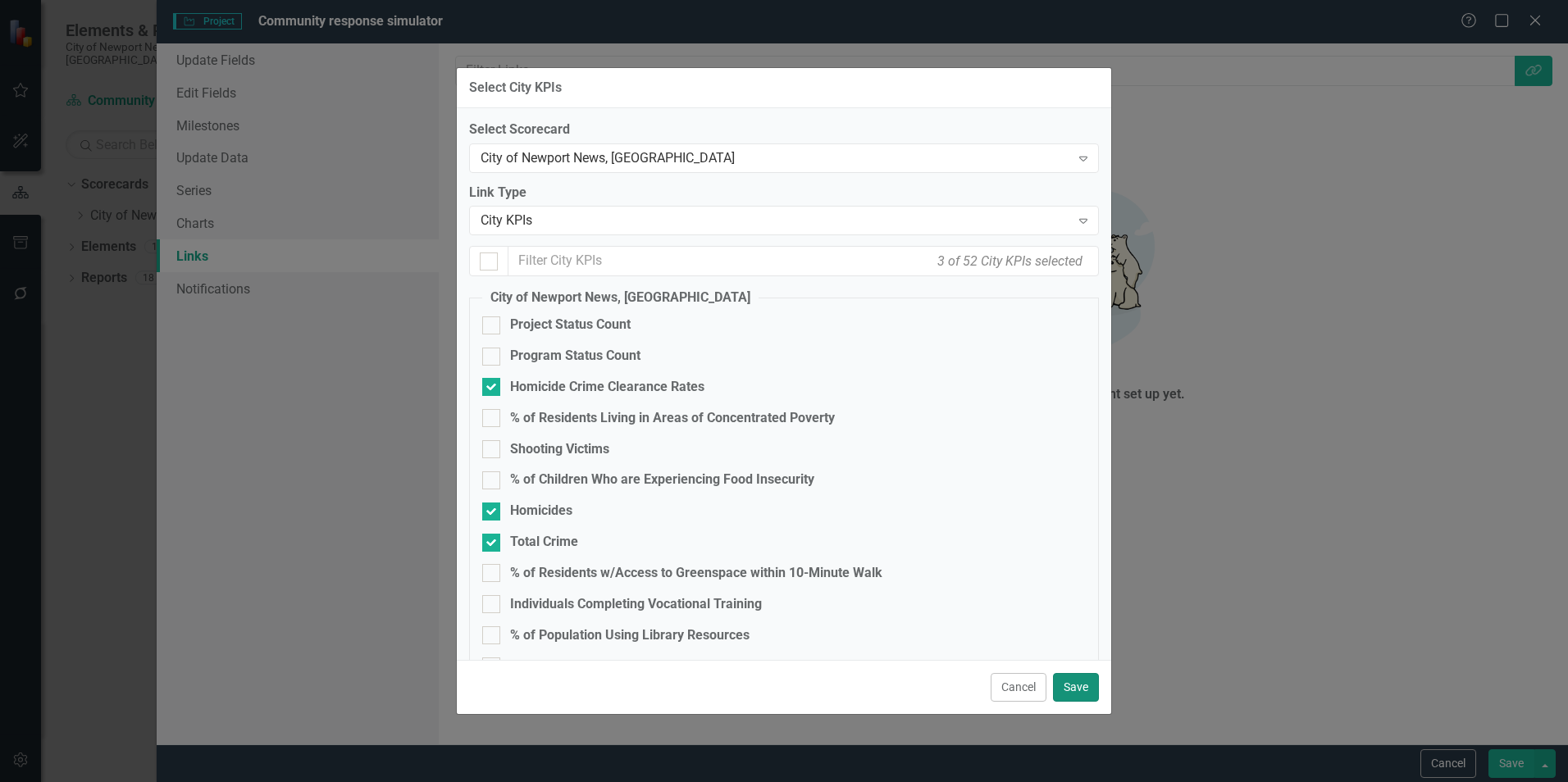
click at [1069, 677] on button "Save" at bounding box center [1076, 687] width 46 height 29
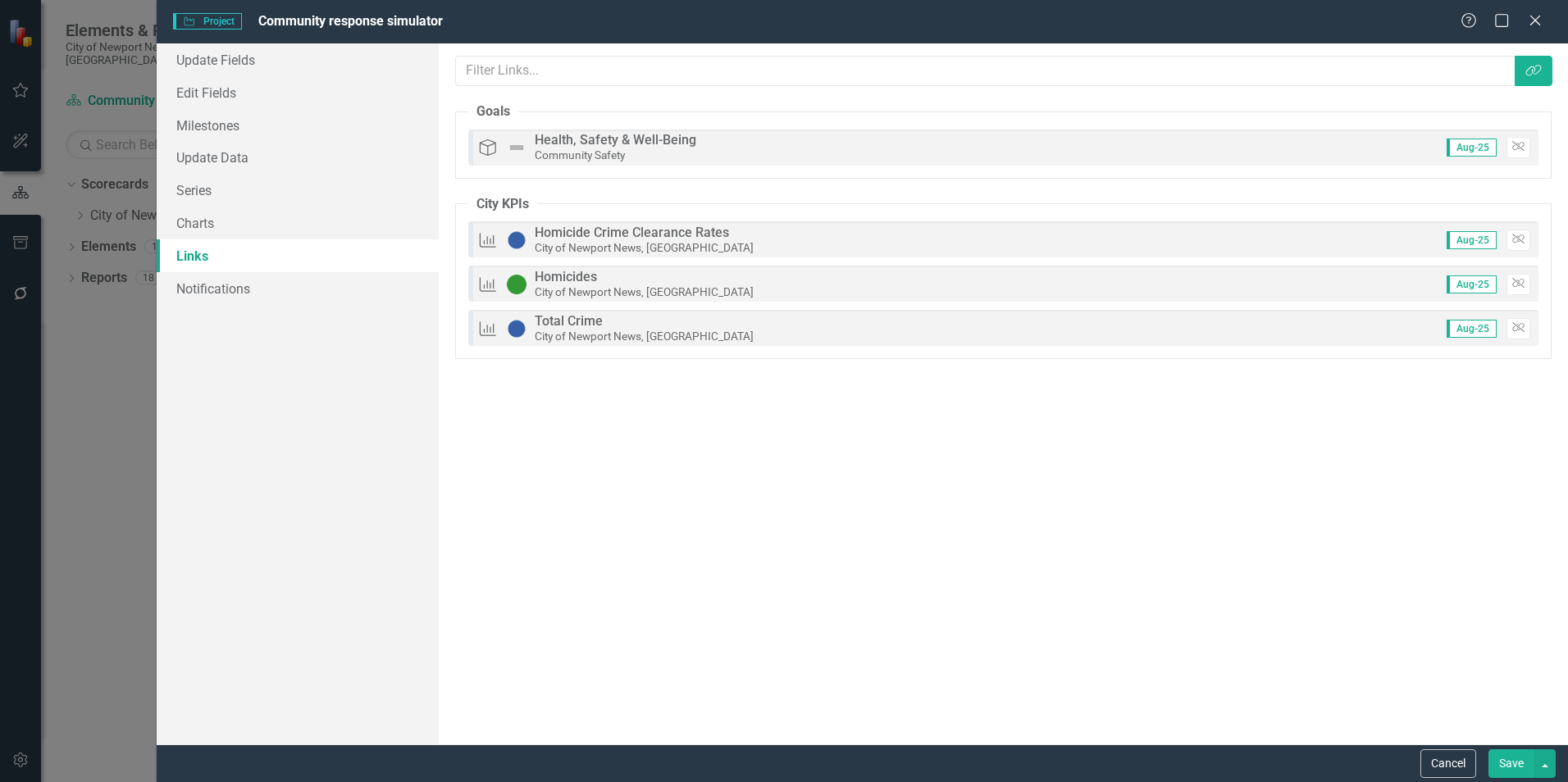
click at [1508, 759] on button "Save" at bounding box center [1511, 763] width 46 height 29
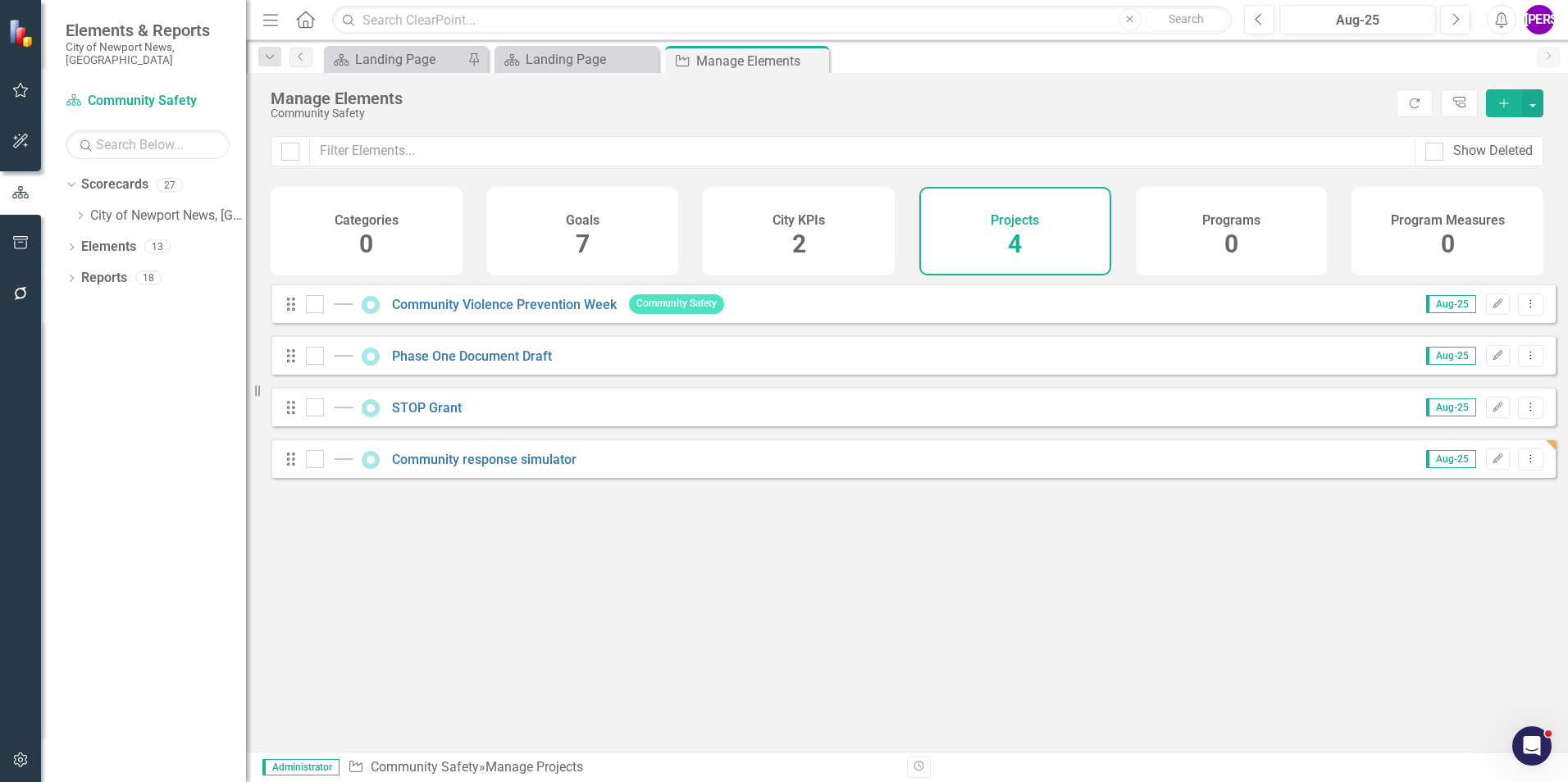
drag, startPoint x: 1220, startPoint y: 685, endPoint x: 1092, endPoint y: 613, distance: 146.9
click at [1092, 613] on div "Looks like you don't have any Projects set up yet. Why don't you add an Project…" at bounding box center [913, 497] width 1285 height 427
click at [1504, 114] on button "Add" at bounding box center [1504, 104] width 36 height 28
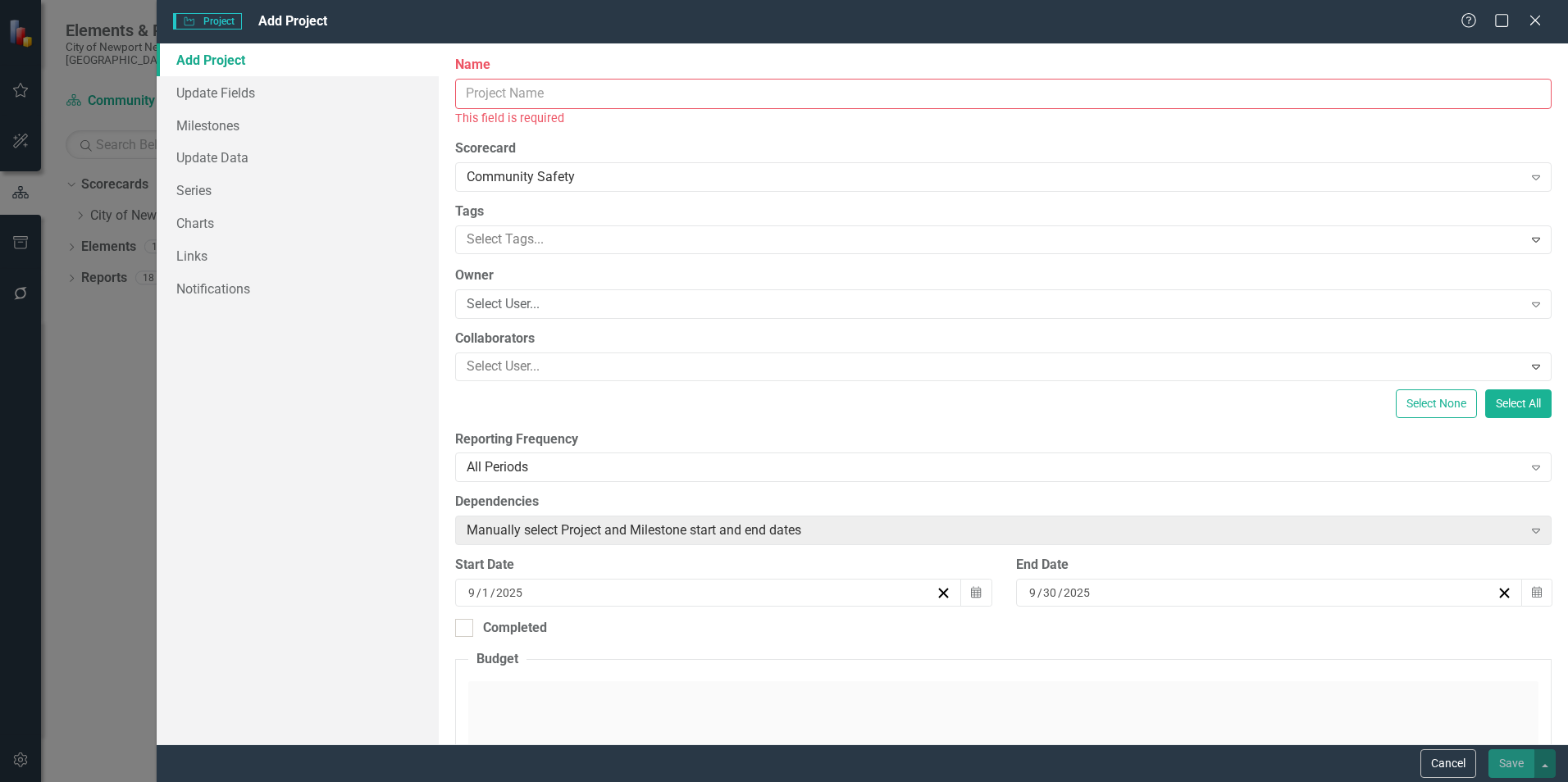
click at [963, 97] on input "Name" at bounding box center [1003, 94] width 1096 height 30
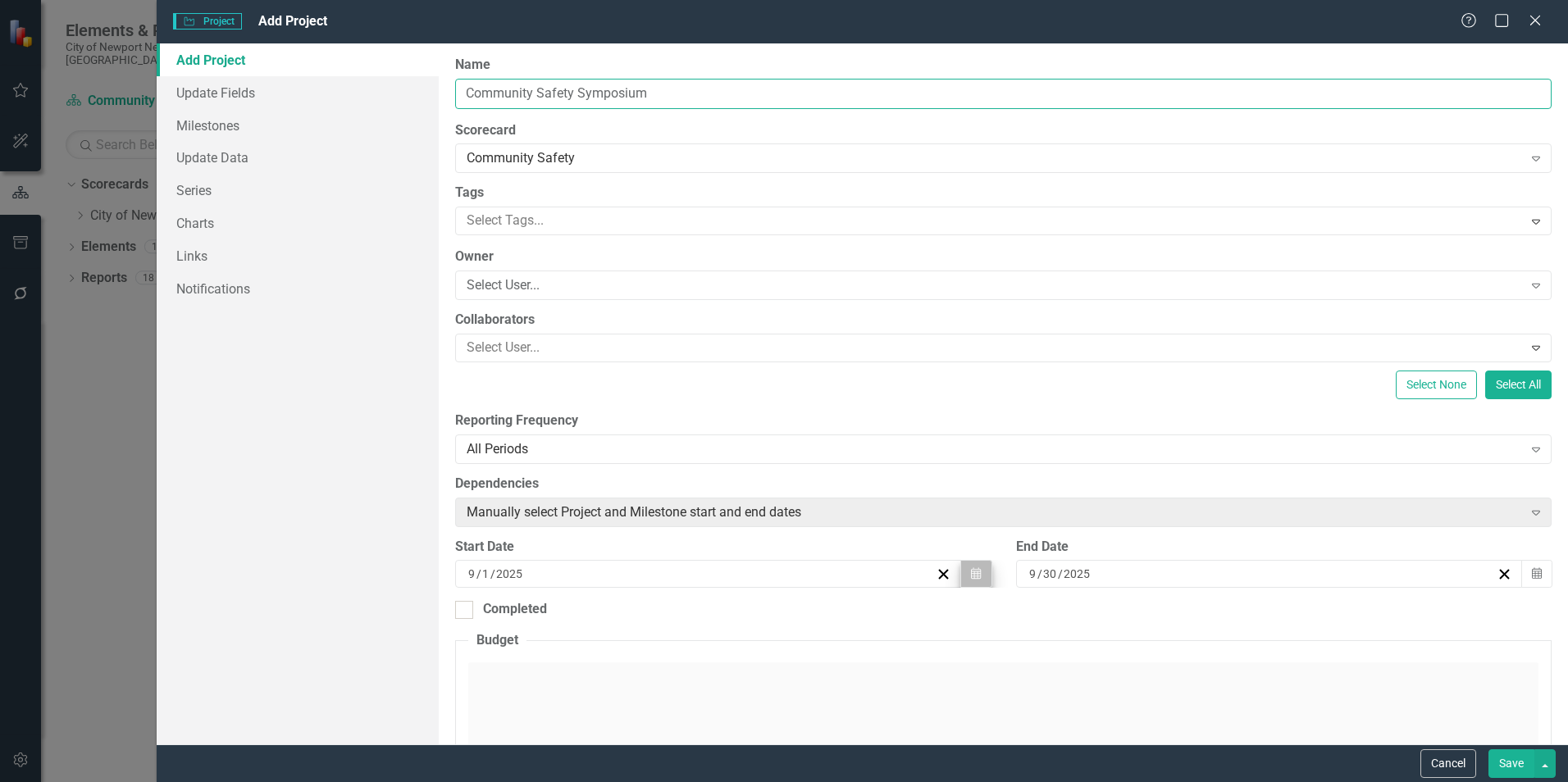
type input "Community Safety Symposium"
click at [968, 563] on button "Calendar" at bounding box center [975, 574] width 31 height 28
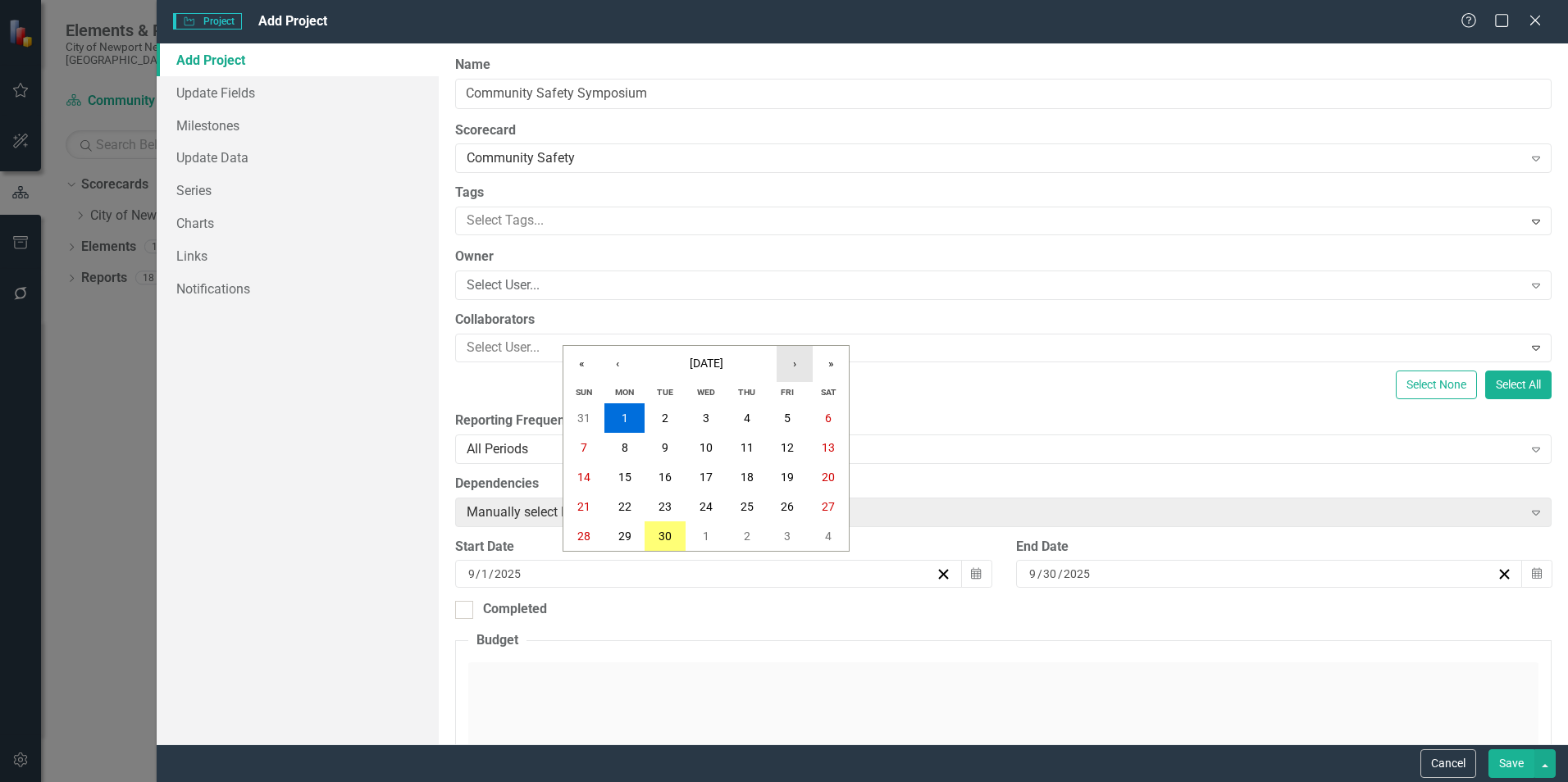
click at [799, 359] on button "›" at bounding box center [794, 364] width 36 height 36
click at [711, 415] on button "1" at bounding box center [706, 418] width 41 height 30
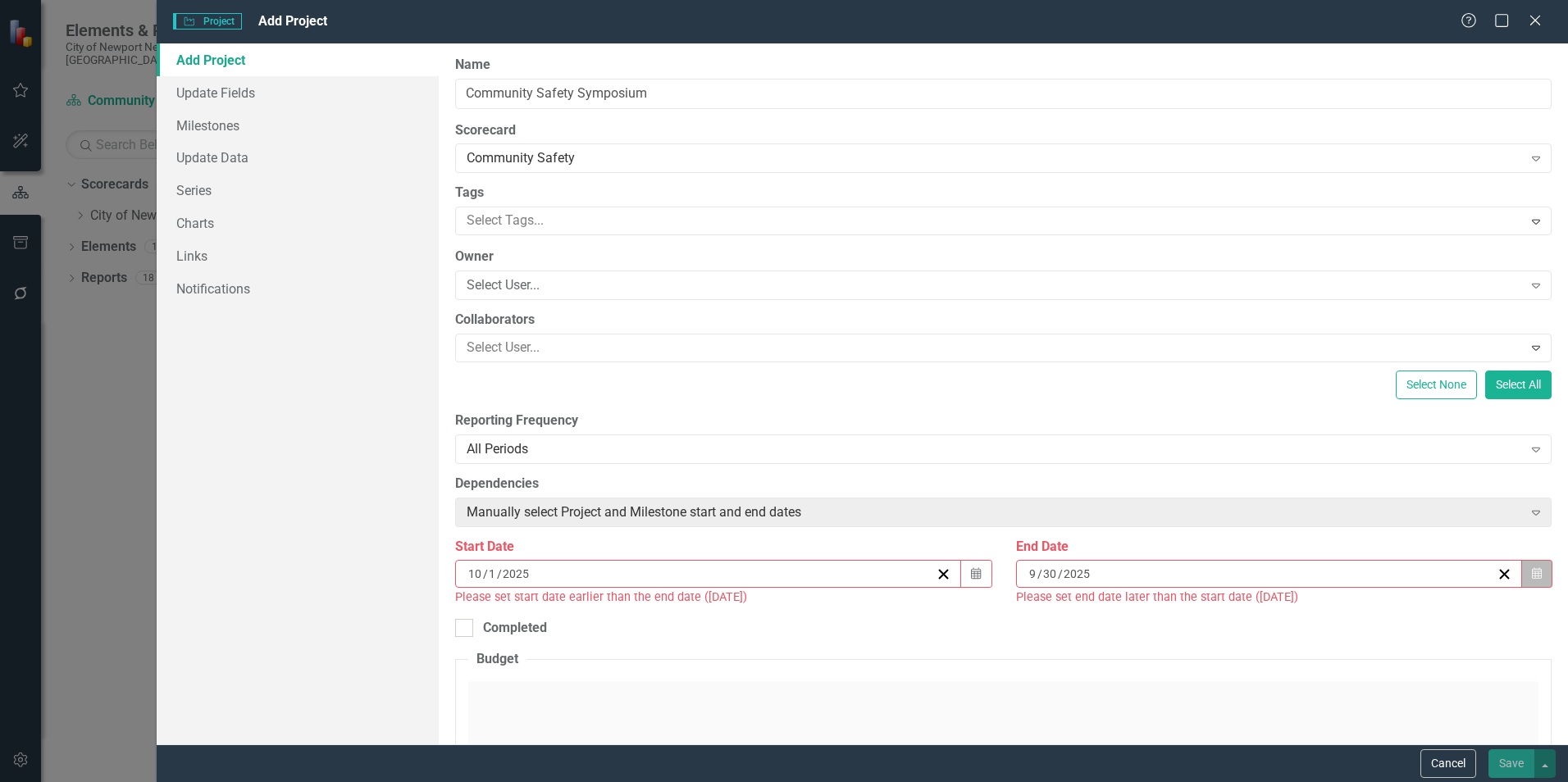
click at [1538, 577] on button "Calendar" at bounding box center [1537, 574] width 31 height 28
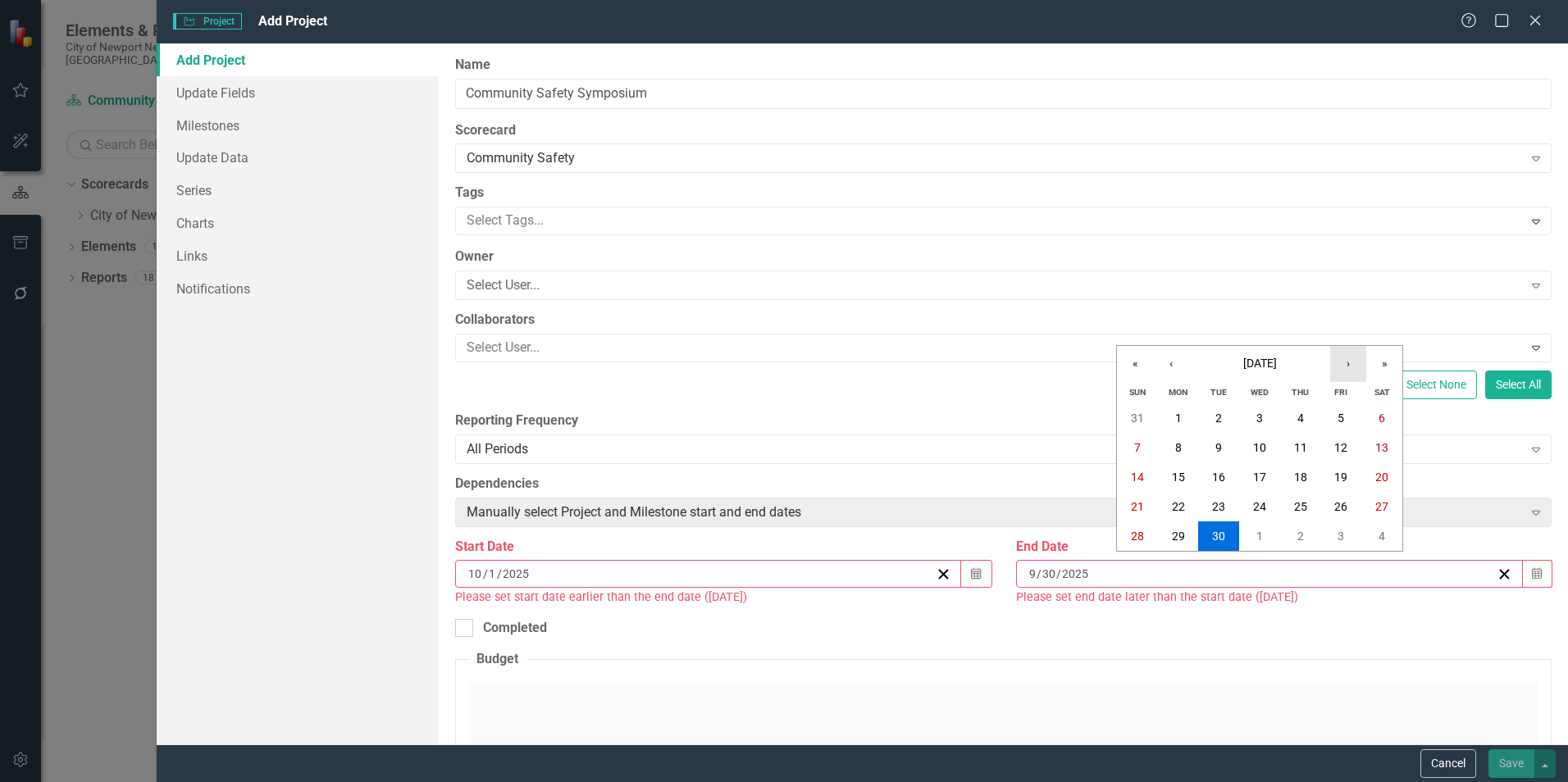
click at [1345, 370] on button "›" at bounding box center [1348, 364] width 36 height 36
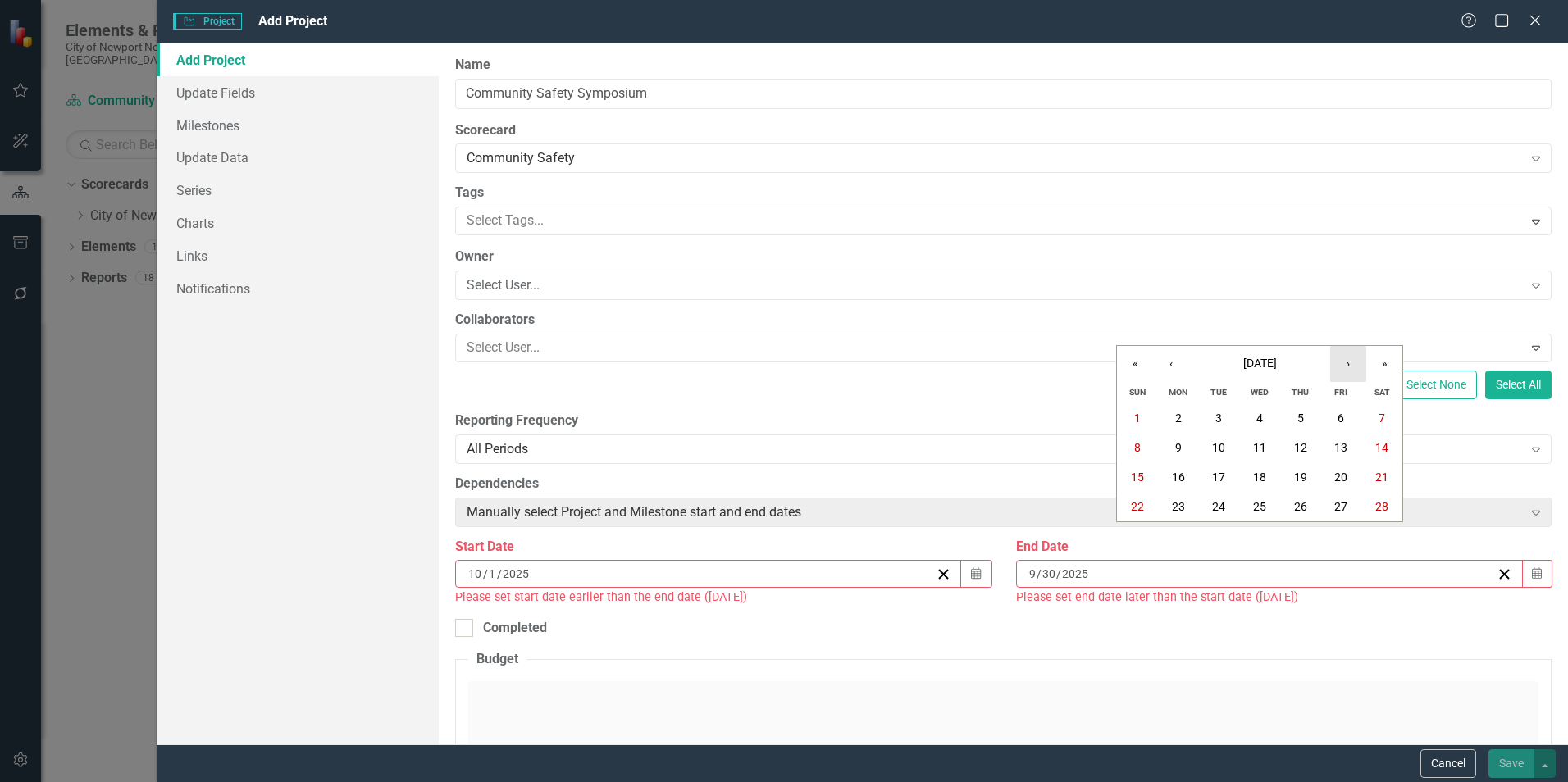
click at [1345, 370] on button "›" at bounding box center [1348, 364] width 36 height 36
click at [1133, 571] on abbr "31" at bounding box center [1138, 566] width 13 height 13
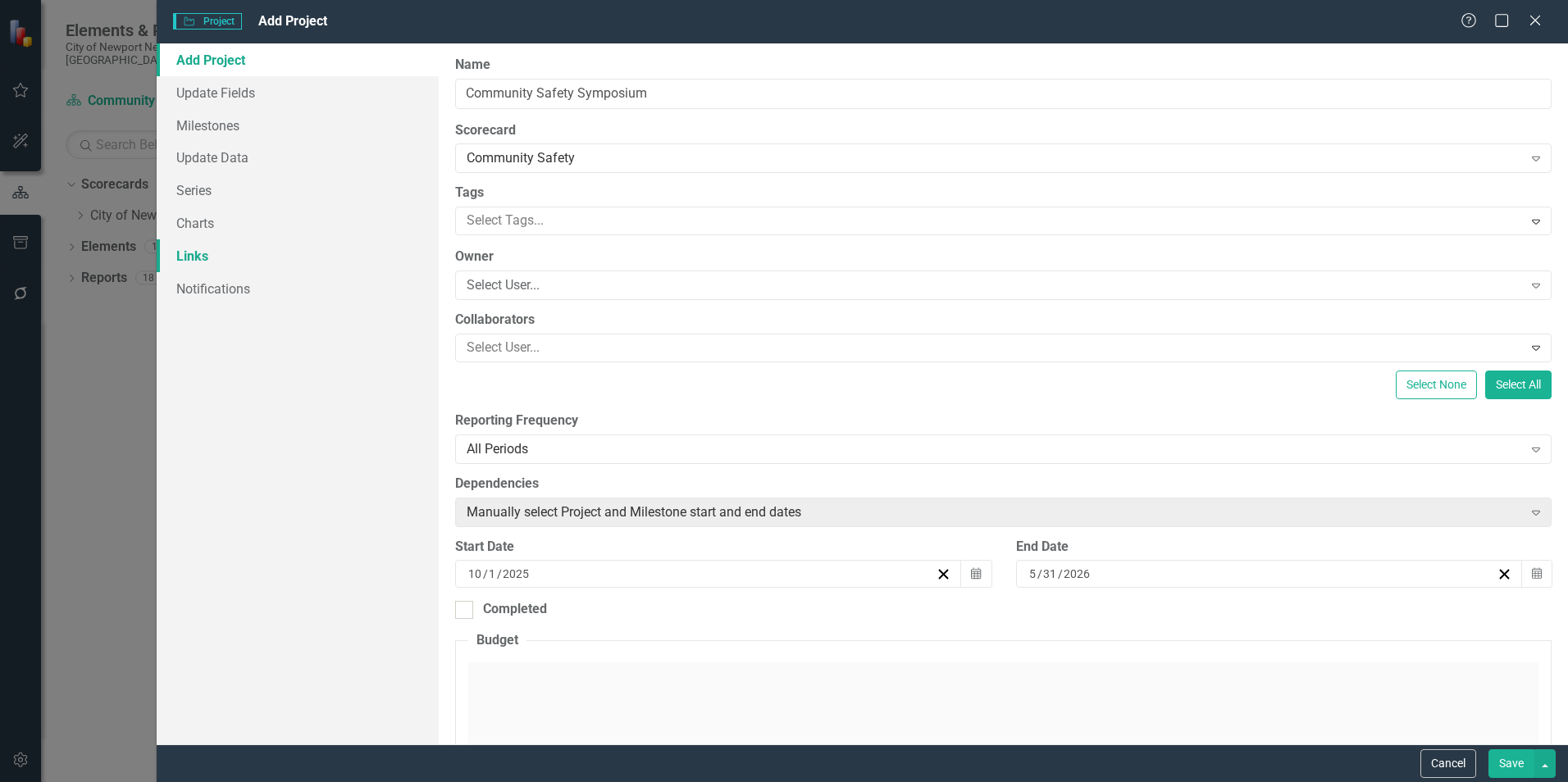
click at [199, 244] on link "Links" at bounding box center [297, 256] width 282 height 33
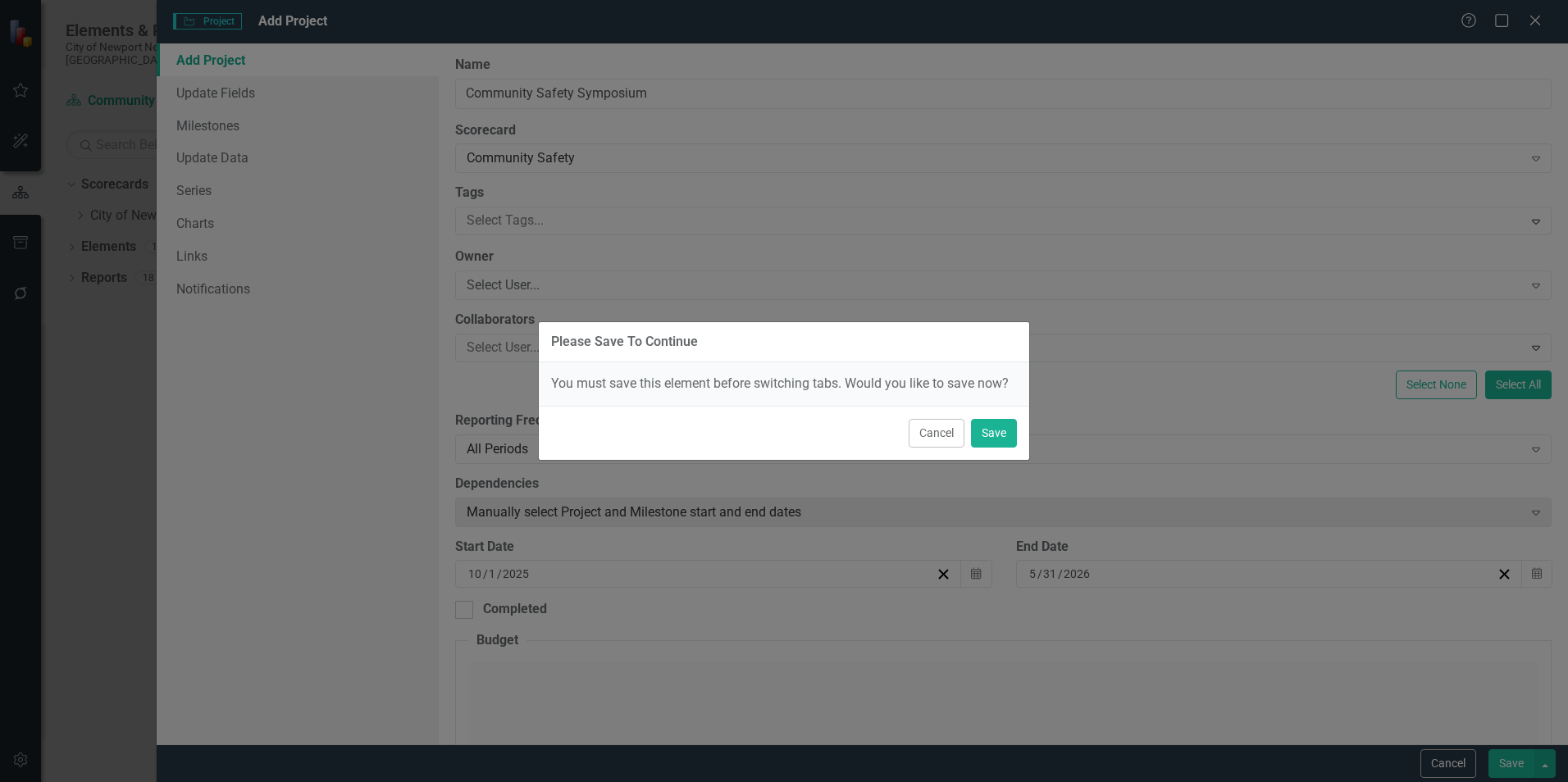
click at [1018, 431] on div "Cancel Save" at bounding box center [784, 433] width 491 height 54
click at [986, 439] on button "Save" at bounding box center [993, 433] width 46 height 29
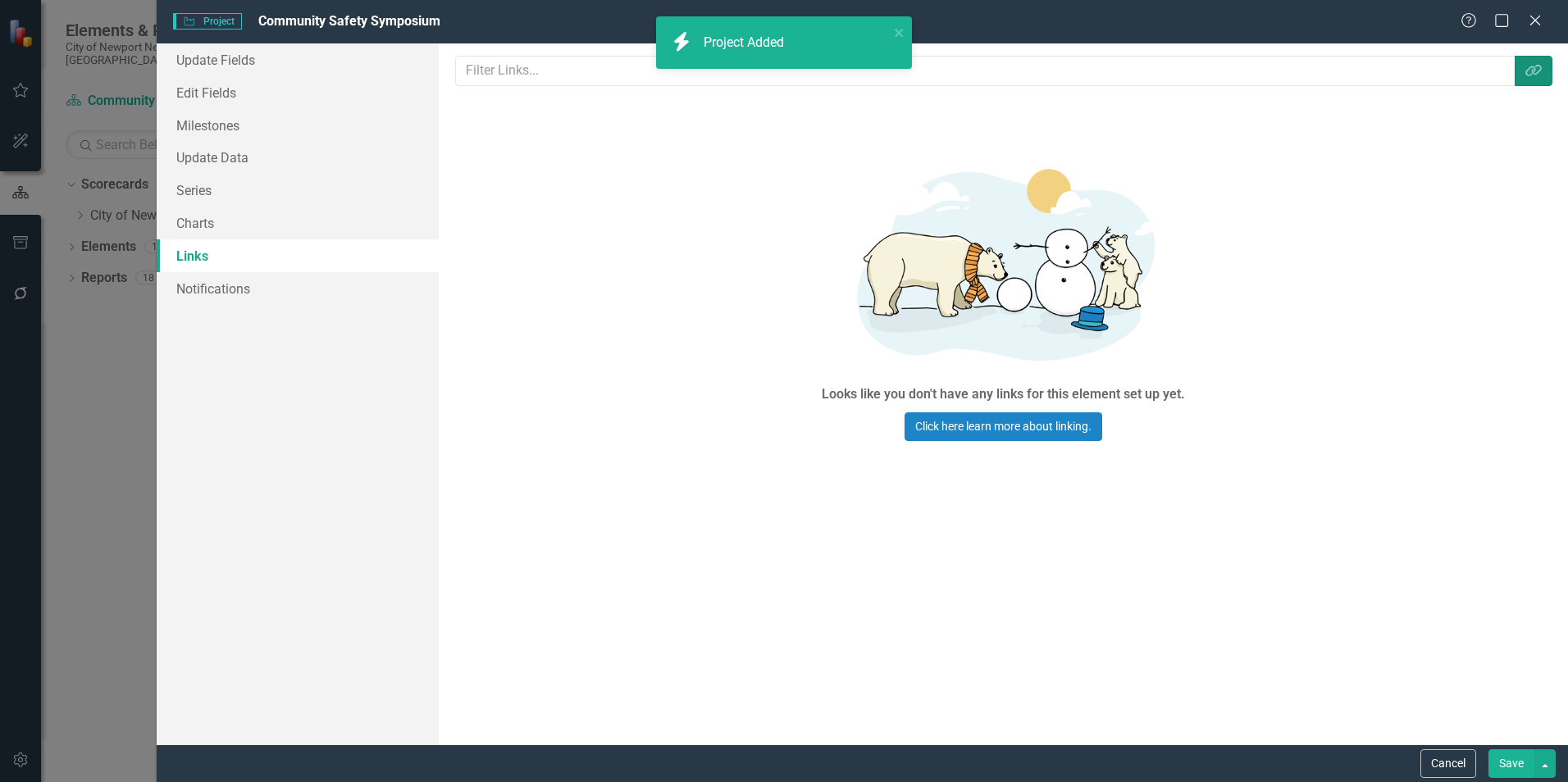
click at [1541, 76] on button "Link Tag" at bounding box center [1533, 71] width 38 height 30
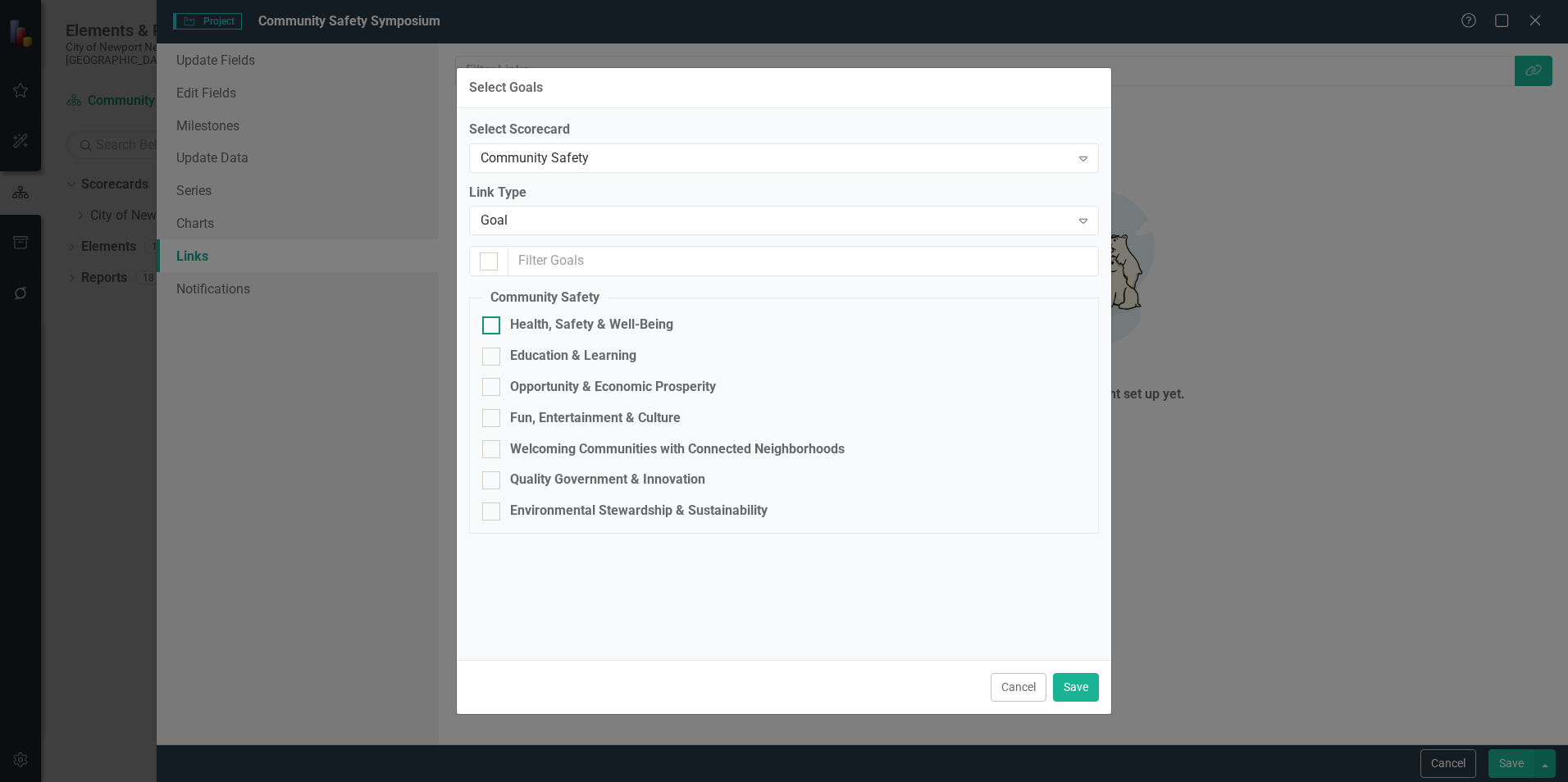
click at [500, 331] on div "Health, Safety & Well-Being" at bounding box center [784, 325] width 603 height 19
click at [493, 327] on input "Health, Safety & Well-Being" at bounding box center [487, 322] width 11 height 11
checkbox input "true"
click at [700, 159] on div "Community Safety" at bounding box center [775, 157] width 589 height 19
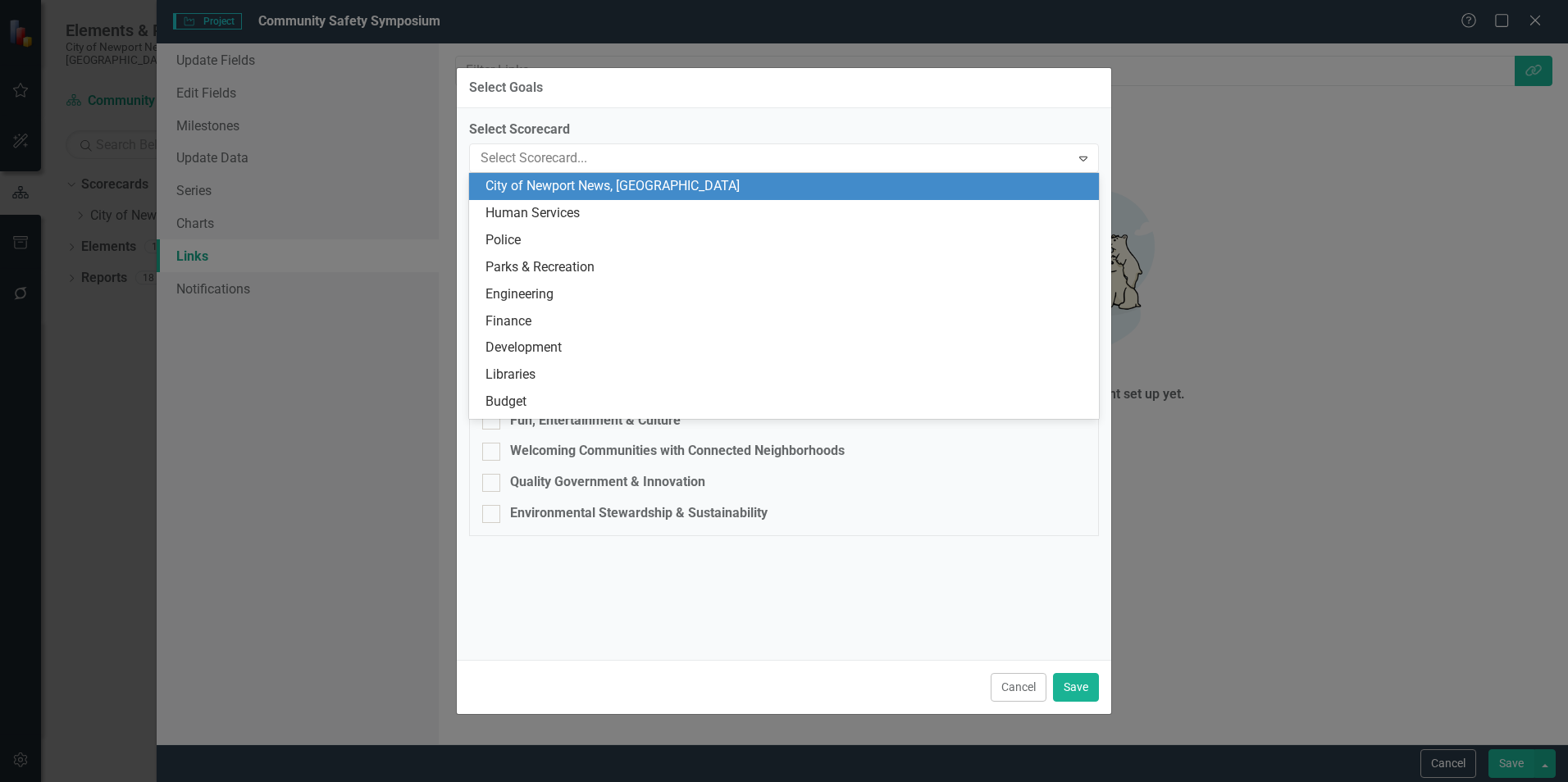
click at [624, 192] on div "City of Newport News, [GEOGRAPHIC_DATA]" at bounding box center [787, 186] width 603 height 19
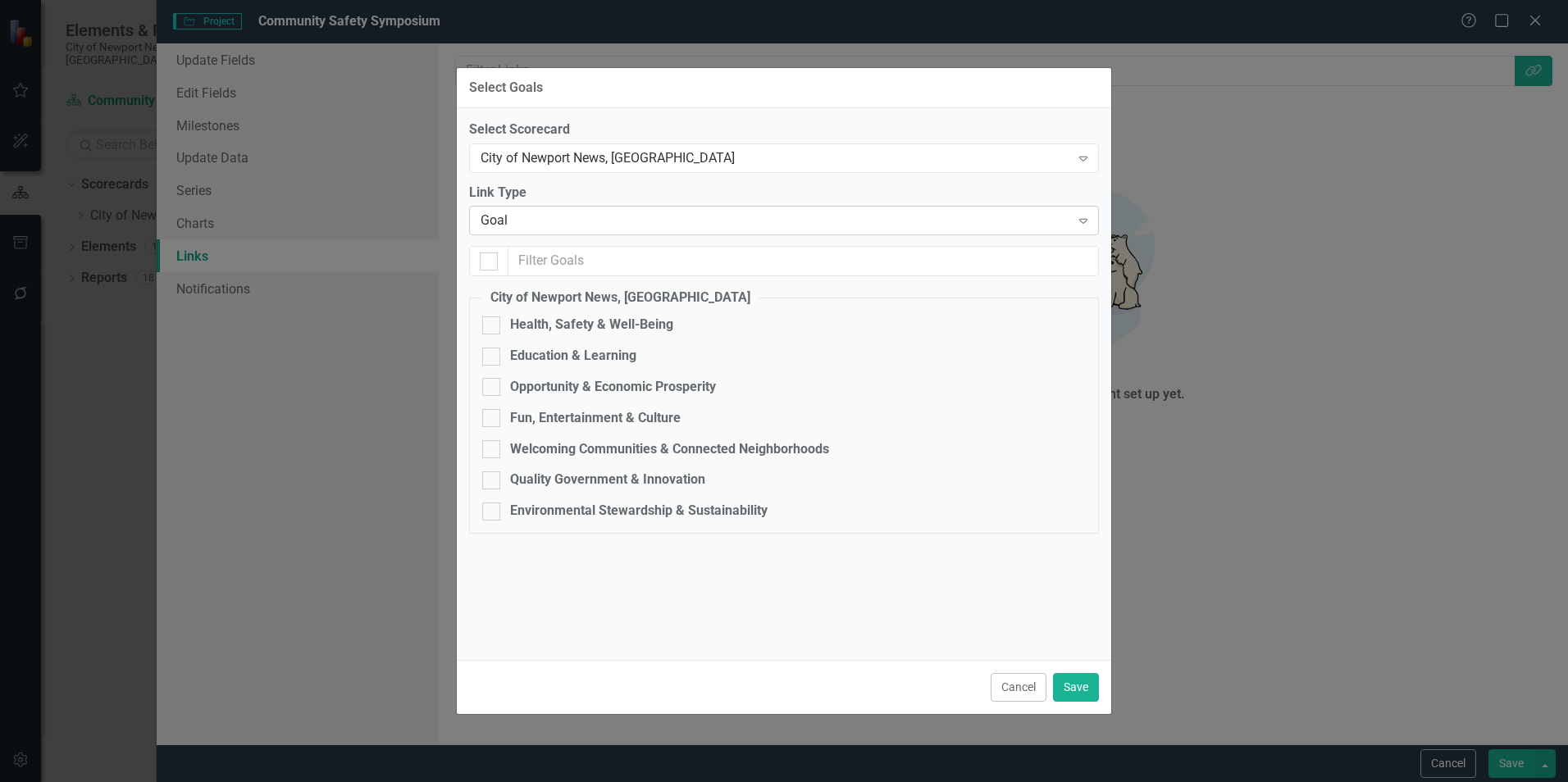
click at [612, 223] on div "Goal" at bounding box center [775, 221] width 589 height 19
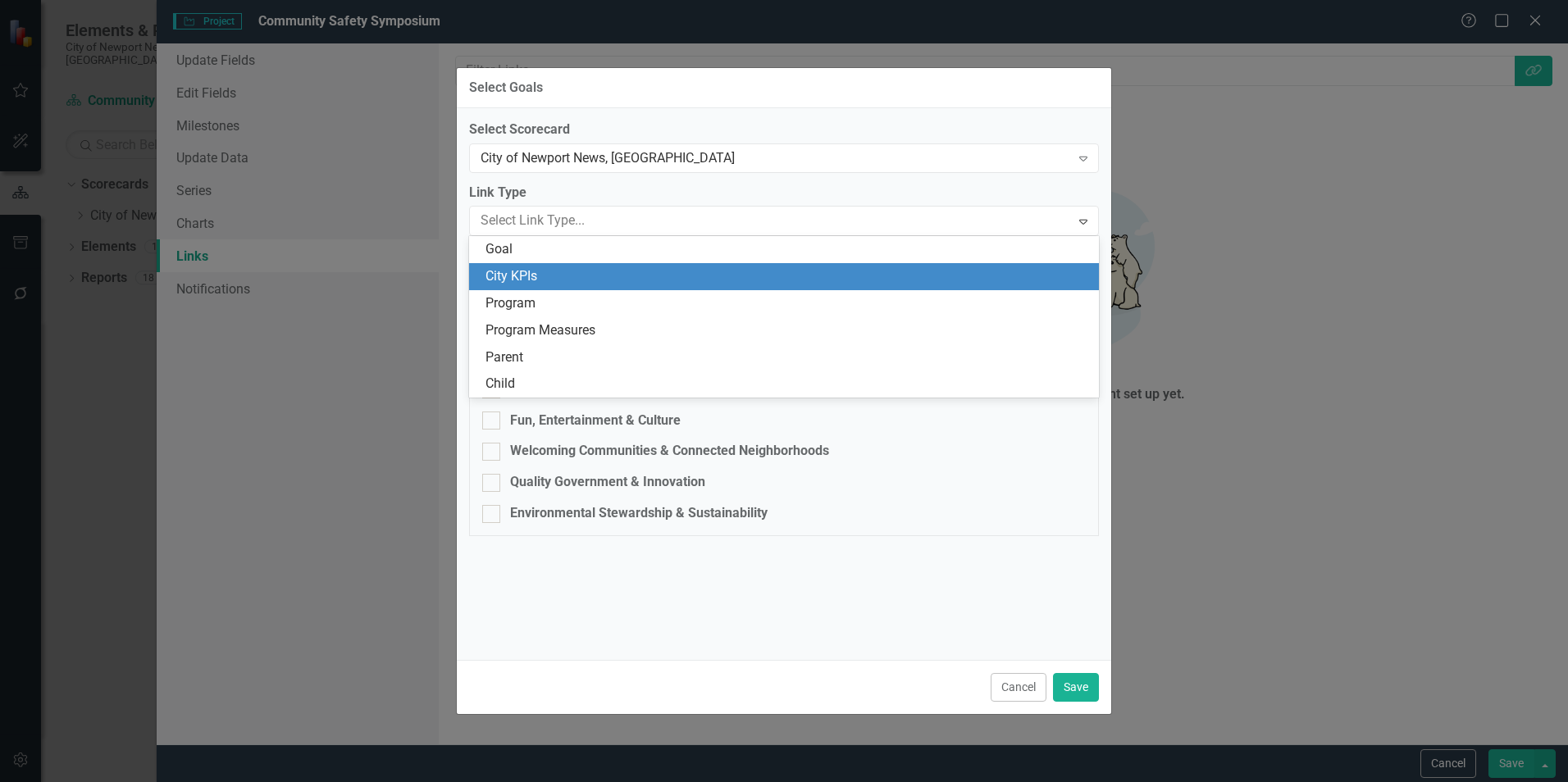
click at [603, 266] on div "City KPIs" at bounding box center [784, 277] width 630 height 27
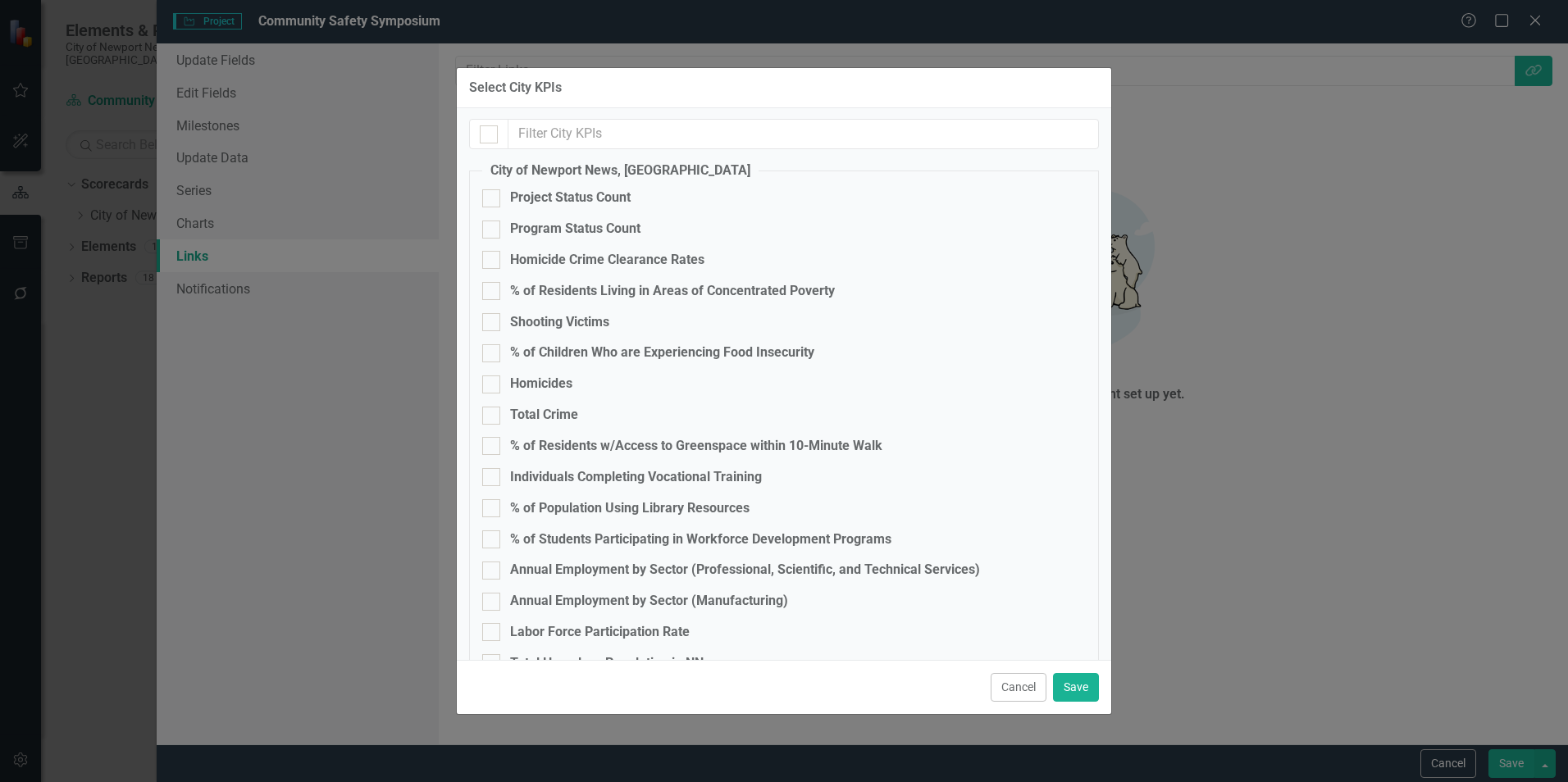
scroll to position [164, 0]
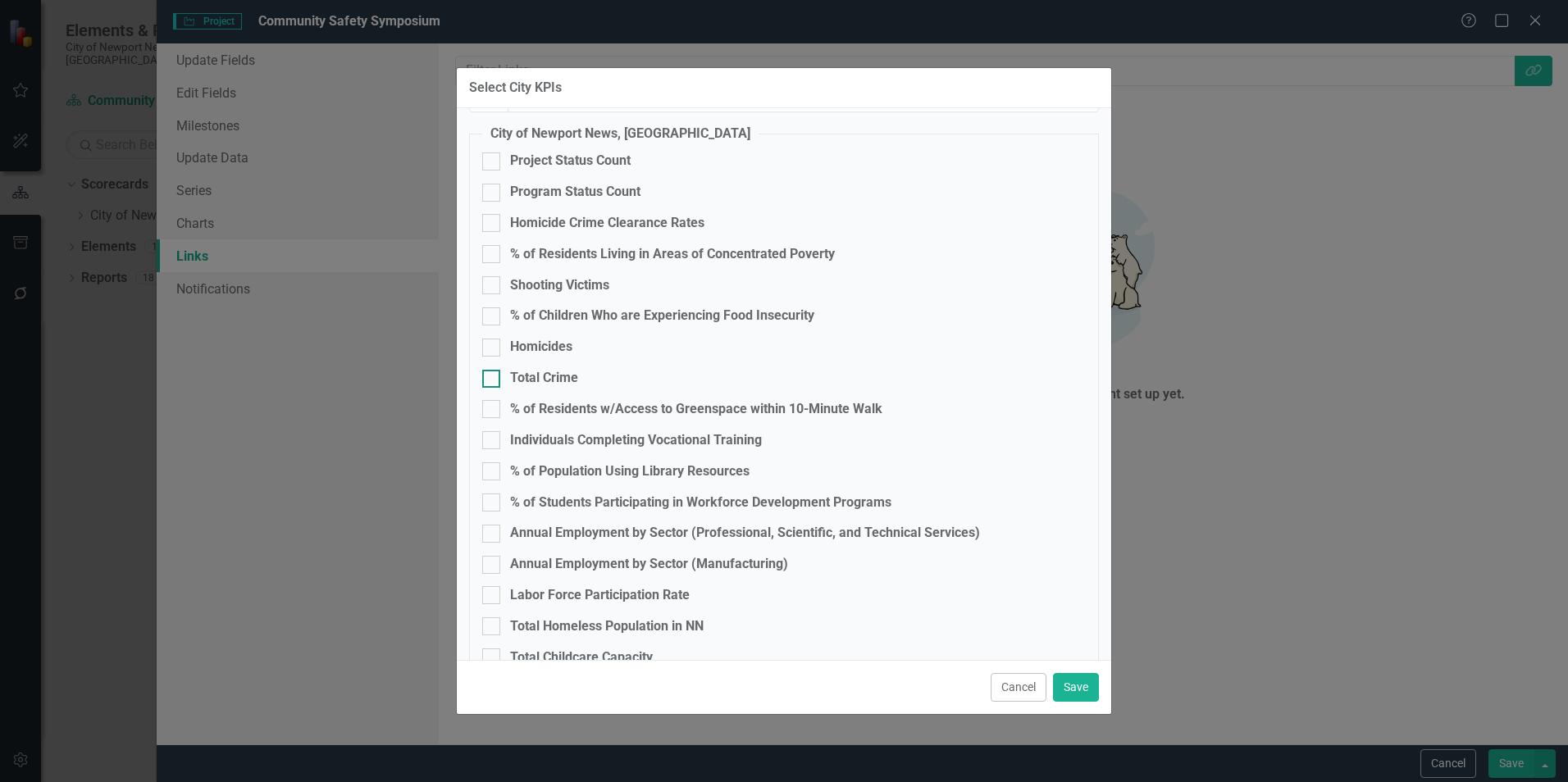
click at [546, 383] on div "Total Crime" at bounding box center [544, 378] width 68 height 19
click at [493, 380] on input "Total Crime" at bounding box center [487, 375] width 11 height 11
checkbox input "true"
click at [547, 347] on div "Homicides" at bounding box center [542, 347] width 63 height 19
click at [493, 347] on input "Homicides" at bounding box center [487, 343] width 11 height 11
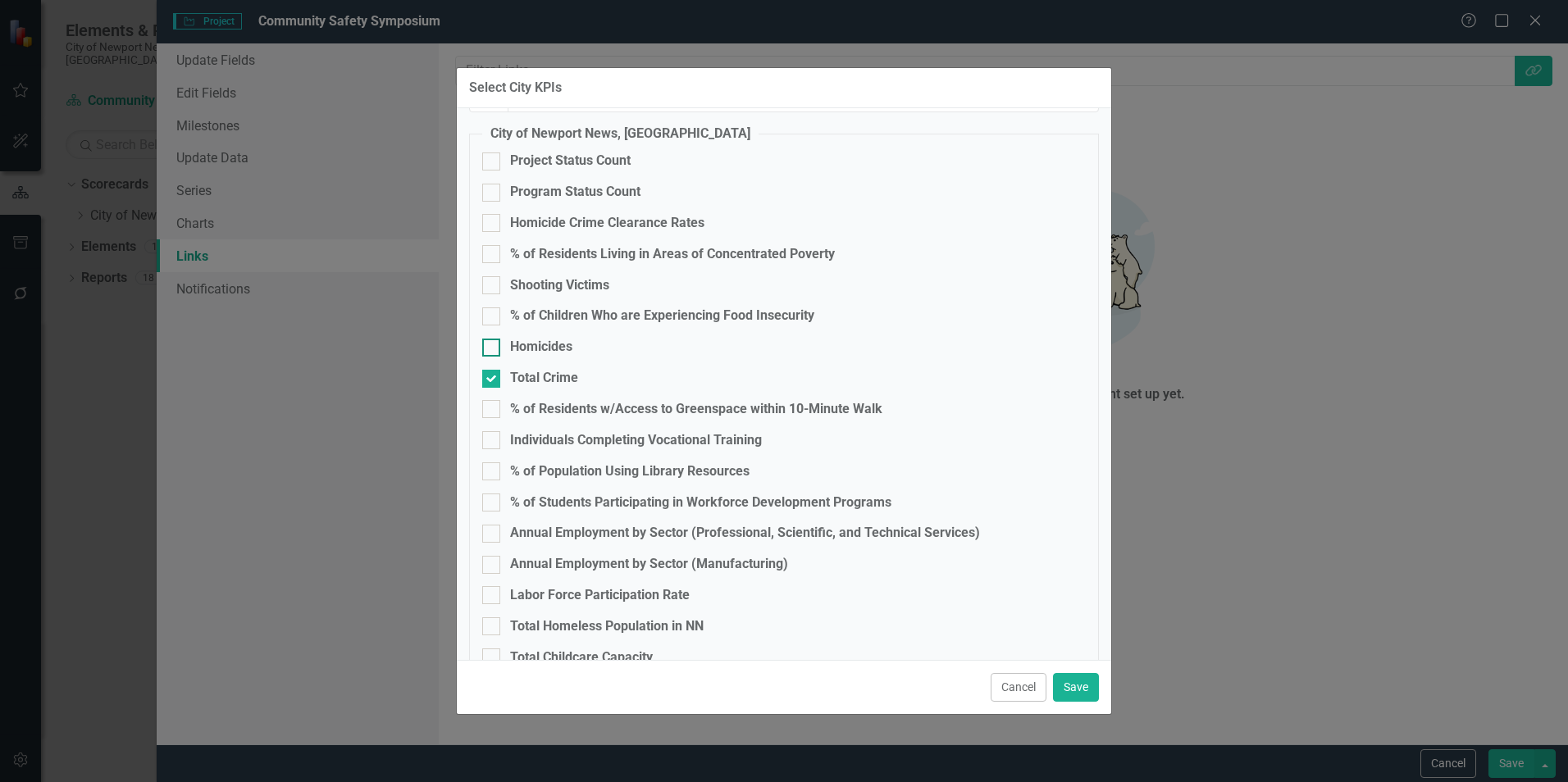
checkbox input "true"
click at [557, 218] on div "Homicide Crime Clearance Rates" at bounding box center [607, 223] width 194 height 19
click at [493, 218] on input "Homicide Crime Clearance Rates" at bounding box center [487, 219] width 11 height 11
checkbox input "true"
click at [1084, 690] on button "Save" at bounding box center [1076, 687] width 46 height 29
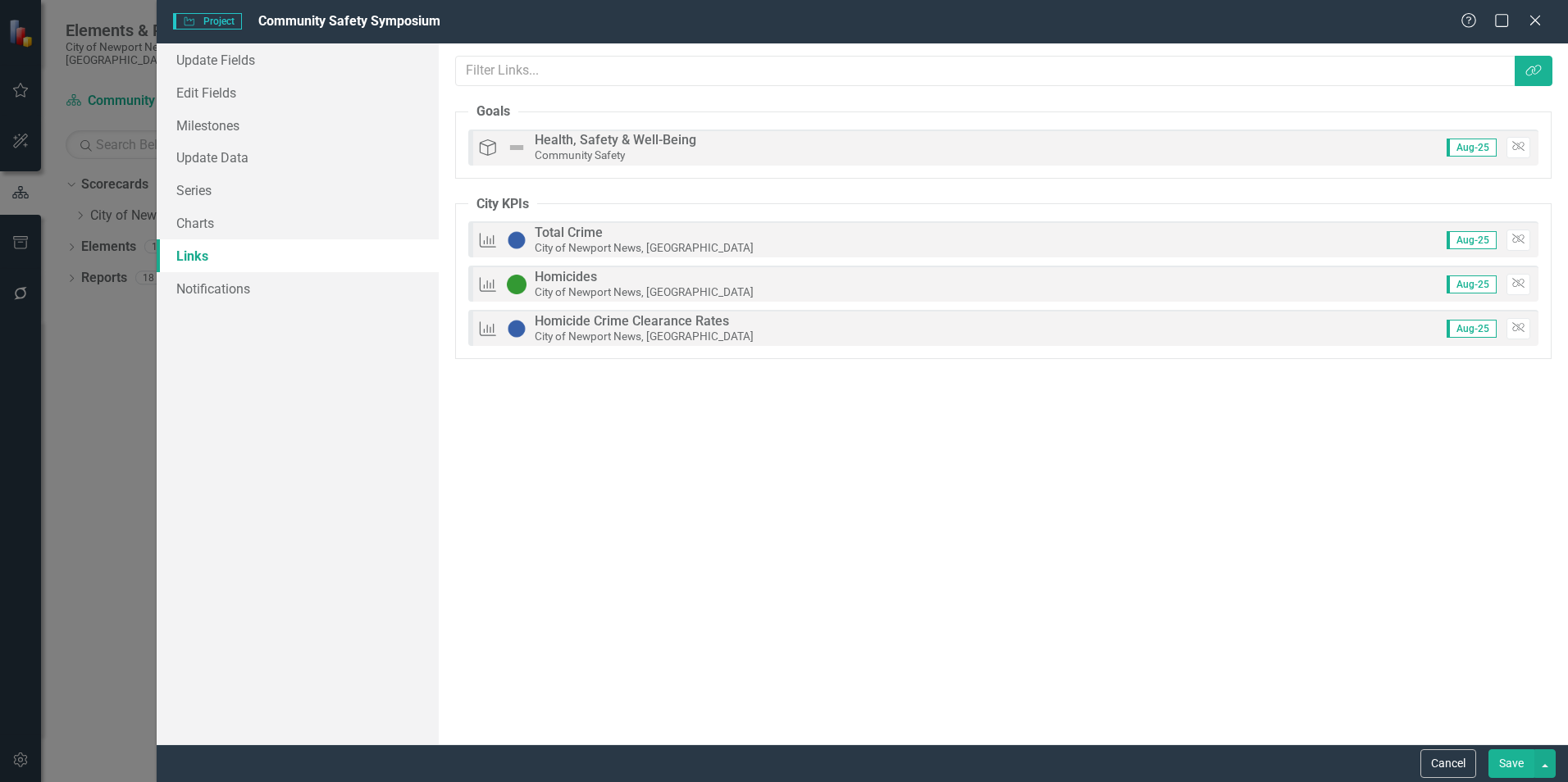
click at [1499, 756] on button "Save" at bounding box center [1511, 763] width 46 height 29
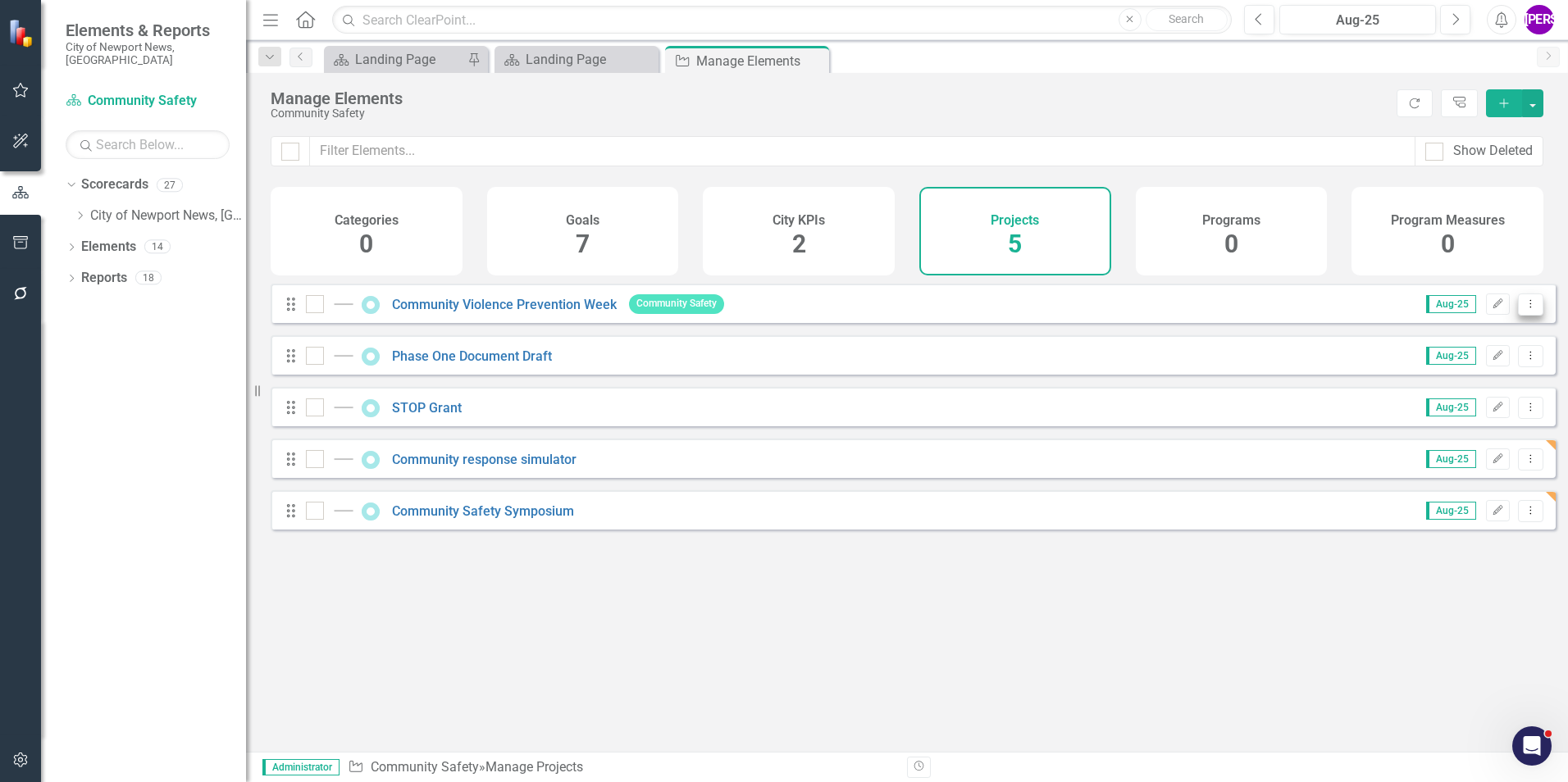
click at [1524, 310] on icon "Dropdown Menu" at bounding box center [1530, 304] width 14 height 11
drag, startPoint x: 775, startPoint y: 610, endPoint x: 674, endPoint y: 507, distance: 144.3
click at [770, 608] on div "Looks like you don't have any Projects set up yet. Why don't you add an Project…" at bounding box center [913, 497] width 1285 height 427
click at [1491, 310] on icon "Edit" at bounding box center [1497, 305] width 12 height 10
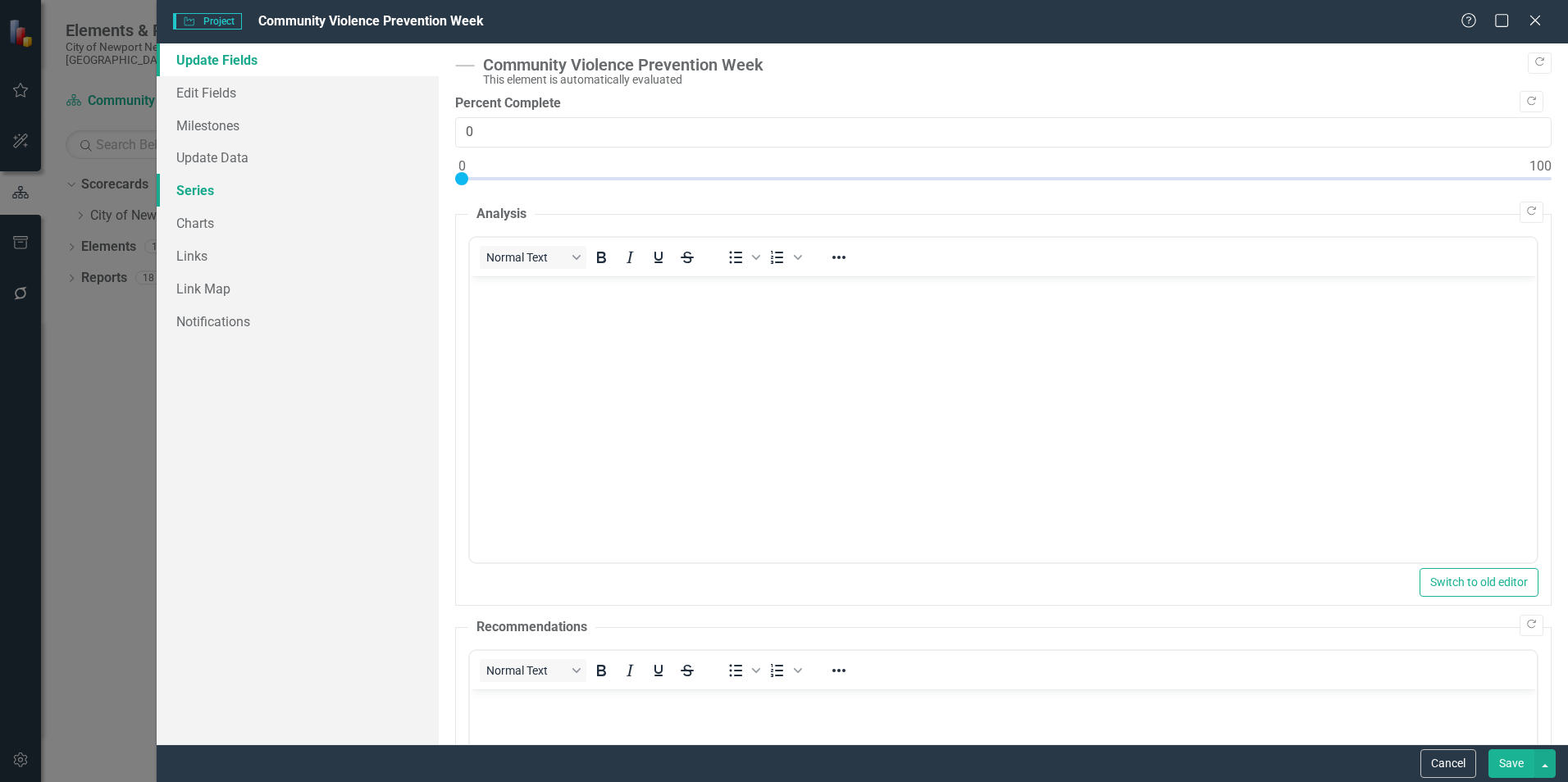
scroll to position [0, 0]
click at [254, 96] on link "Edit Fields" at bounding box center [297, 93] width 282 height 33
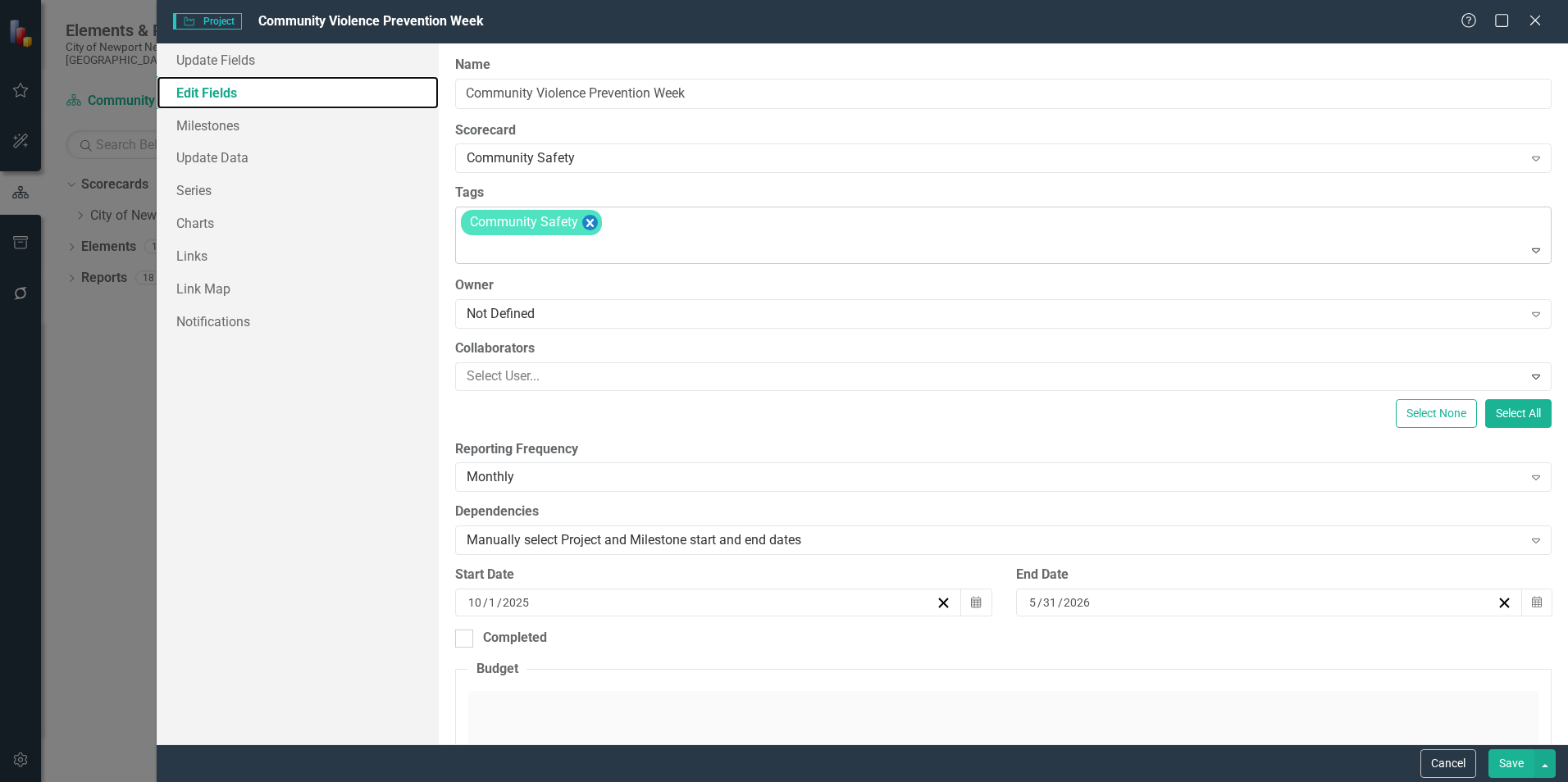
click at [586, 223] on icon "Remove [object Object]" at bounding box center [589, 222] width 16 height 21
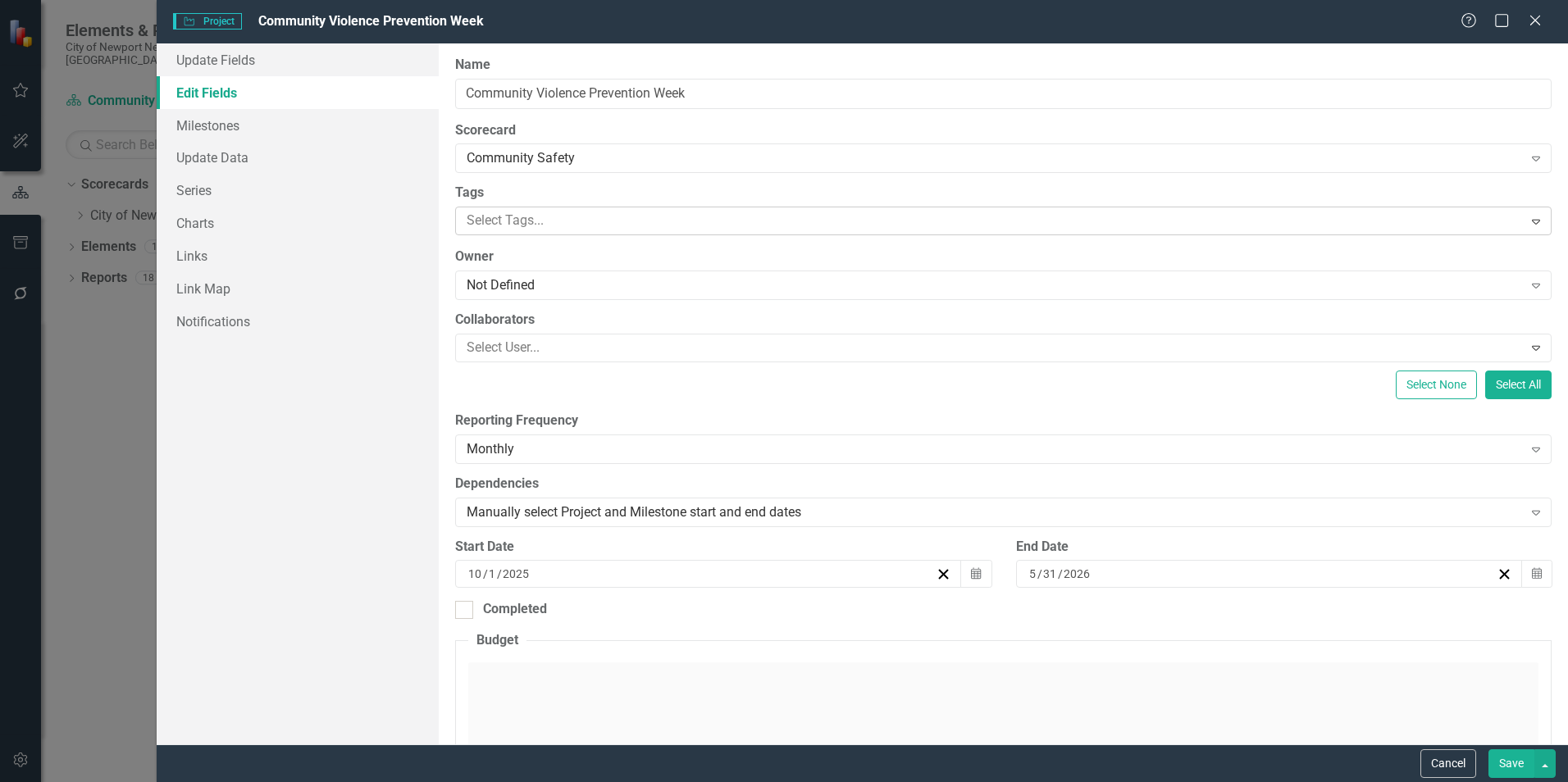
click at [581, 230] on div at bounding box center [991, 221] width 1062 height 22
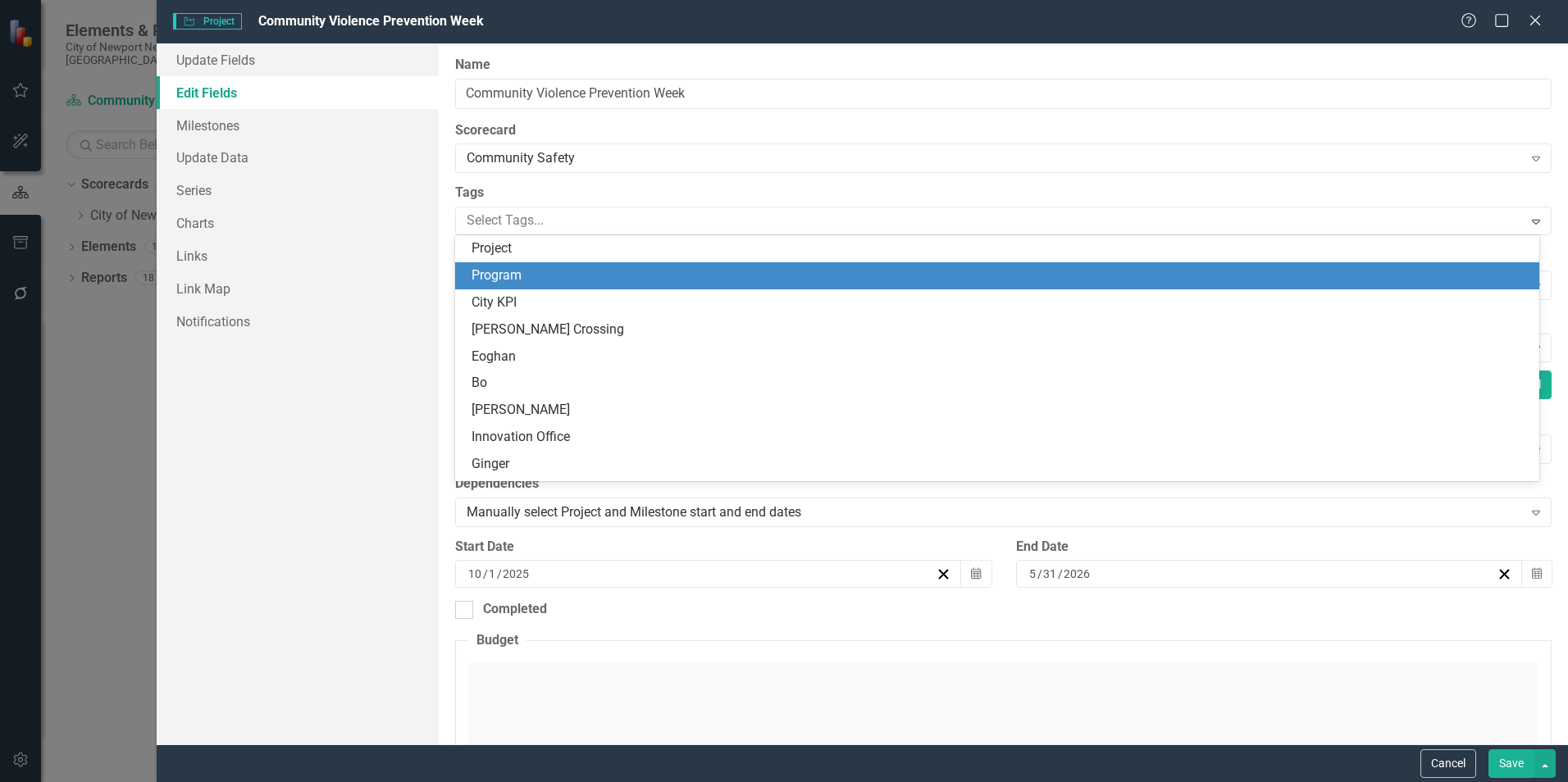
scroll to position [105, 0]
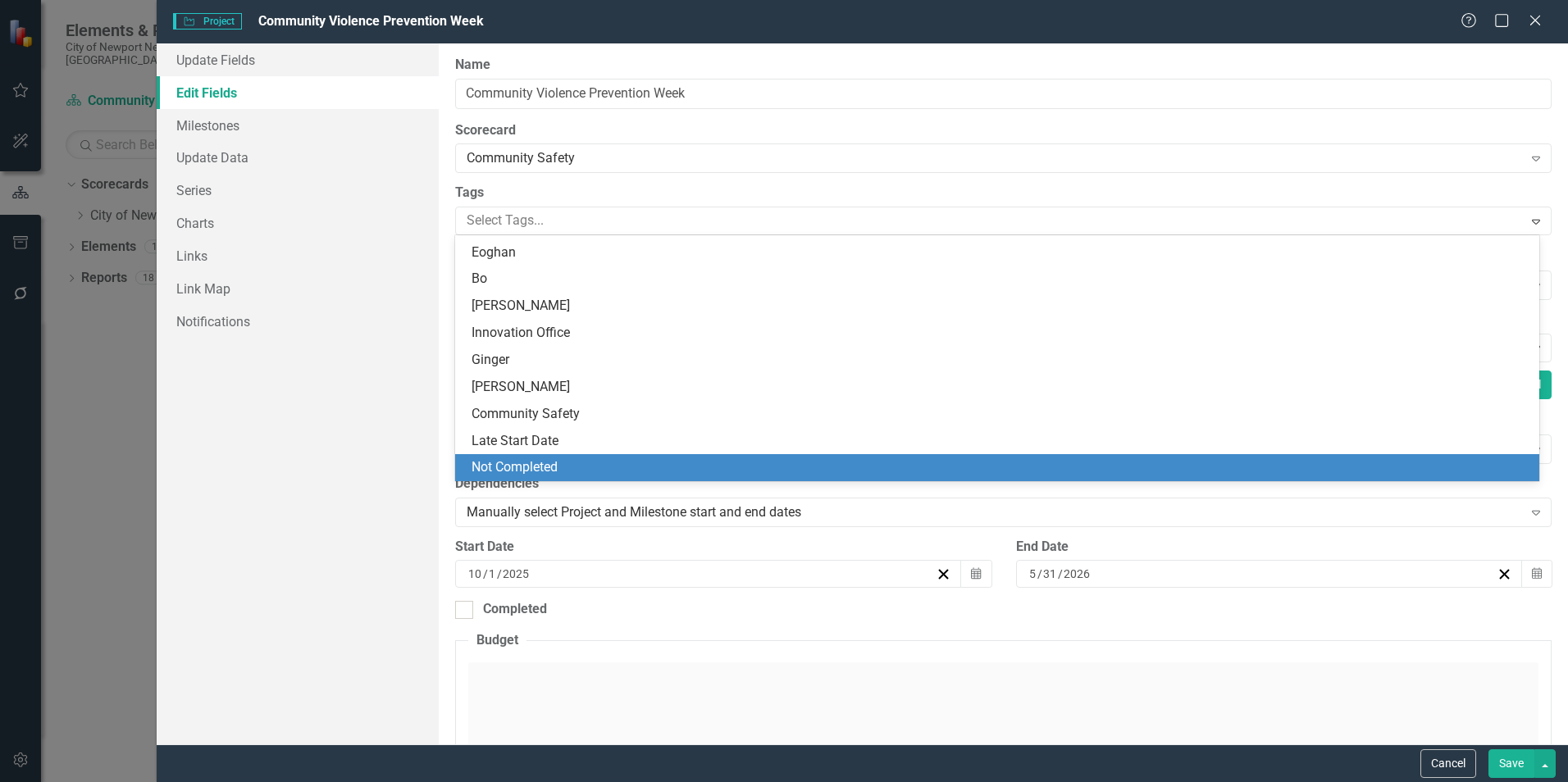
click at [562, 477] on div "Not Completed" at bounding box center [1000, 468] width 1058 height 19
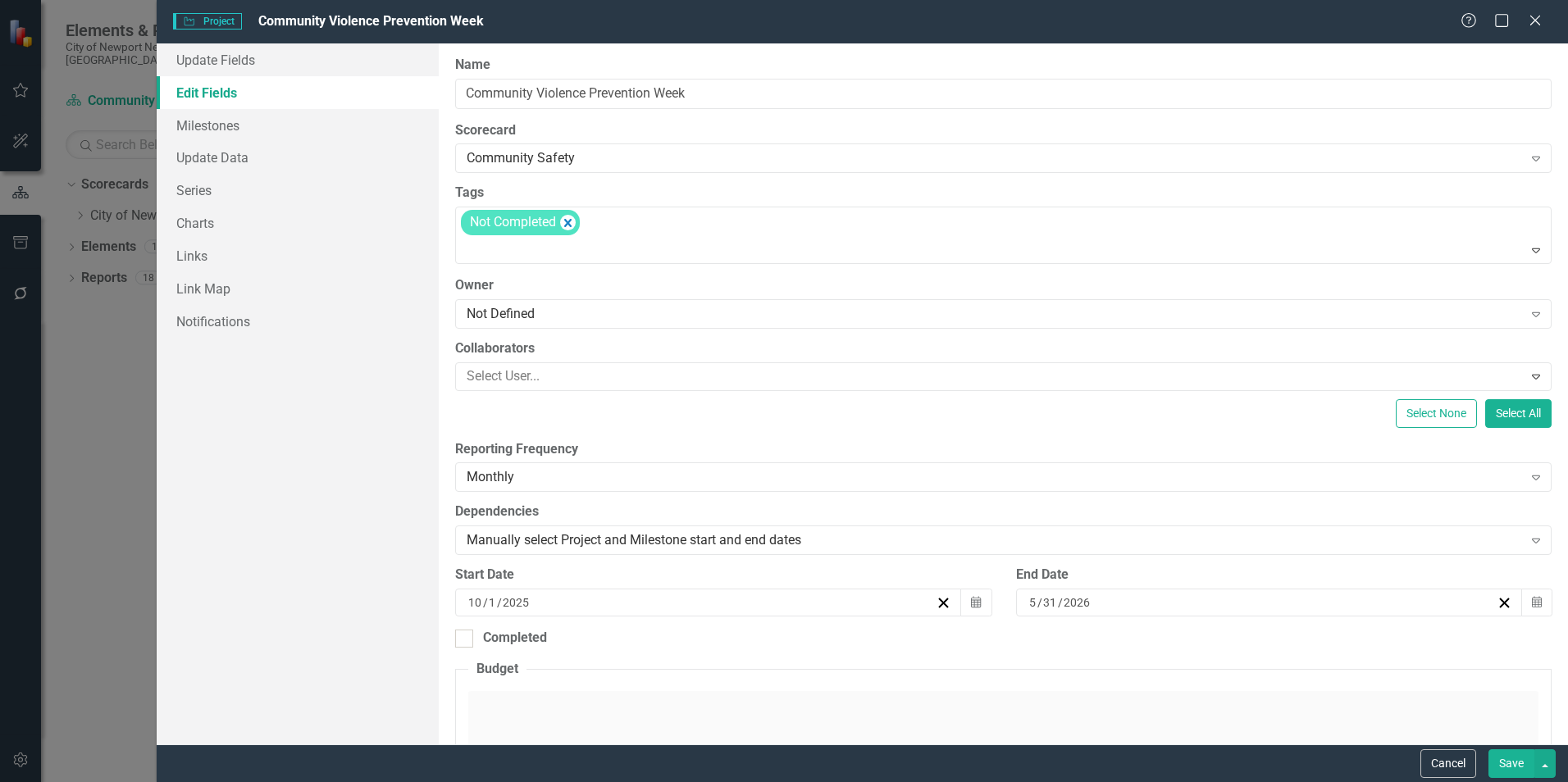
click at [1524, 770] on button "Save" at bounding box center [1511, 763] width 46 height 29
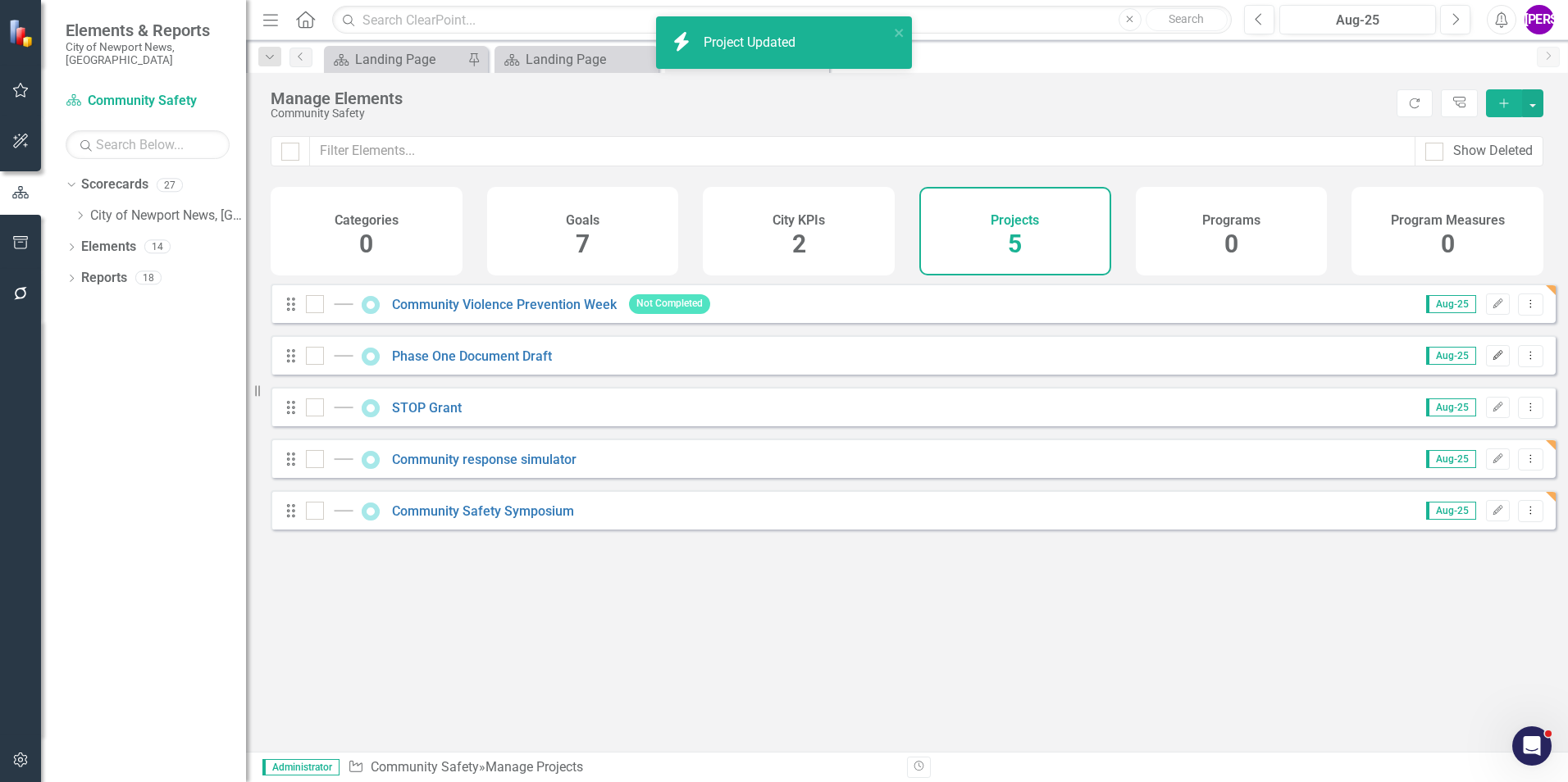
click at [1491, 361] on icon "Edit" at bounding box center [1497, 356] width 12 height 10
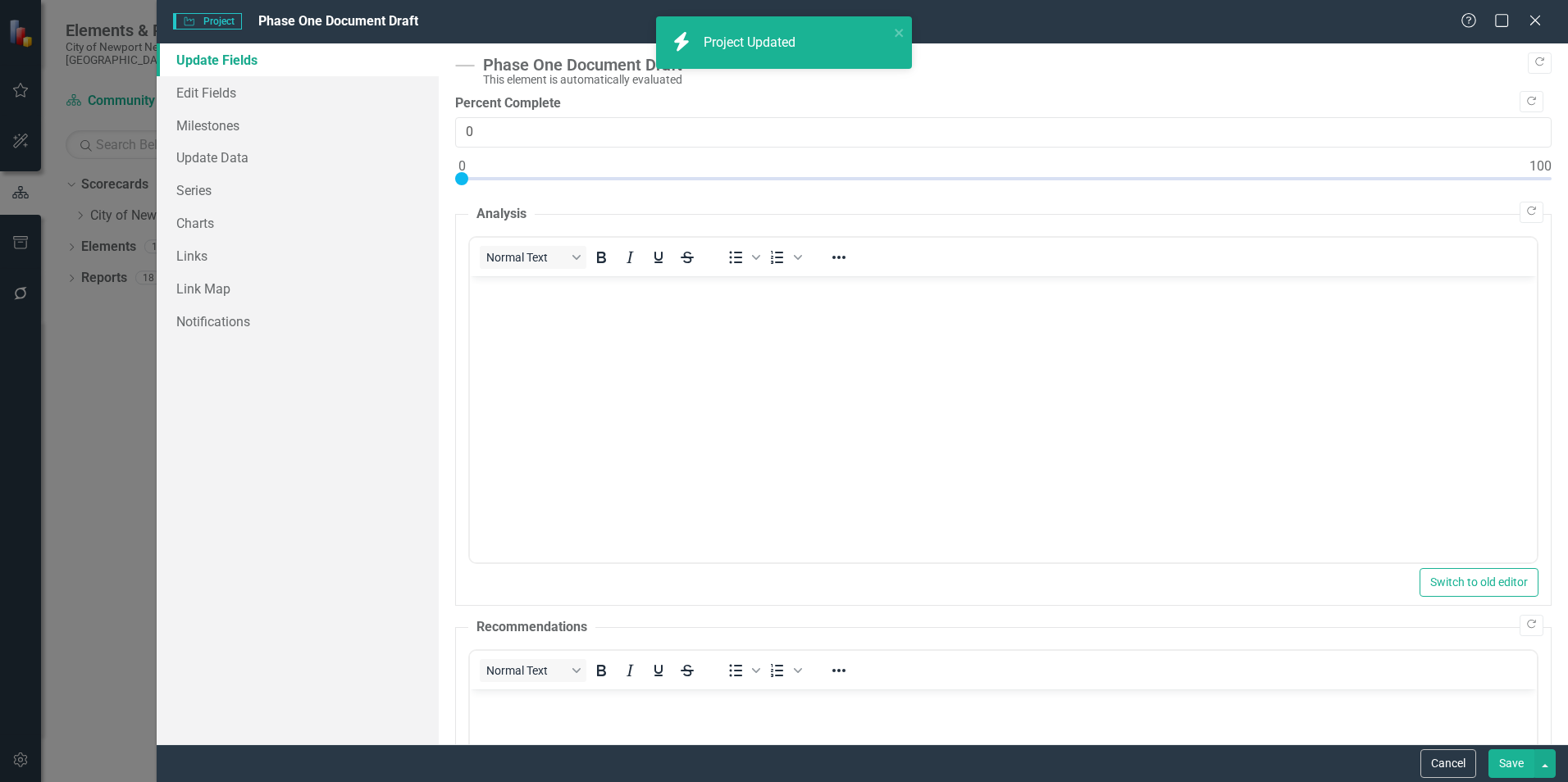
scroll to position [0, 0]
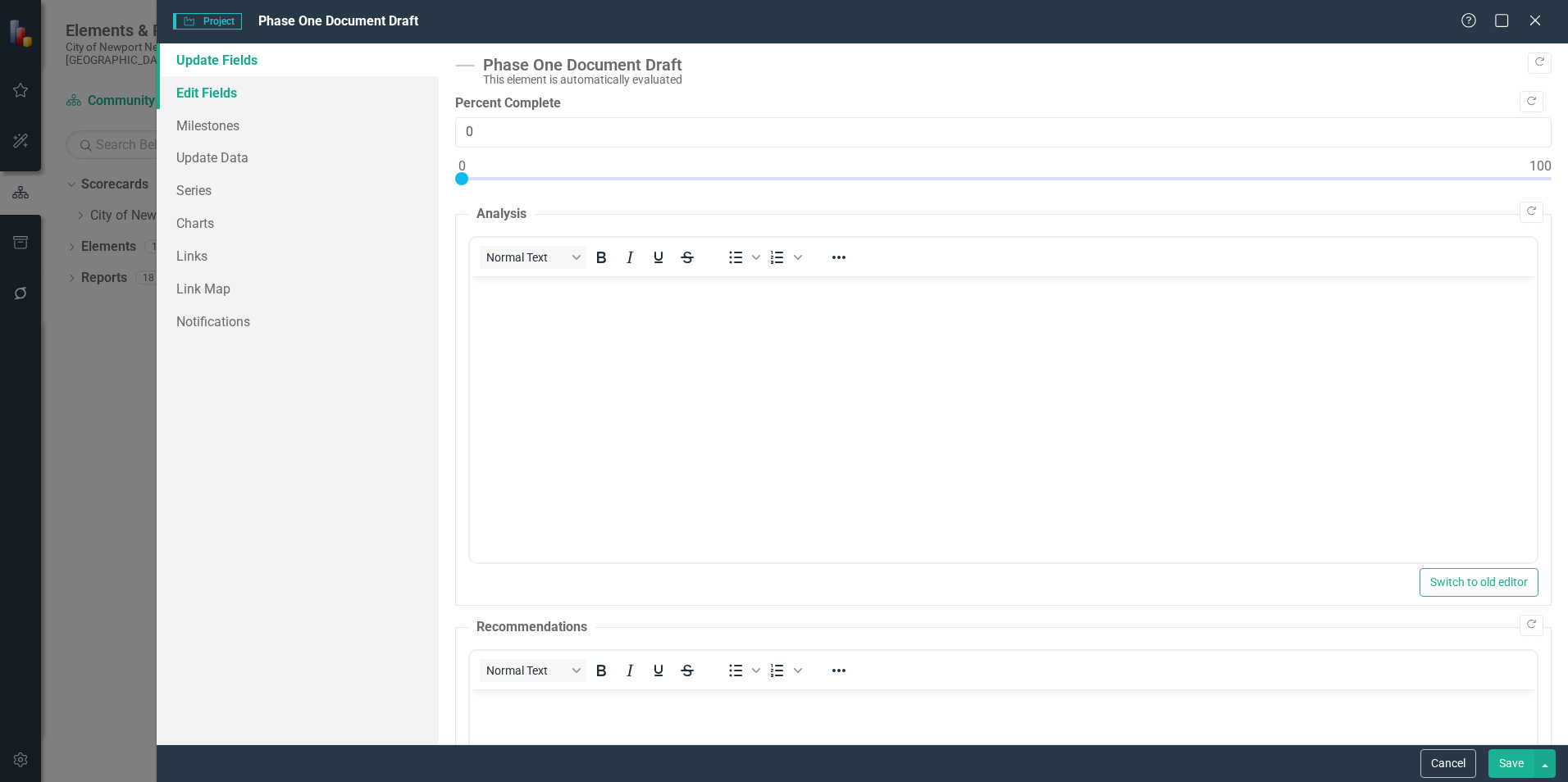
click at [281, 95] on link "Edit Fields" at bounding box center [297, 93] width 282 height 33
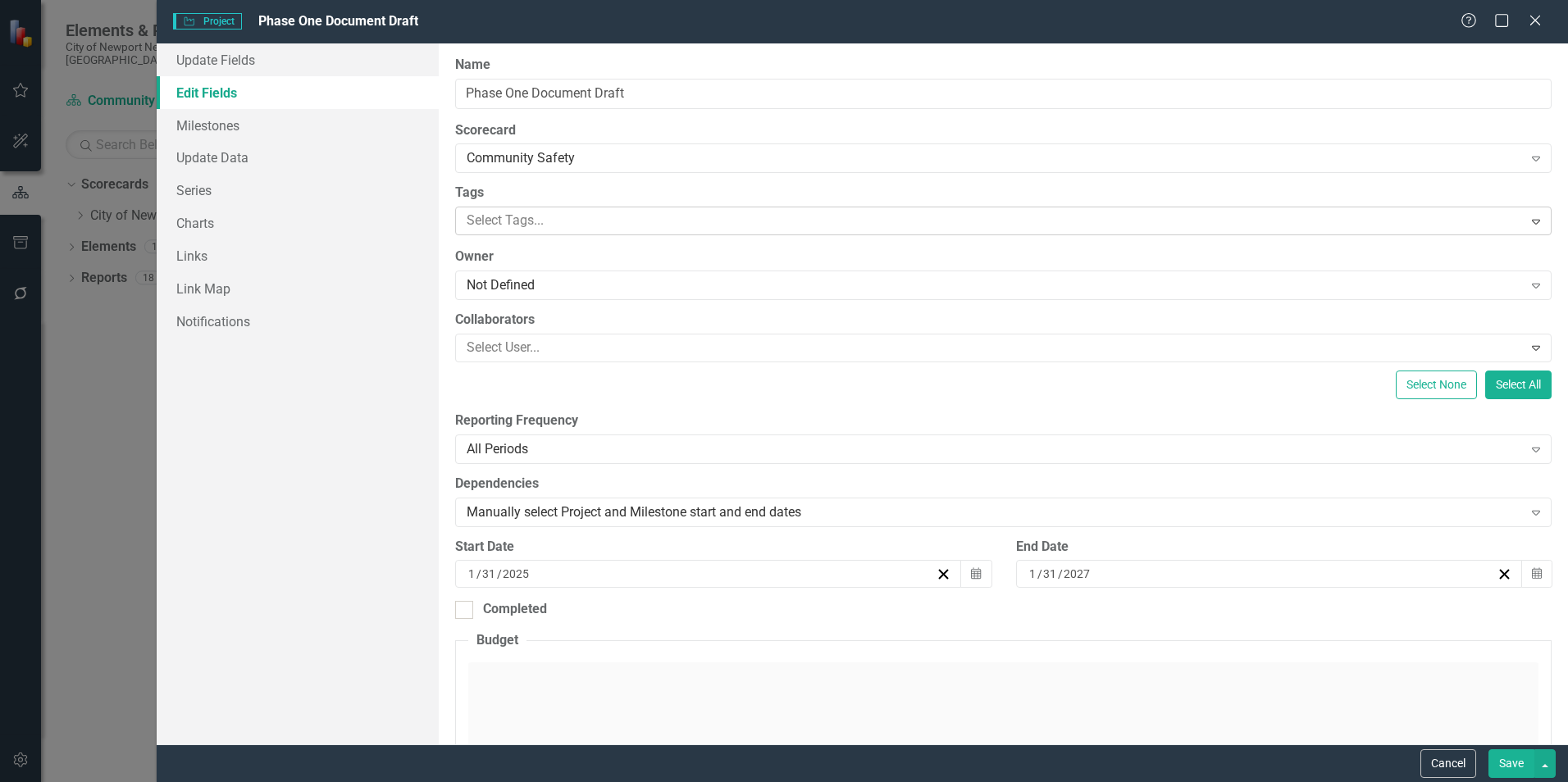
click at [547, 232] on div at bounding box center [991, 221] width 1062 height 22
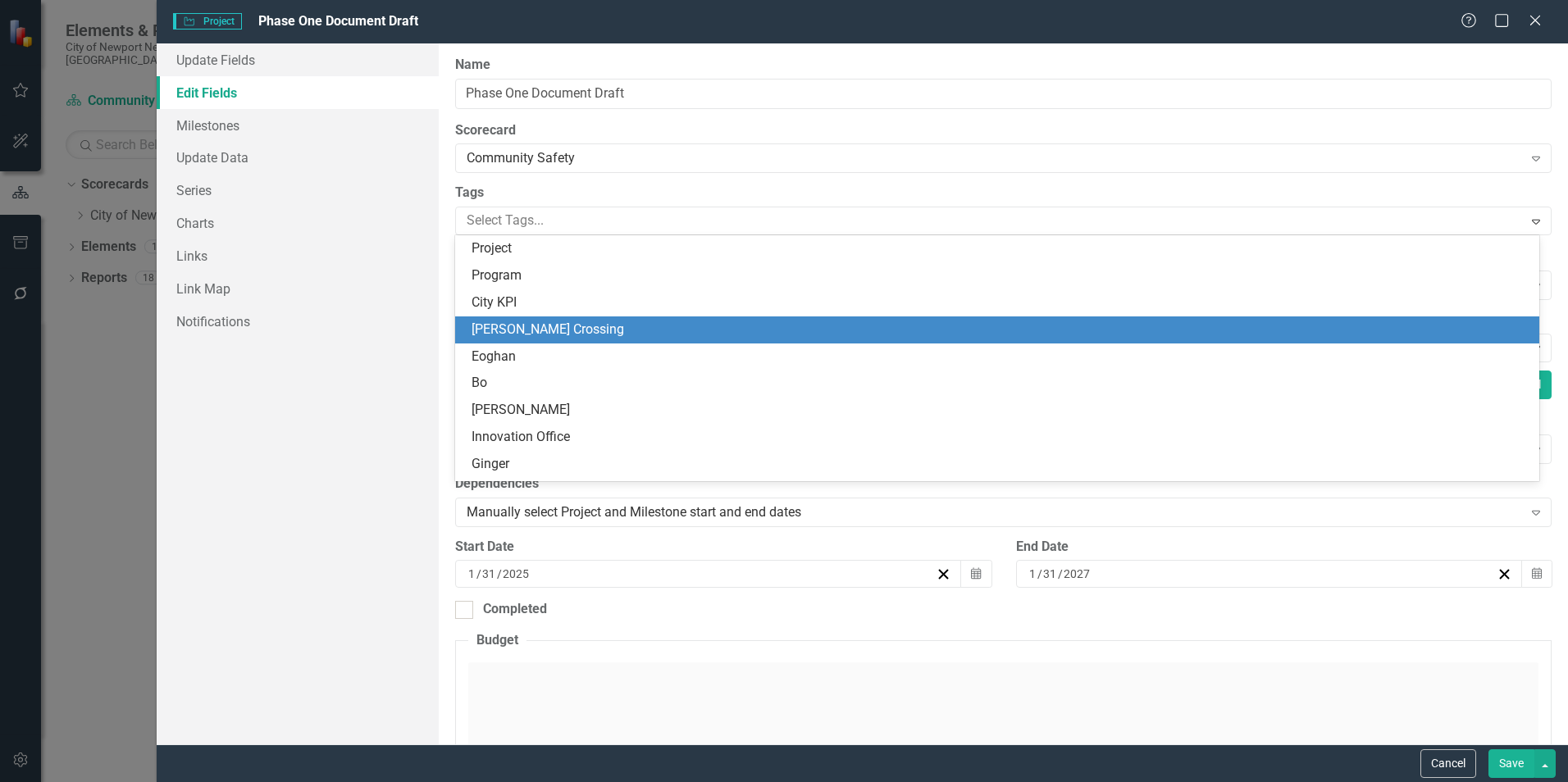
scroll to position [105, 0]
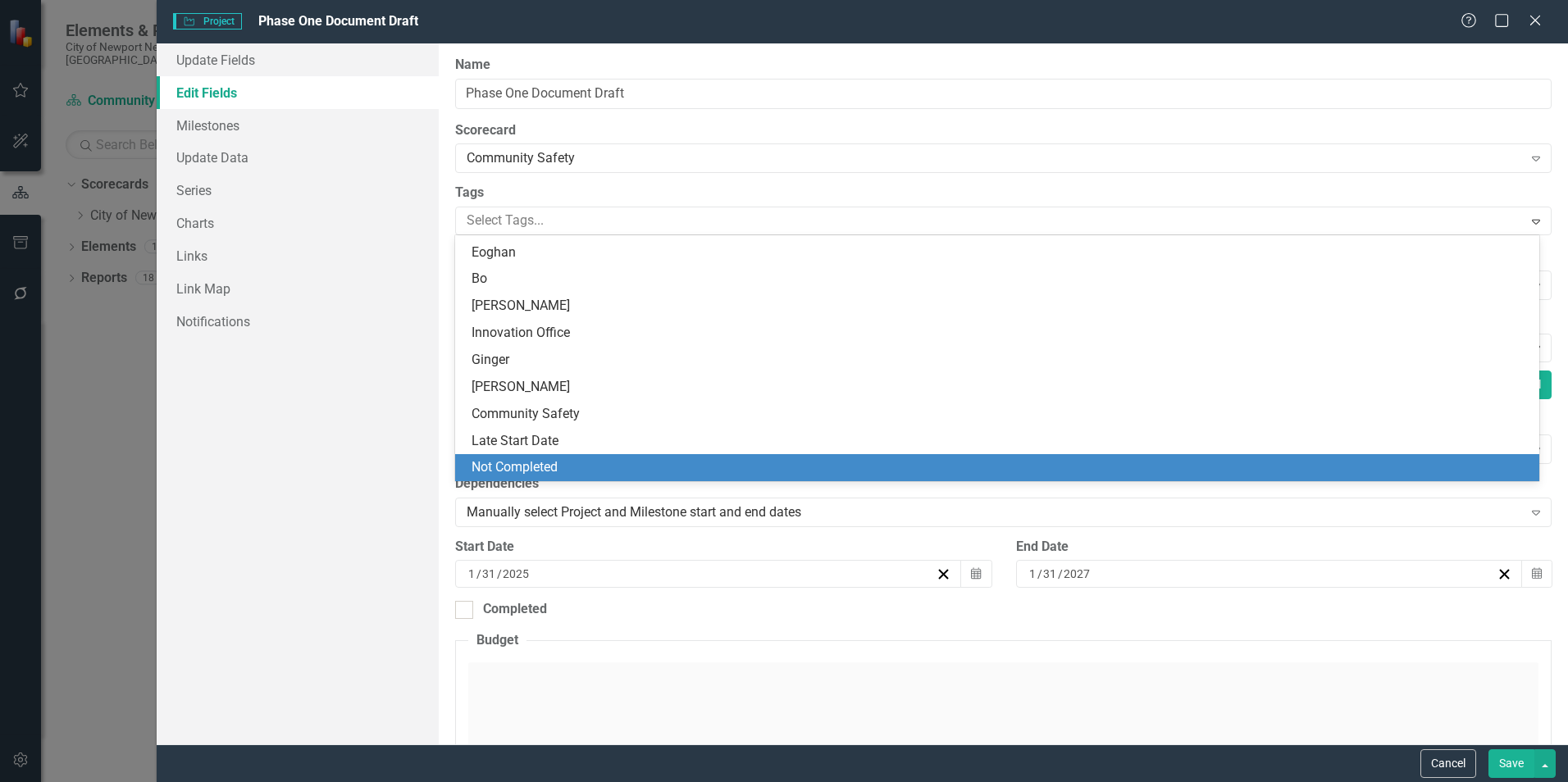
click at [603, 461] on div "Not Completed" at bounding box center [1000, 468] width 1058 height 19
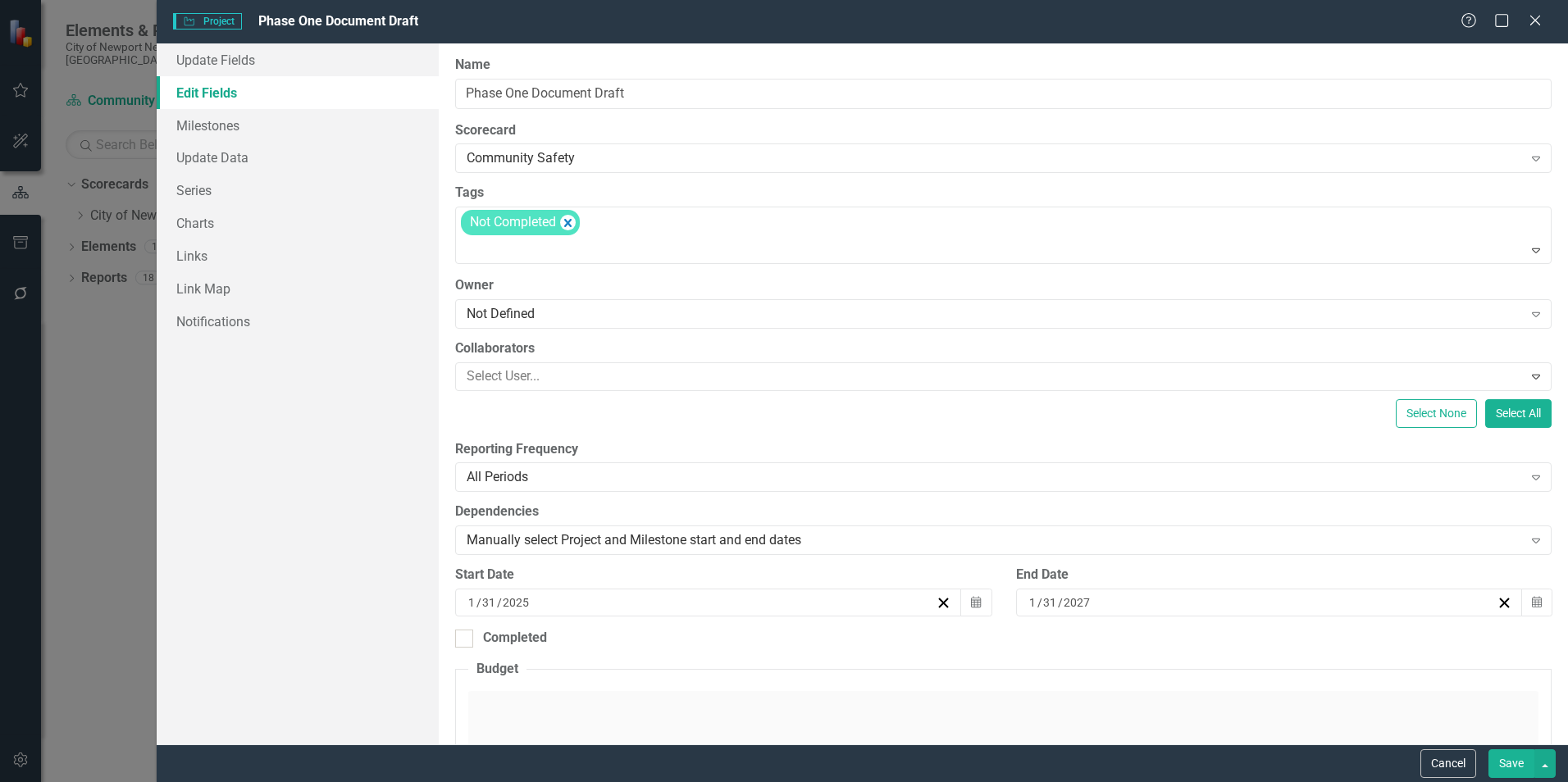
click at [1503, 753] on button "Save" at bounding box center [1511, 763] width 46 height 29
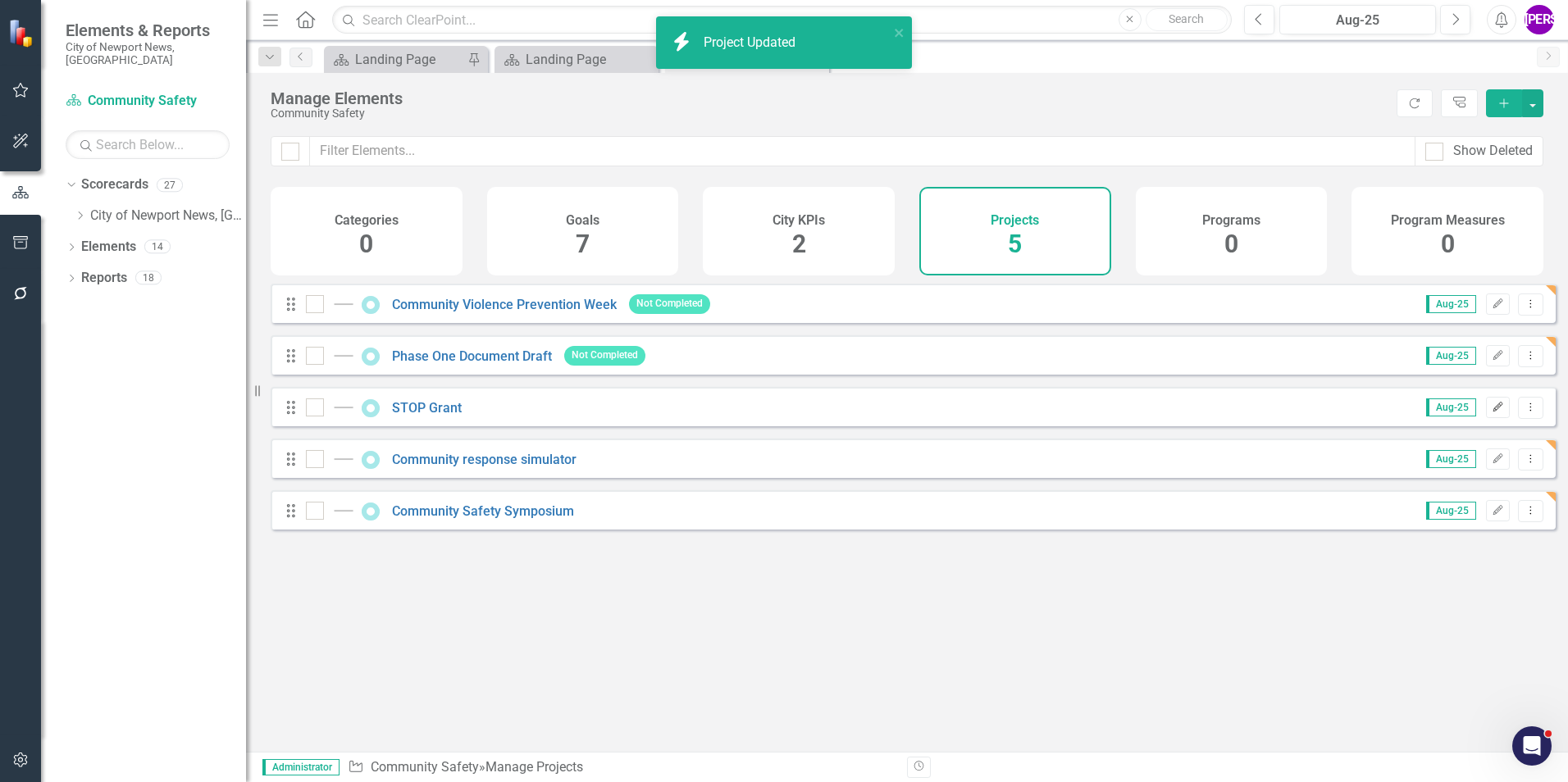
click at [1491, 412] on icon "Edit" at bounding box center [1497, 407] width 12 height 10
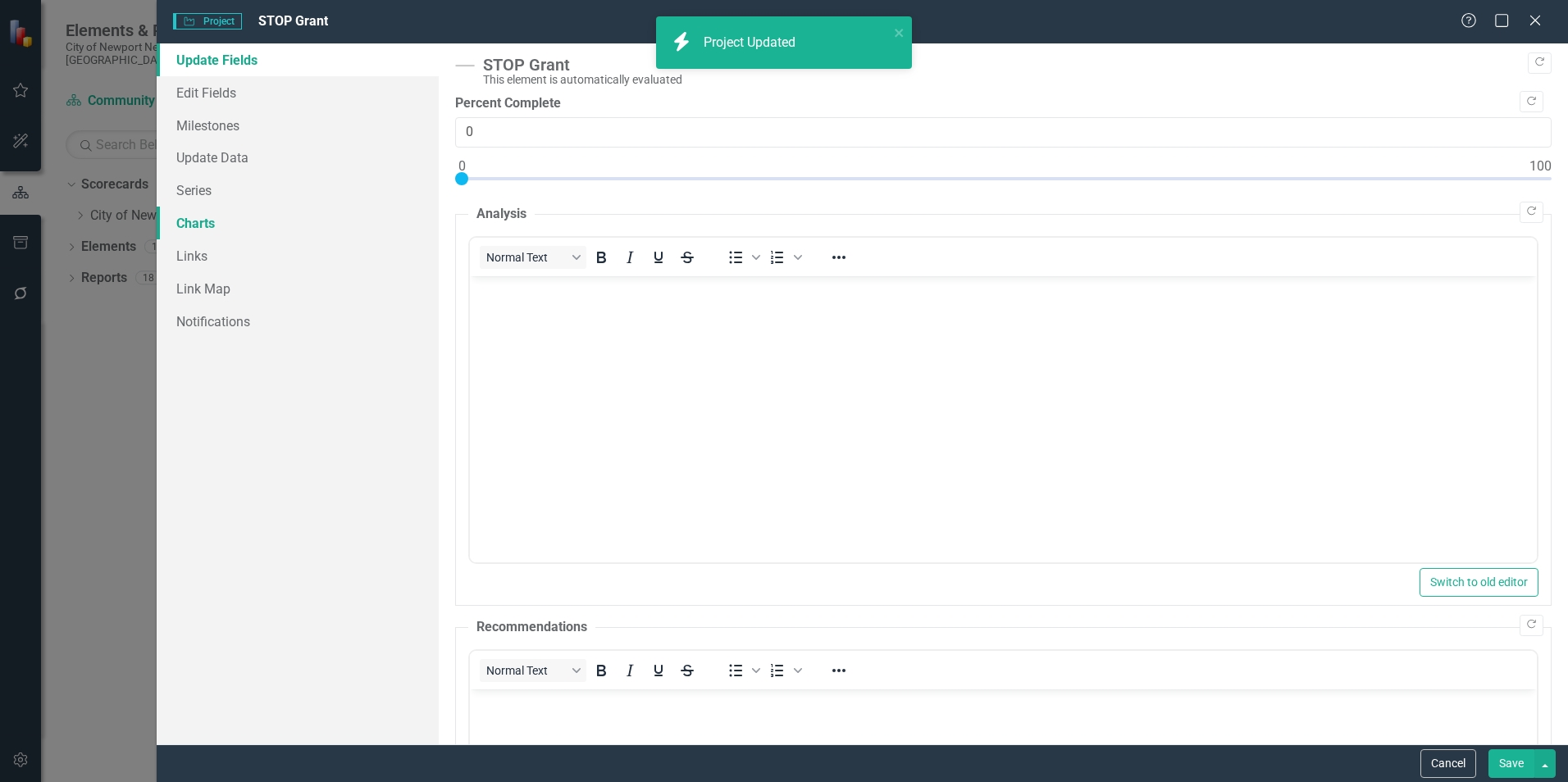
scroll to position [0, 0]
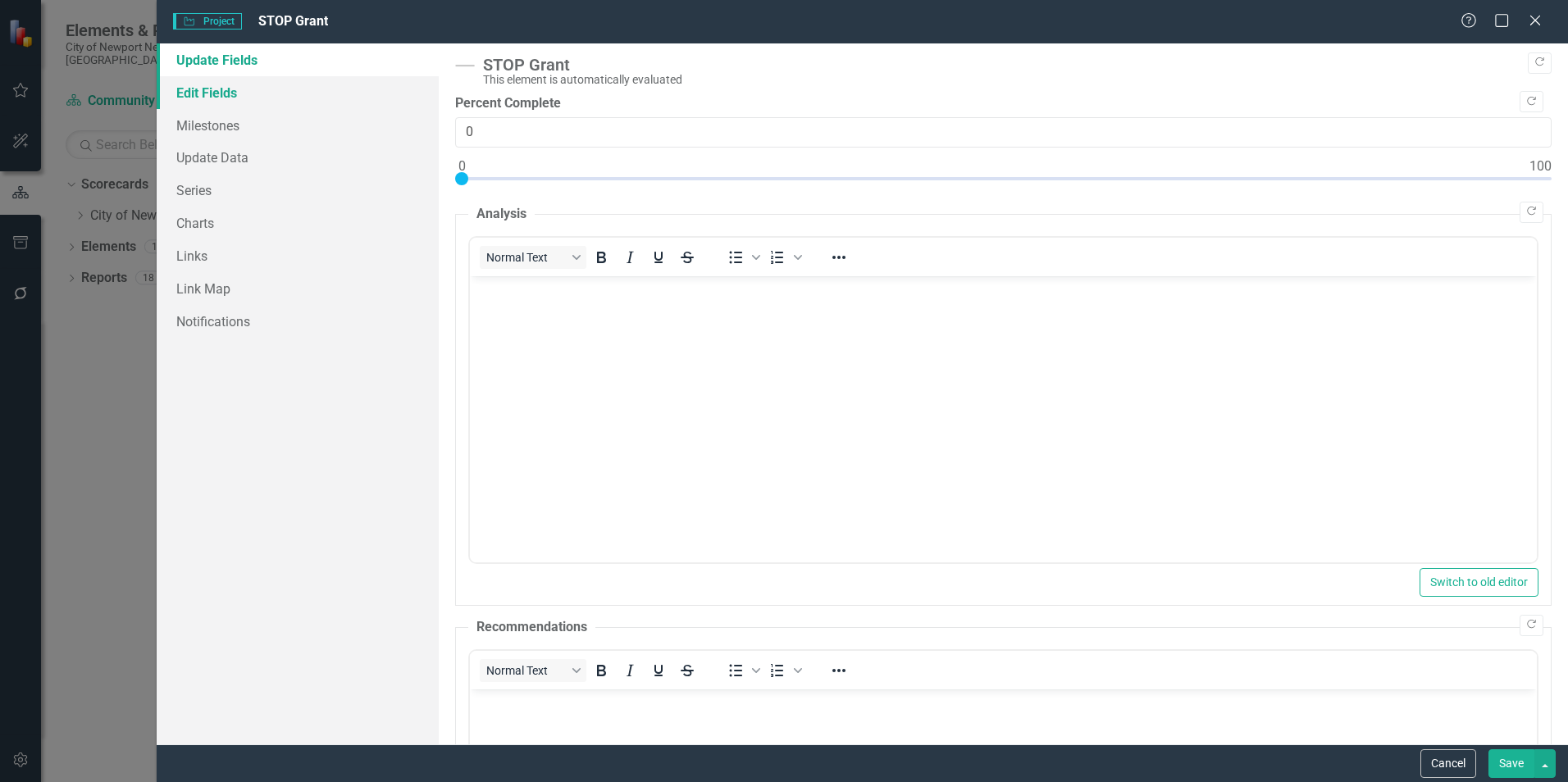
click at [229, 98] on link "Edit Fields" at bounding box center [297, 93] width 282 height 33
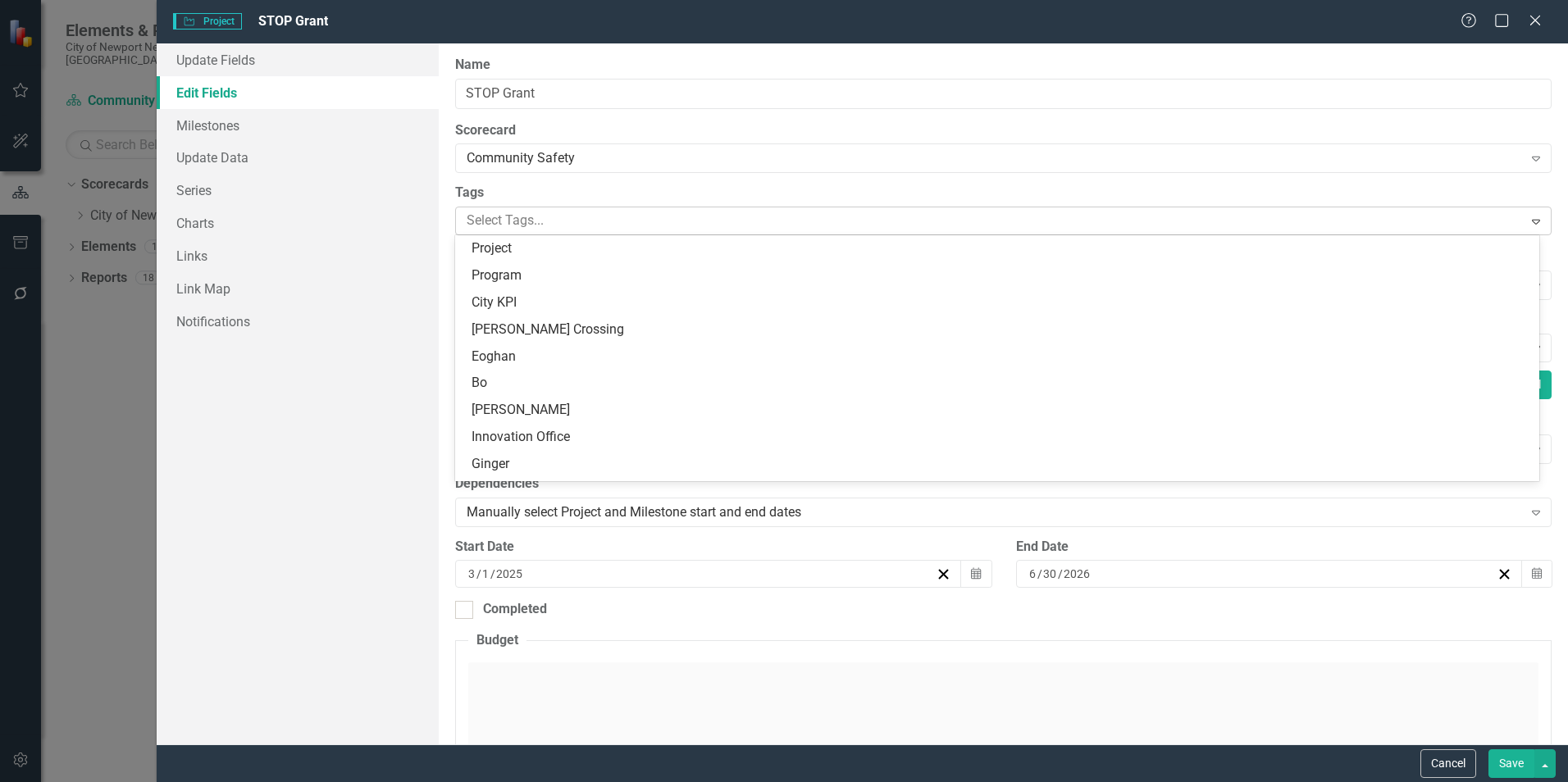
click at [574, 228] on div at bounding box center [991, 221] width 1062 height 22
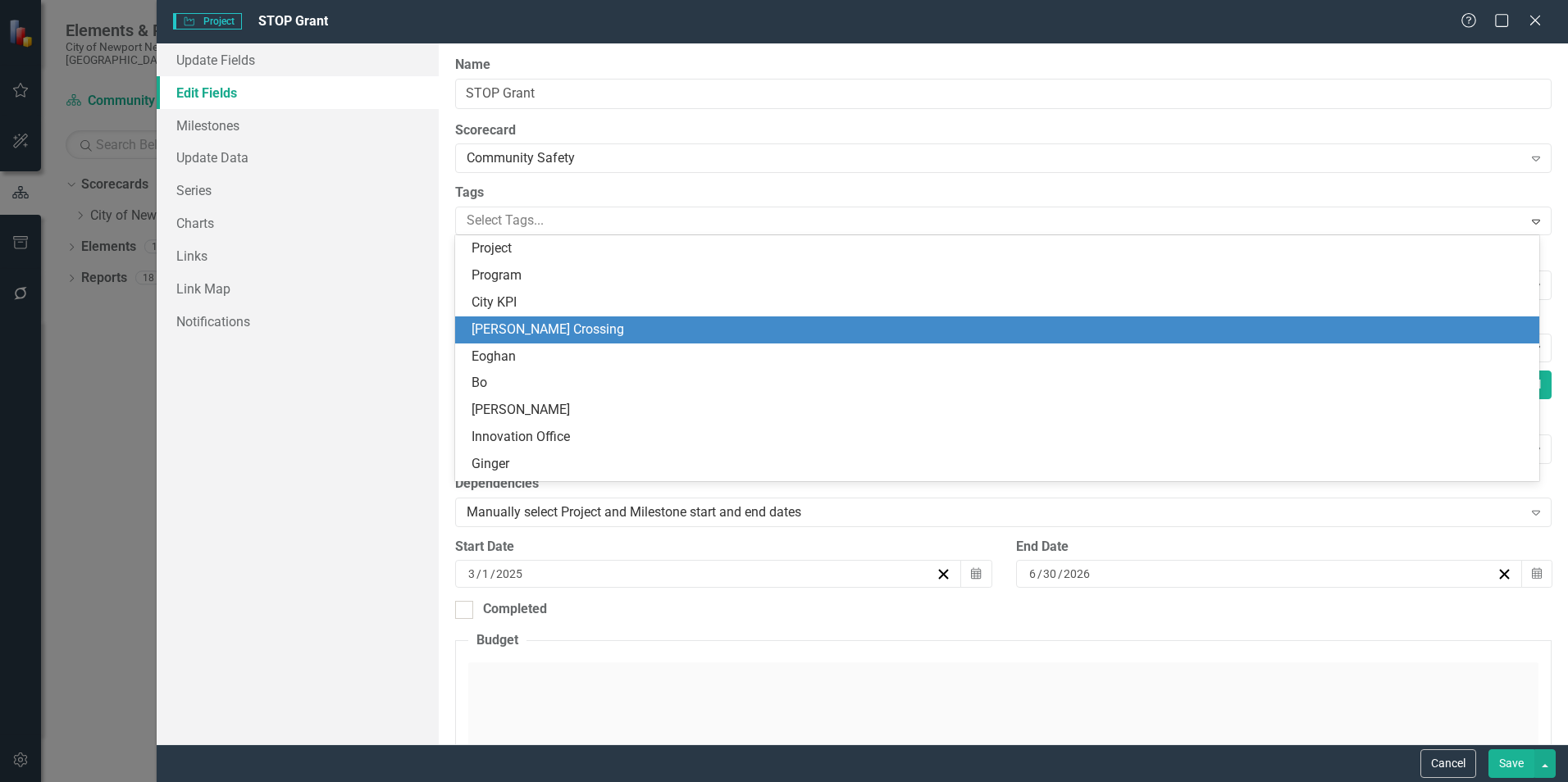
scroll to position [105, 0]
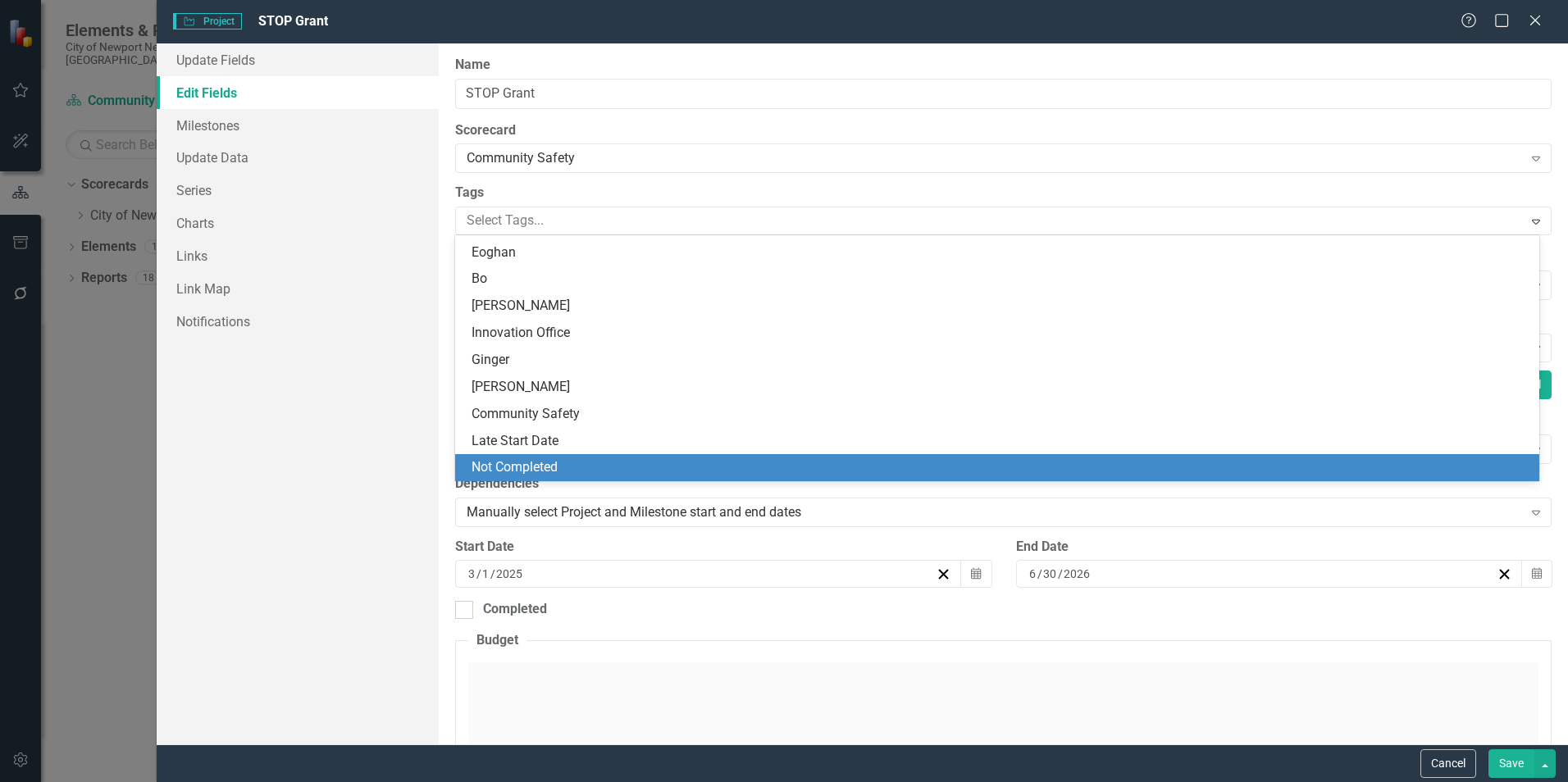
click at [581, 454] on div "Not Completed" at bounding box center [997, 468] width 1084 height 27
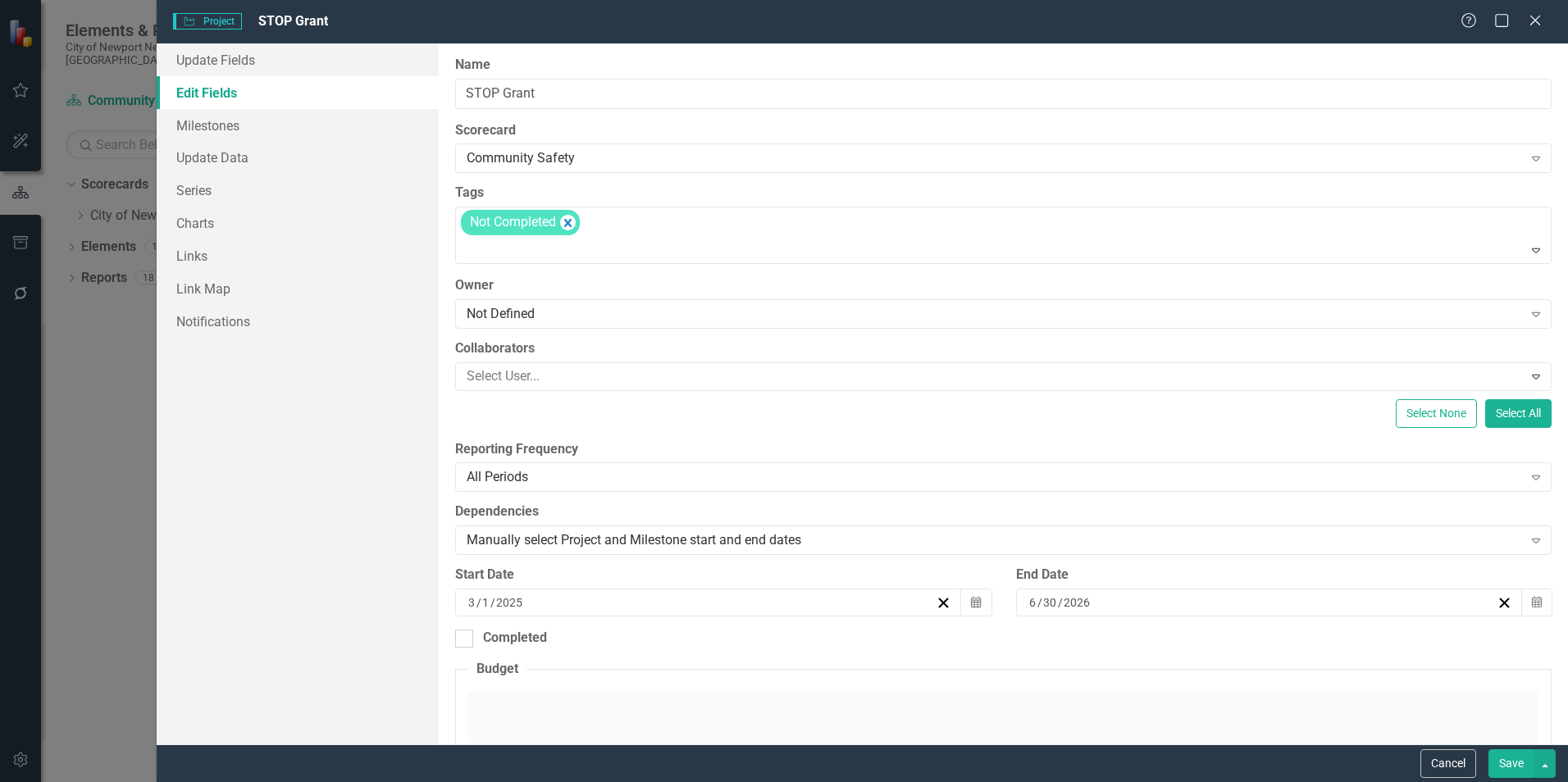
click at [1504, 758] on button "Save" at bounding box center [1511, 763] width 46 height 29
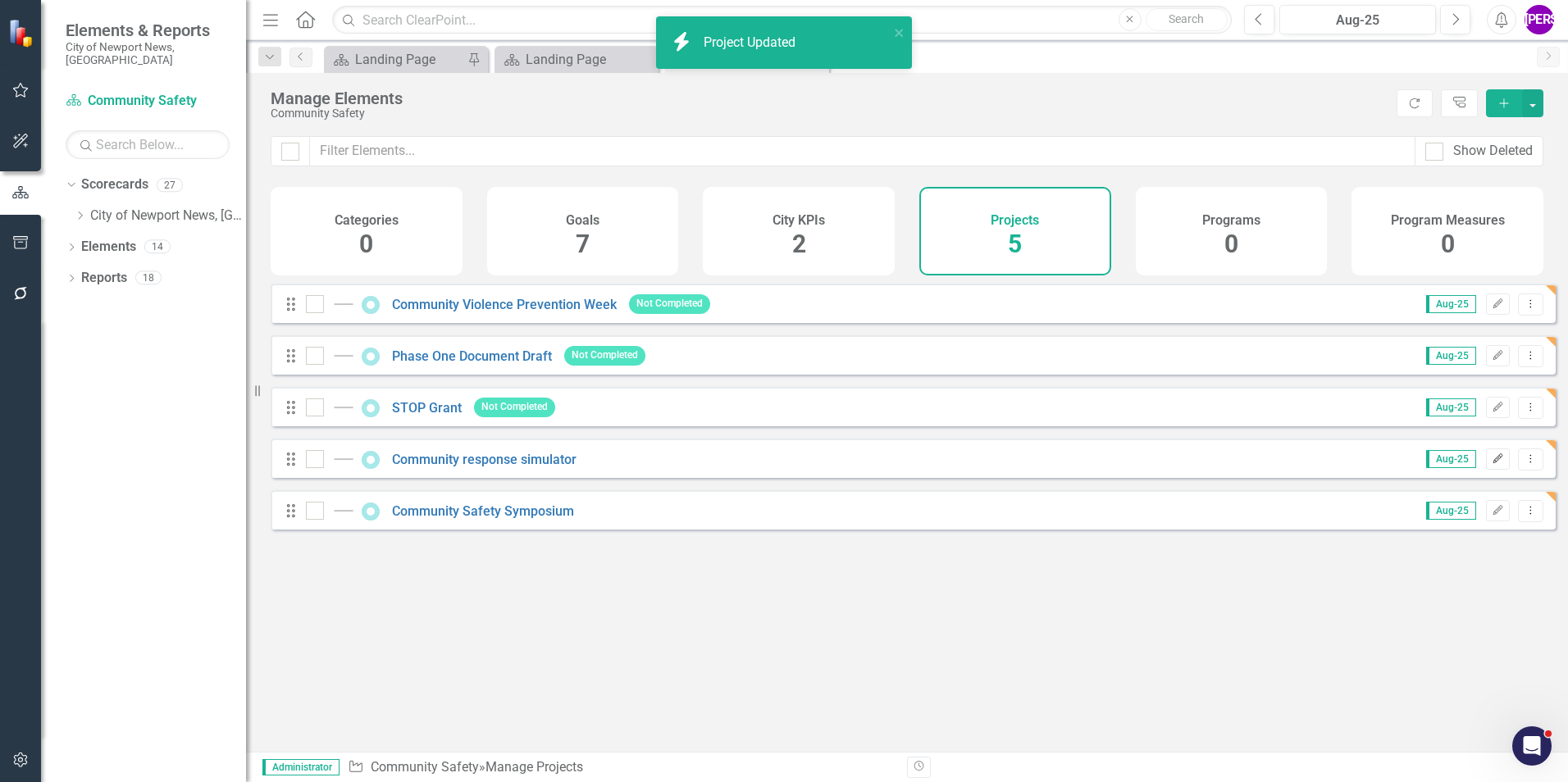
click at [1486, 465] on button "Edit" at bounding box center [1497, 459] width 24 height 21
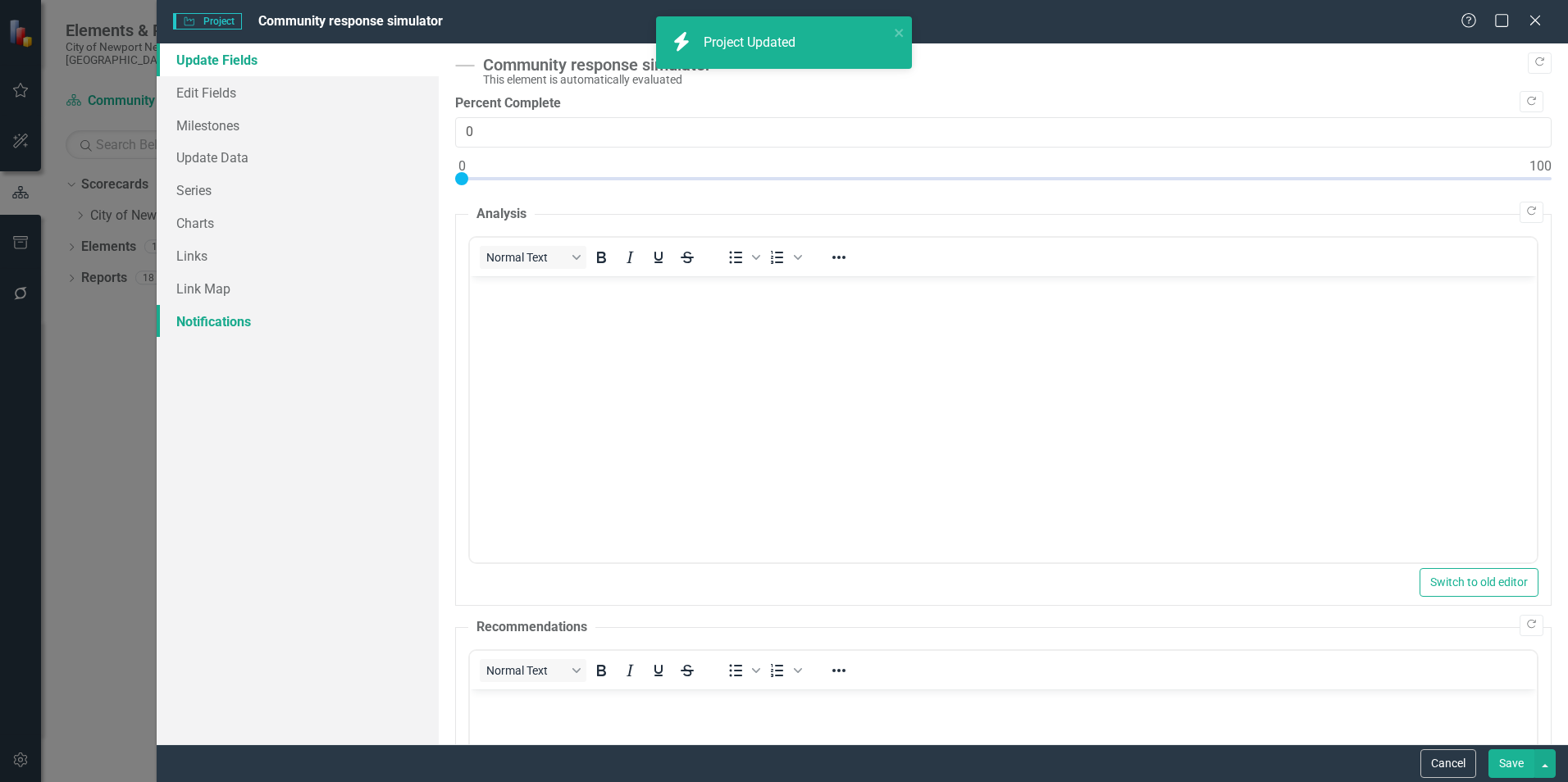
scroll to position [0, 0]
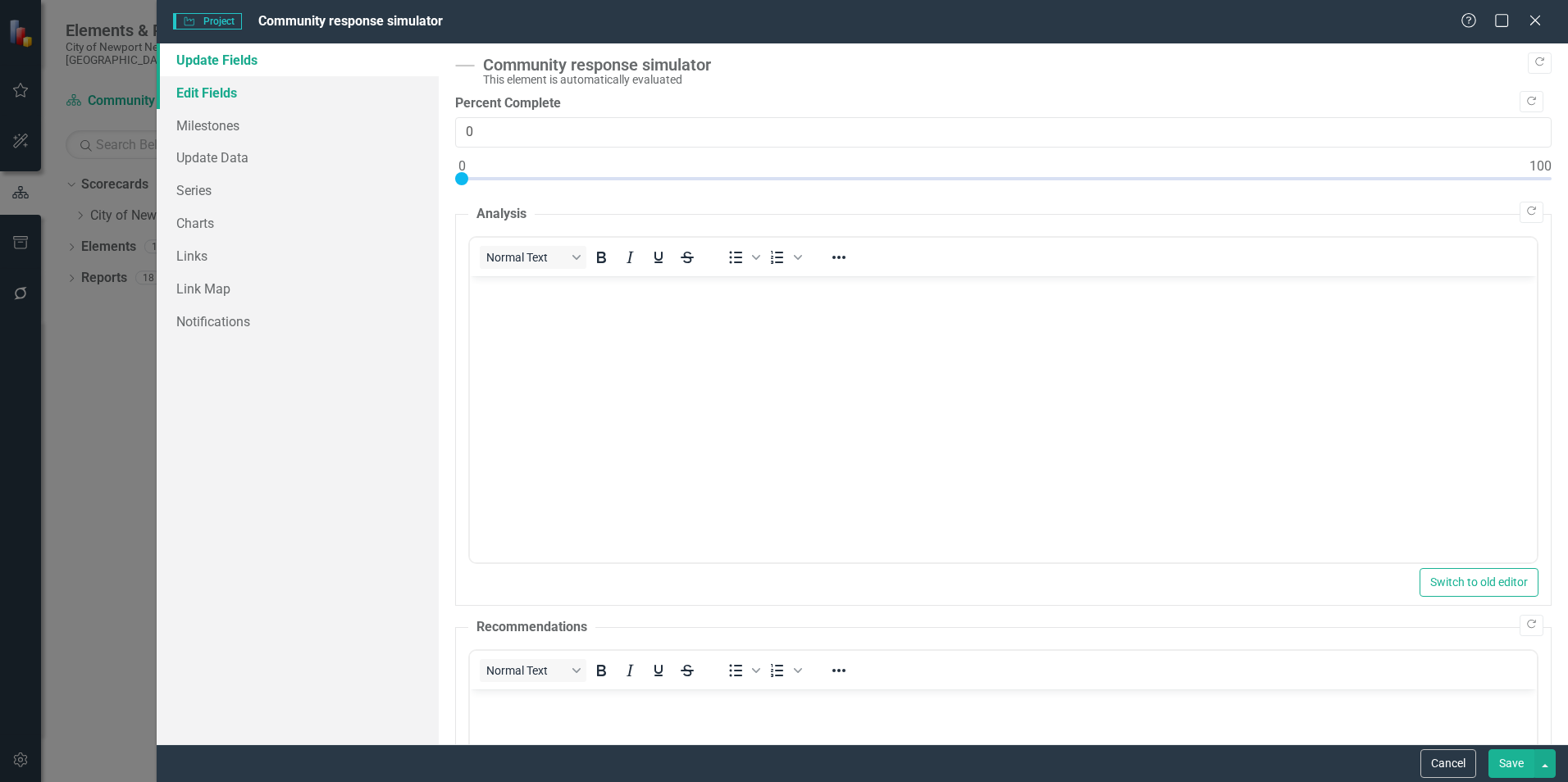
click at [246, 82] on link "Edit Fields" at bounding box center [297, 93] width 282 height 33
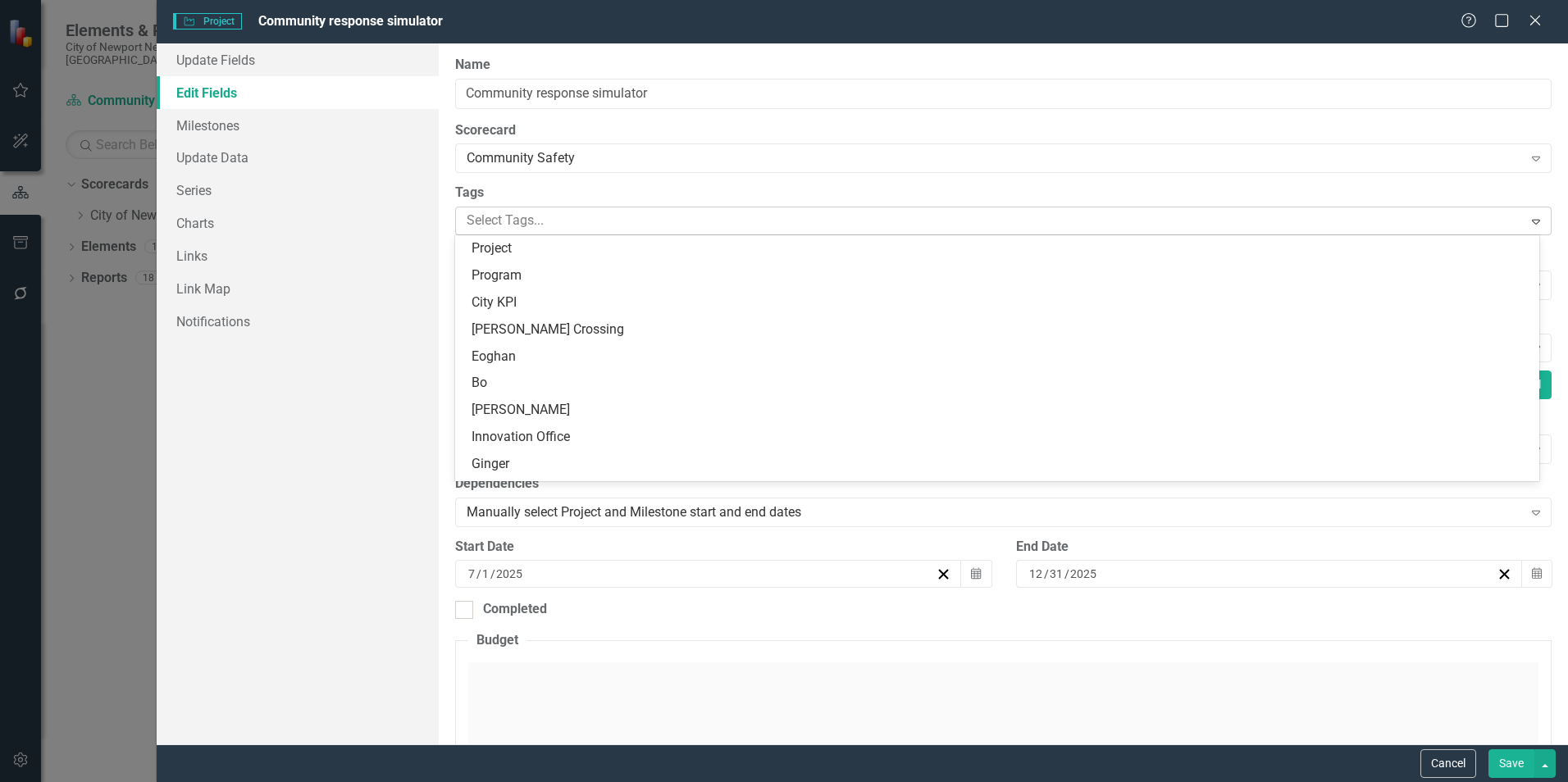
click at [545, 226] on div at bounding box center [991, 221] width 1062 height 22
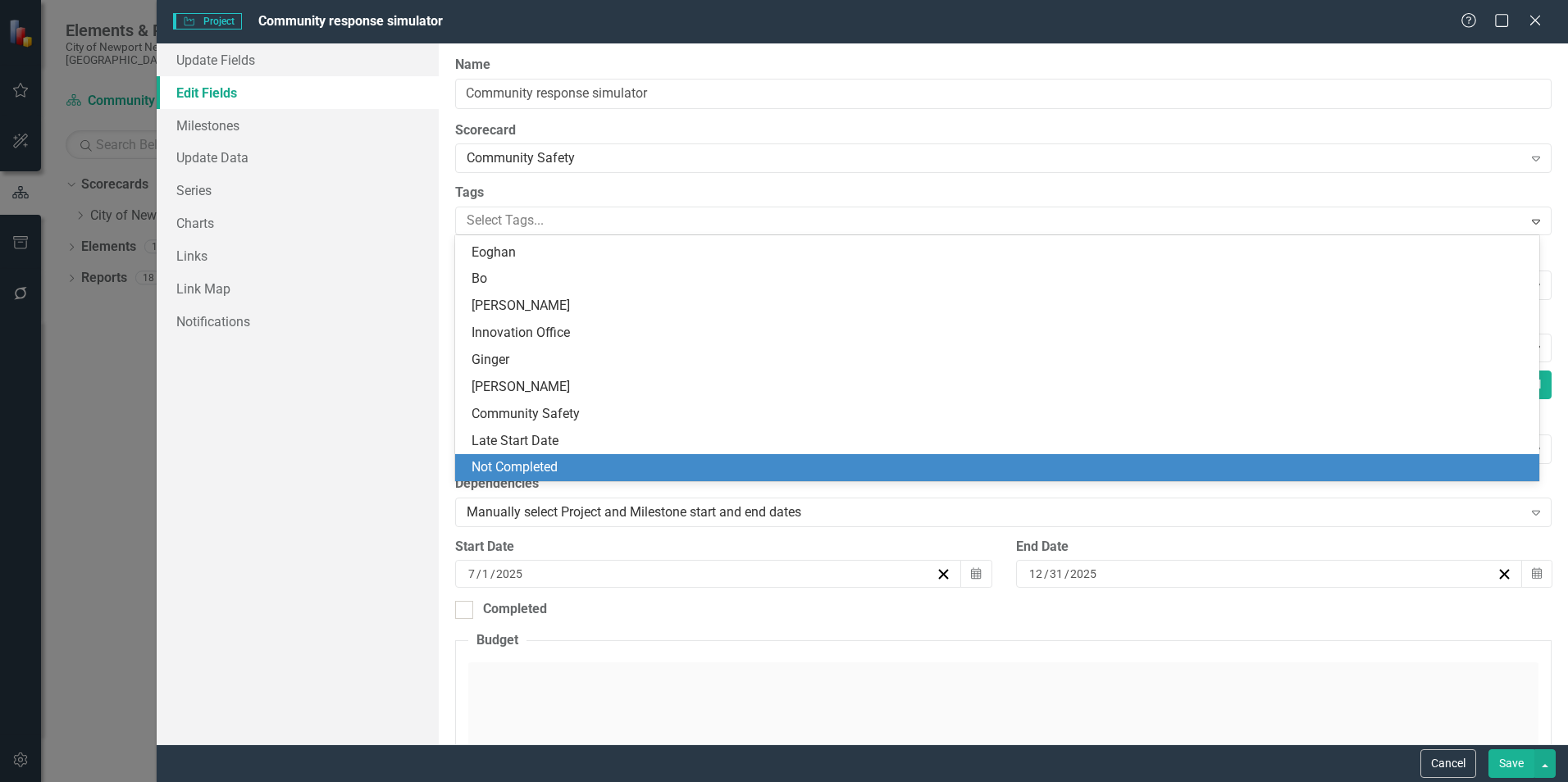
click at [570, 467] on div "Not Completed" at bounding box center [1000, 468] width 1058 height 19
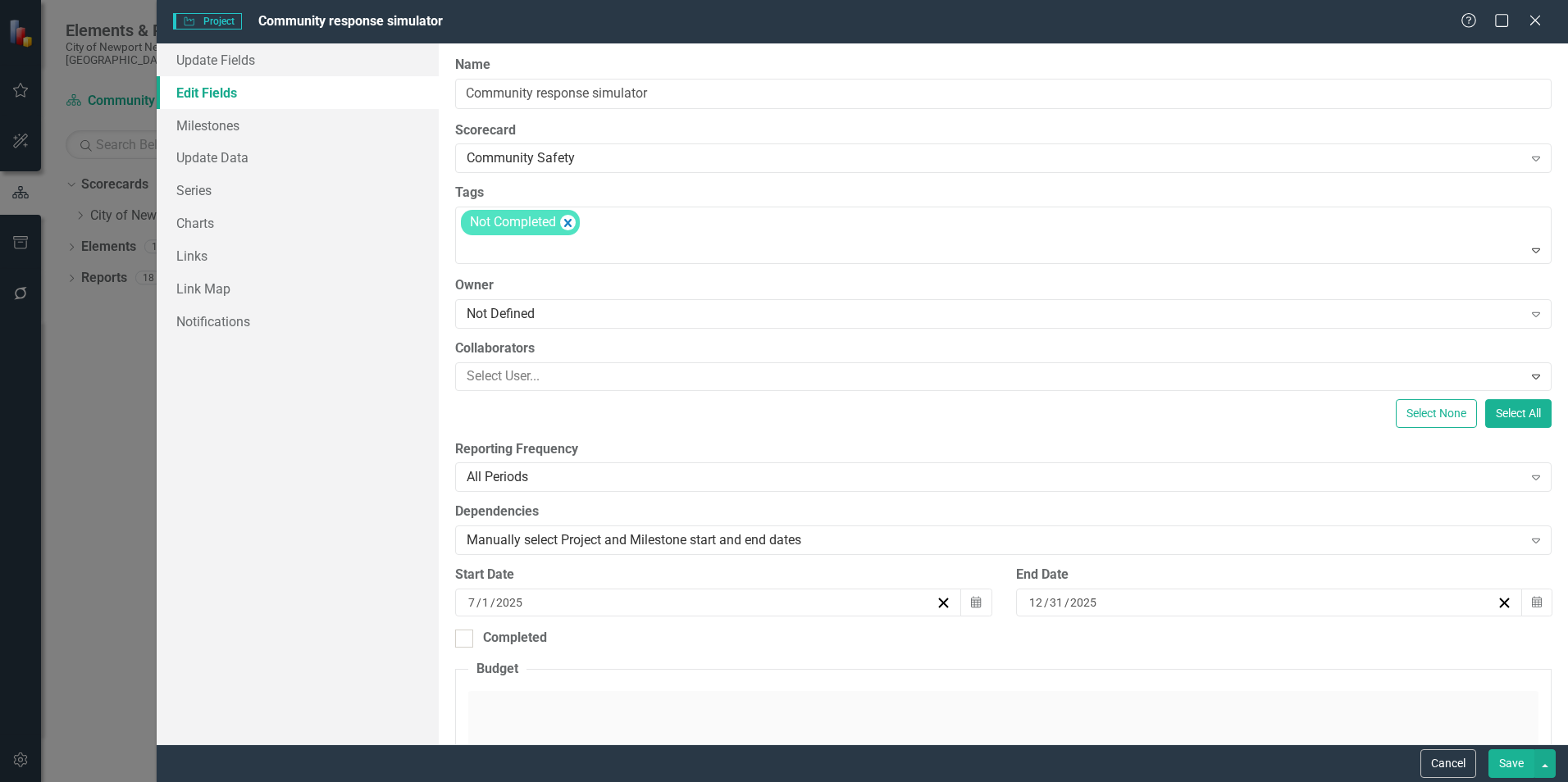
click at [1507, 760] on button "Save" at bounding box center [1511, 763] width 46 height 29
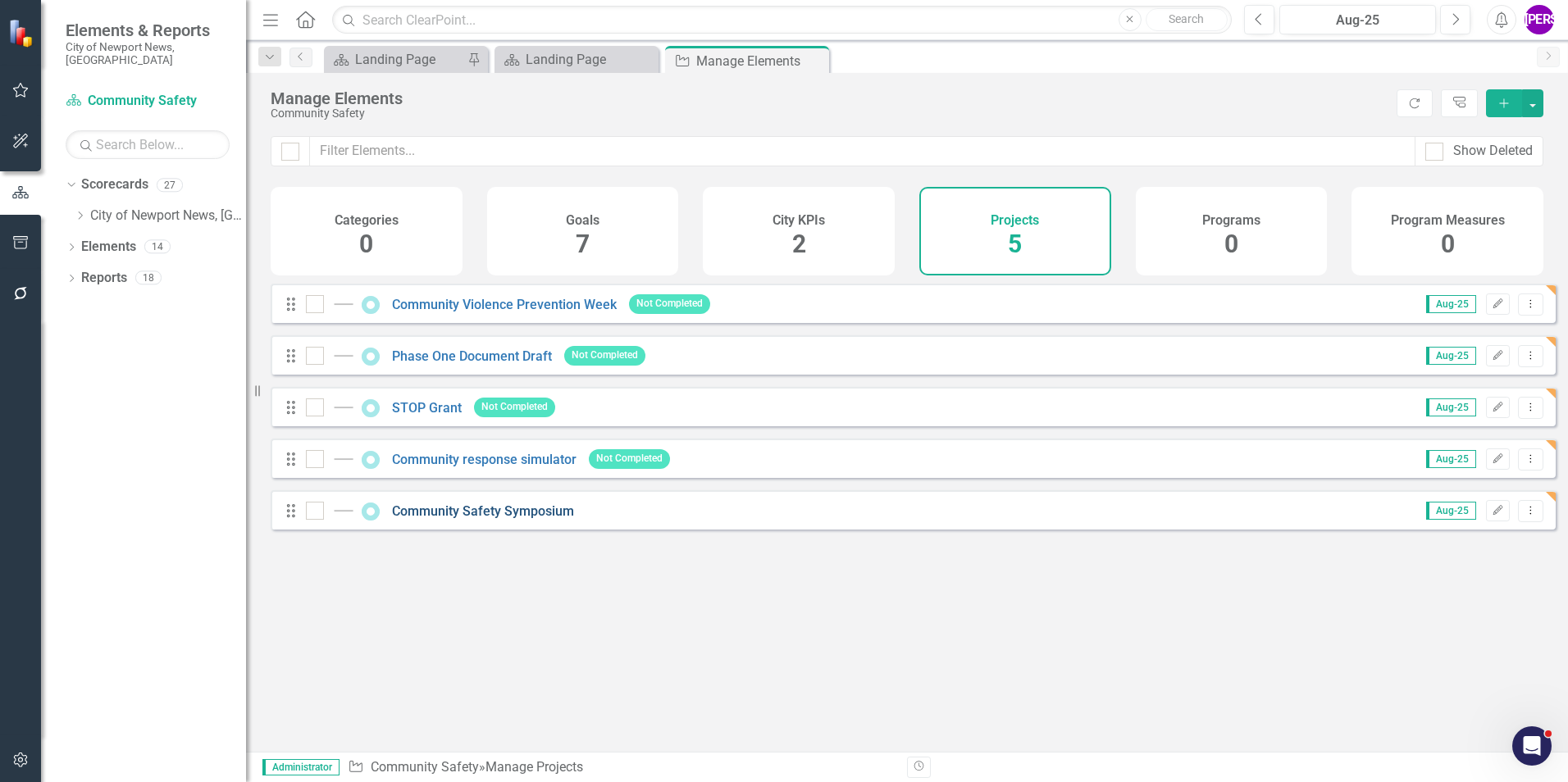
click at [535, 519] on link "Community Safety Symposium" at bounding box center [482, 511] width 182 height 16
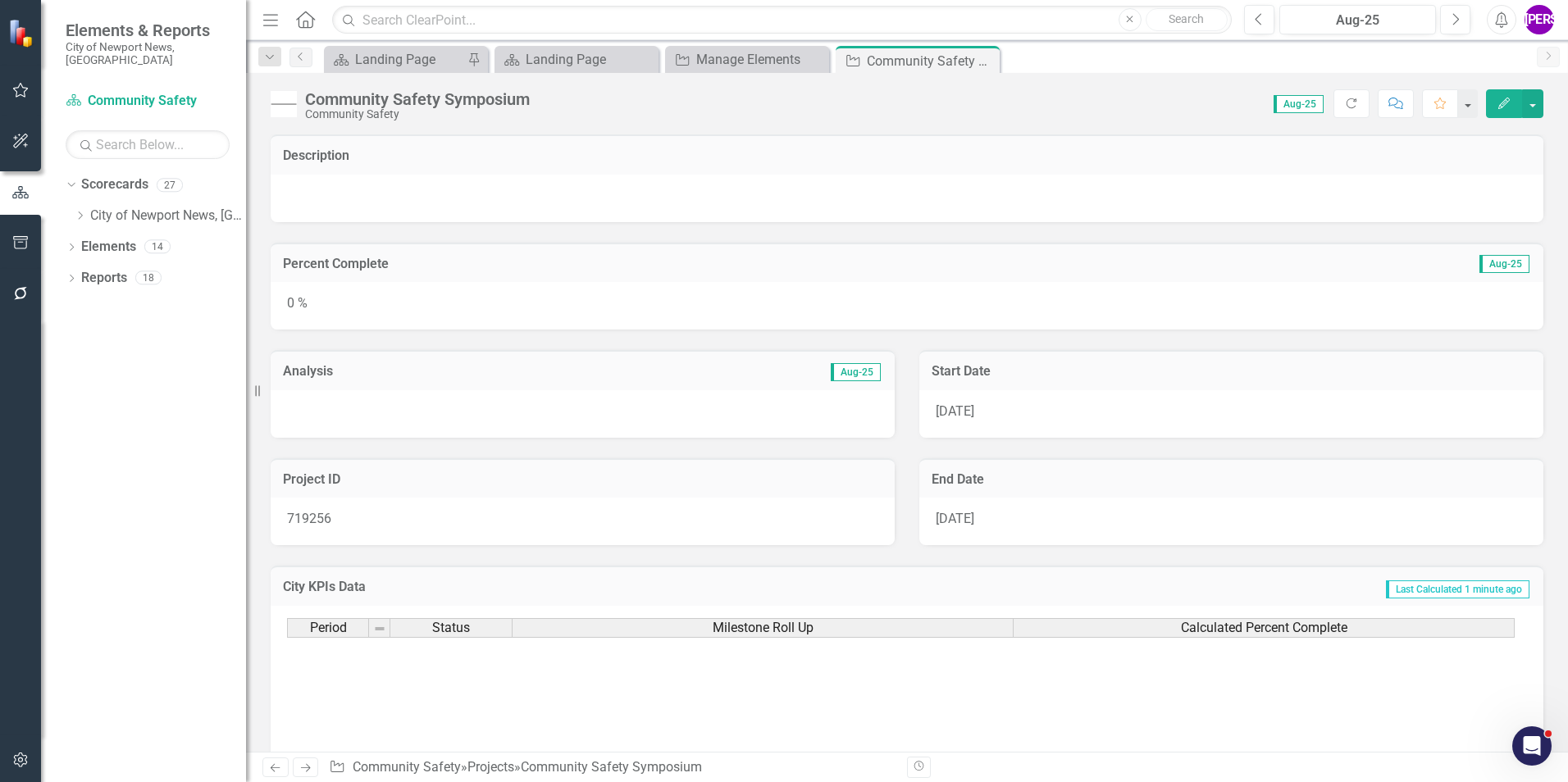
click at [1503, 93] on button "Edit" at bounding box center [1504, 104] width 36 height 29
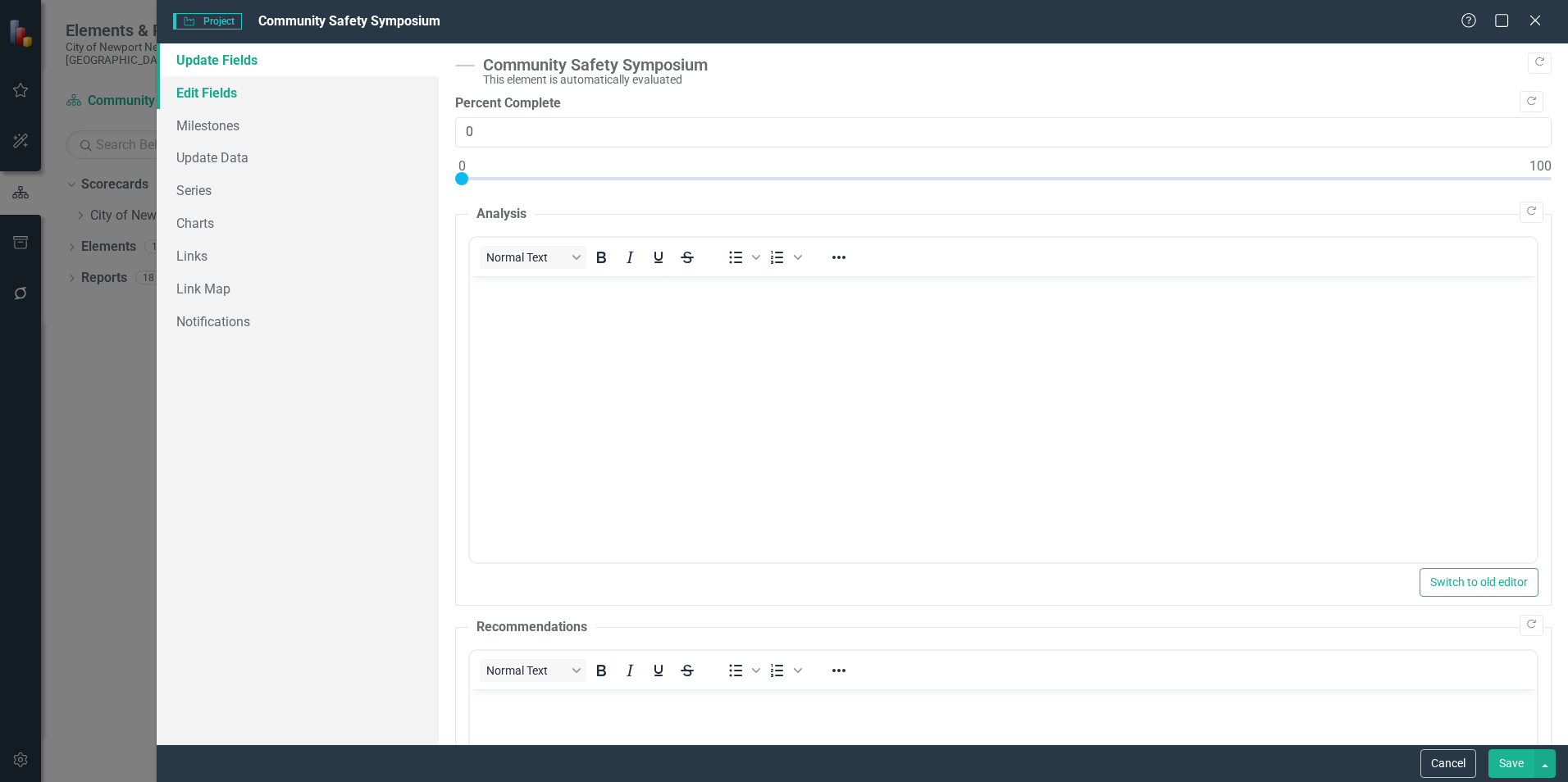
click at [227, 97] on link "Edit Fields" at bounding box center [297, 93] width 282 height 33
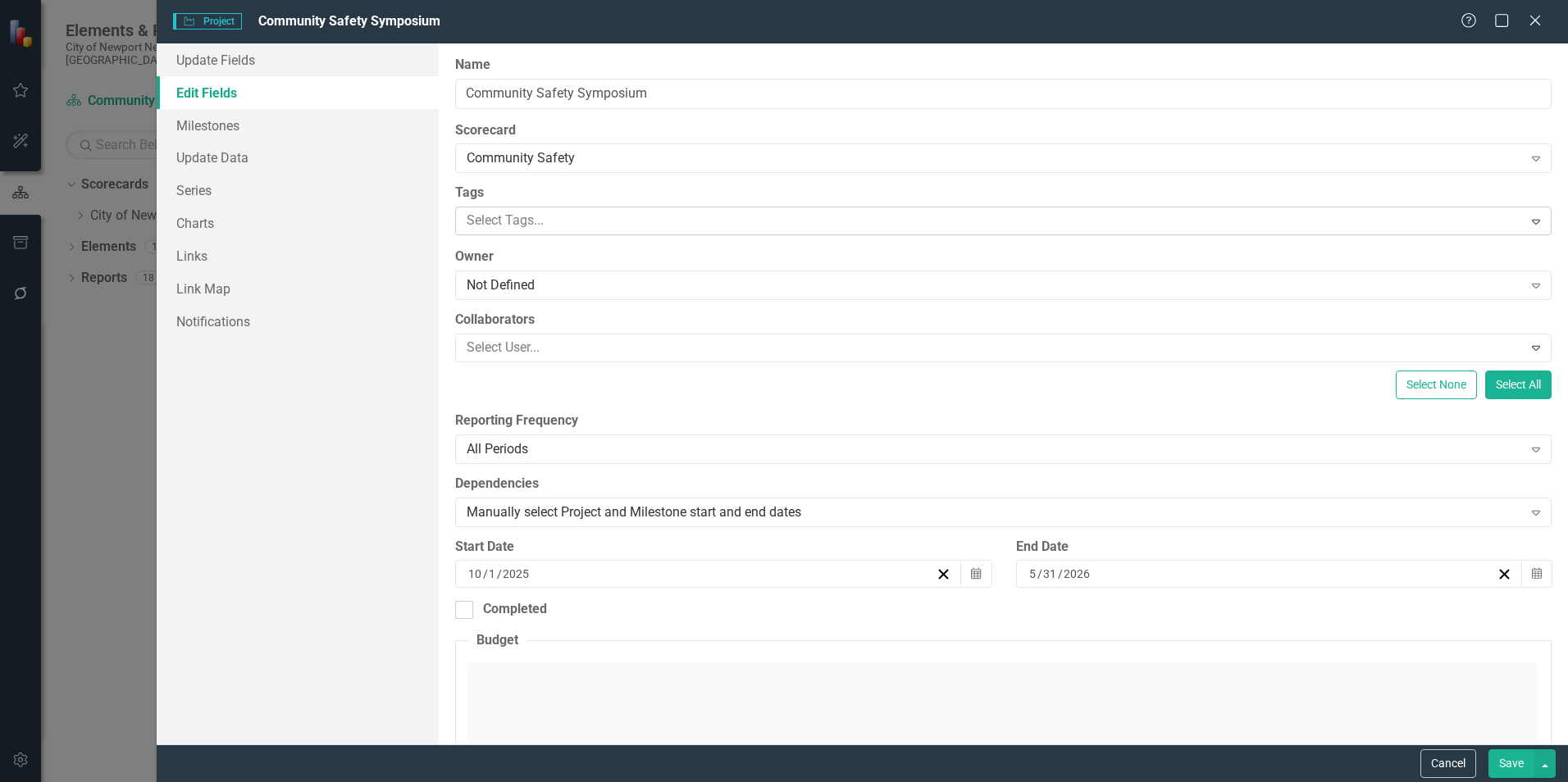
click at [552, 230] on div at bounding box center [991, 221] width 1062 height 22
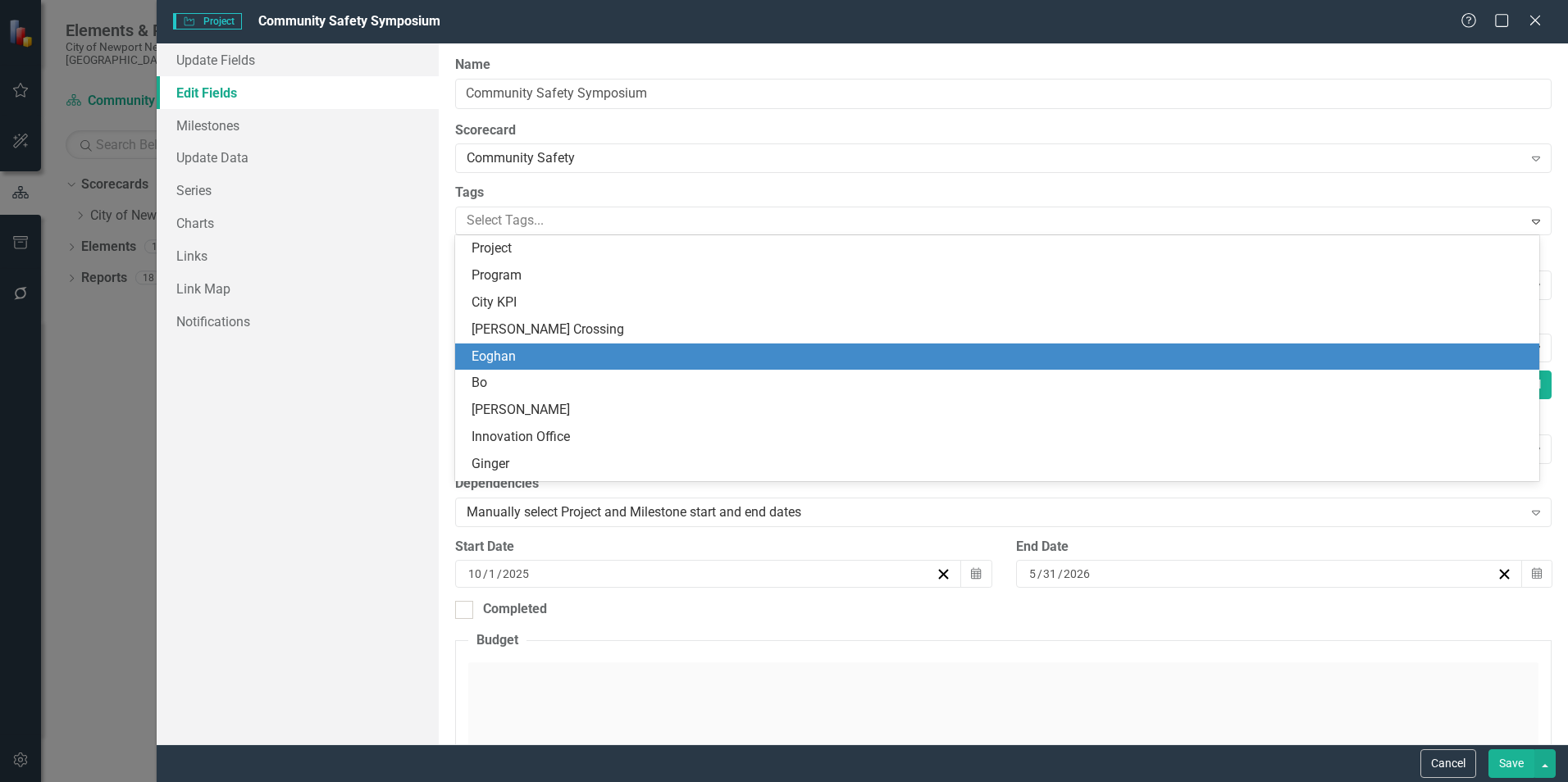
scroll to position [105, 0]
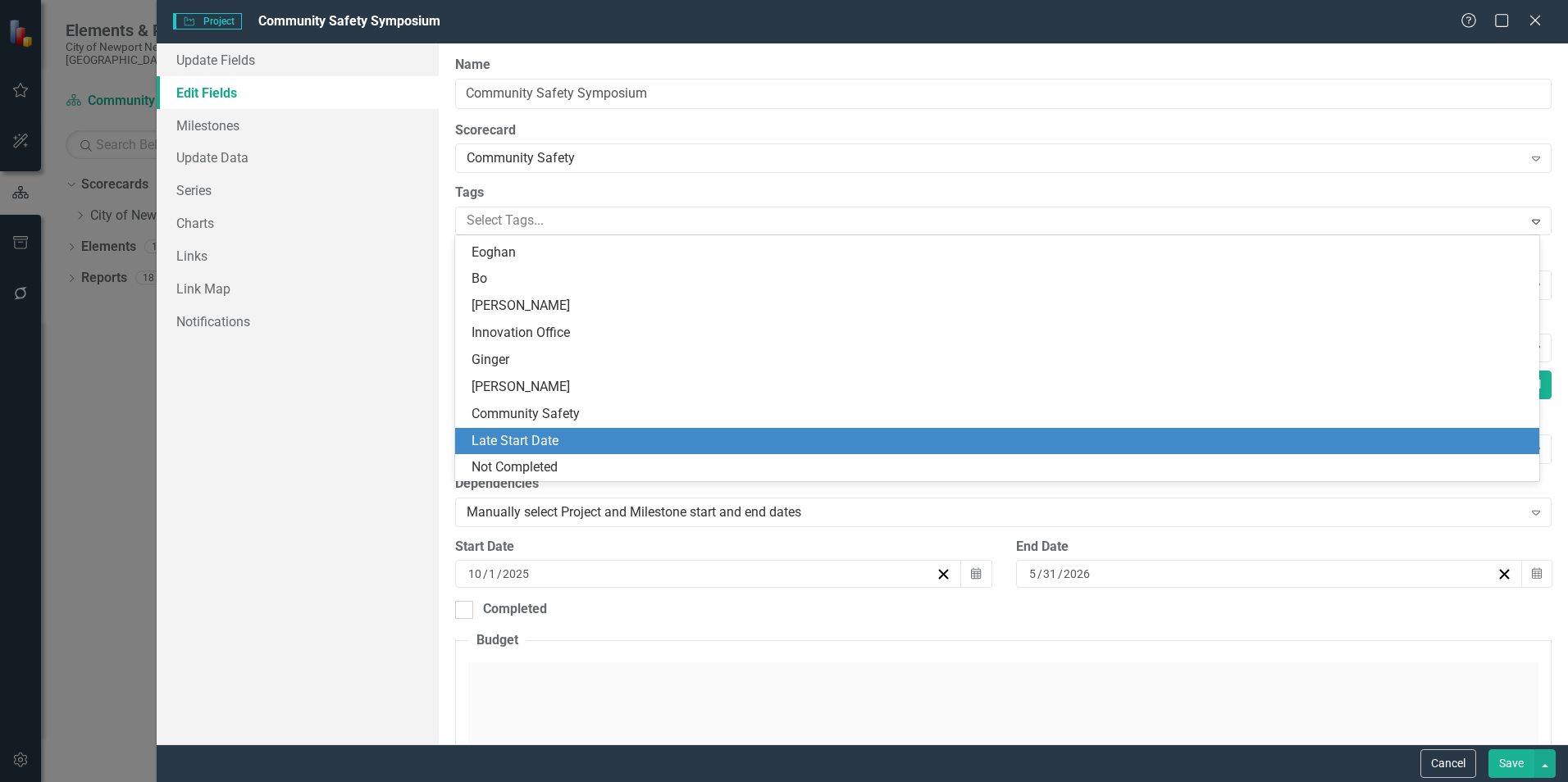
click at [555, 451] on div "Late Start Date" at bounding box center [997, 441] width 1084 height 27
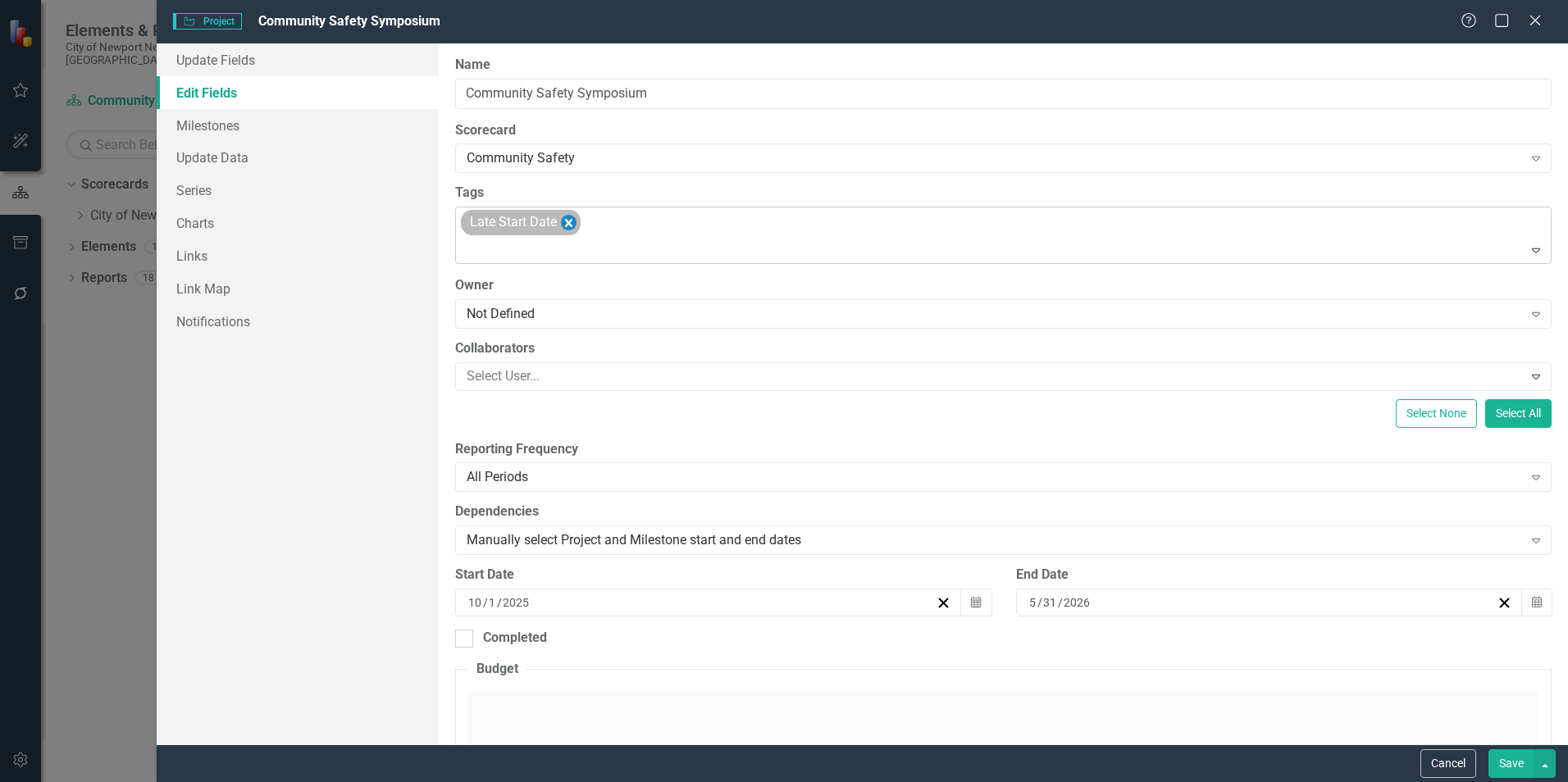
click at [570, 227] on icon "Remove [object Object]" at bounding box center [568, 222] width 16 height 21
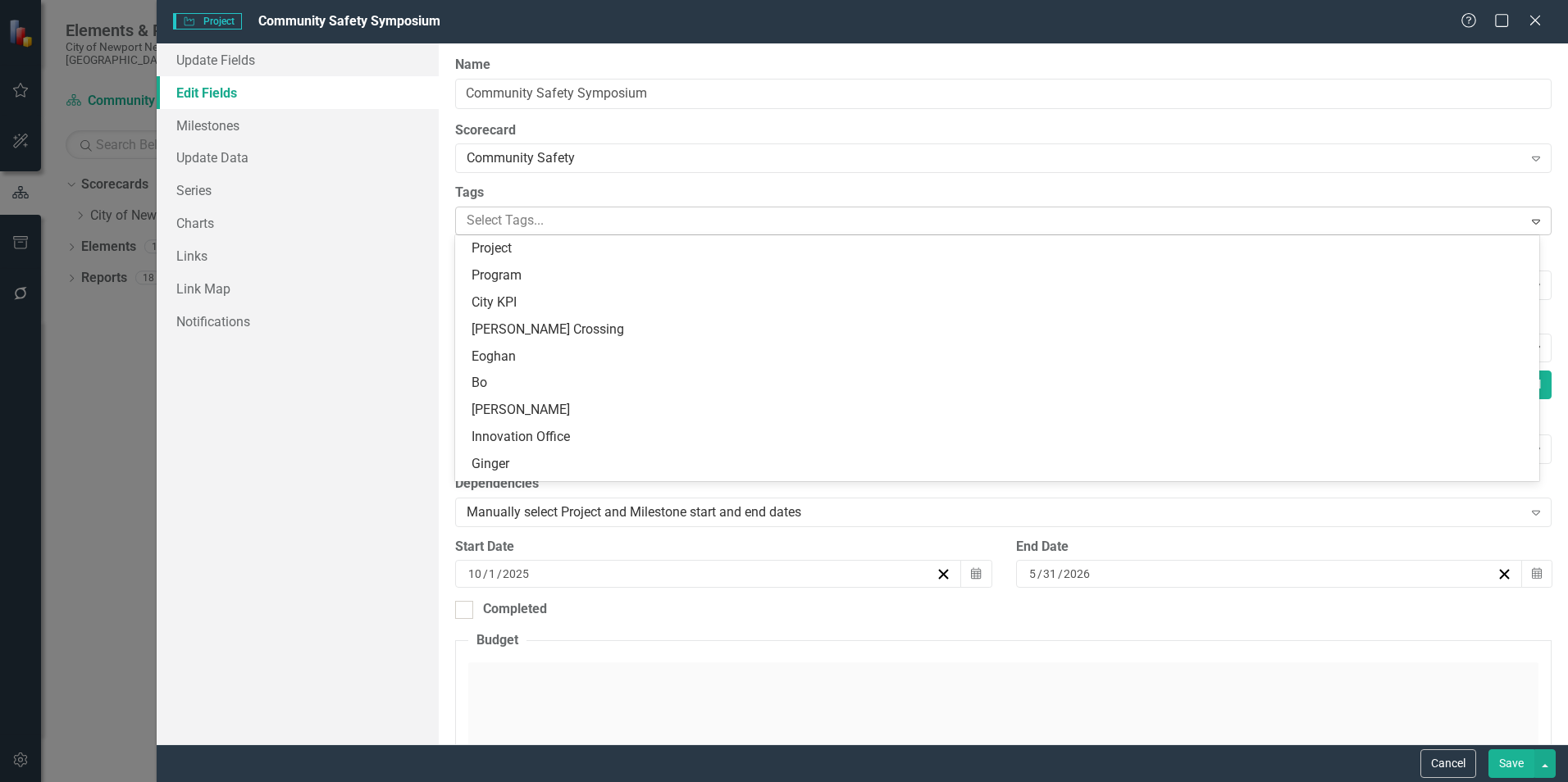
click at [571, 227] on div at bounding box center [991, 221] width 1062 height 22
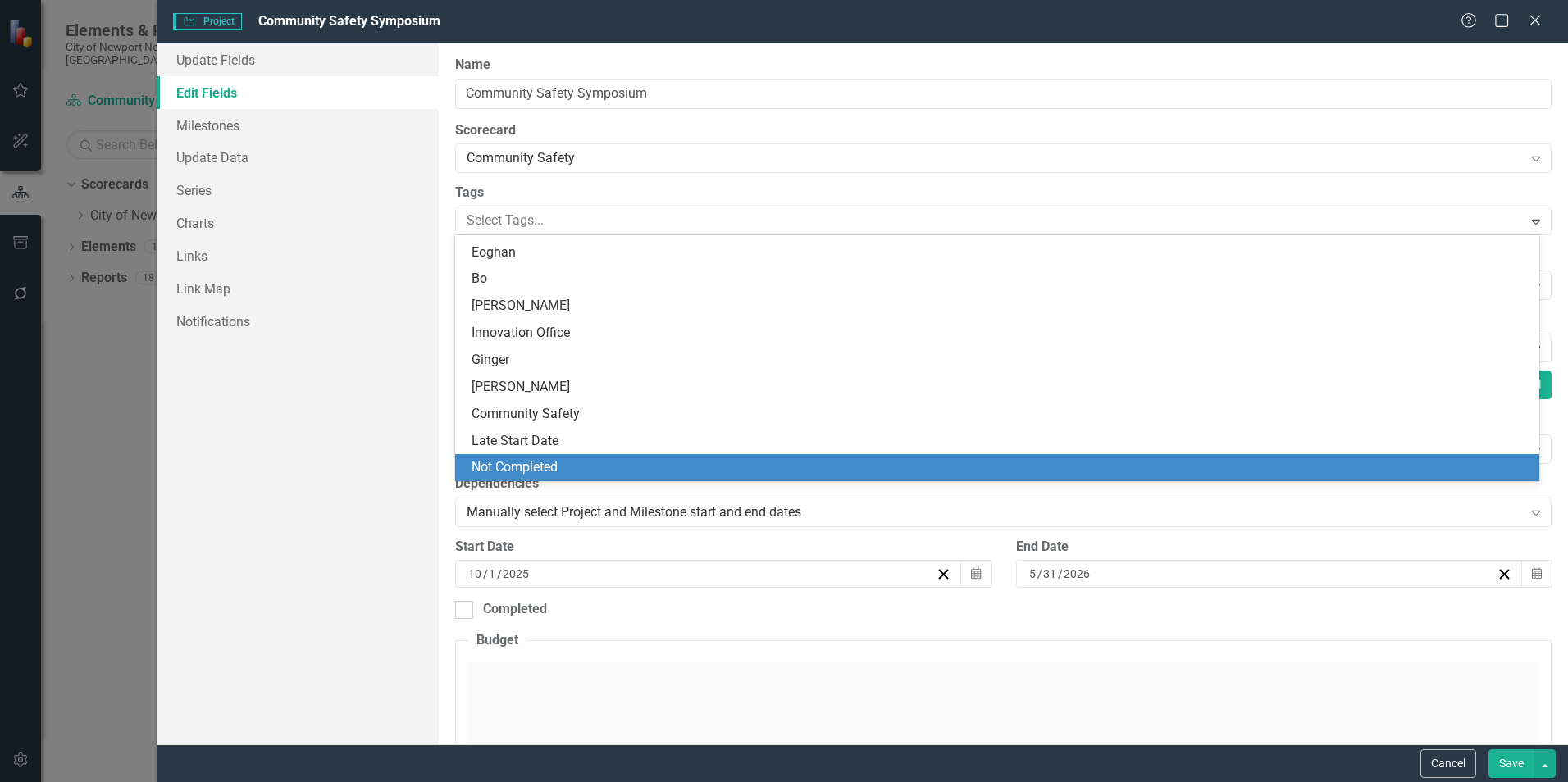
click at [553, 461] on span "Not Completed" at bounding box center [514, 467] width 86 height 16
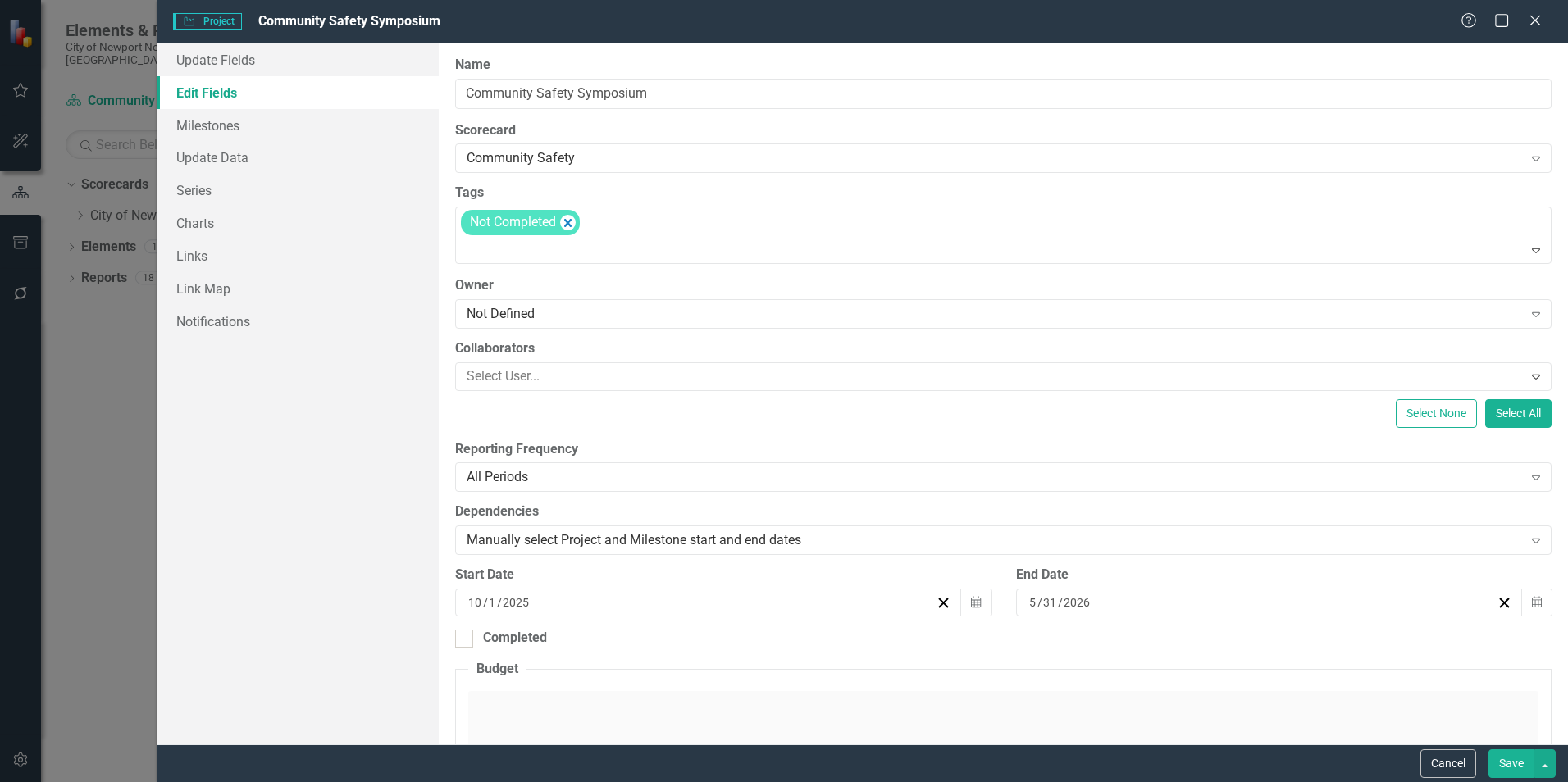
click at [1492, 756] on button "Save" at bounding box center [1511, 763] width 46 height 29
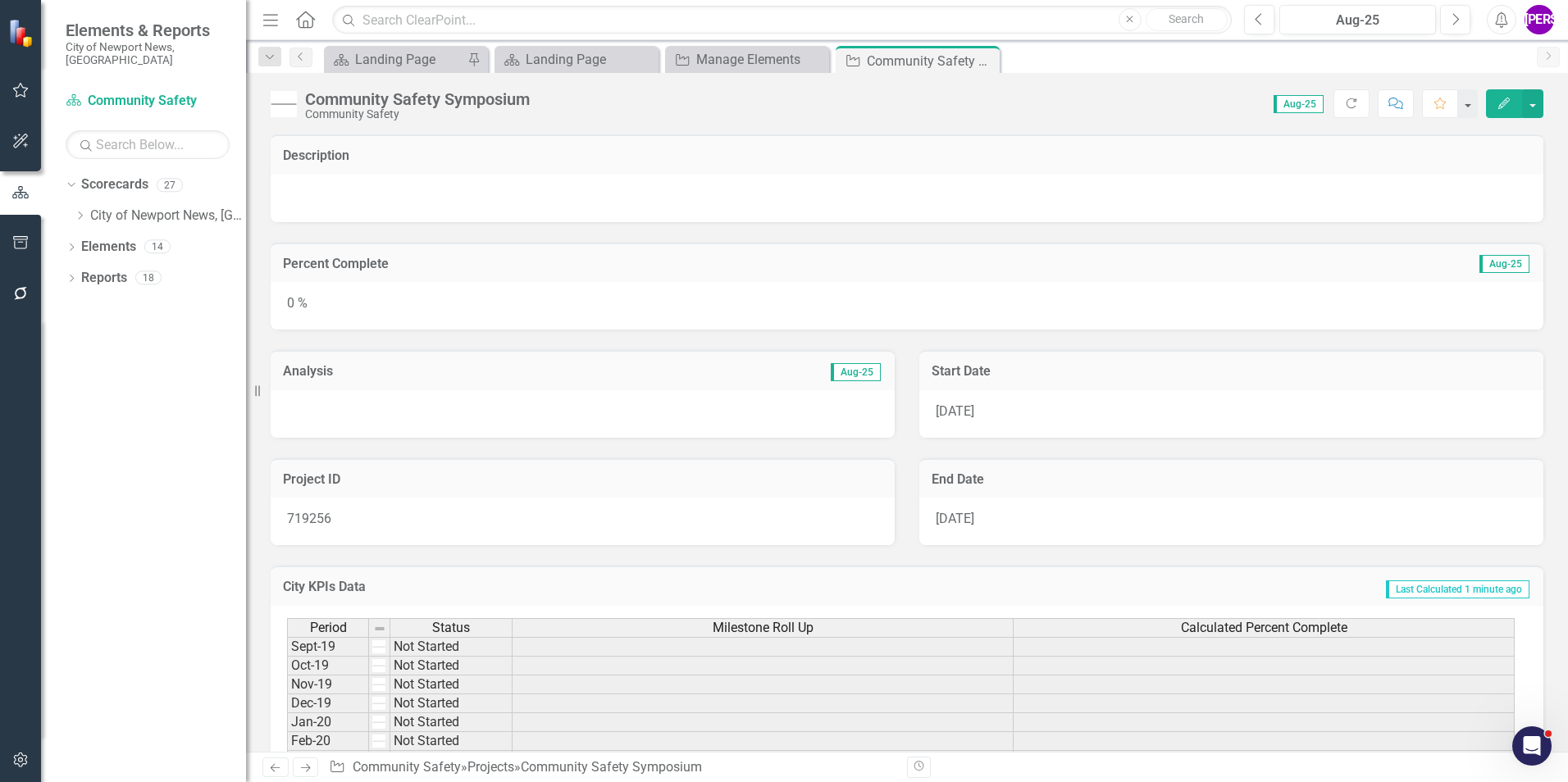
click at [0, 0] on icon "Close" at bounding box center [0, 0] width 0 height 0
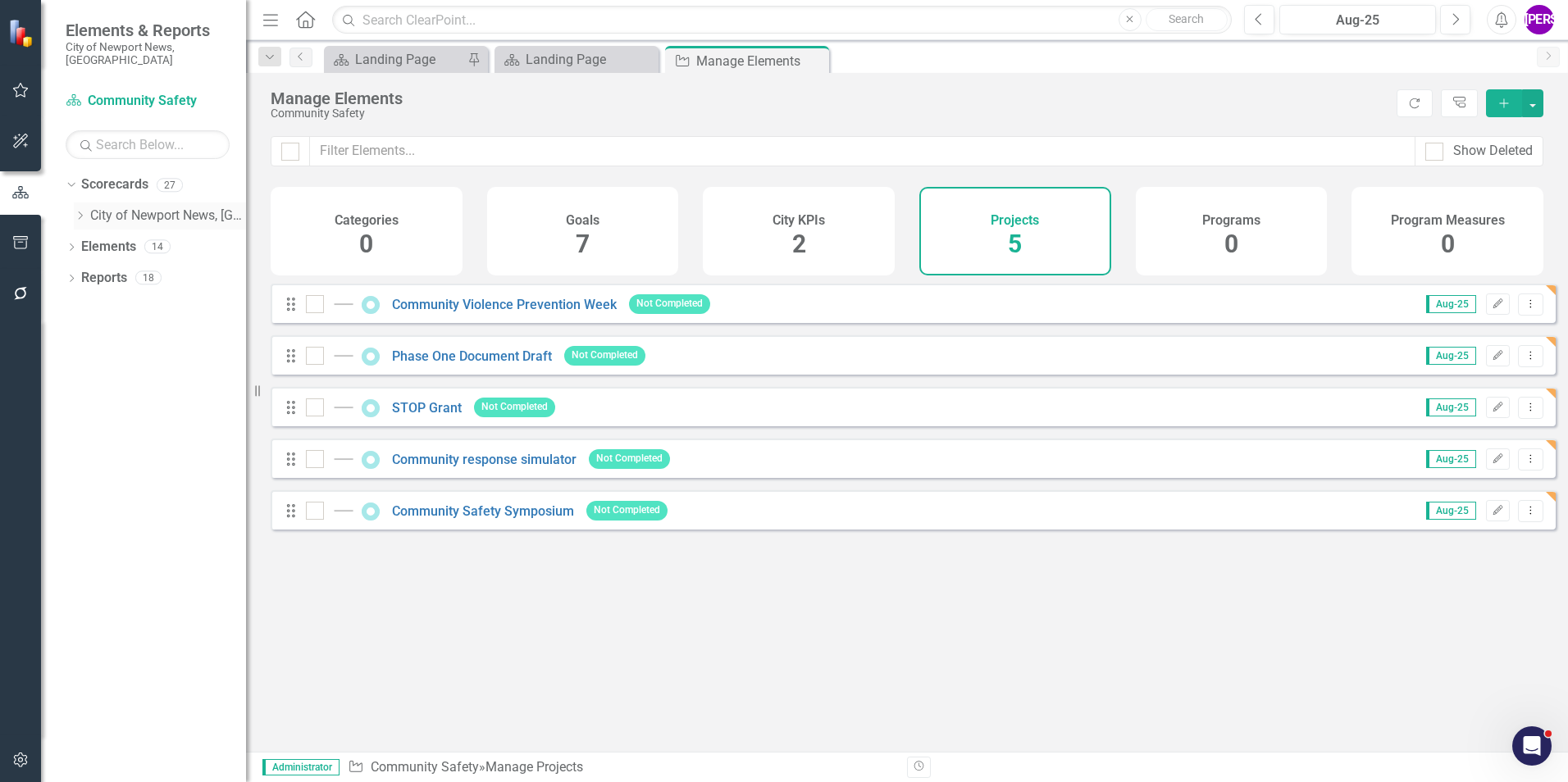
click at [80, 209] on div "Dropdown" at bounding box center [80, 216] width 12 height 14
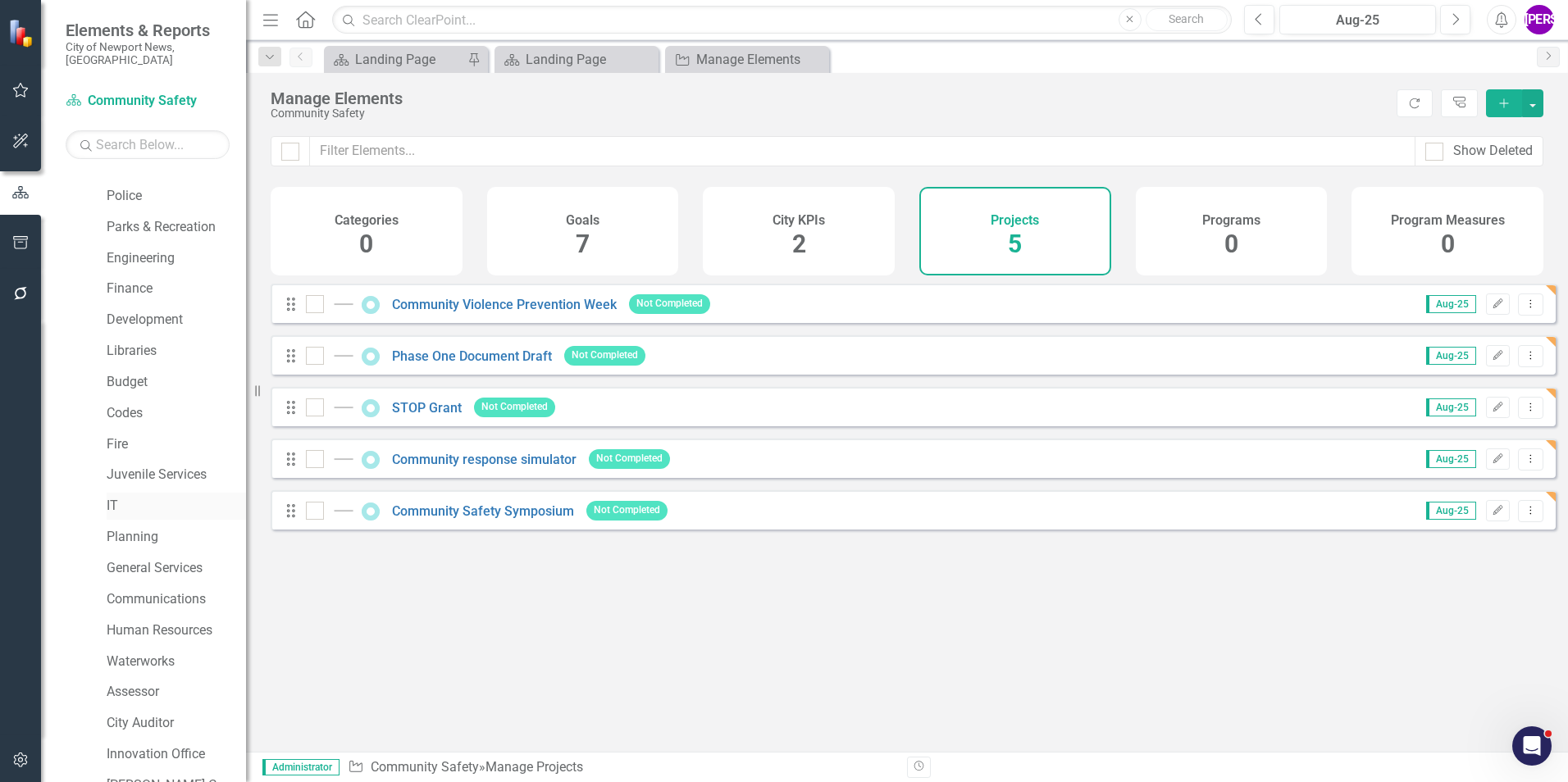
scroll to position [307, 0]
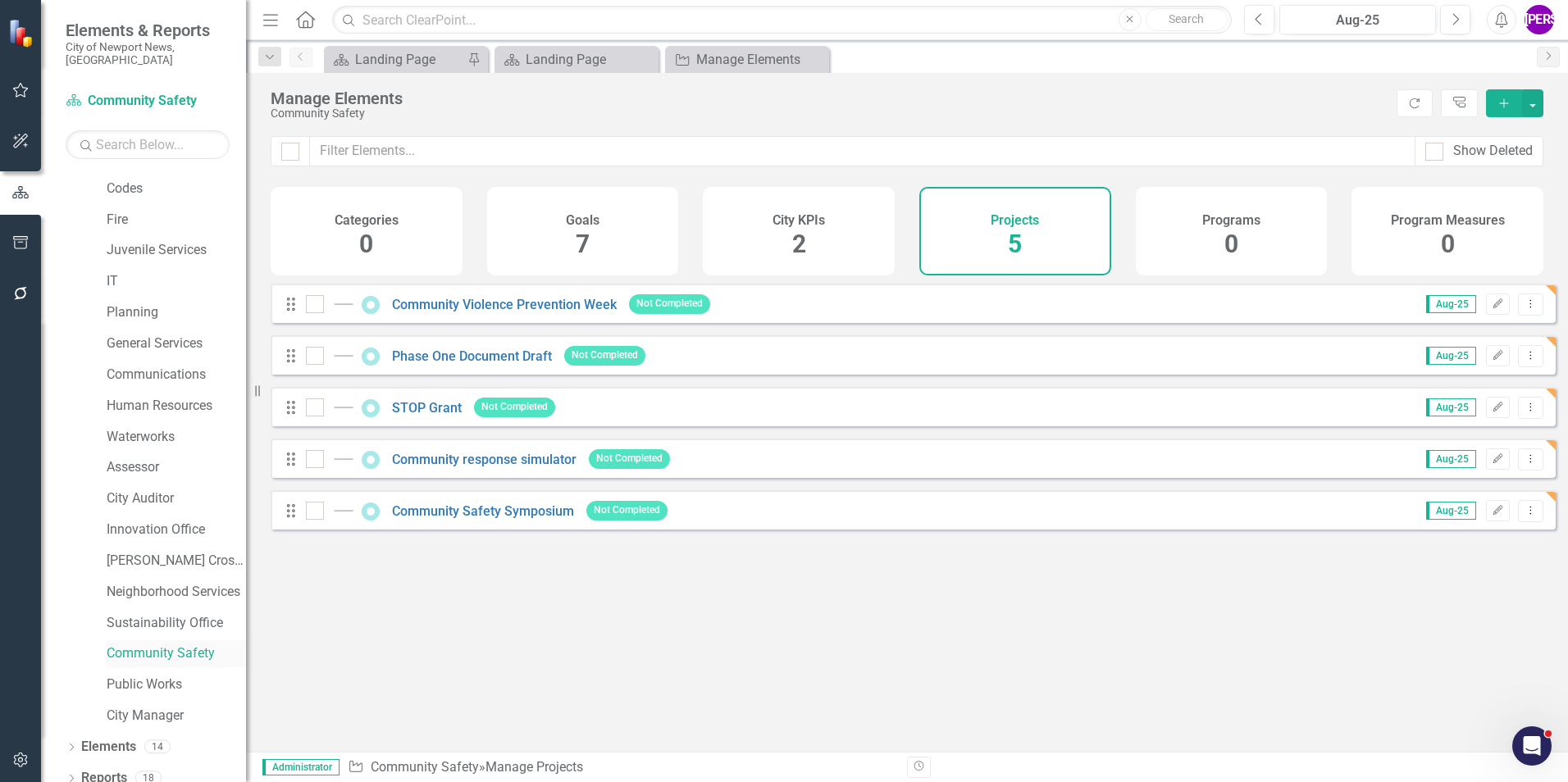
click at [178, 640] on div "Community Safety" at bounding box center [175, 654] width 139 height 27
click at [159, 645] on link "Community Safety" at bounding box center [175, 654] width 139 height 19
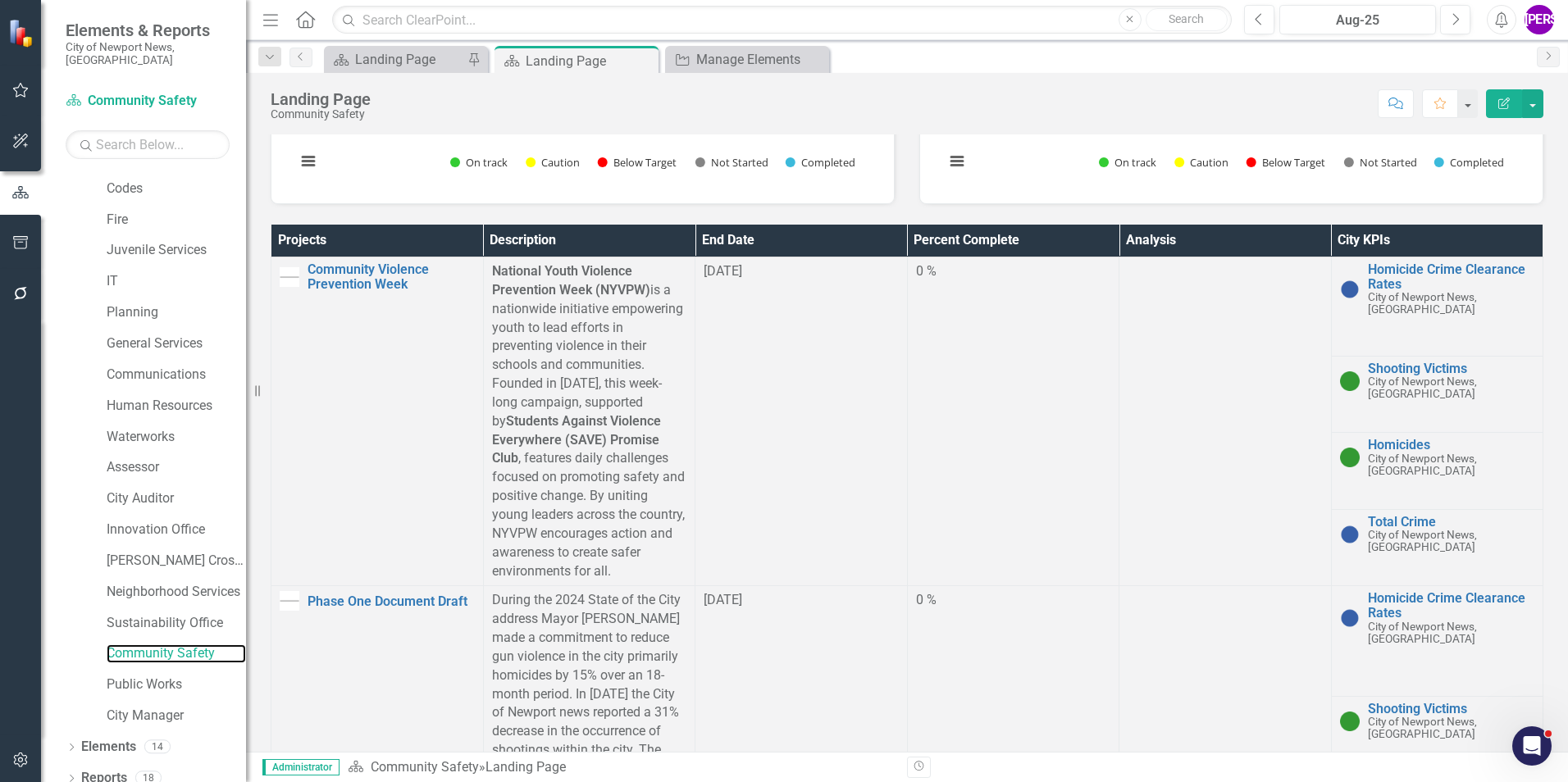
scroll to position [246, 0]
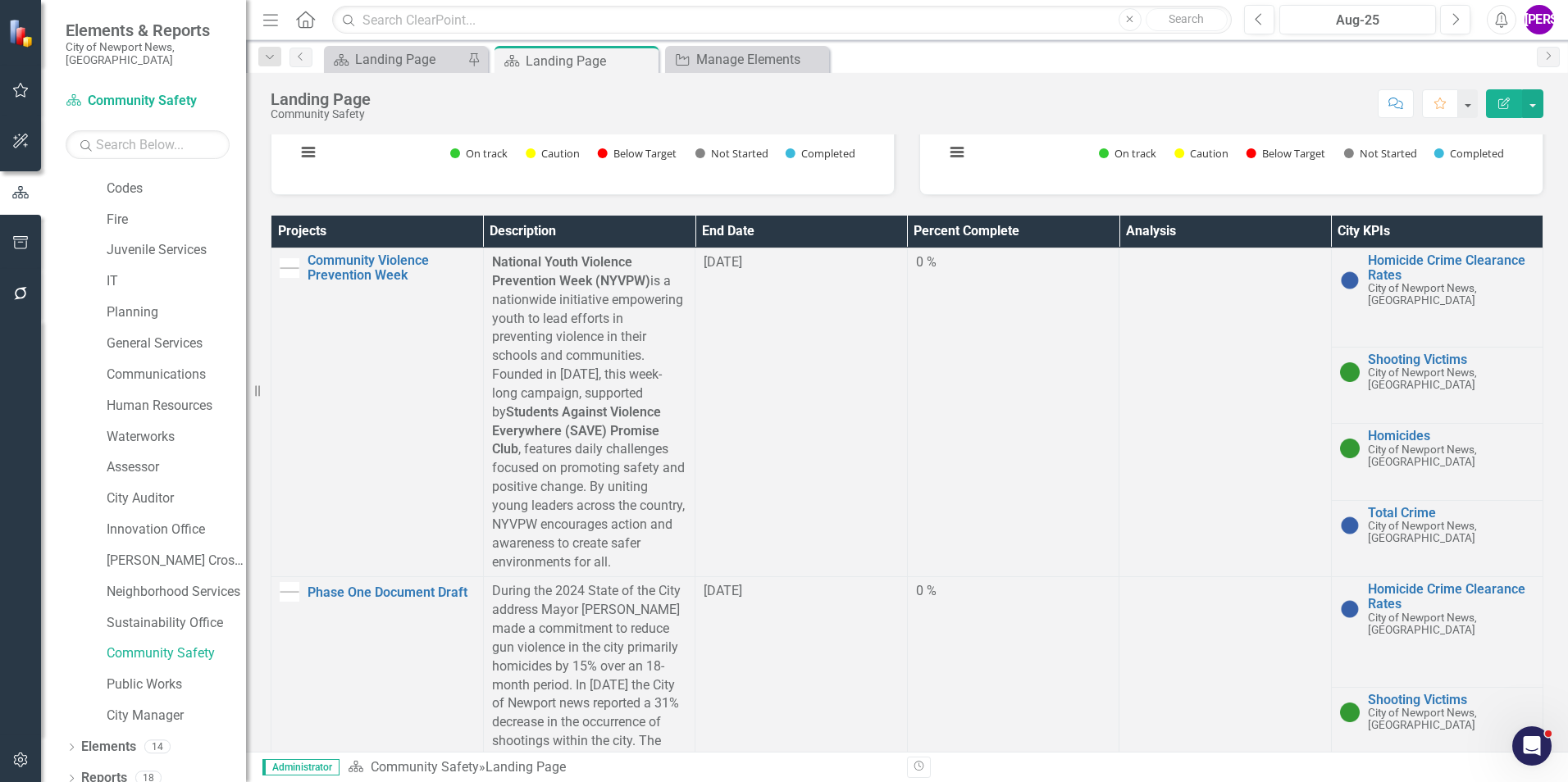
click at [1283, 331] on td at bounding box center [1226, 412] width 212 height 328
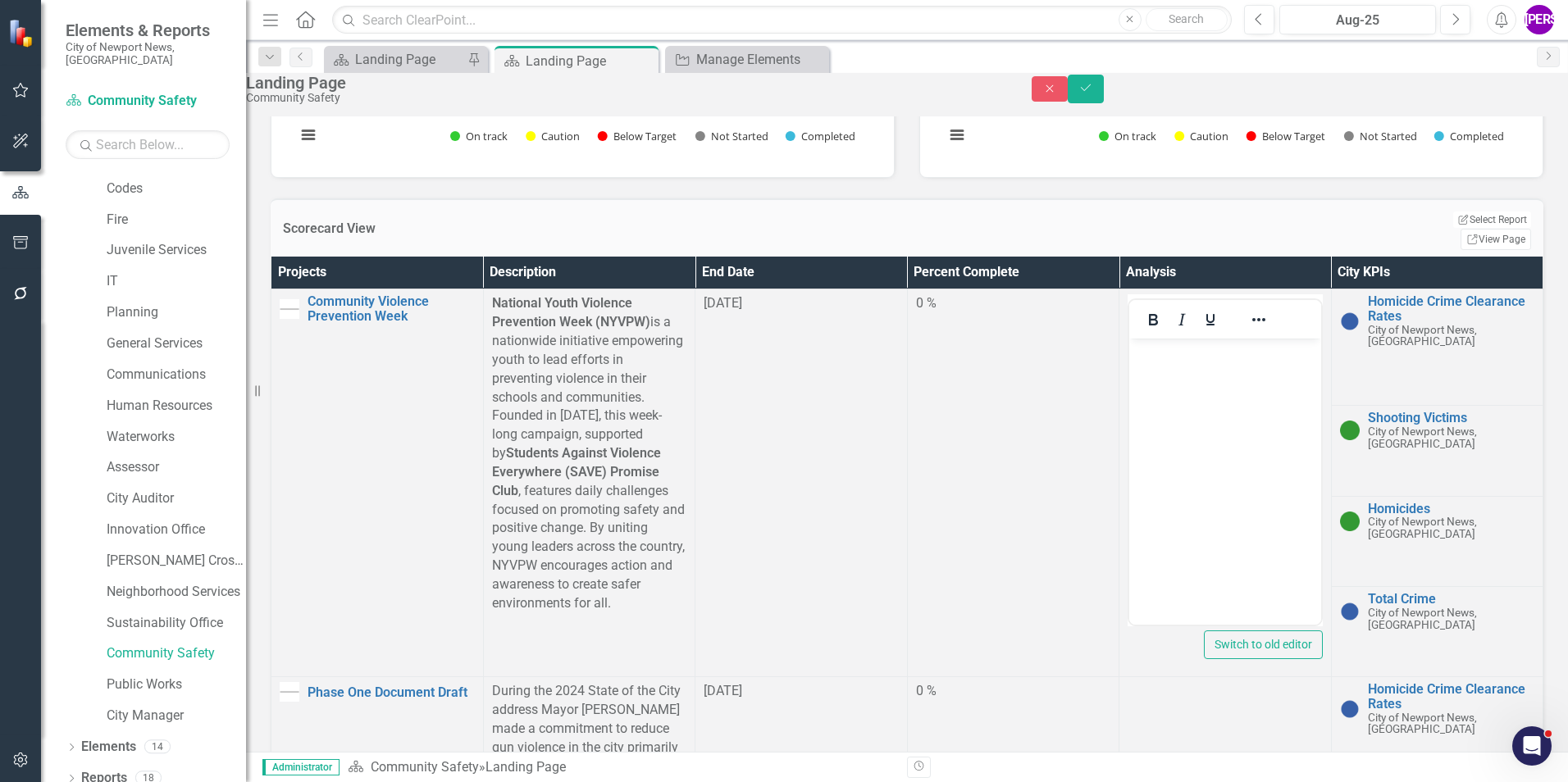
scroll to position [0, 0]
click at [1473, 240] on link "Link View Page" at bounding box center [1496, 240] width 71 height 21
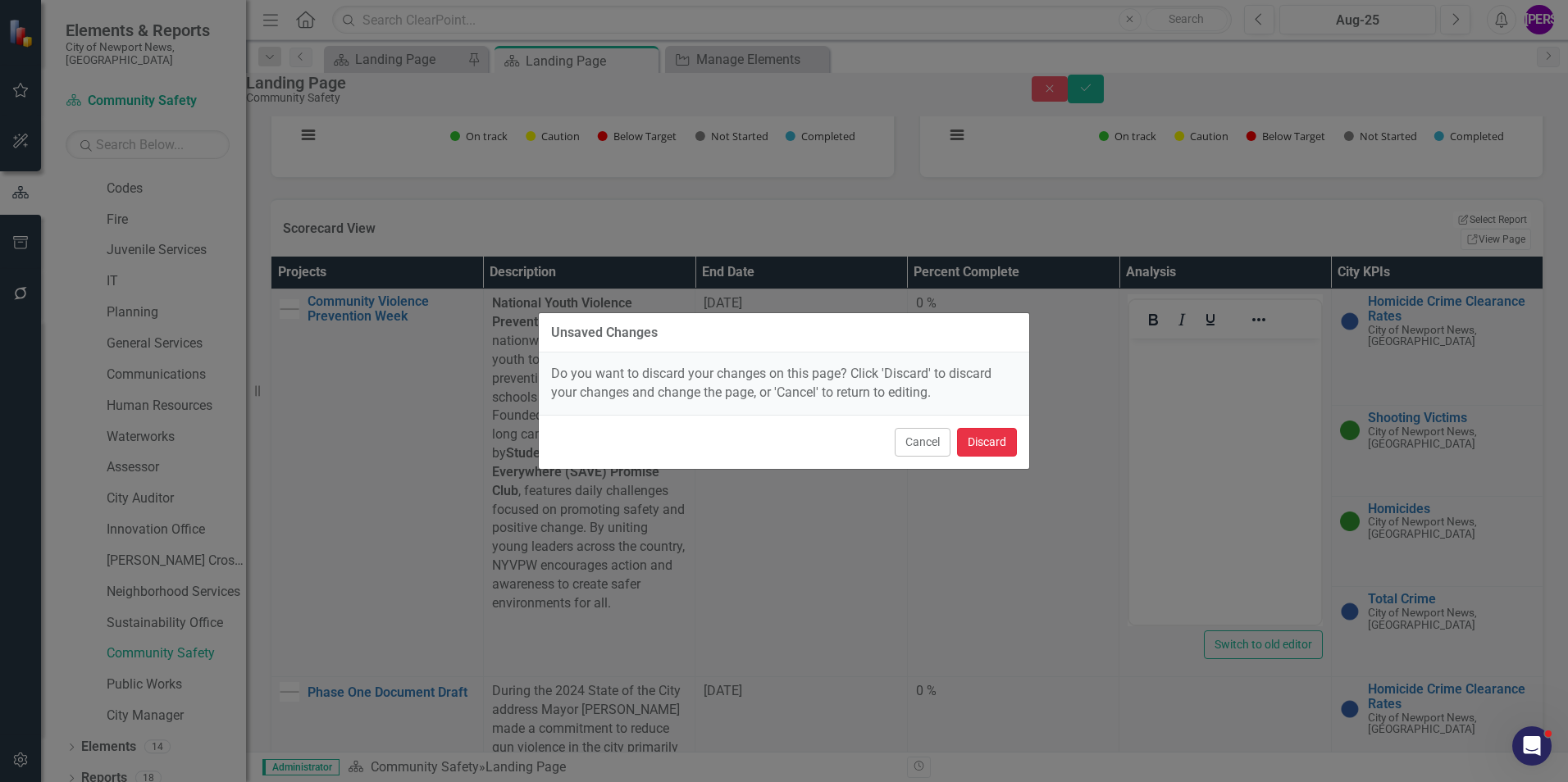
click at [1007, 438] on button "Discard" at bounding box center [986, 442] width 60 height 29
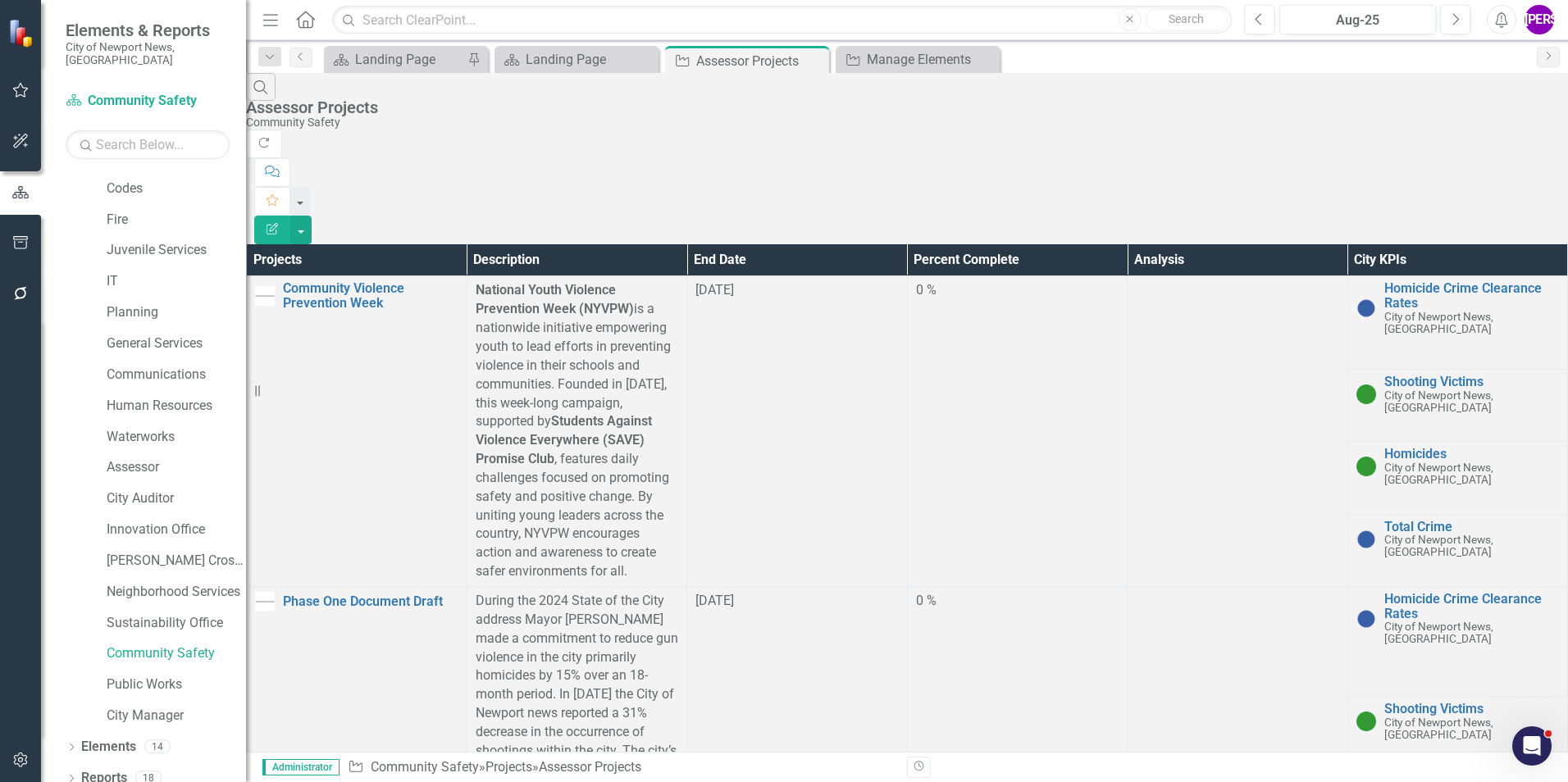
click at [291, 216] on button "Edit Report" at bounding box center [272, 230] width 36 height 29
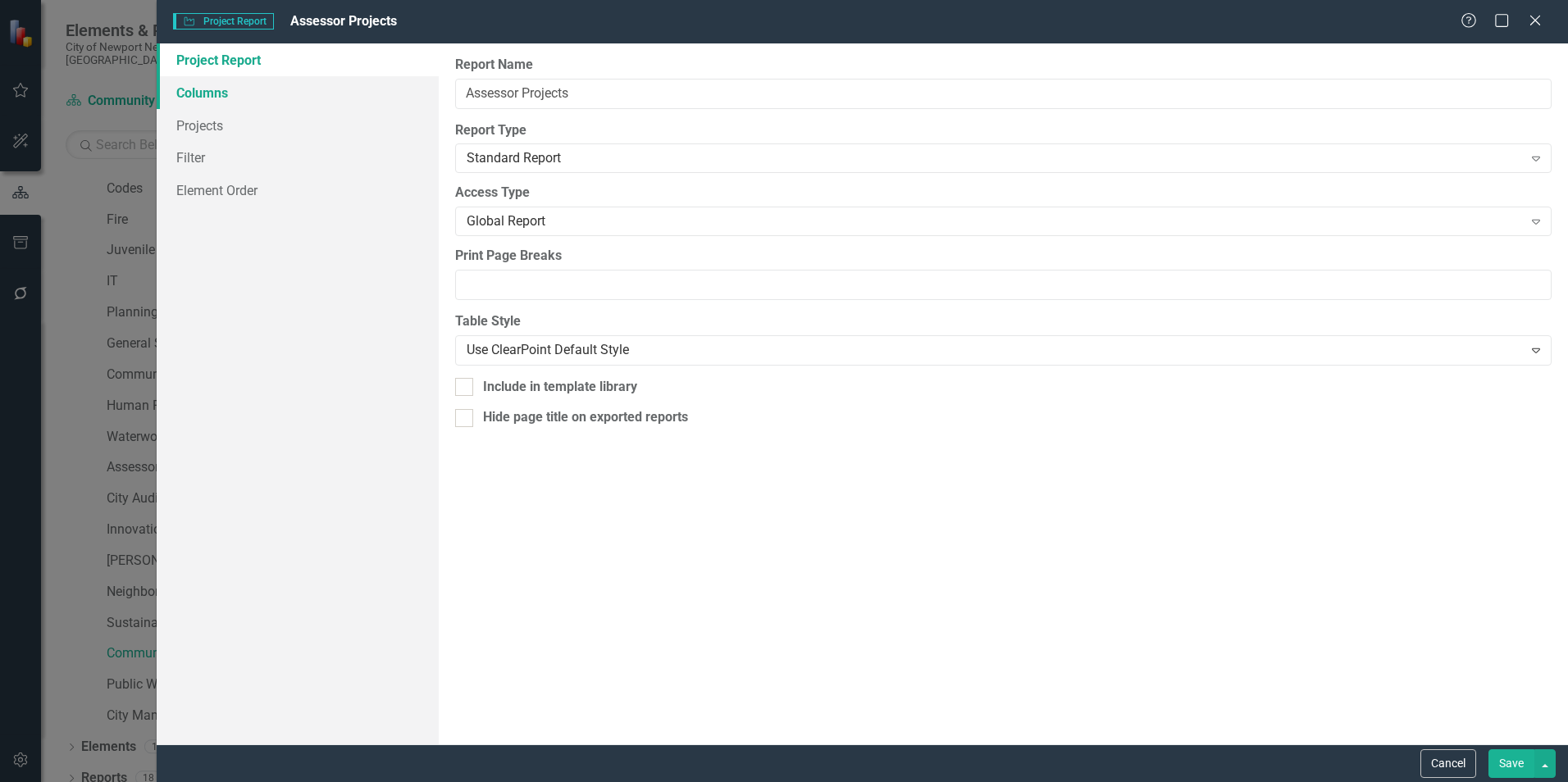
click at [231, 79] on link "Columns" at bounding box center [297, 93] width 282 height 33
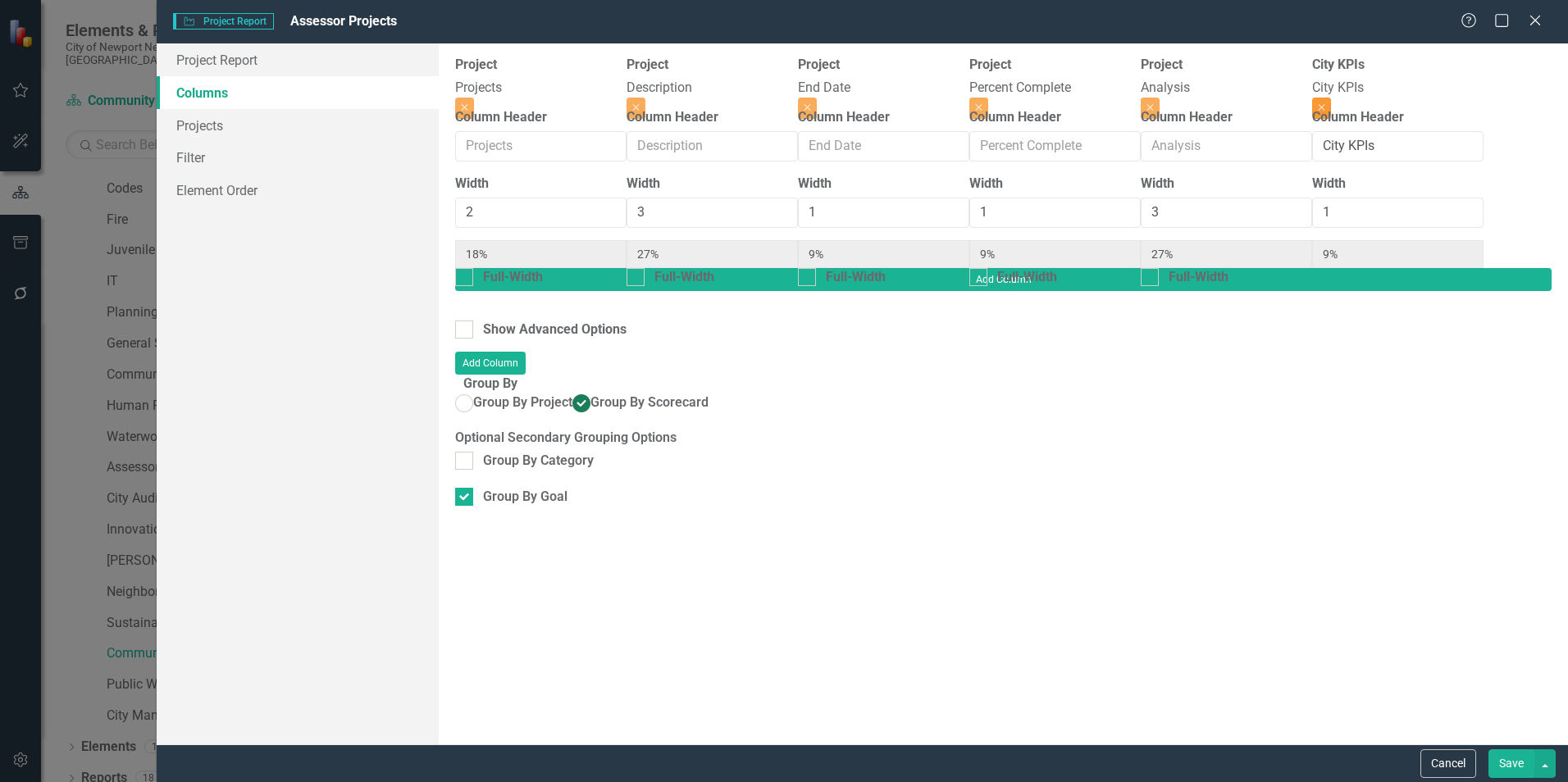
click at [1325, 103] on icon "Close" at bounding box center [1321, 108] width 7 height 10
type input "20%"
type input "30%"
type input "10%"
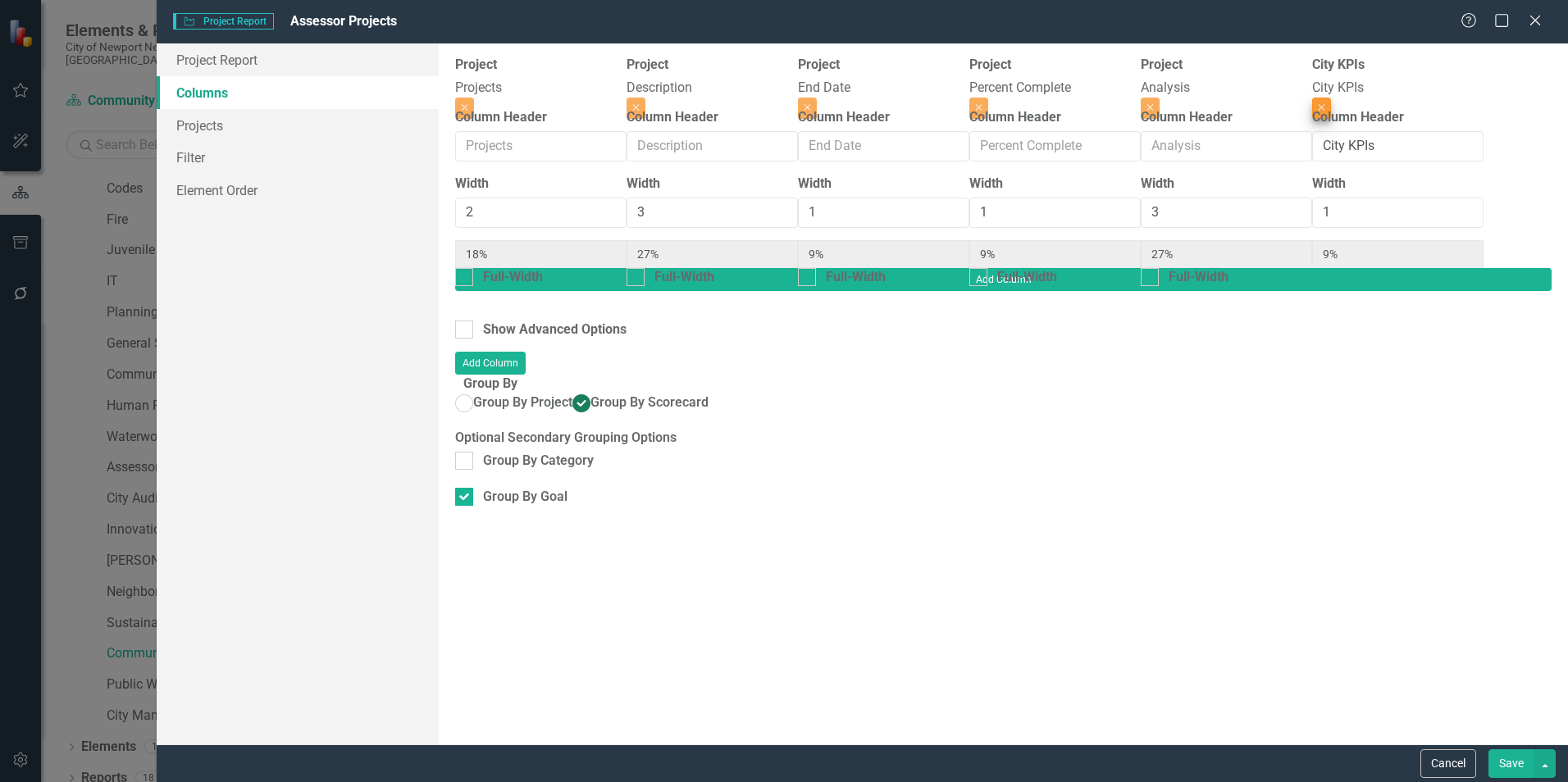
type input "30%"
click at [1493, 758] on button "Save" at bounding box center [1511, 763] width 46 height 29
radio input "false"
checkbox input "false"
radio input "true"
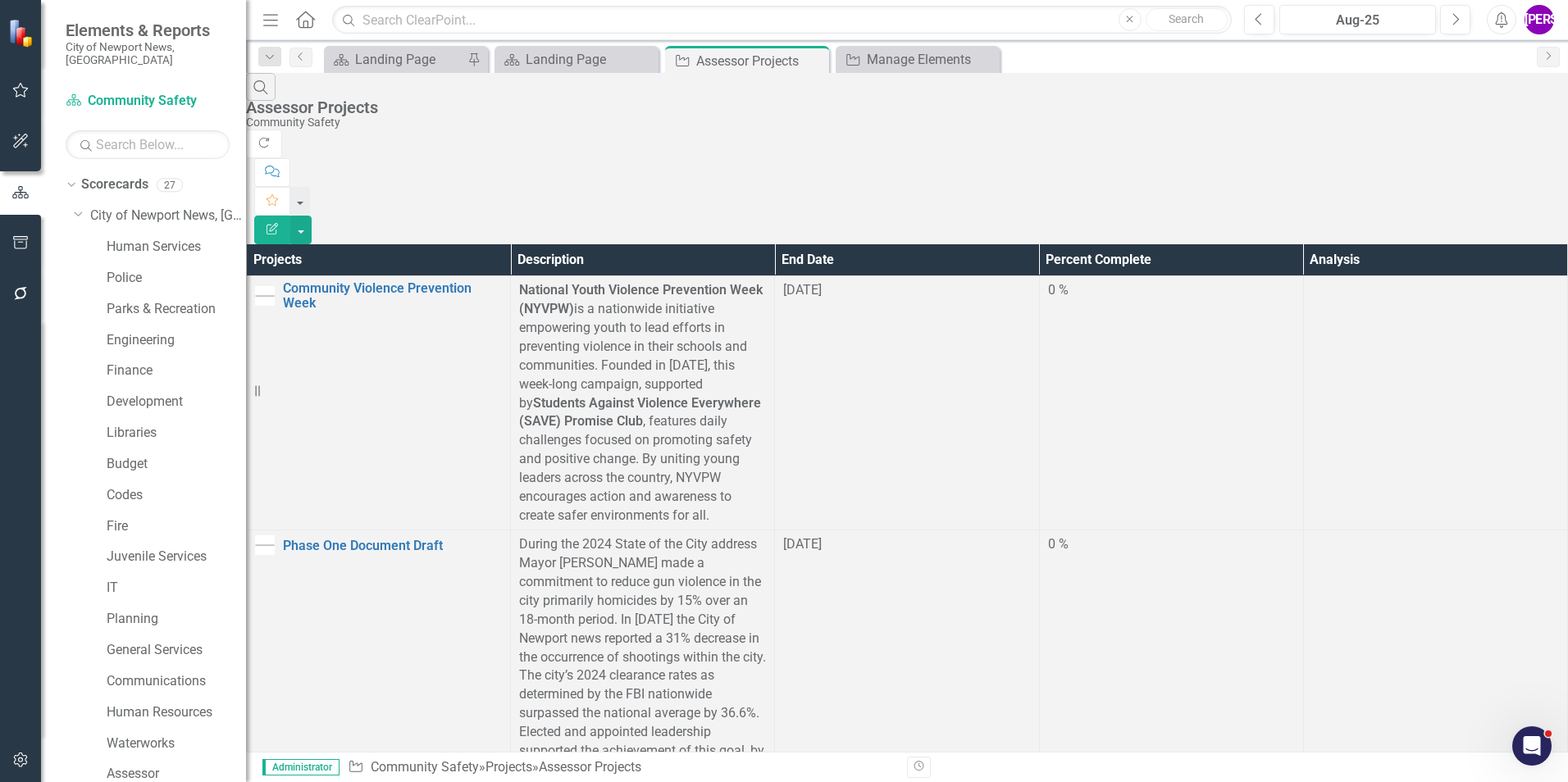
click at [12, 761] on icon "button" at bounding box center [21, 760] width 17 height 13
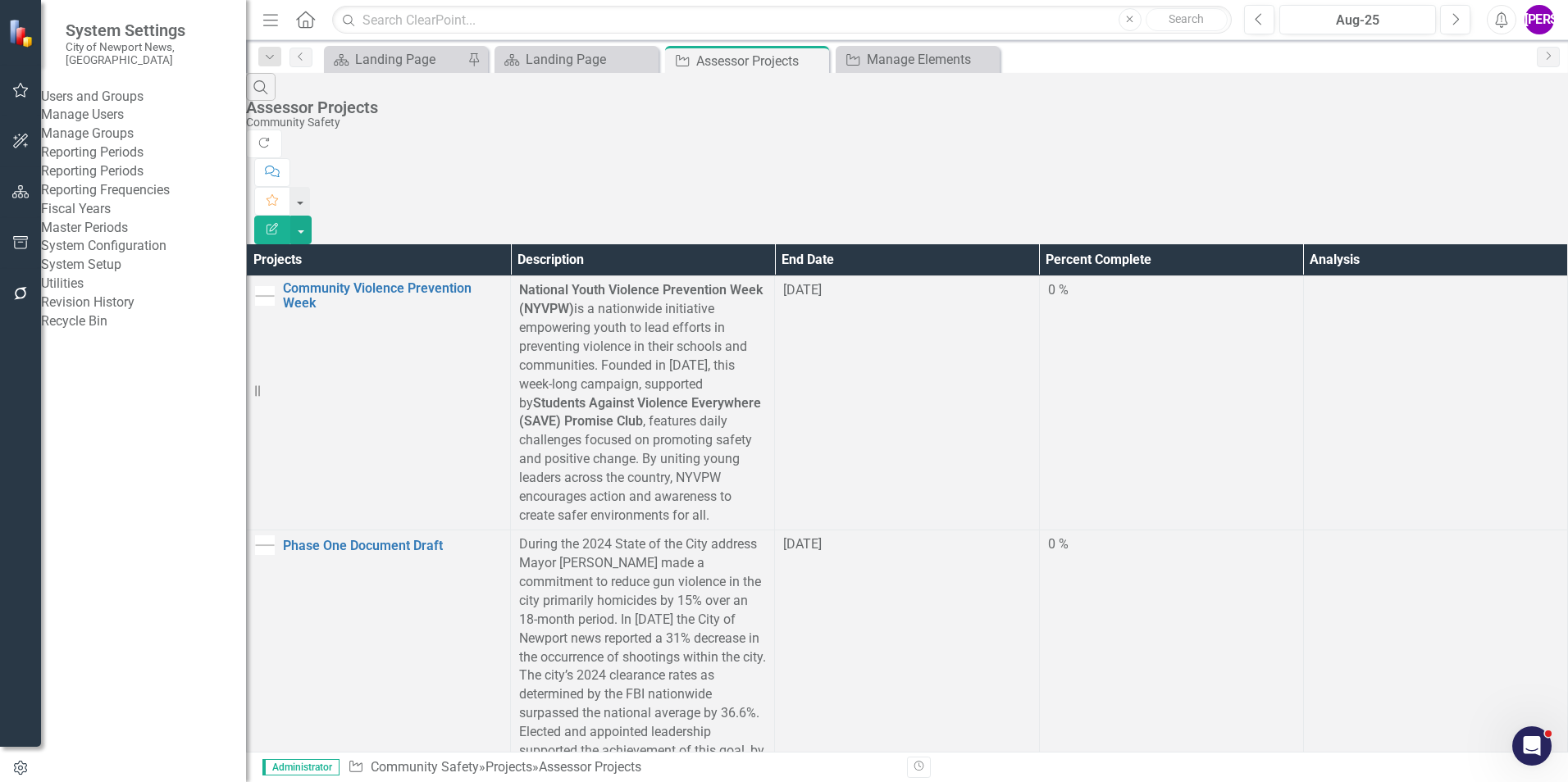
click at [127, 105] on div "Manage Users" at bounding box center [143, 114] width 205 height 19
click at [118, 119] on link "Manage Users" at bounding box center [143, 114] width 205 height 19
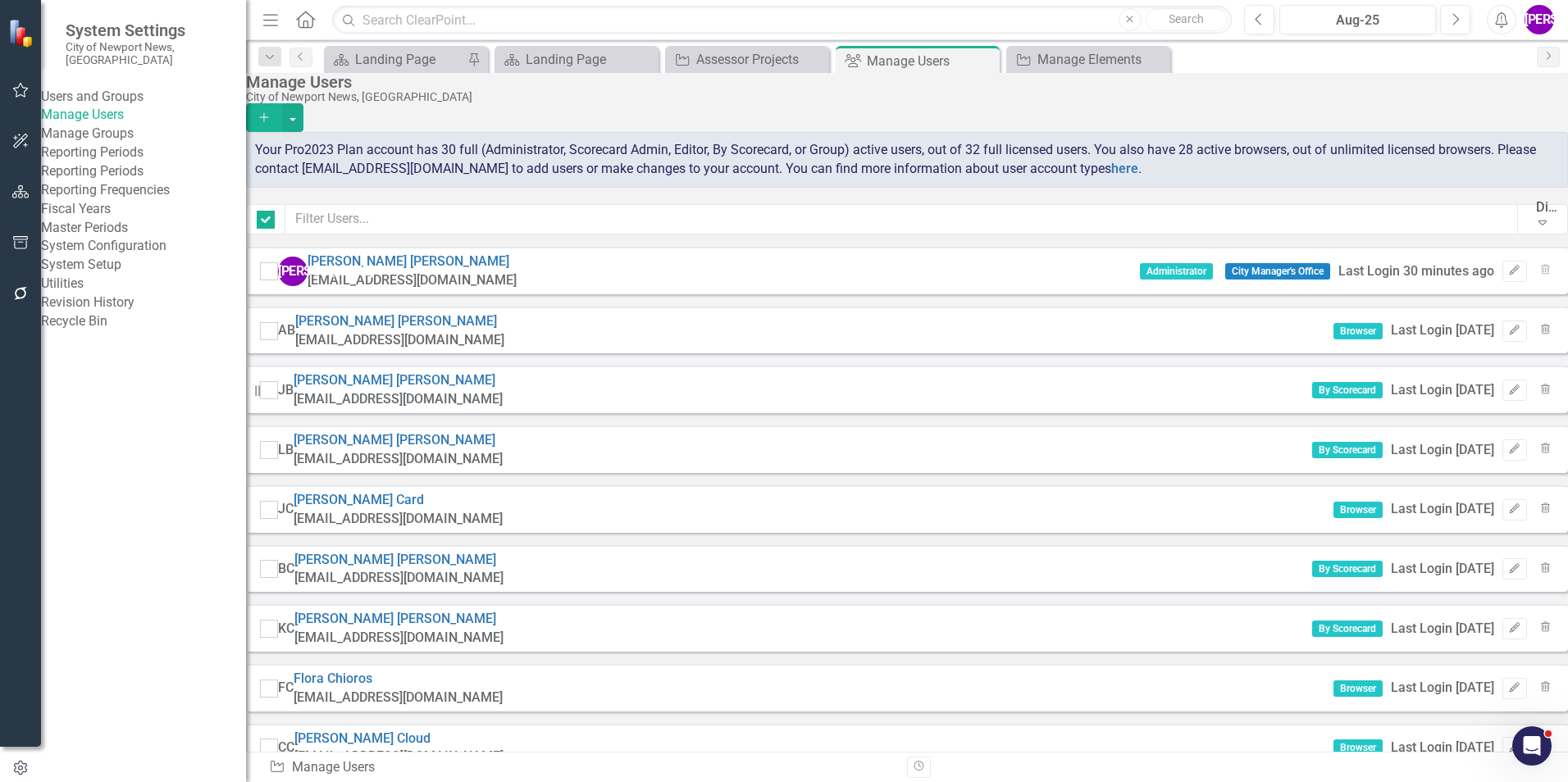
checkbox input "false"
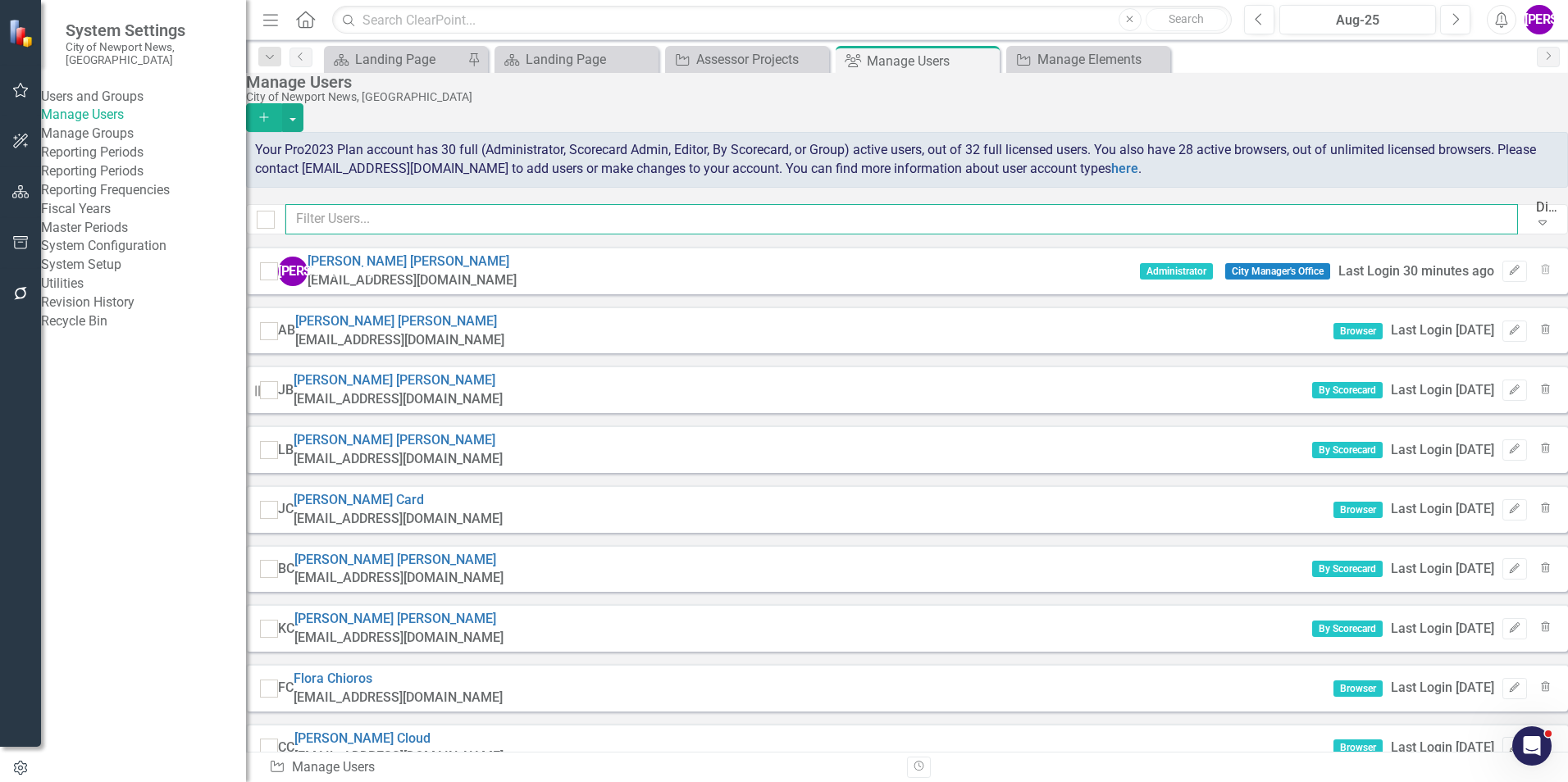
click at [1014, 231] on input "text" at bounding box center [901, 219] width 1232 height 30
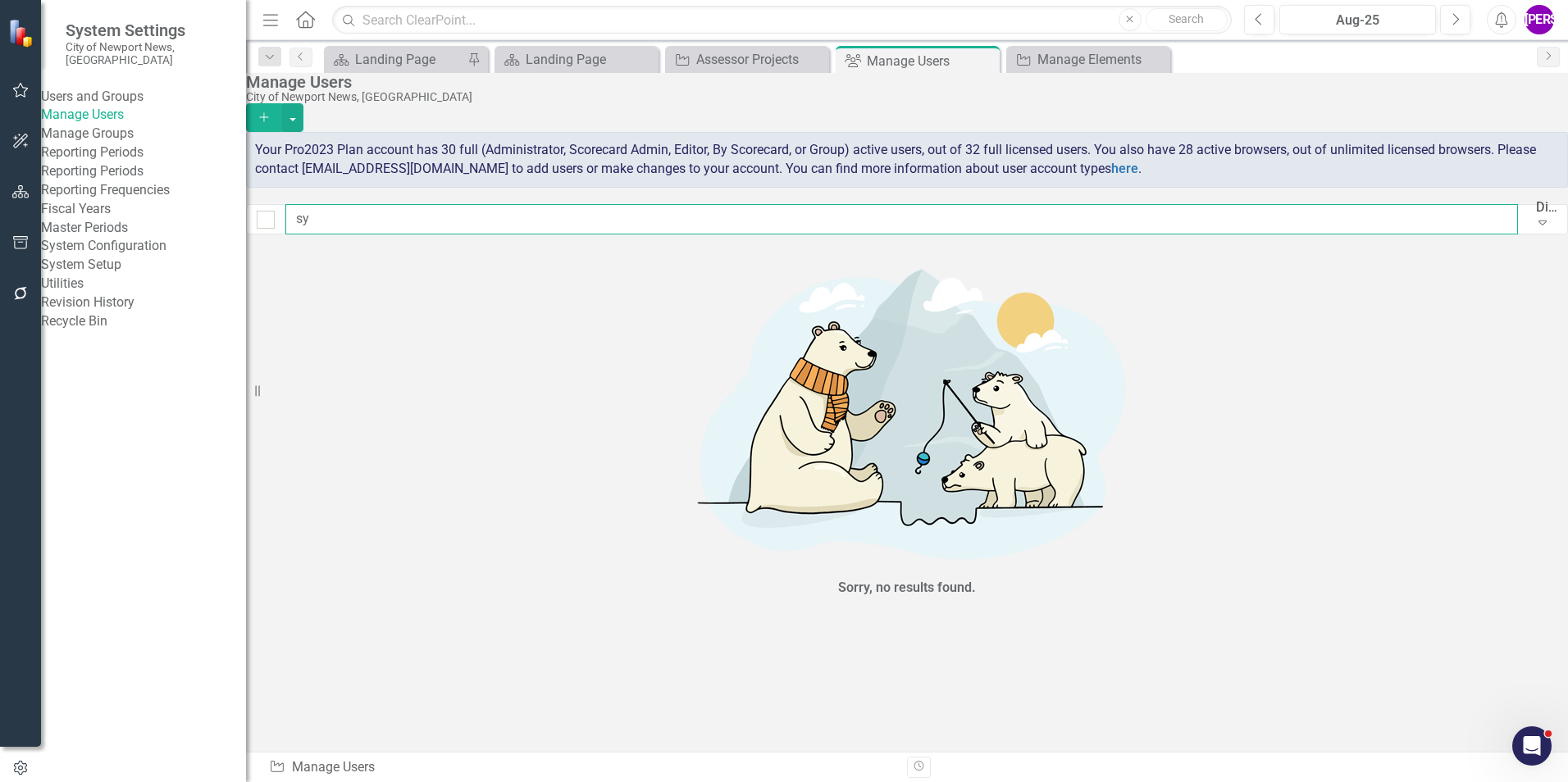
type input "s"
checkbox input "false"
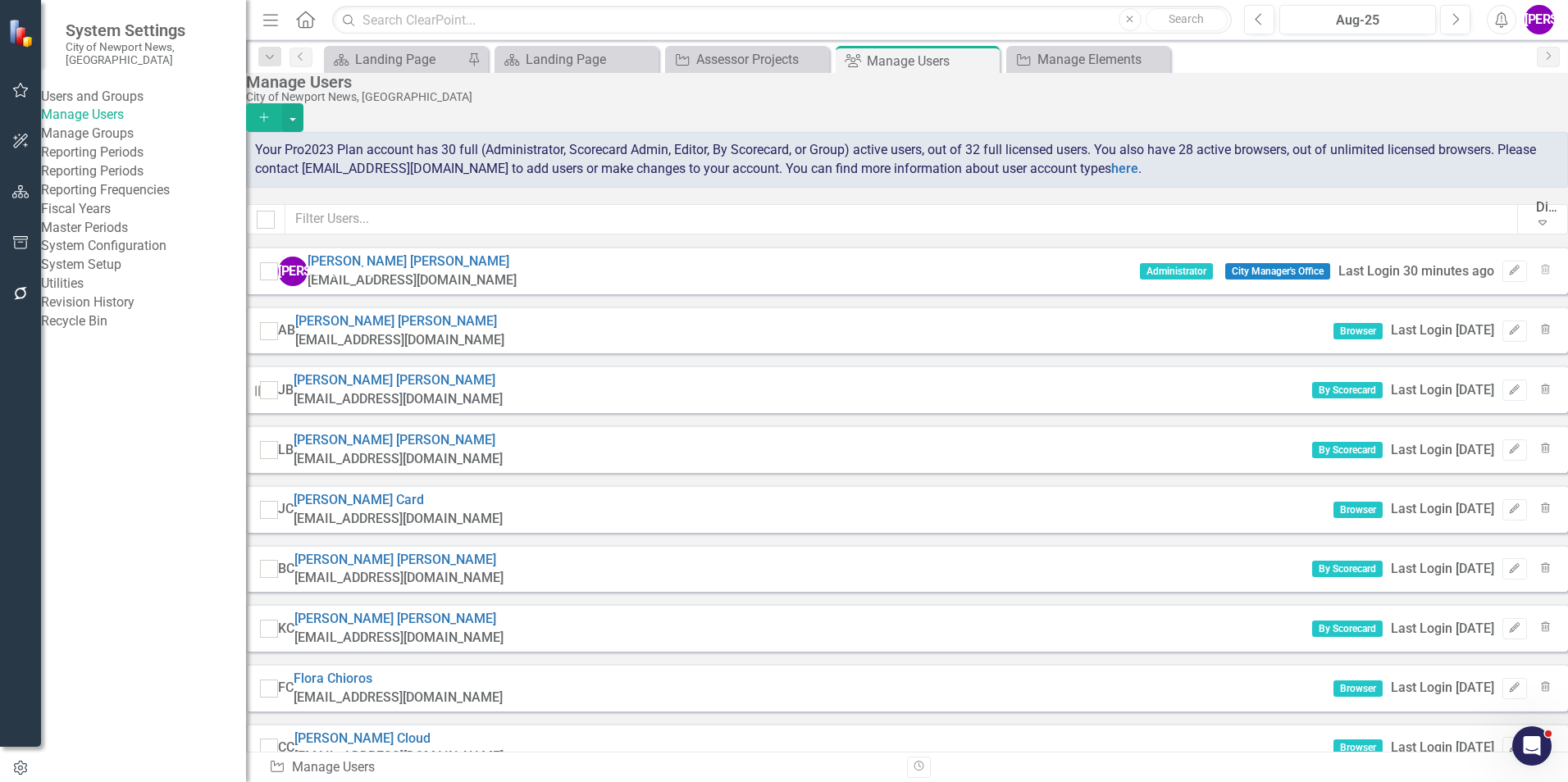
click at [282, 109] on button "Add" at bounding box center [264, 118] width 36 height 29
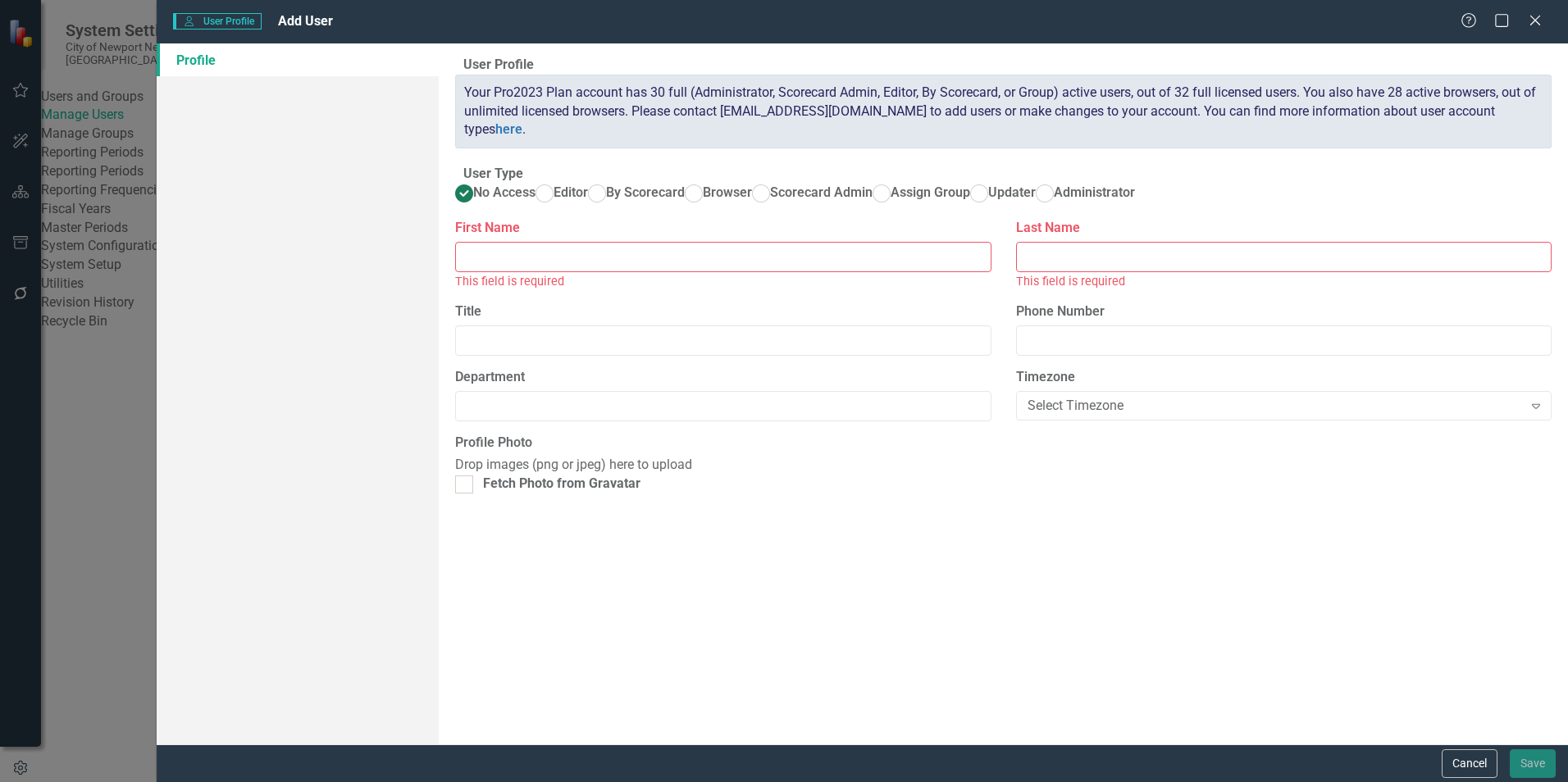
click at [575, 272] on input "First Name" at bounding box center [723, 257] width 535 height 30
click at [610, 206] on ins at bounding box center [597, 193] width 26 height 26
click at [610, 206] on input "By Scorecard" at bounding box center [597, 193] width 26 height 26
radio input "true"
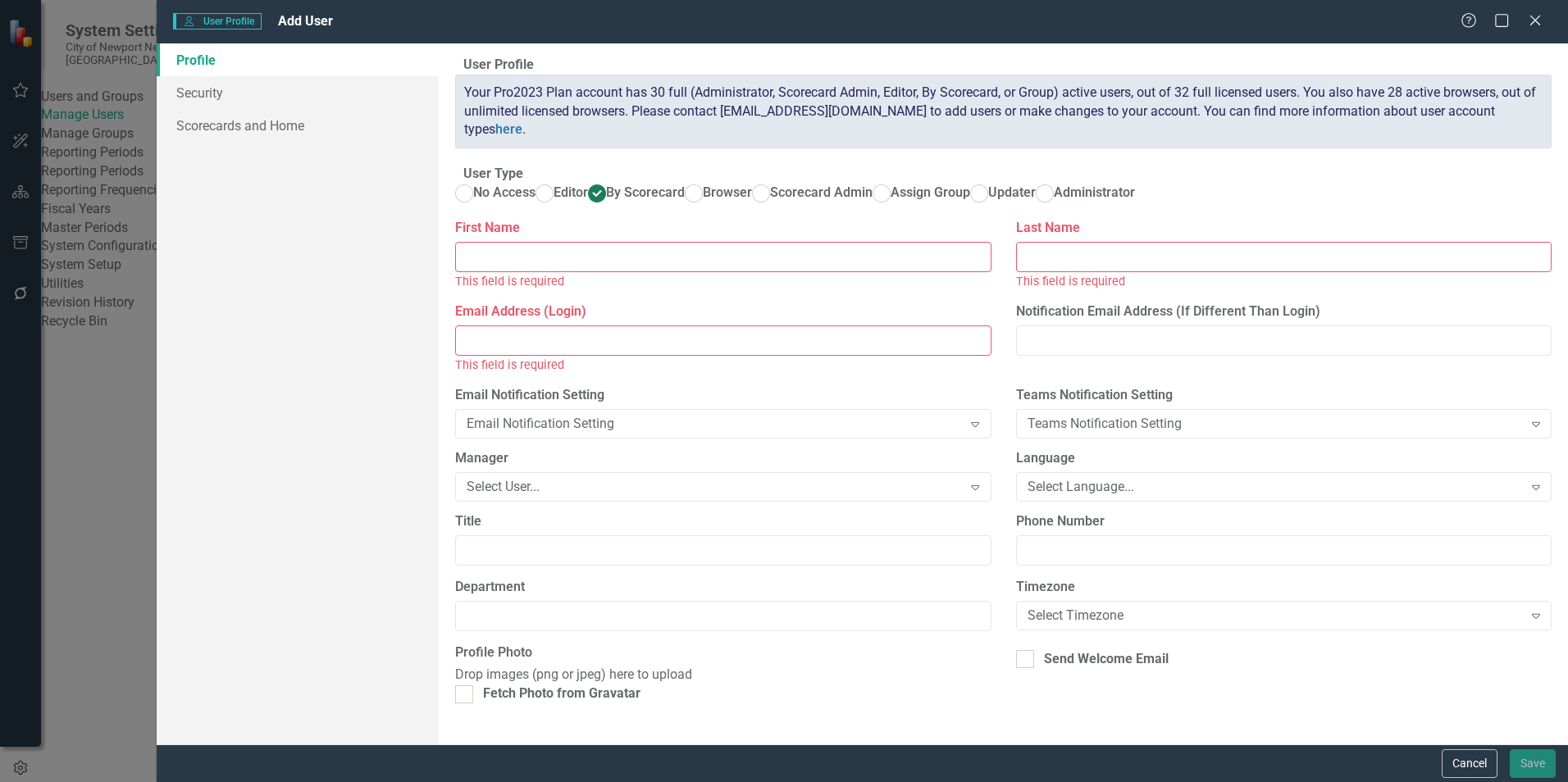
click at [855, 272] on input "First Name" at bounding box center [723, 257] width 535 height 30
type input "[PERSON_NAME]"
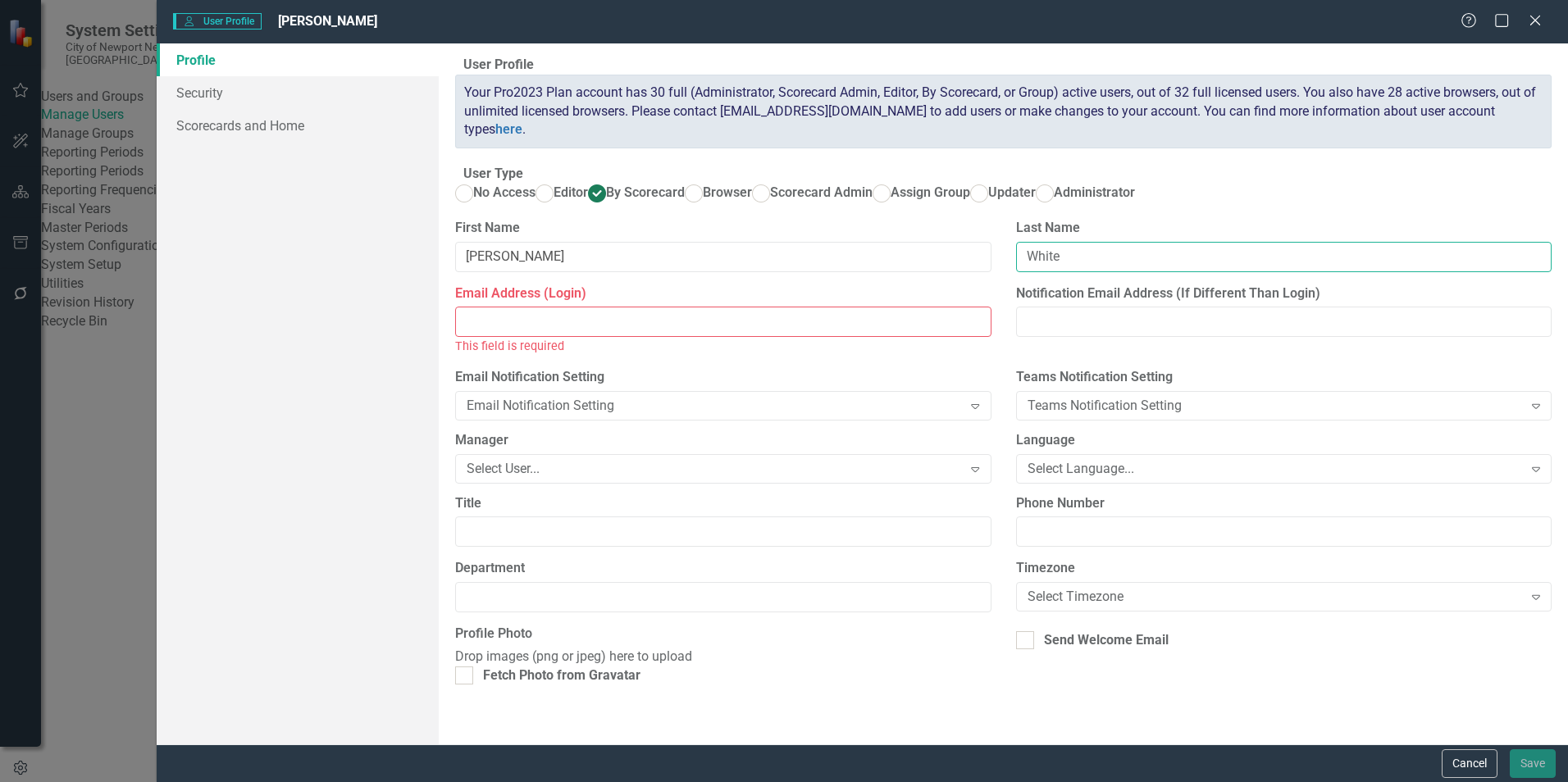
type input "White"
click at [776, 337] on input "Email Address (Login)" at bounding box center [723, 322] width 535 height 30
click at [523, 337] on input "Email Address (Login)" at bounding box center [723, 322] width 535 height 30
paste input "[EMAIL_ADDRESS][DOMAIN_NAME]"
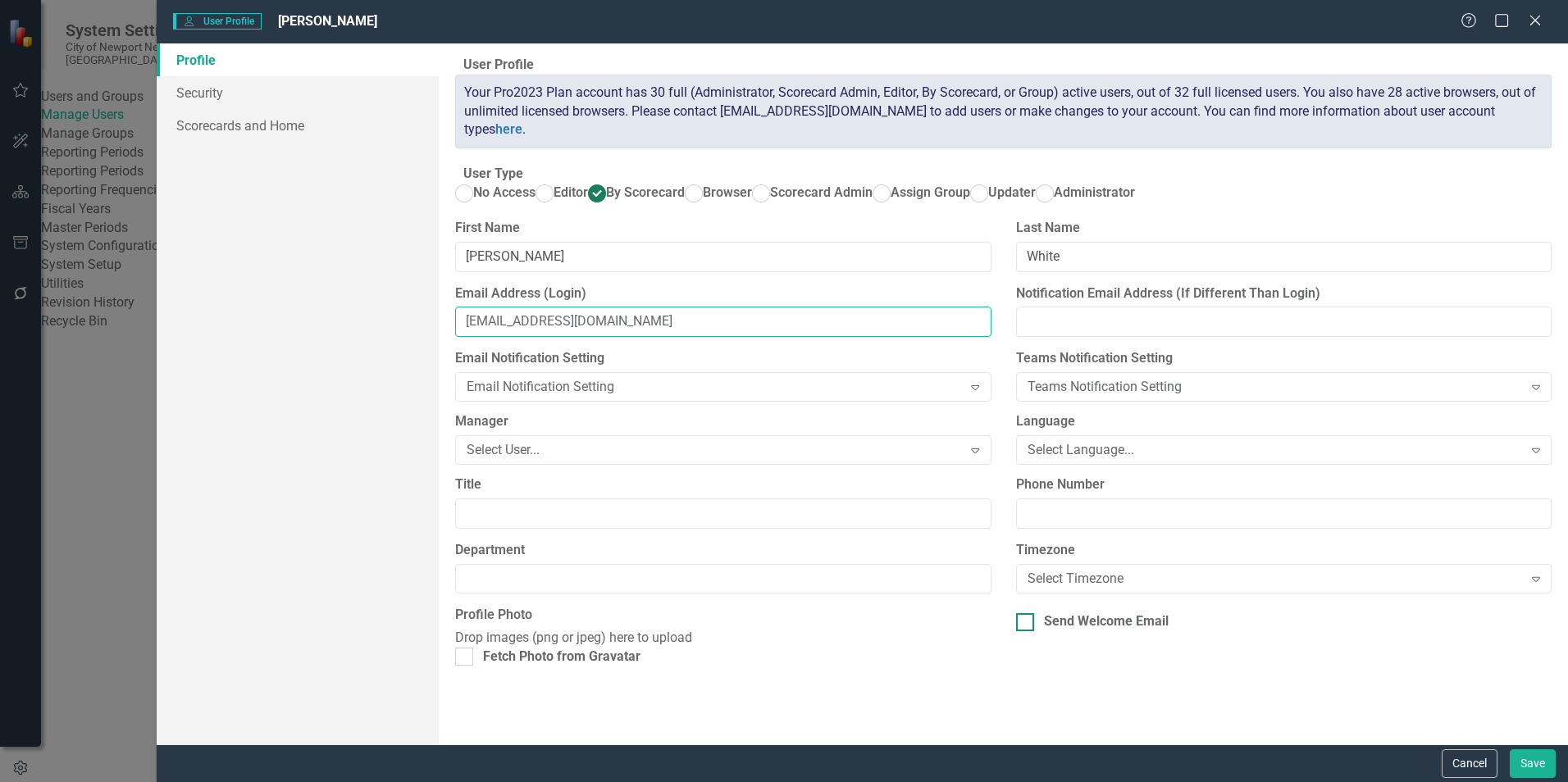
type input "[EMAIL_ADDRESS][DOMAIN_NAME]"
click at [1027, 631] on div at bounding box center [1025, 622] width 18 height 18
click at [1026, 624] on input "Send Welcome Email" at bounding box center [1021, 618] width 11 height 11
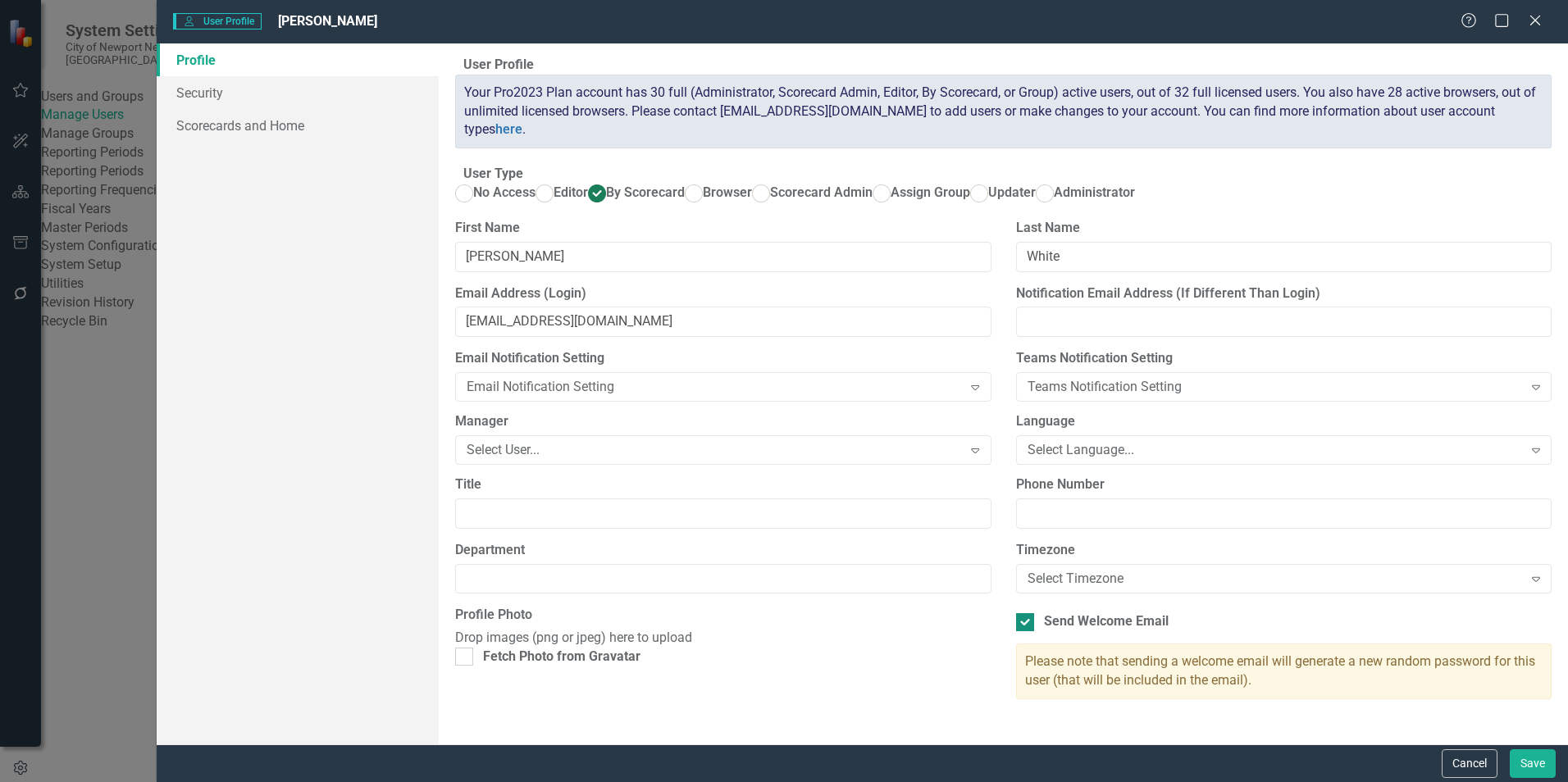
click at [1029, 631] on div "Send Welcome Email" at bounding box center [1283, 621] width 535 height 19
click at [1026, 624] on input "Send Welcome Email" at bounding box center [1021, 618] width 11 height 11
checkbox input "false"
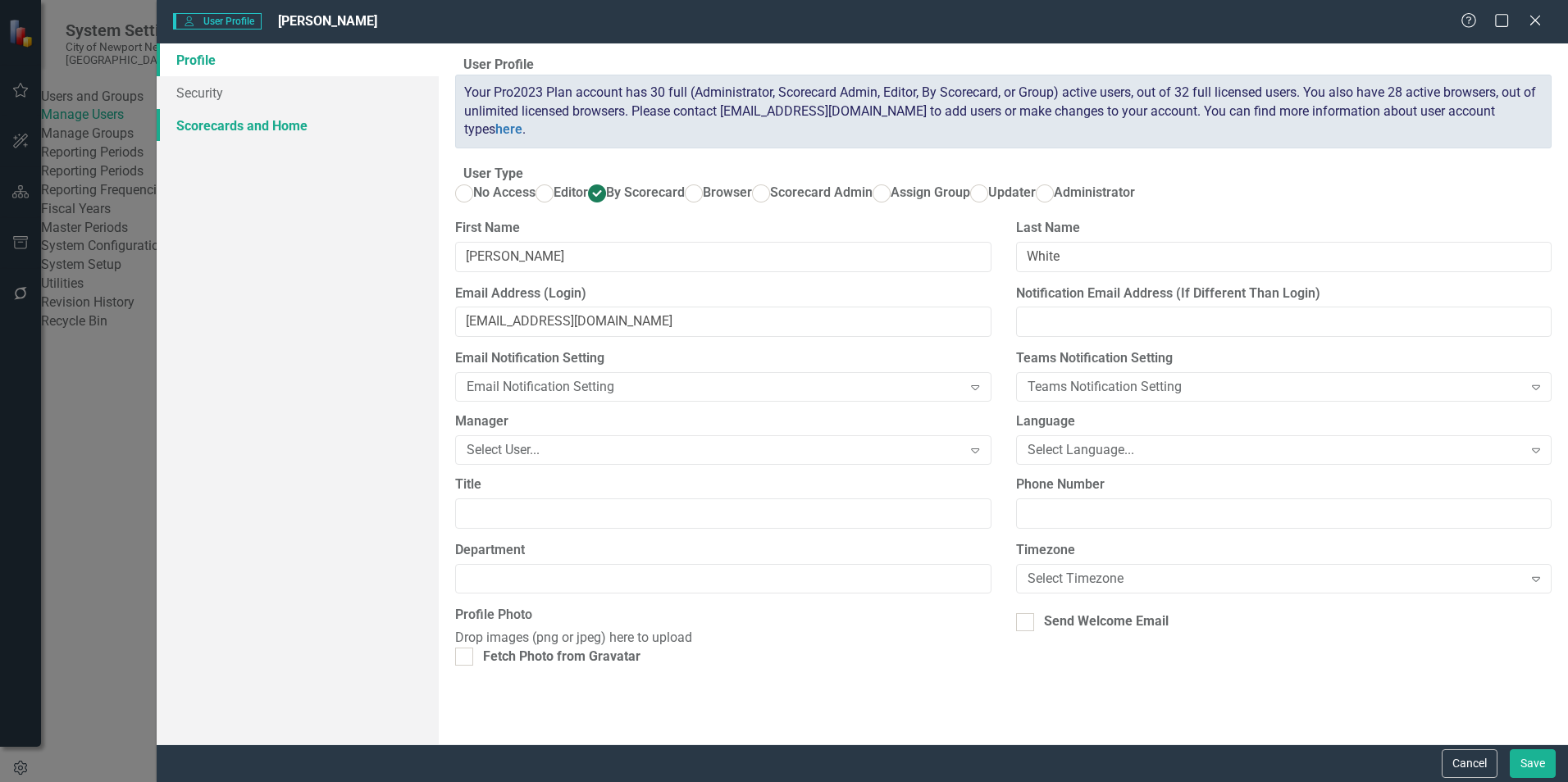
click at [232, 119] on link "Scorecards and Home" at bounding box center [297, 125] width 282 height 33
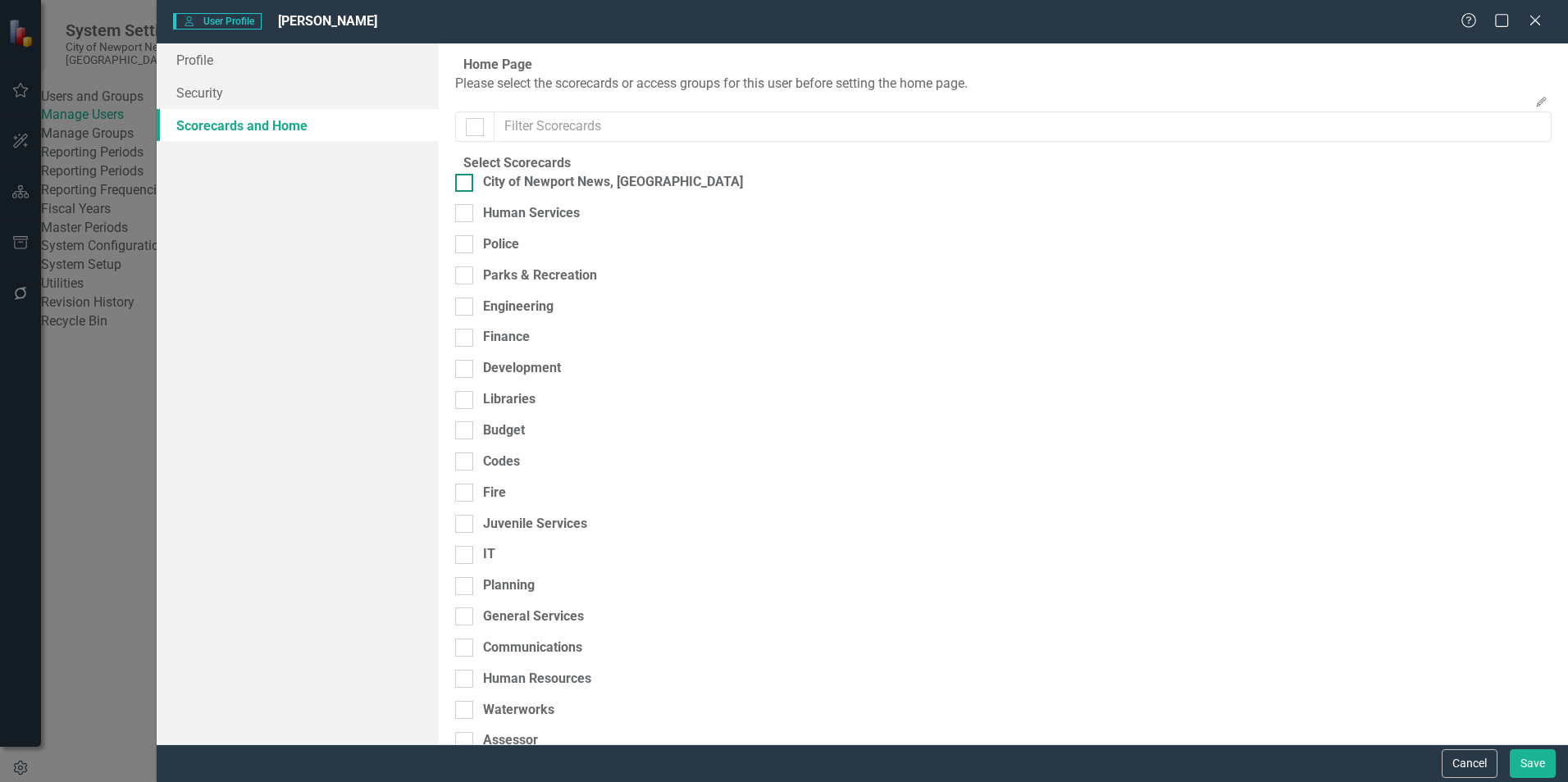
click at [472, 192] on div at bounding box center [464, 183] width 18 height 18
click at [466, 184] on input "City of Newport News, [GEOGRAPHIC_DATA]" at bounding box center [460, 179] width 11 height 11
checkbox input "true"
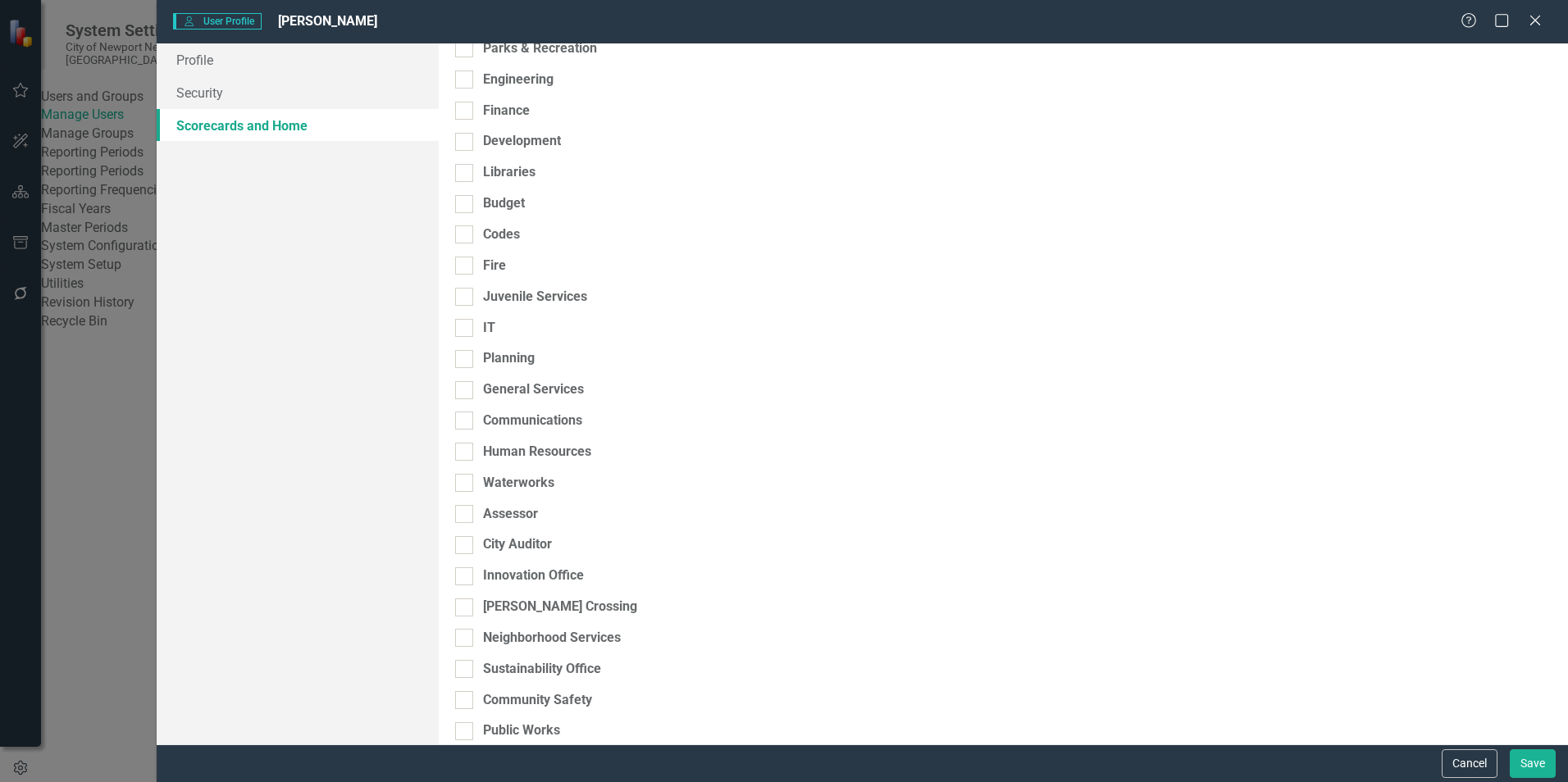
scroll to position [327, 0]
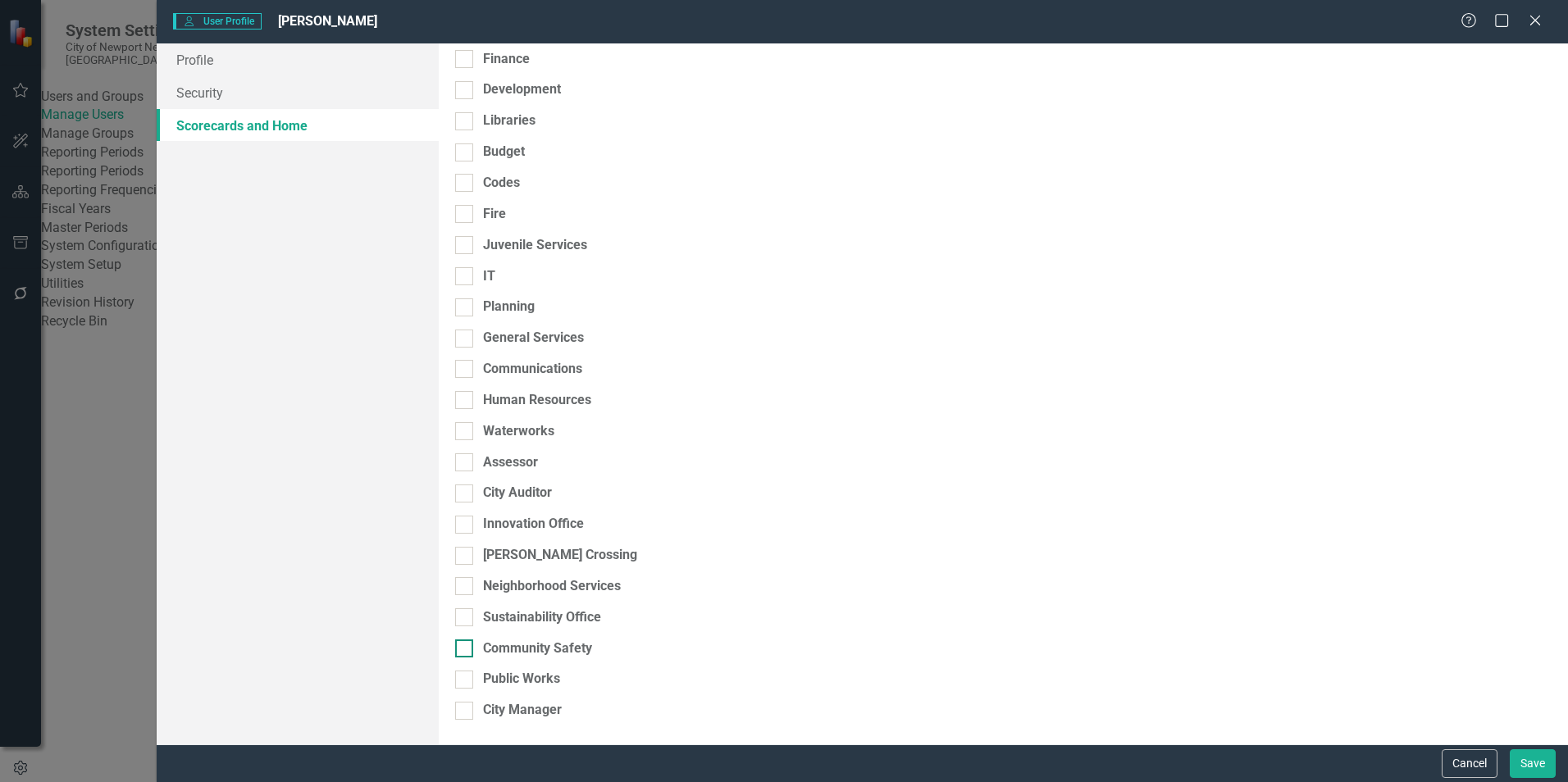
click at [542, 654] on div "Community Safety" at bounding box center [537, 649] width 109 height 19
click at [466, 650] on input "Community Safety" at bounding box center [460, 645] width 11 height 11
checkbox input "true"
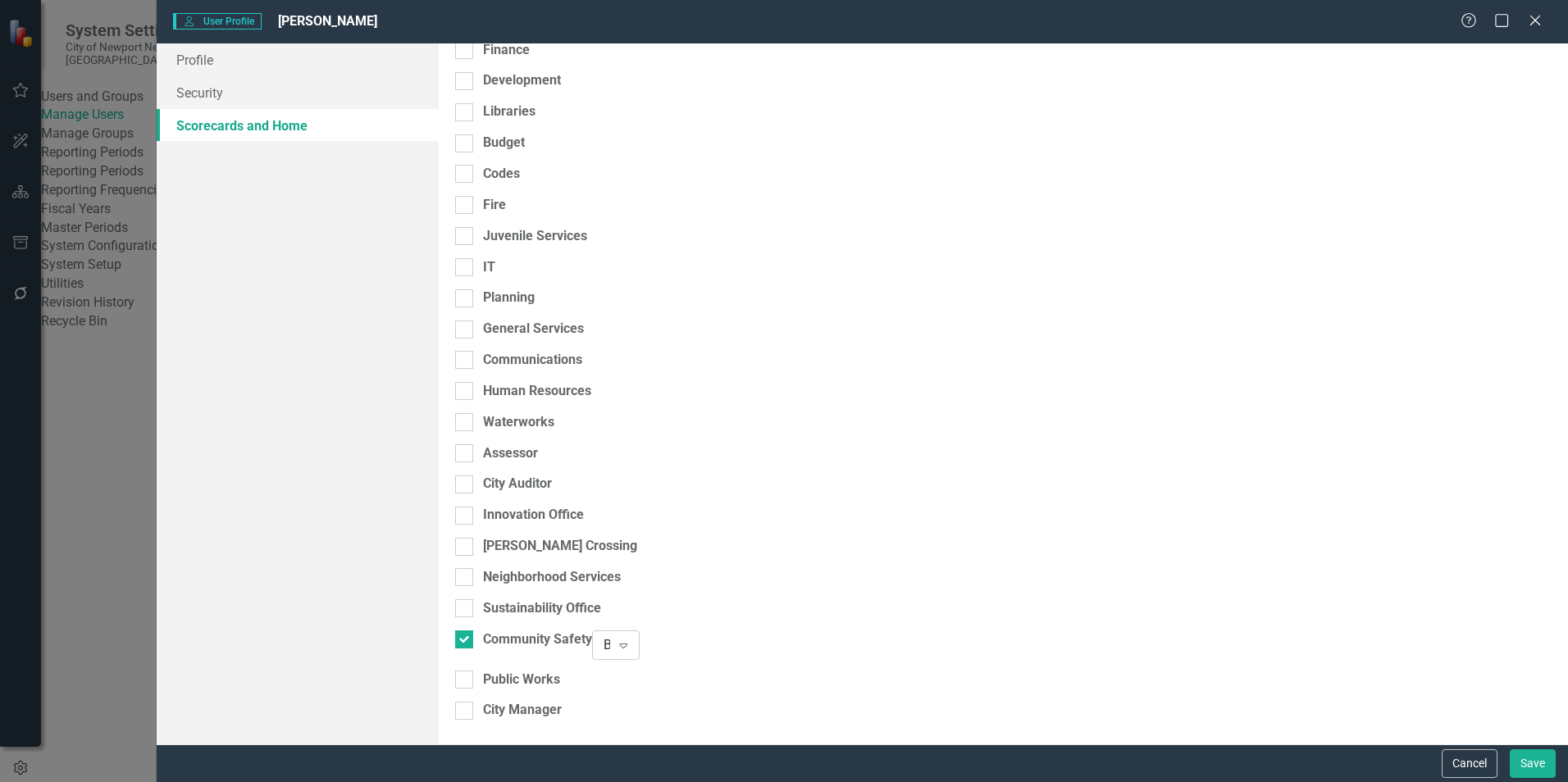
click at [610, 652] on div "Browser" at bounding box center [607, 645] width 7 height 19
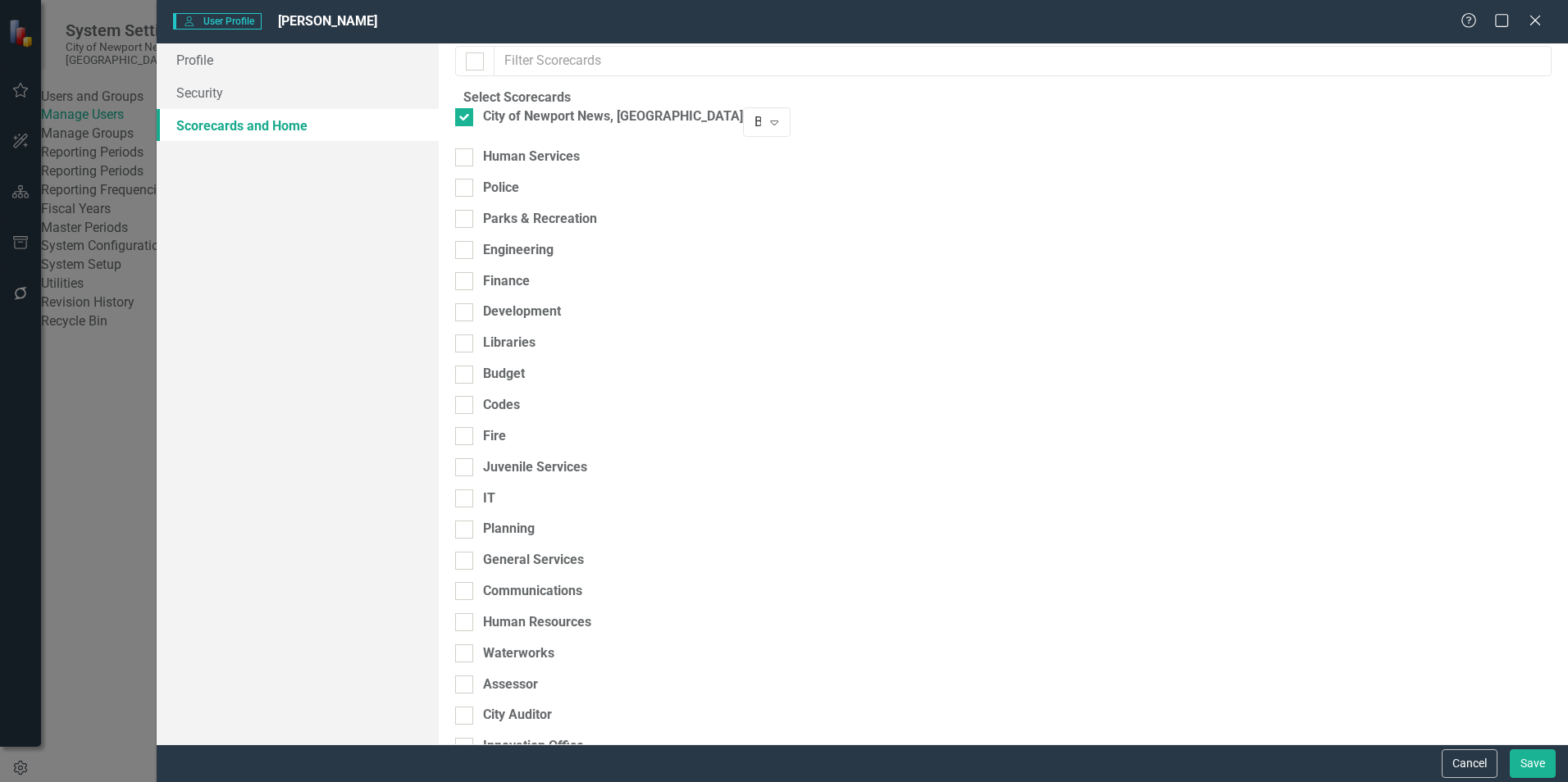
scroll to position [0, 0]
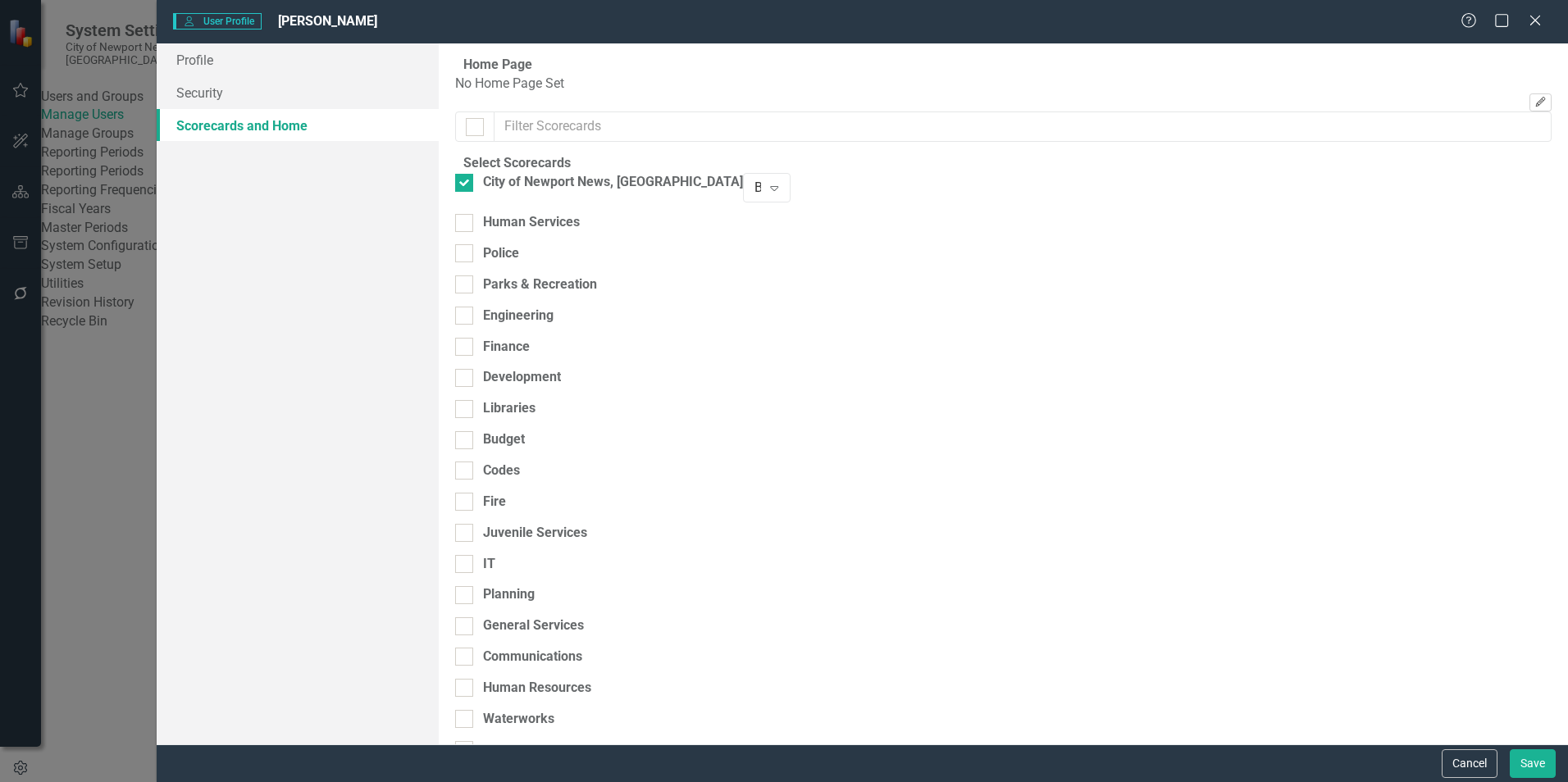
click at [1529, 95] on button "Edit" at bounding box center [1540, 103] width 22 height 18
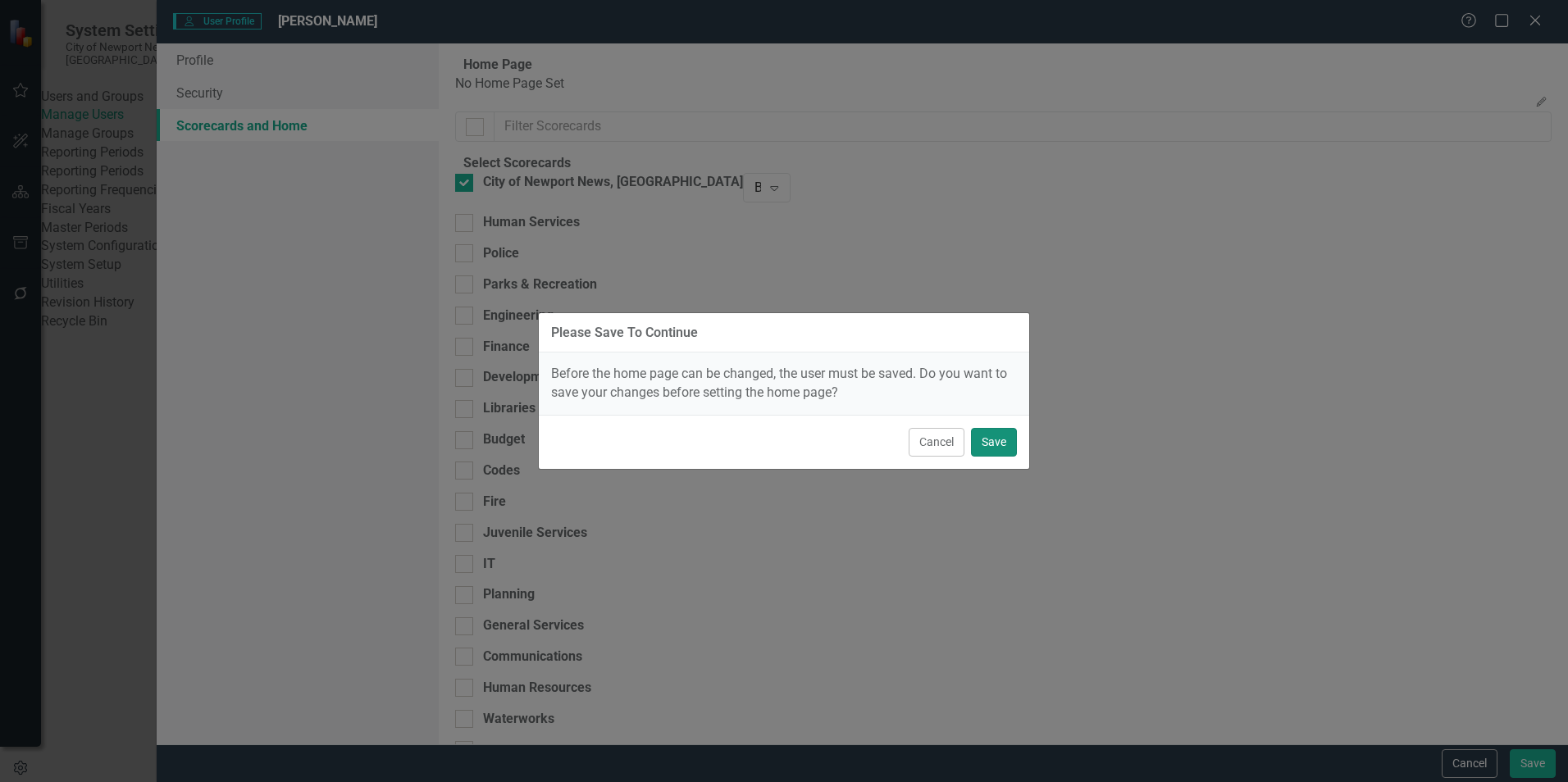
click at [989, 436] on button "Save" at bounding box center [993, 442] width 46 height 29
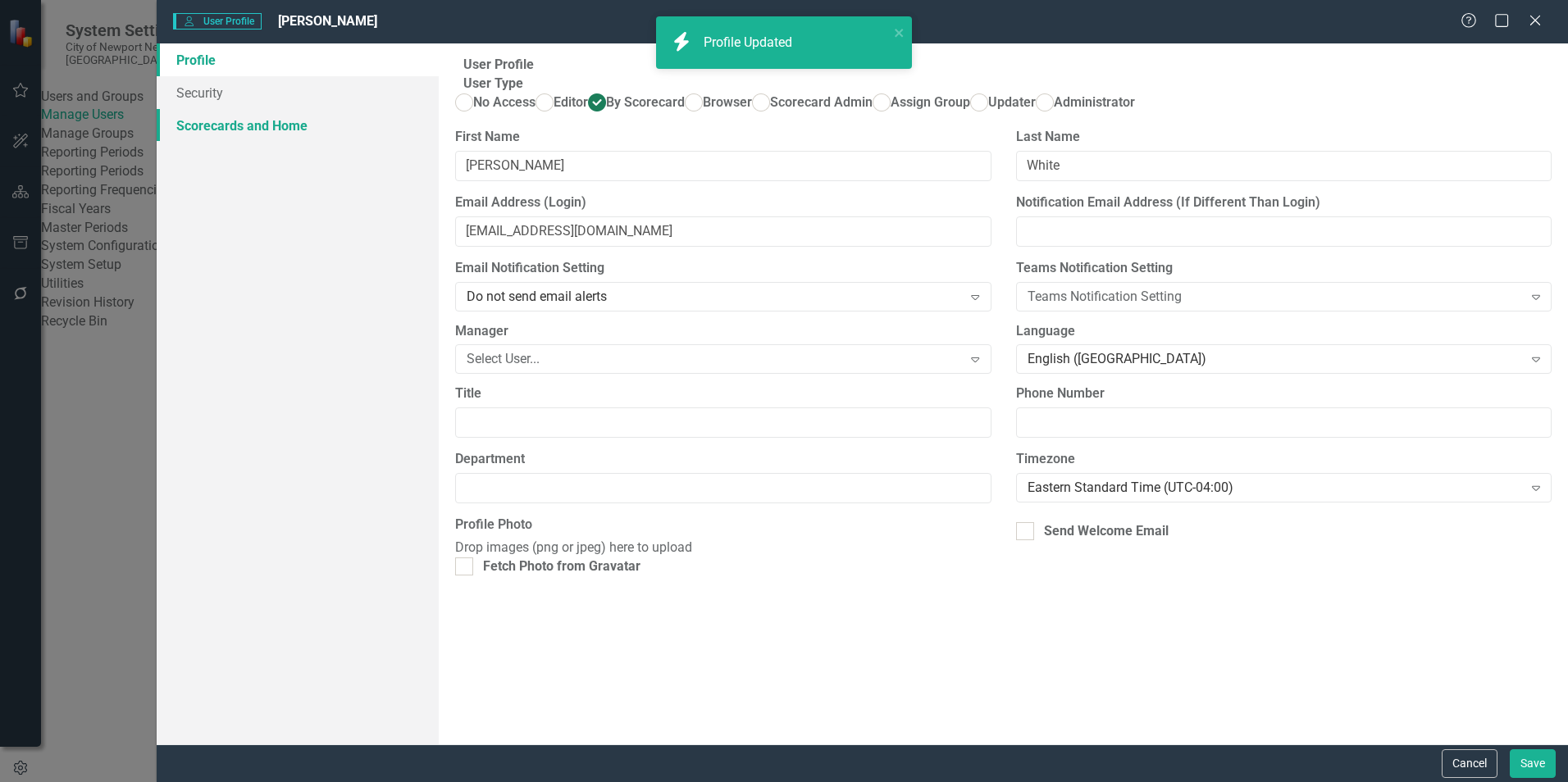
click at [244, 123] on link "Scorecards and Home" at bounding box center [297, 125] width 282 height 33
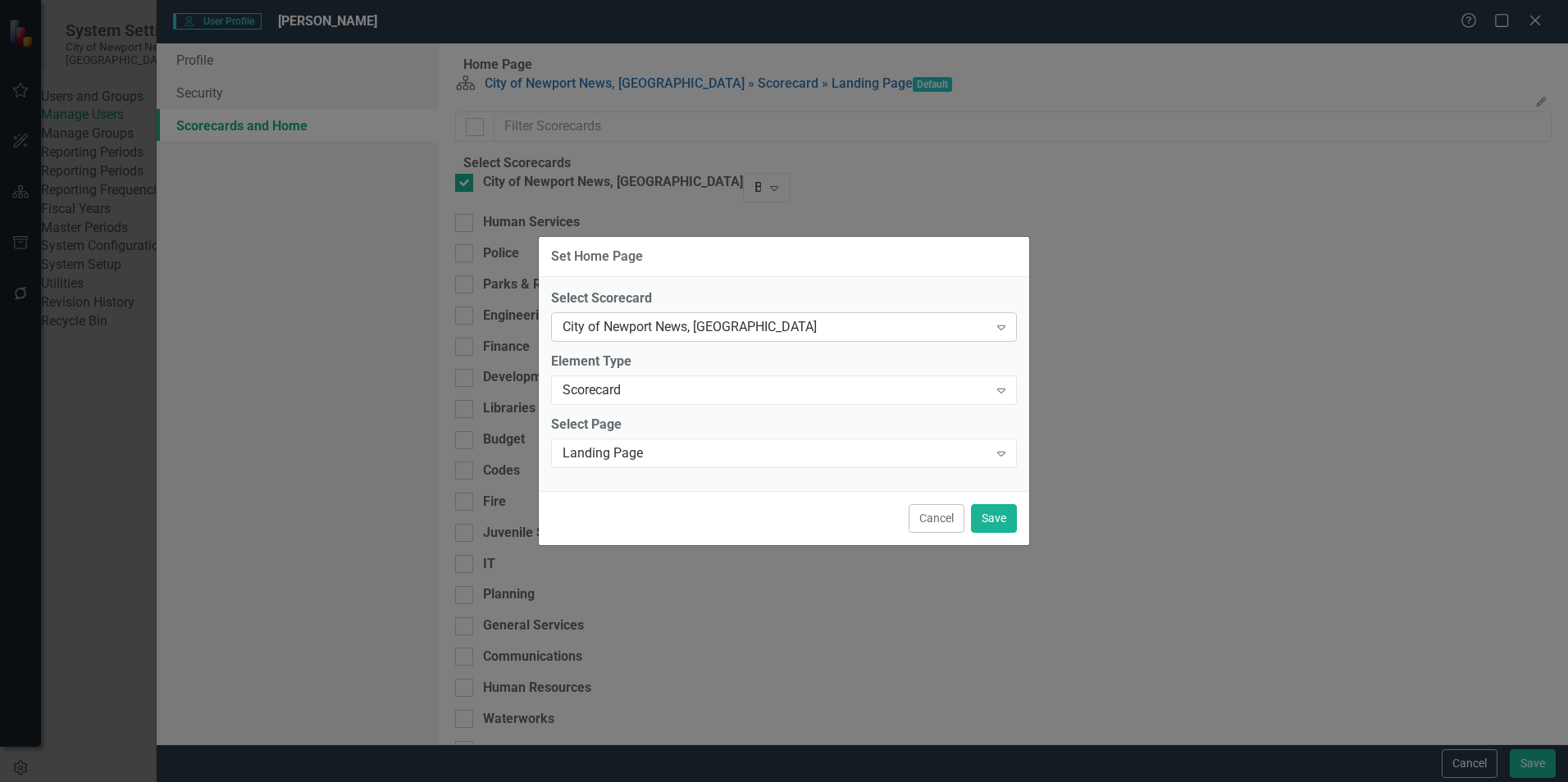
click at [907, 332] on div "City of Newport News, [GEOGRAPHIC_DATA]" at bounding box center [775, 327] width 426 height 19
click at [981, 527] on button "Save" at bounding box center [993, 519] width 46 height 29
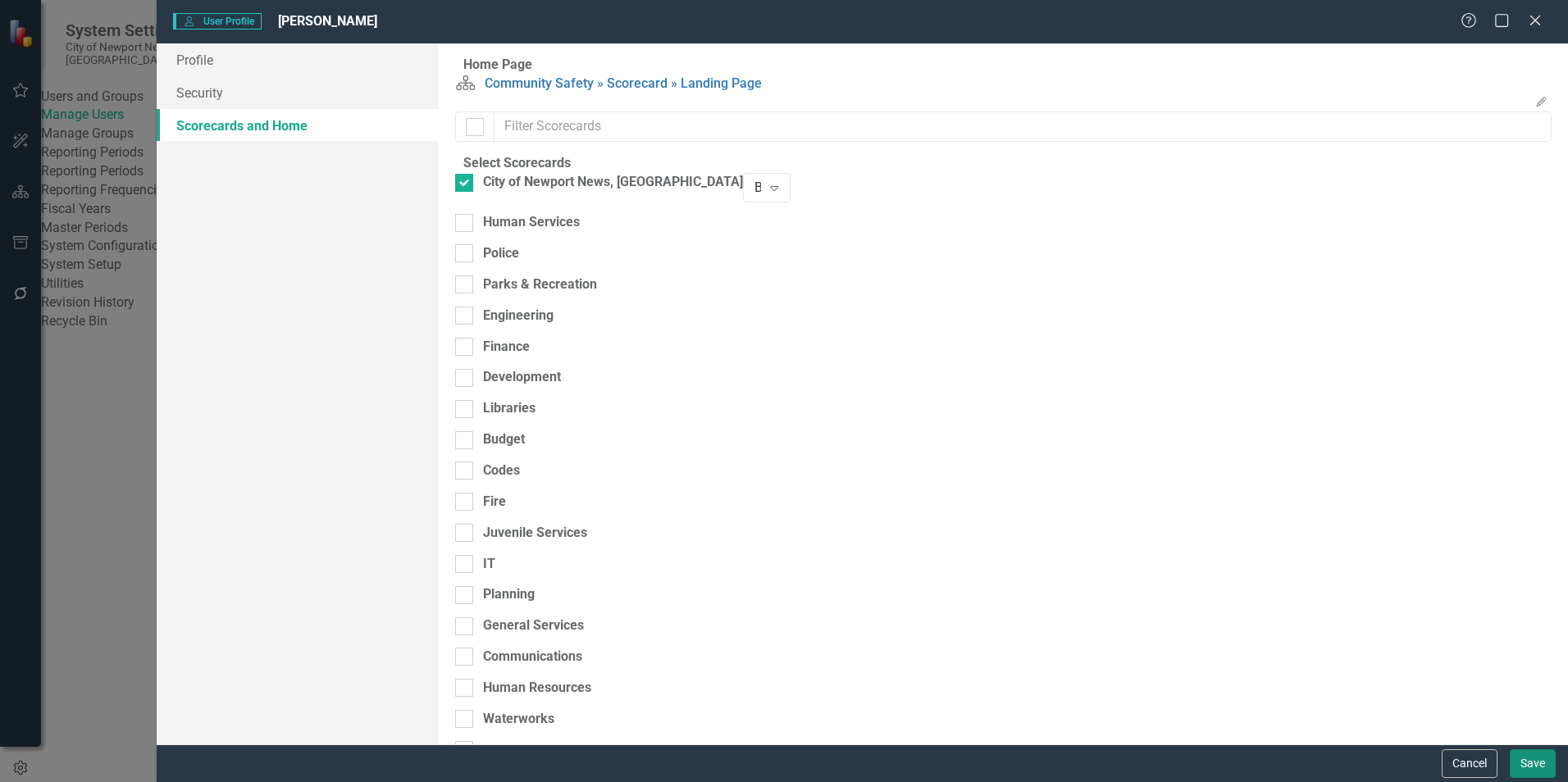
click at [1531, 762] on button "Save" at bounding box center [1533, 763] width 46 height 29
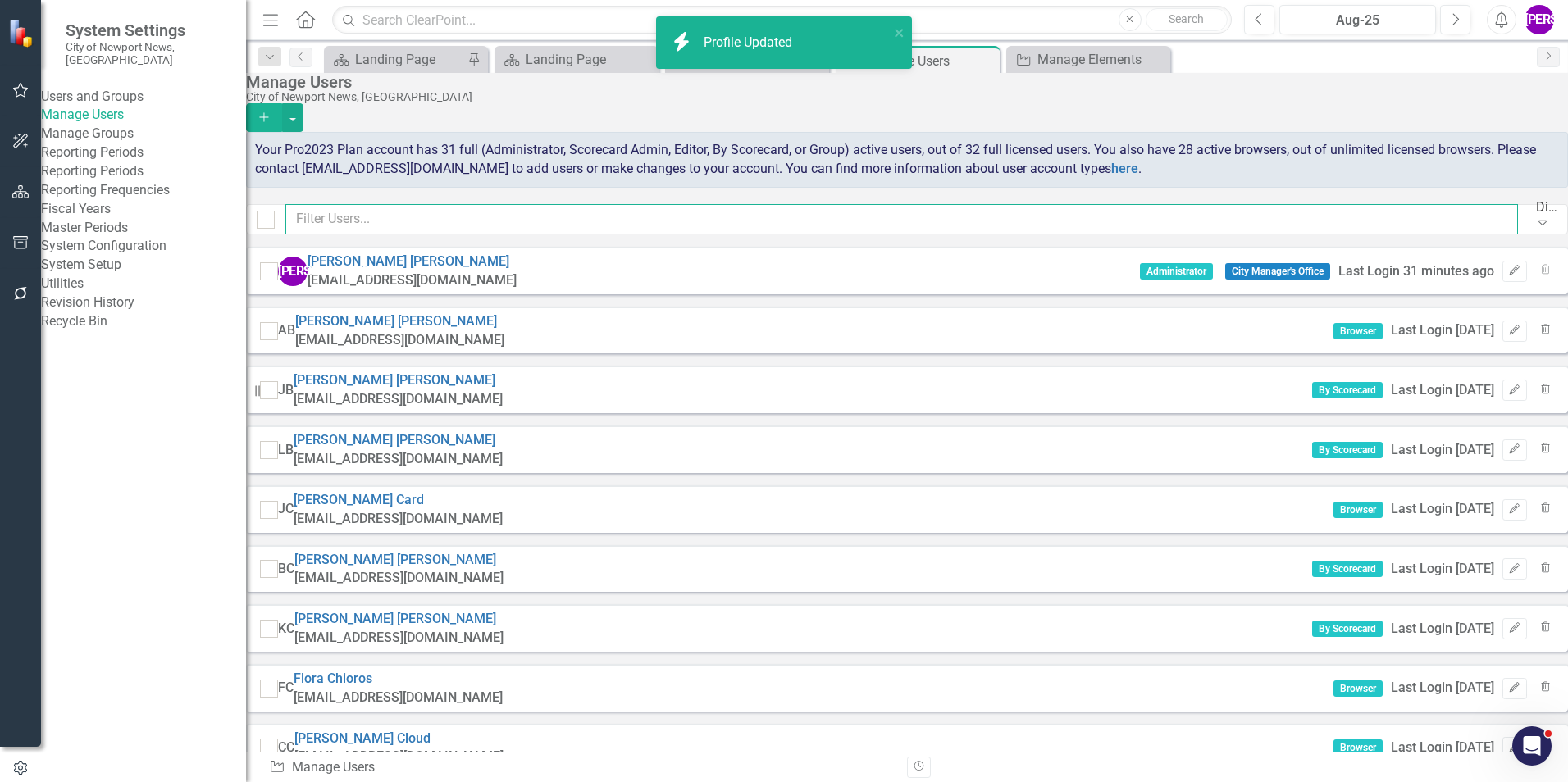
click at [571, 208] on input "text" at bounding box center [901, 219] width 1232 height 30
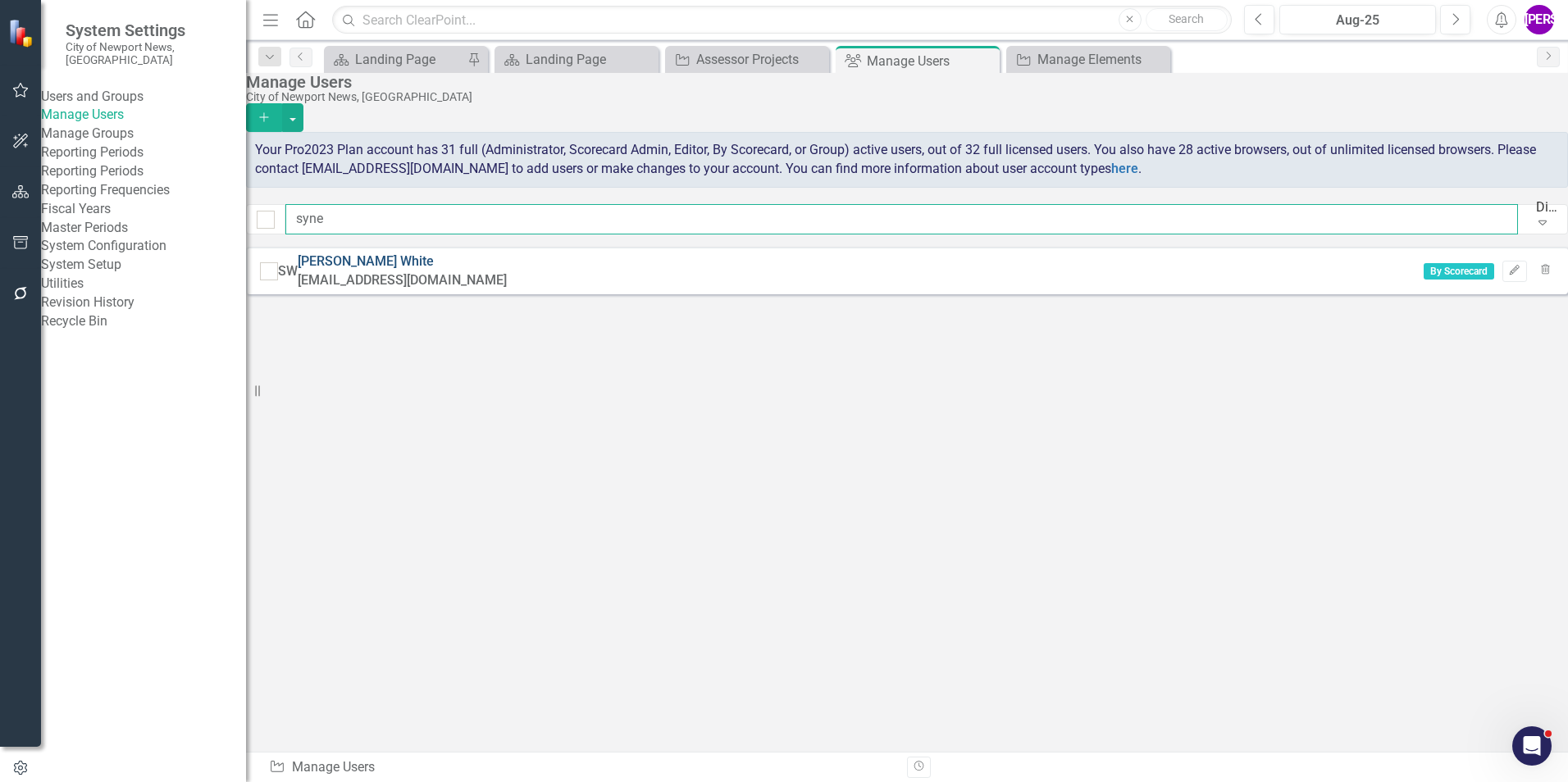
type input "syne"
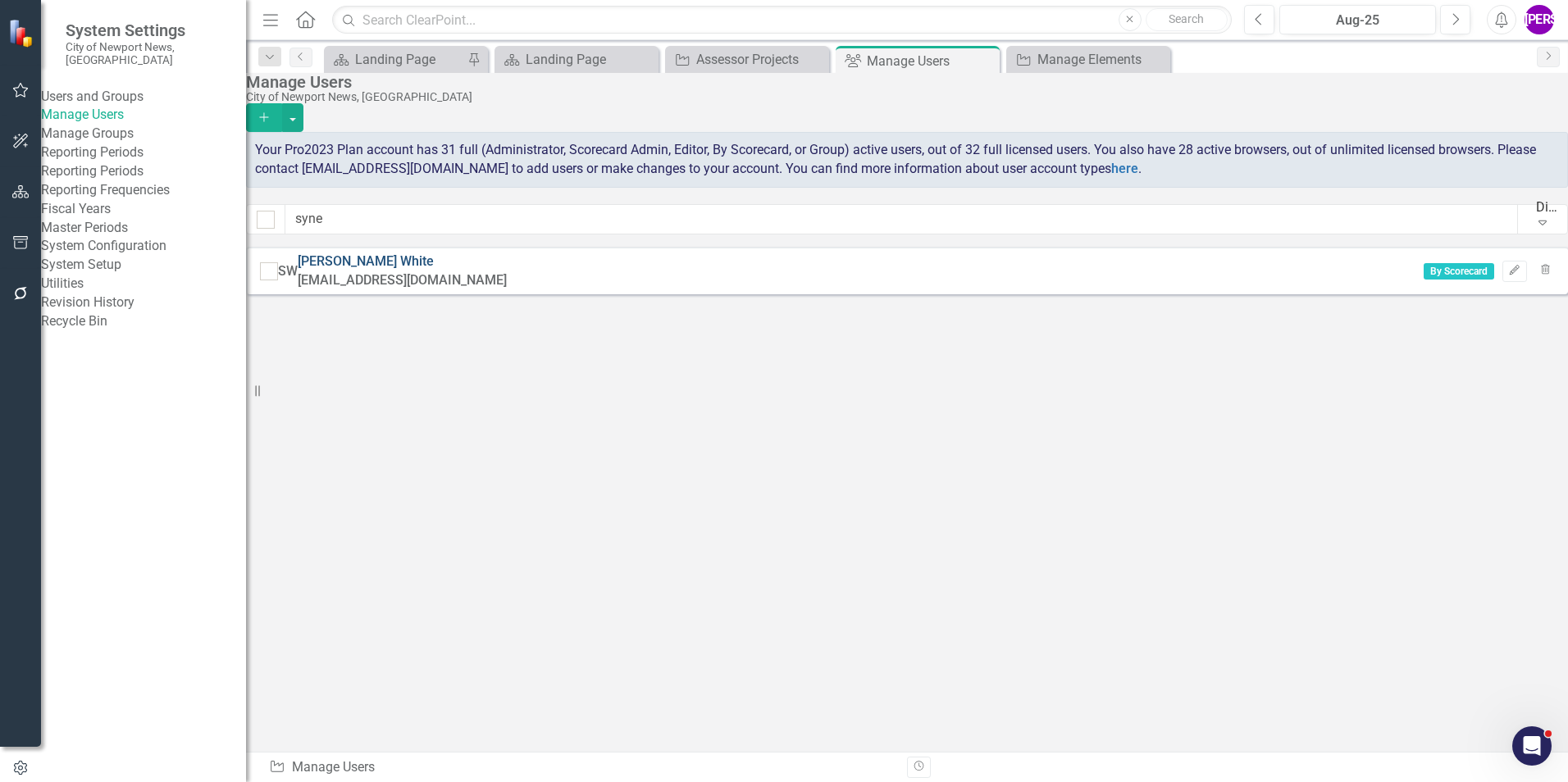
click at [410, 269] on link "[PERSON_NAME]" at bounding box center [365, 261] width 136 height 16
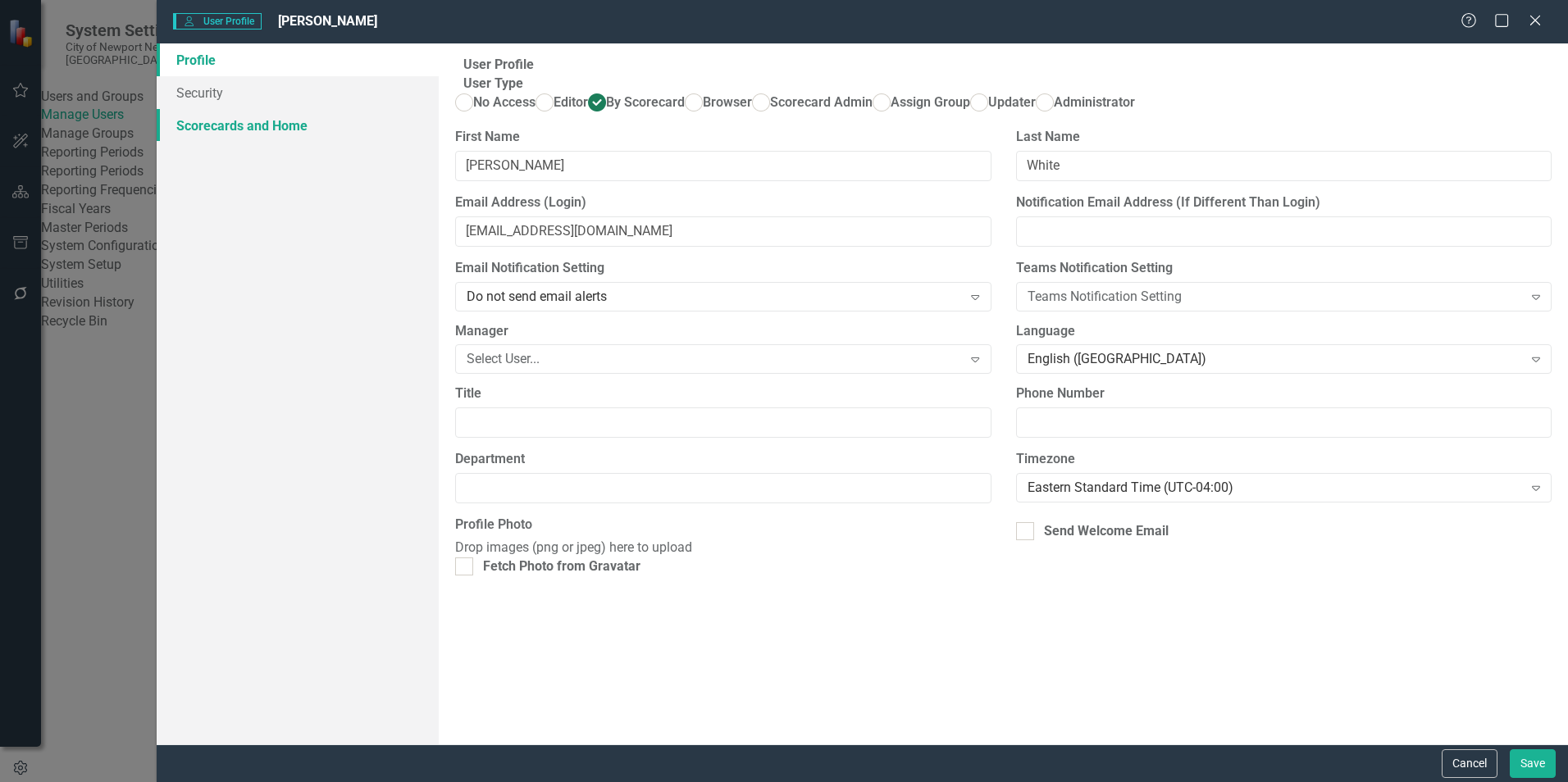
click at [336, 141] on link "Scorecards and Home" at bounding box center [297, 125] width 282 height 33
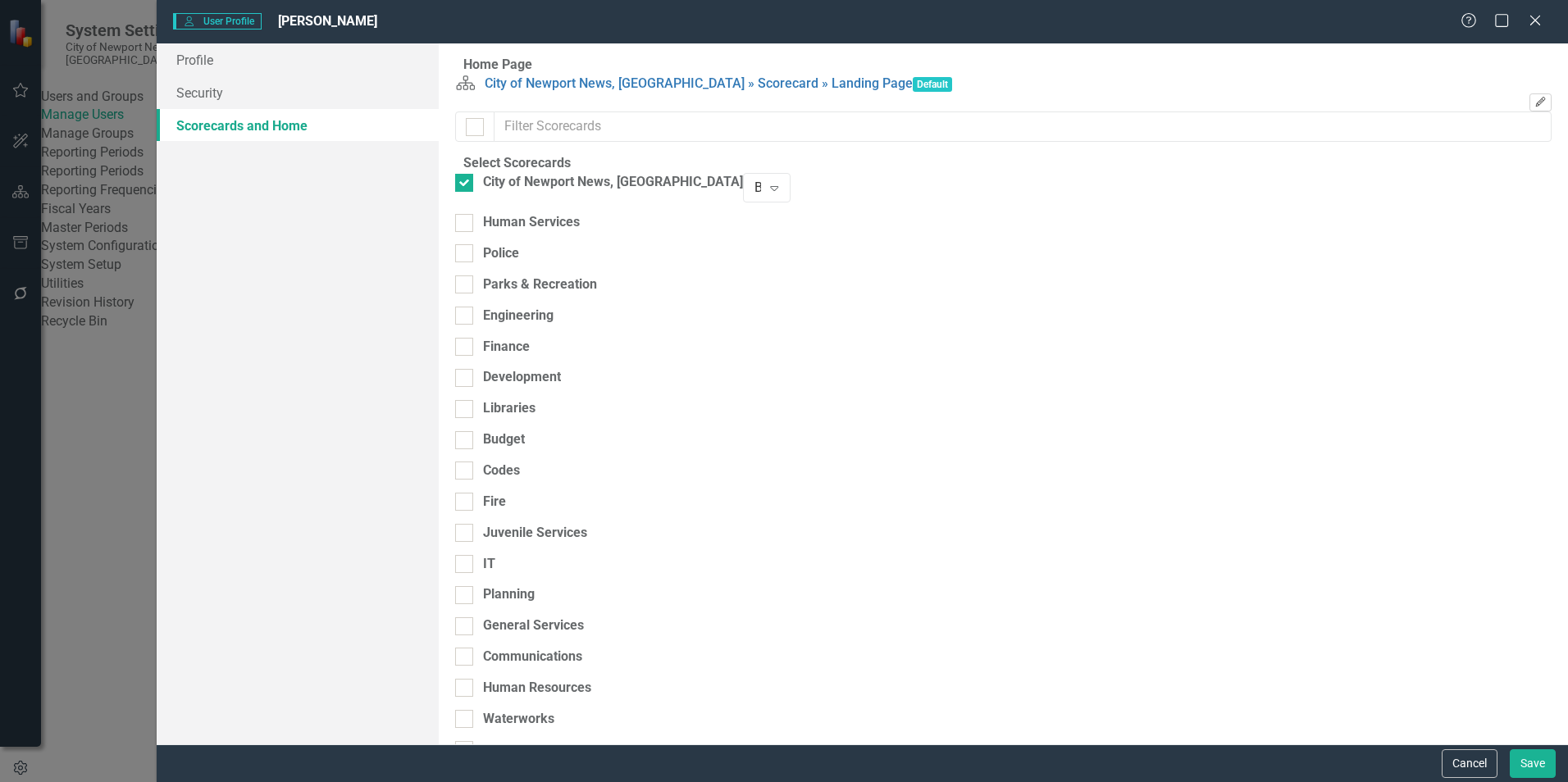
click at [1529, 110] on button "Edit" at bounding box center [1540, 103] width 22 height 18
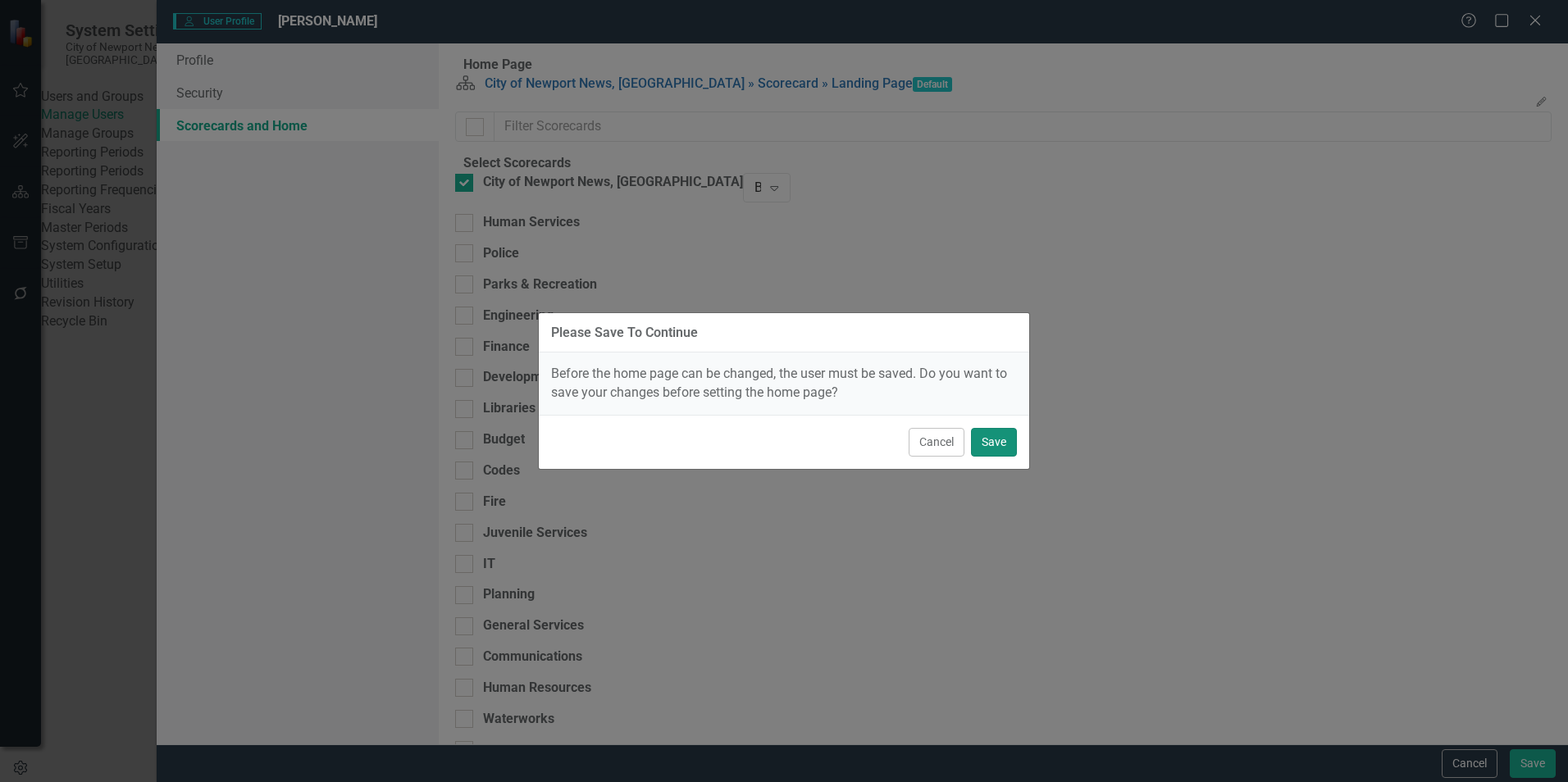
click at [993, 431] on button "Save" at bounding box center [993, 442] width 46 height 29
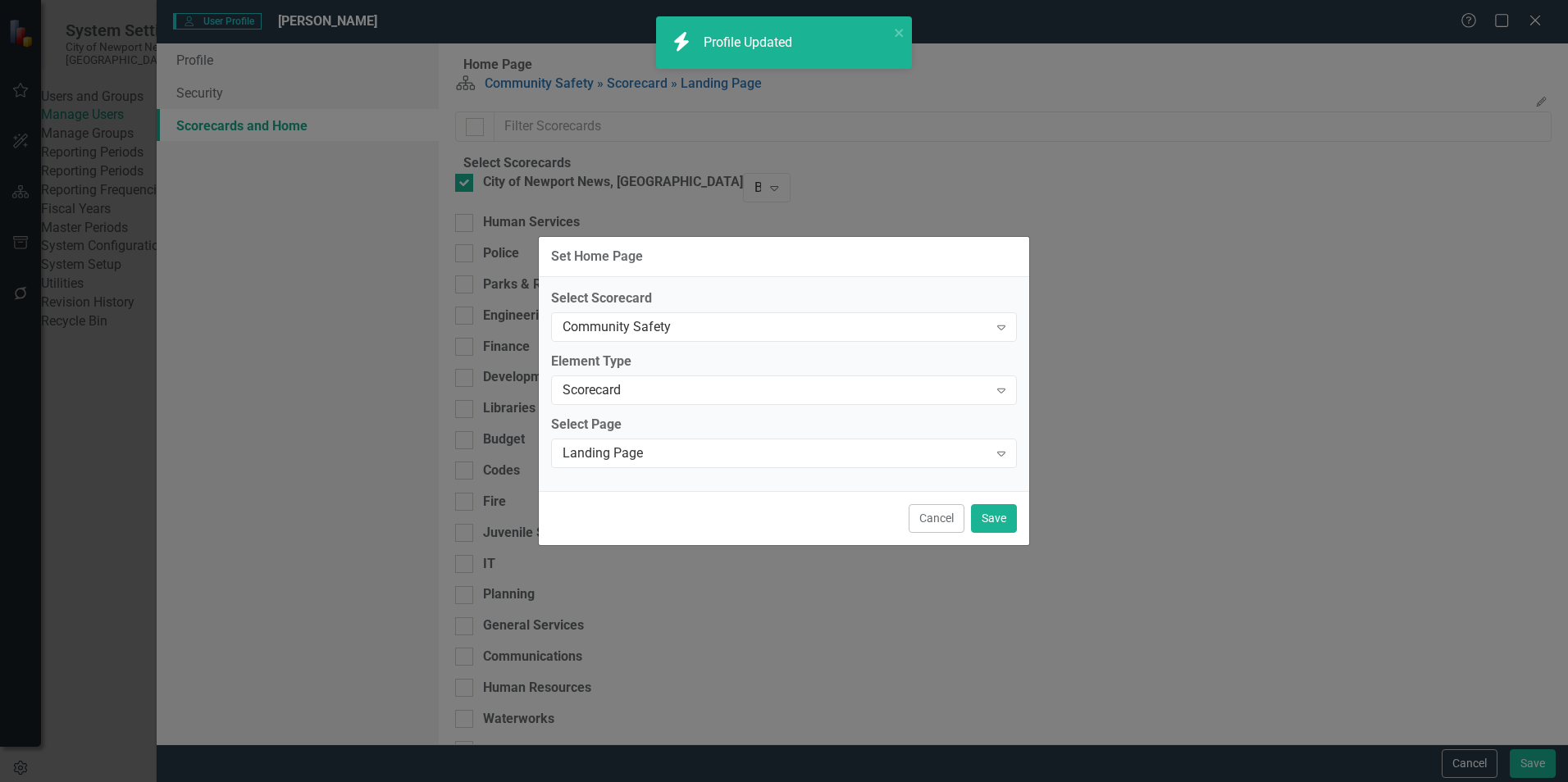
drag, startPoint x: 967, startPoint y: 513, endPoint x: 984, endPoint y: 510, distance: 17.3
click at [968, 512] on div "Cancel Save" at bounding box center [784, 519] width 491 height 54
click at [985, 510] on button "Save" at bounding box center [993, 519] width 46 height 29
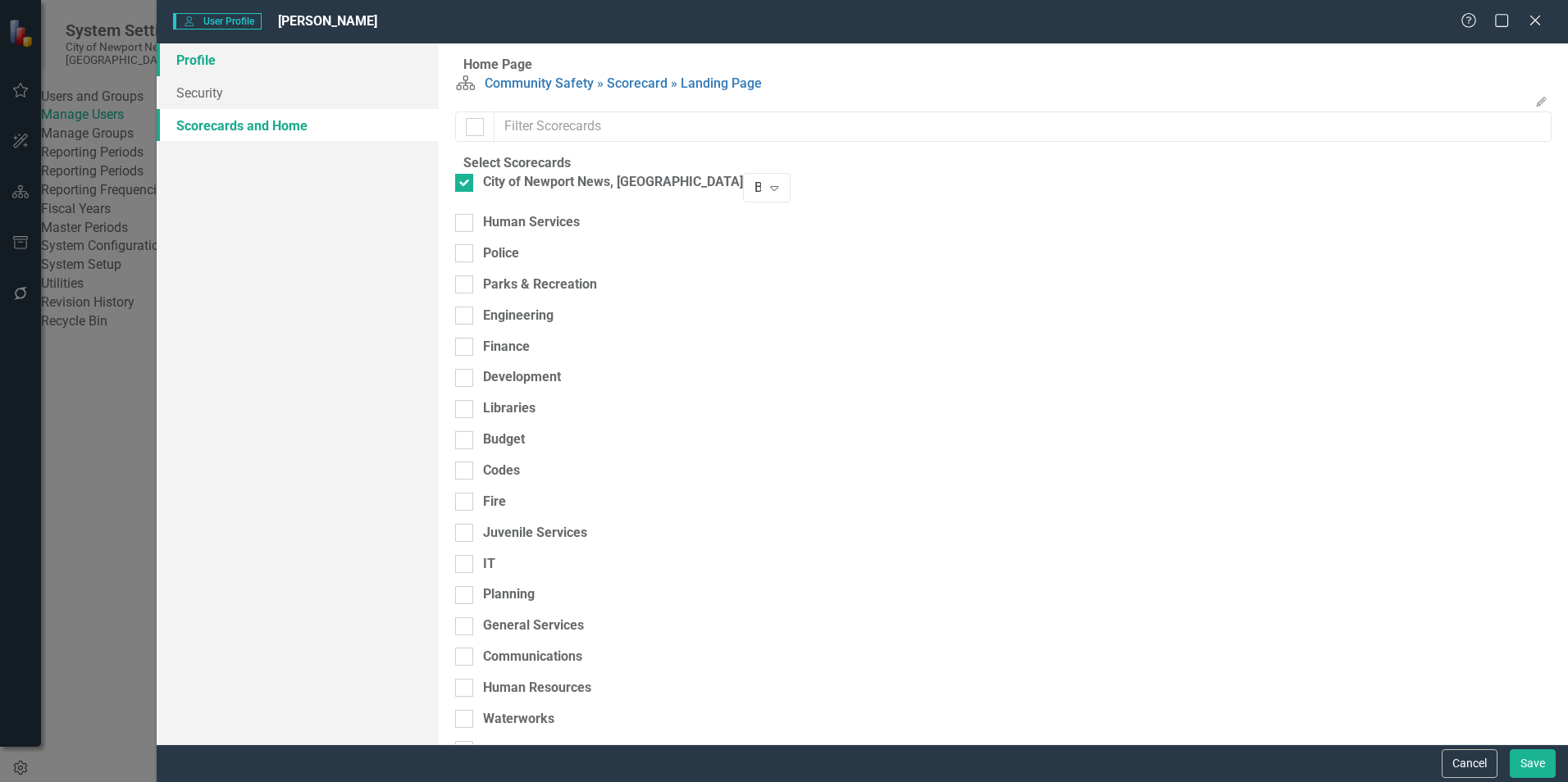
click at [207, 64] on link "Profile" at bounding box center [297, 60] width 282 height 33
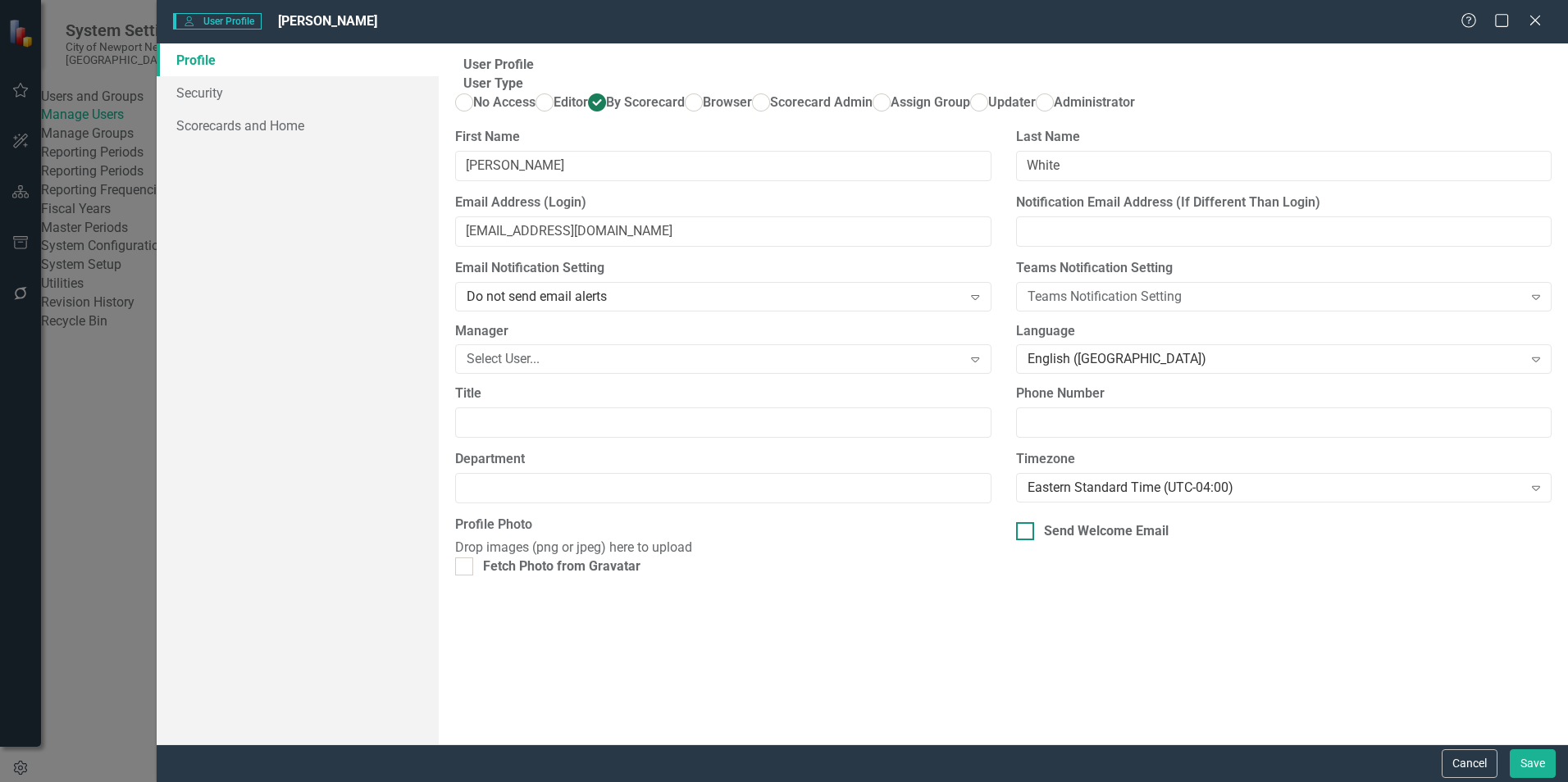
click at [1081, 541] on div "Send Welcome Email" at bounding box center [1105, 532] width 124 height 19
click at [1026, 533] on input "Send Welcome Email" at bounding box center [1021, 528] width 11 height 11
checkbox input "true"
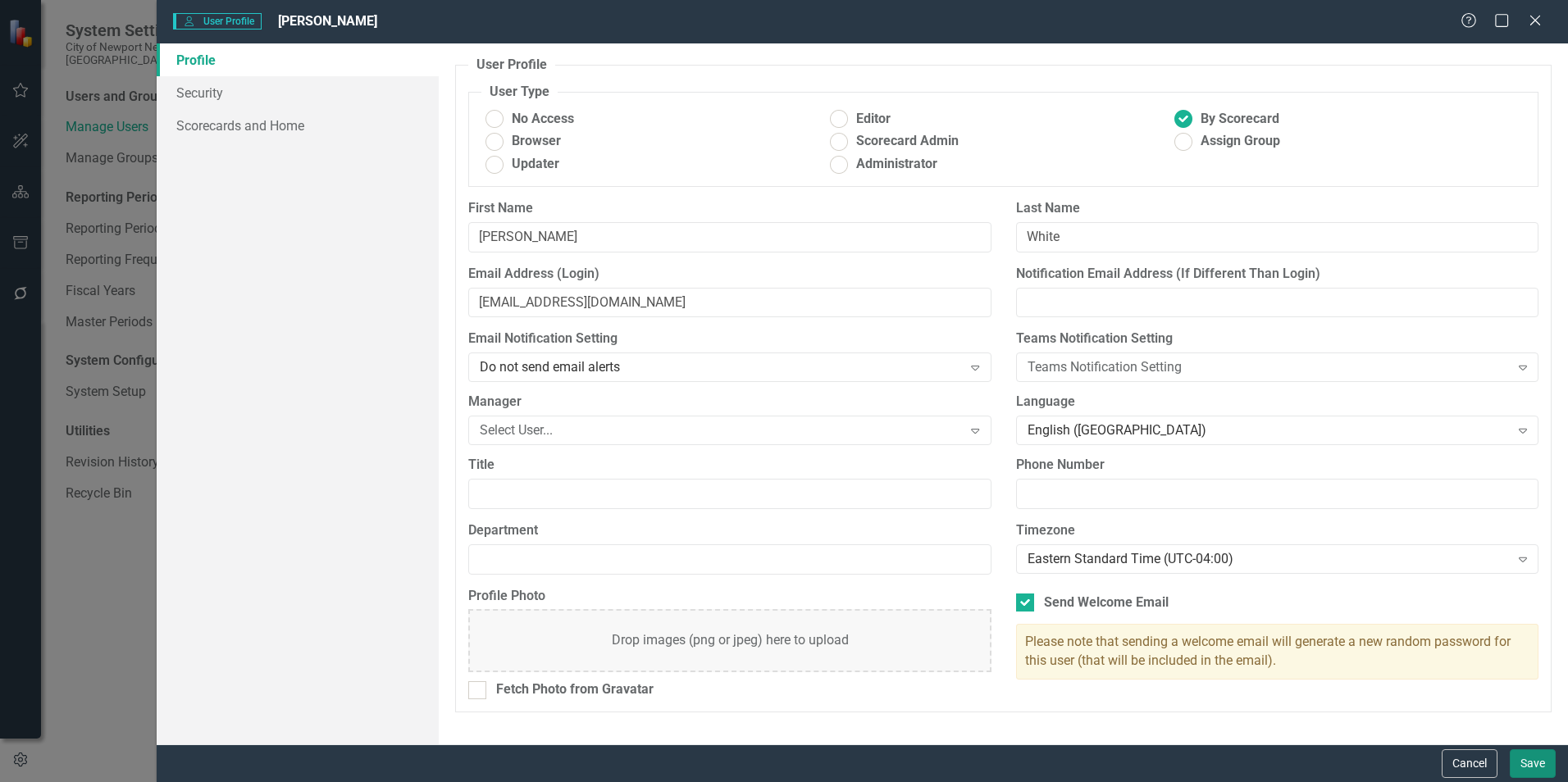
click at [1539, 766] on button "Save" at bounding box center [1533, 763] width 46 height 29
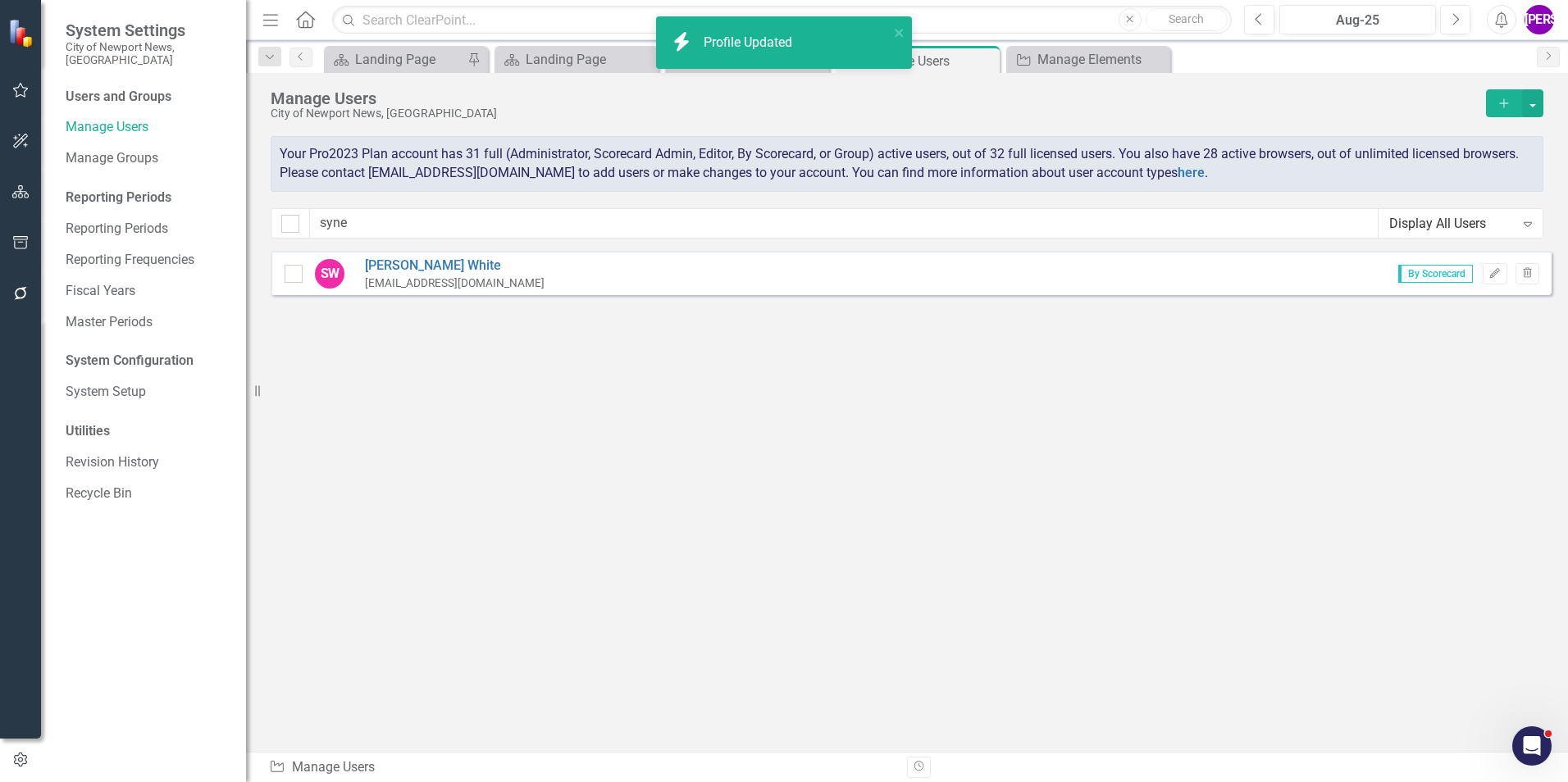
drag, startPoint x: 888, startPoint y: 408, endPoint x: 944, endPoint y: 351, distance: 79.9
click at [888, 408] on div "Sorry, no results found. SW [PERSON_NAME] [EMAIL_ADDRESS][DOMAIN_NAME] By Score…" at bounding box center [907, 493] width 1322 height 485
drag, startPoint x: 426, startPoint y: 228, endPoint x: 285, endPoint y: 221, distance: 141.2
click at [285, 221] on div "syne Display All Users Expand" at bounding box center [907, 223] width 1273 height 30
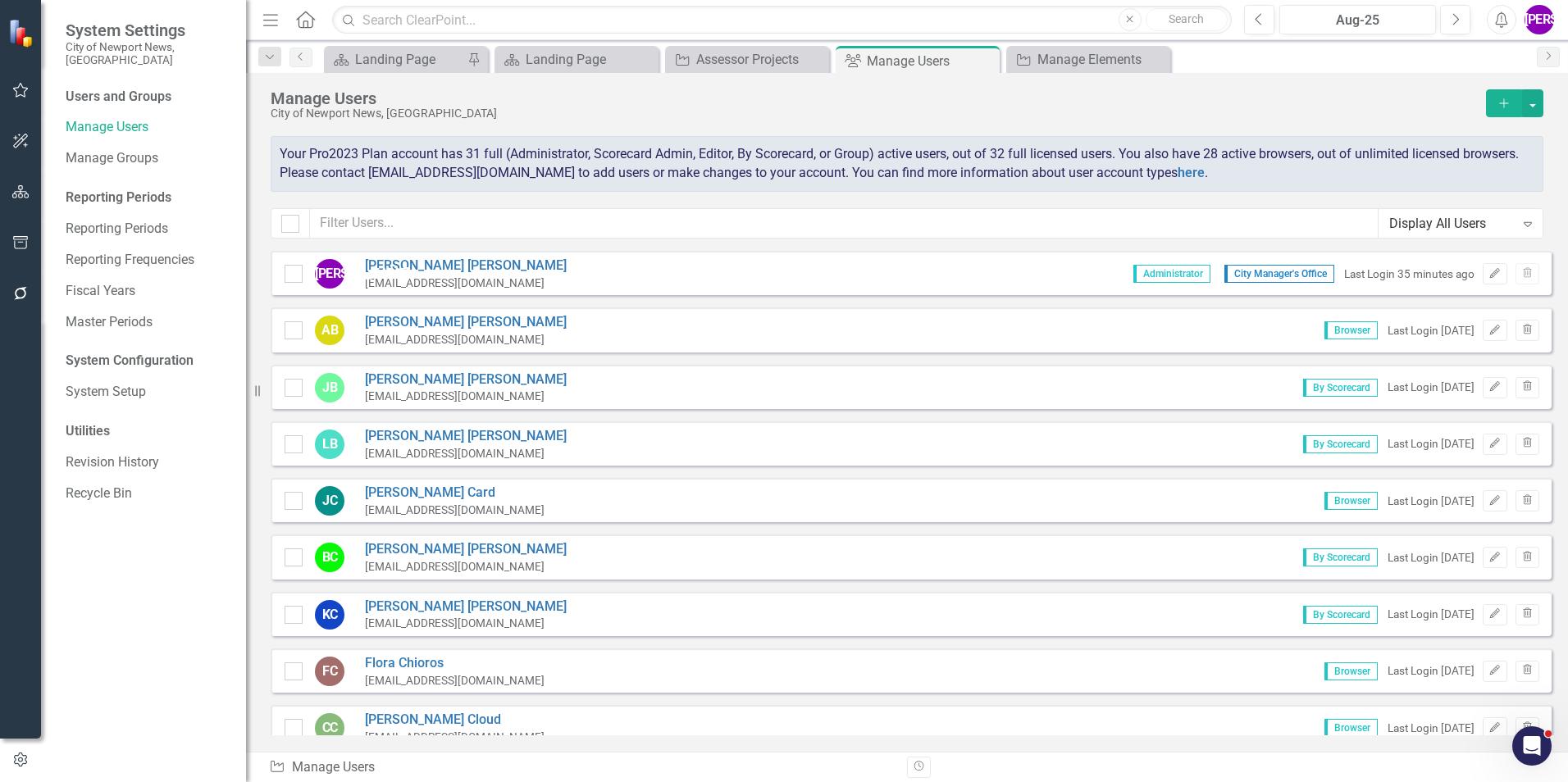
click at [26, 195] on icon "button" at bounding box center [21, 192] width 17 height 13
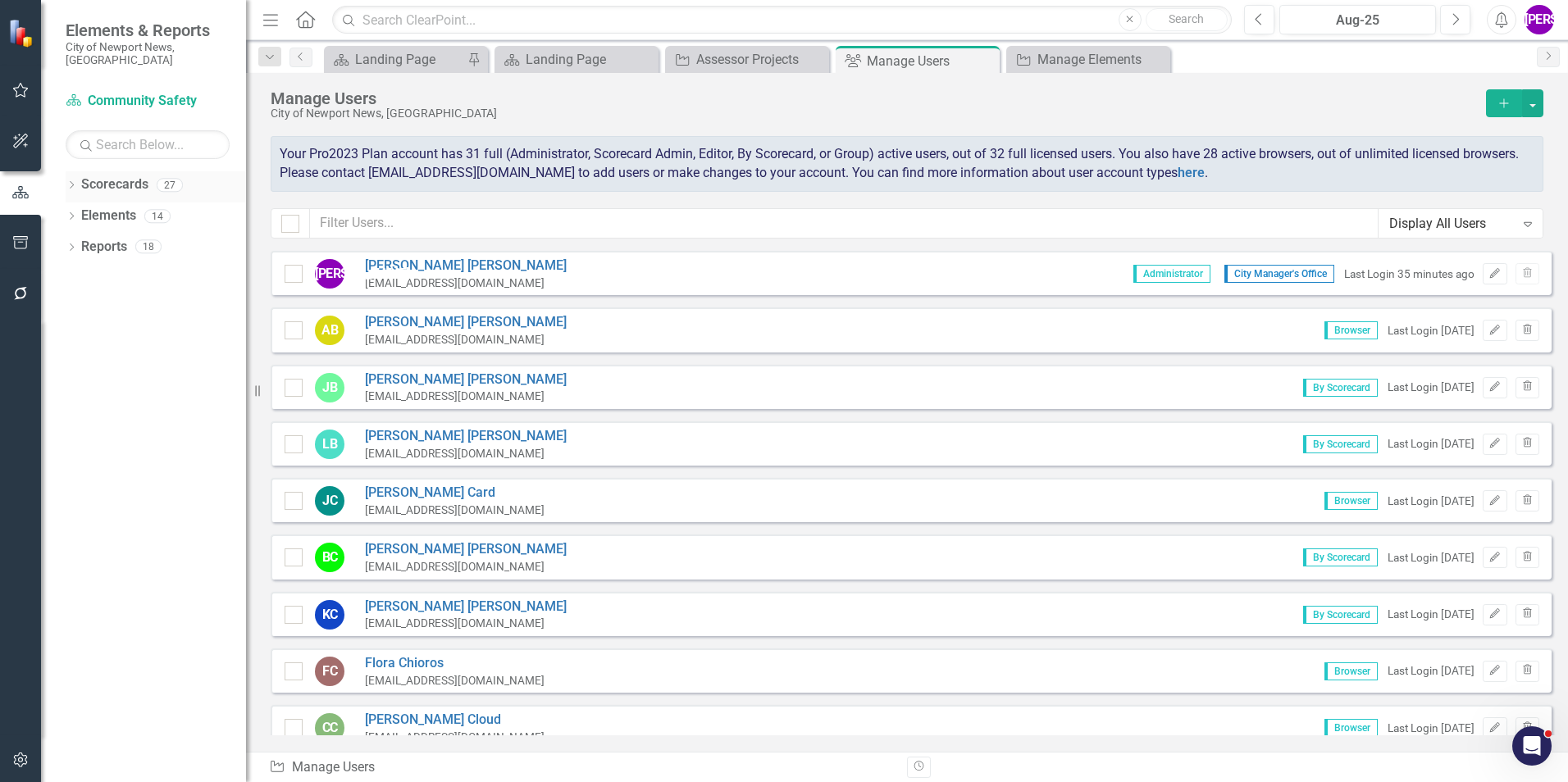
click at [76, 171] on div "Dropdown Scorecards 27" at bounding box center [156, 187] width 180 height 31
click at [72, 182] on icon "Dropdown" at bounding box center [72, 186] width 12 height 9
click at [81, 211] on icon "Dropdown" at bounding box center [80, 216] width 12 height 10
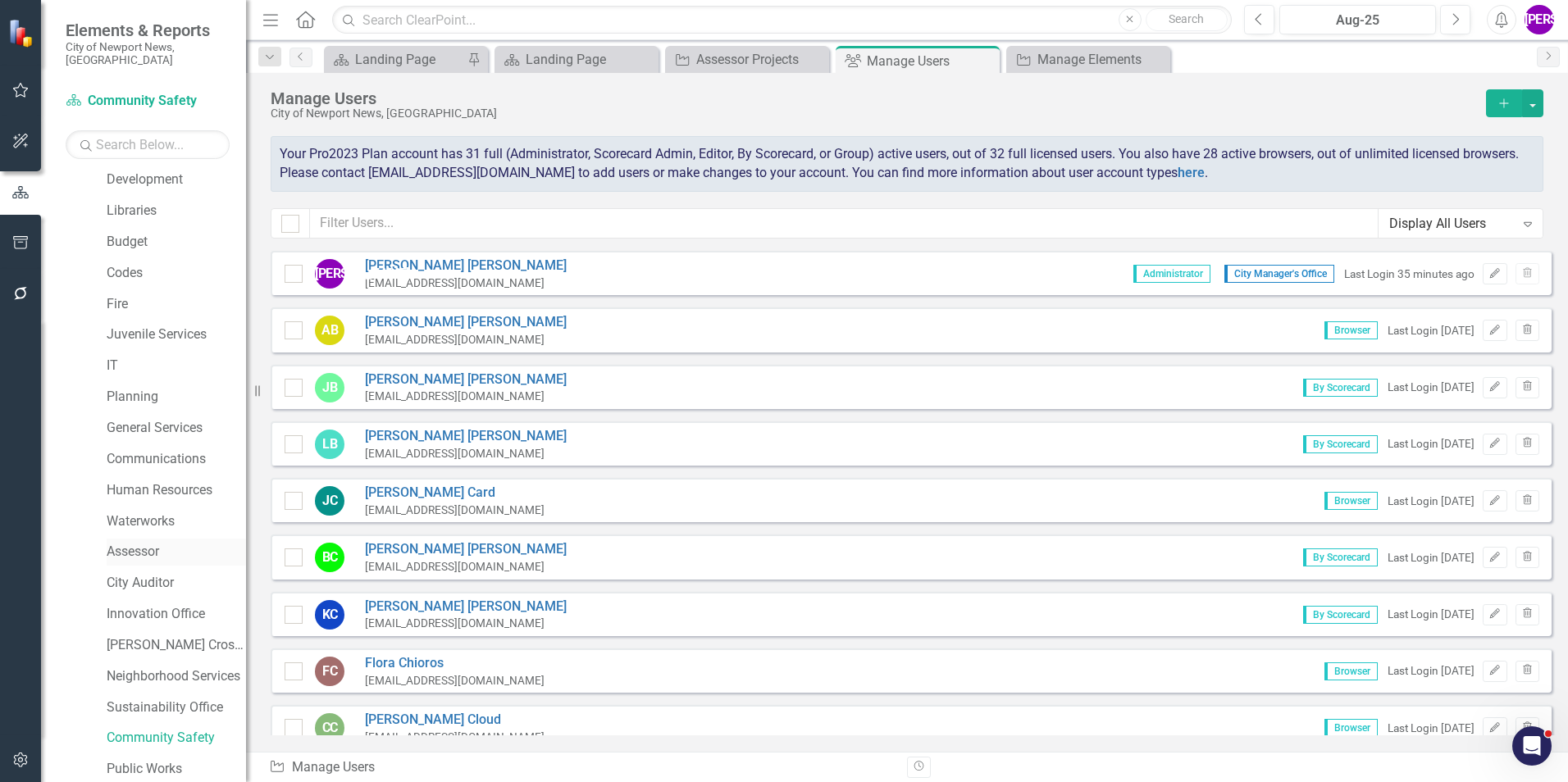
scroll to position [246, 0]
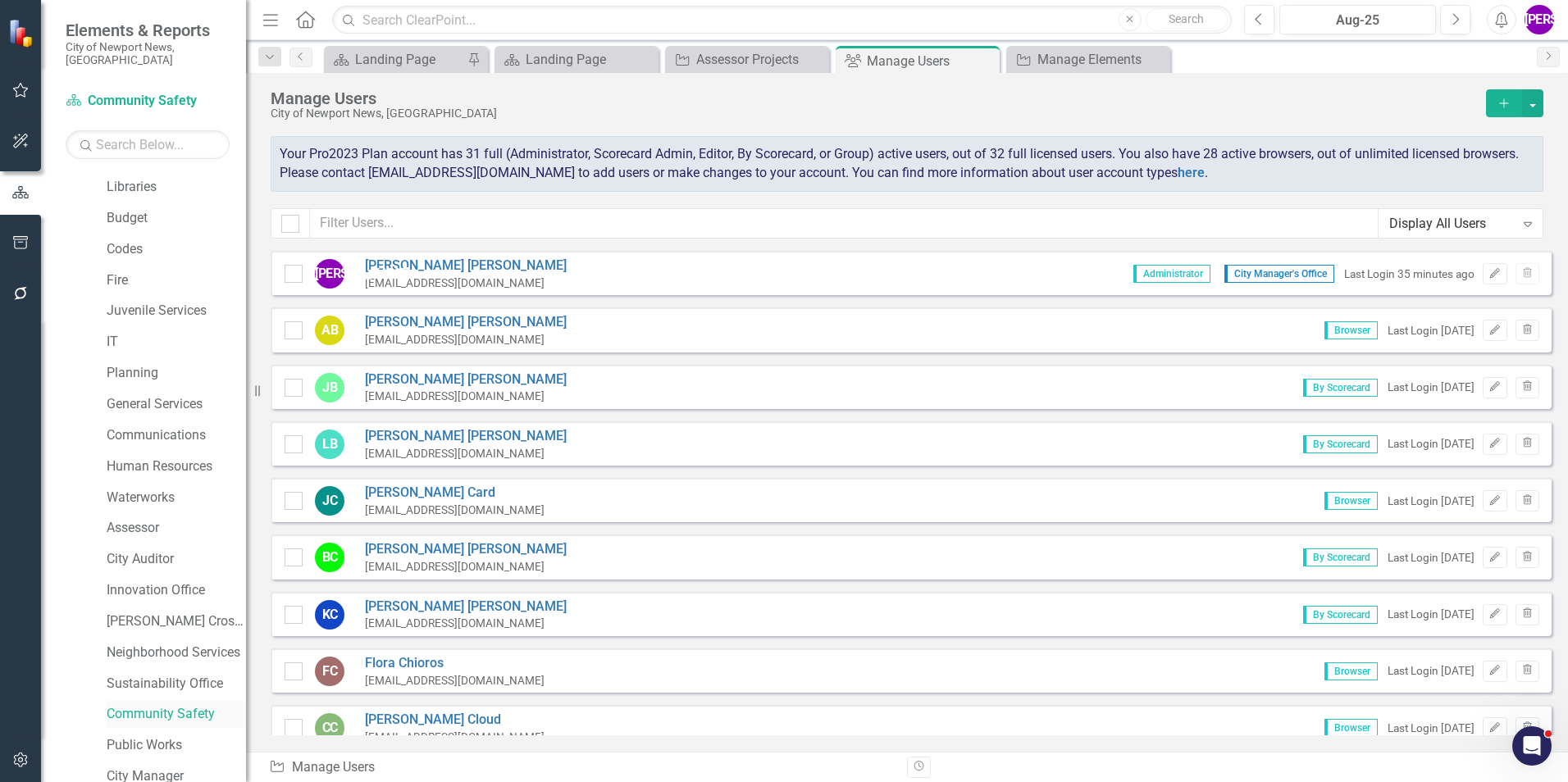
click at [165, 705] on link "Community Safety" at bounding box center [175, 715] width 139 height 19
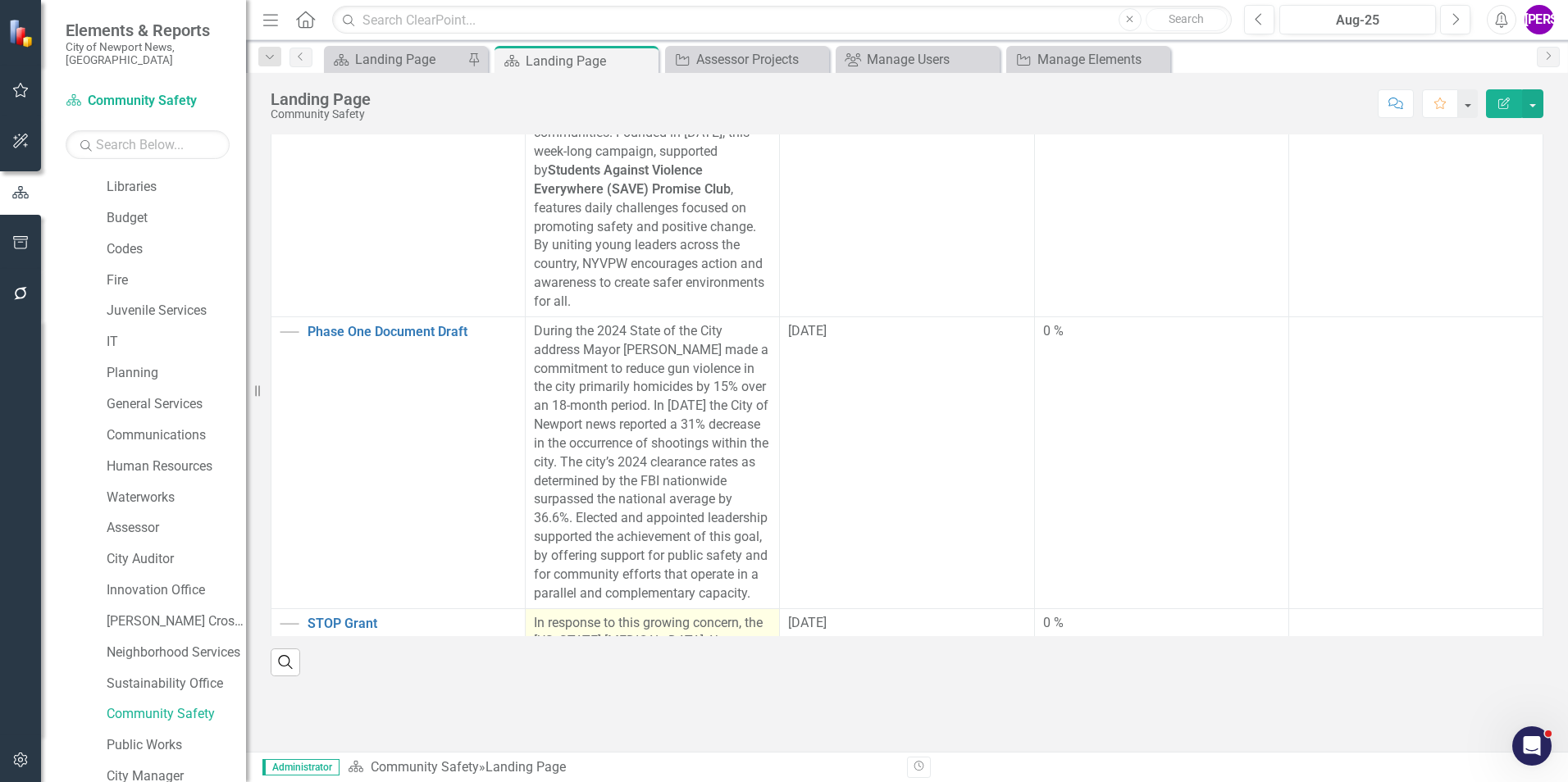
scroll to position [423, 0]
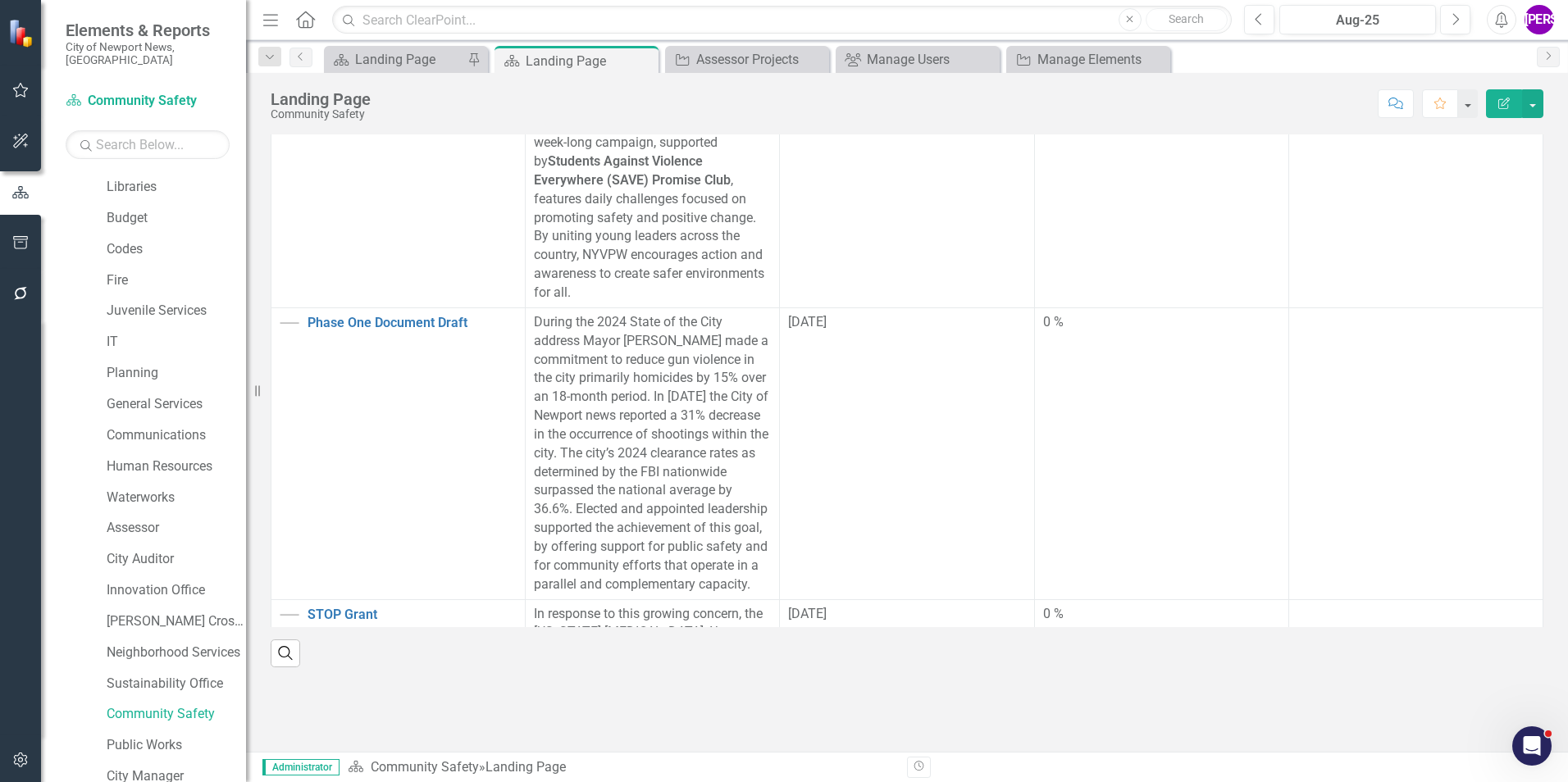
click at [951, 682] on div at bounding box center [907, 701] width 1297 height 68
